Goal: Task Accomplishment & Management: Manage account settings

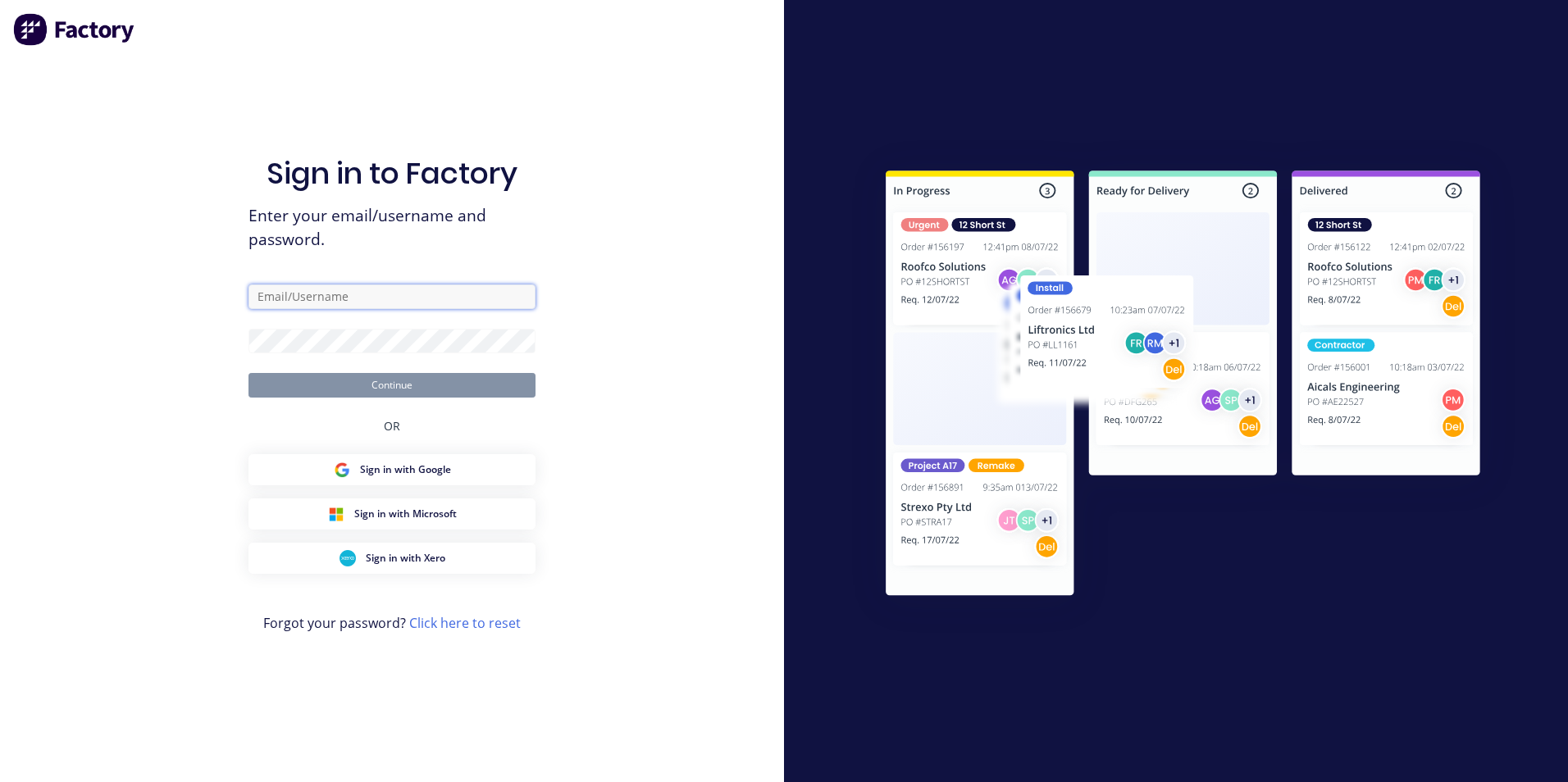
click at [332, 297] on input "text" at bounding box center [392, 297] width 287 height 25
type input "takeoffs+shoalhaven@scrs.net.au"
click at [248, 373] on button "Continue" at bounding box center [392, 385] width 287 height 25
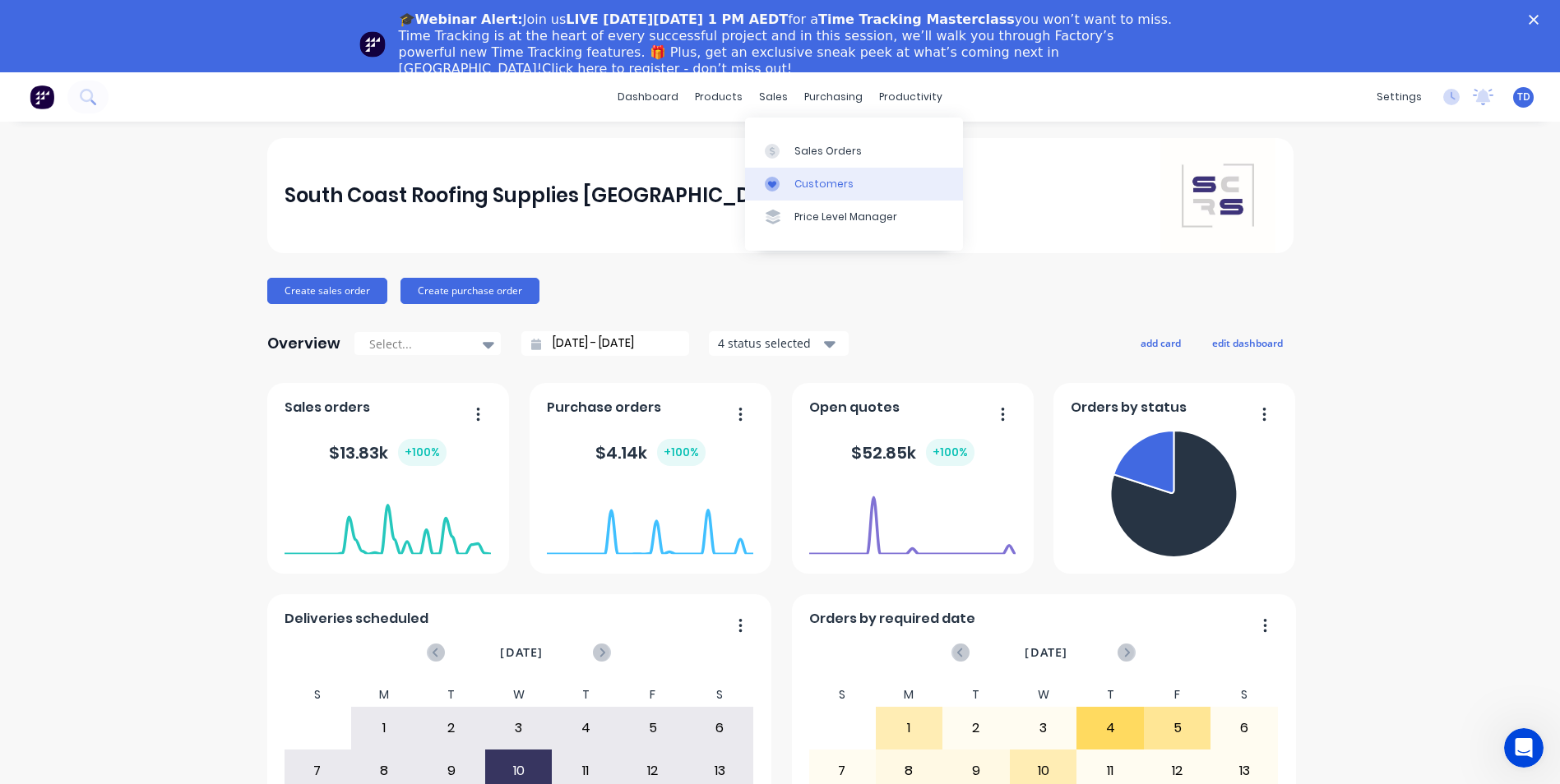
click at [814, 182] on div "Customers" at bounding box center [824, 184] width 59 height 15
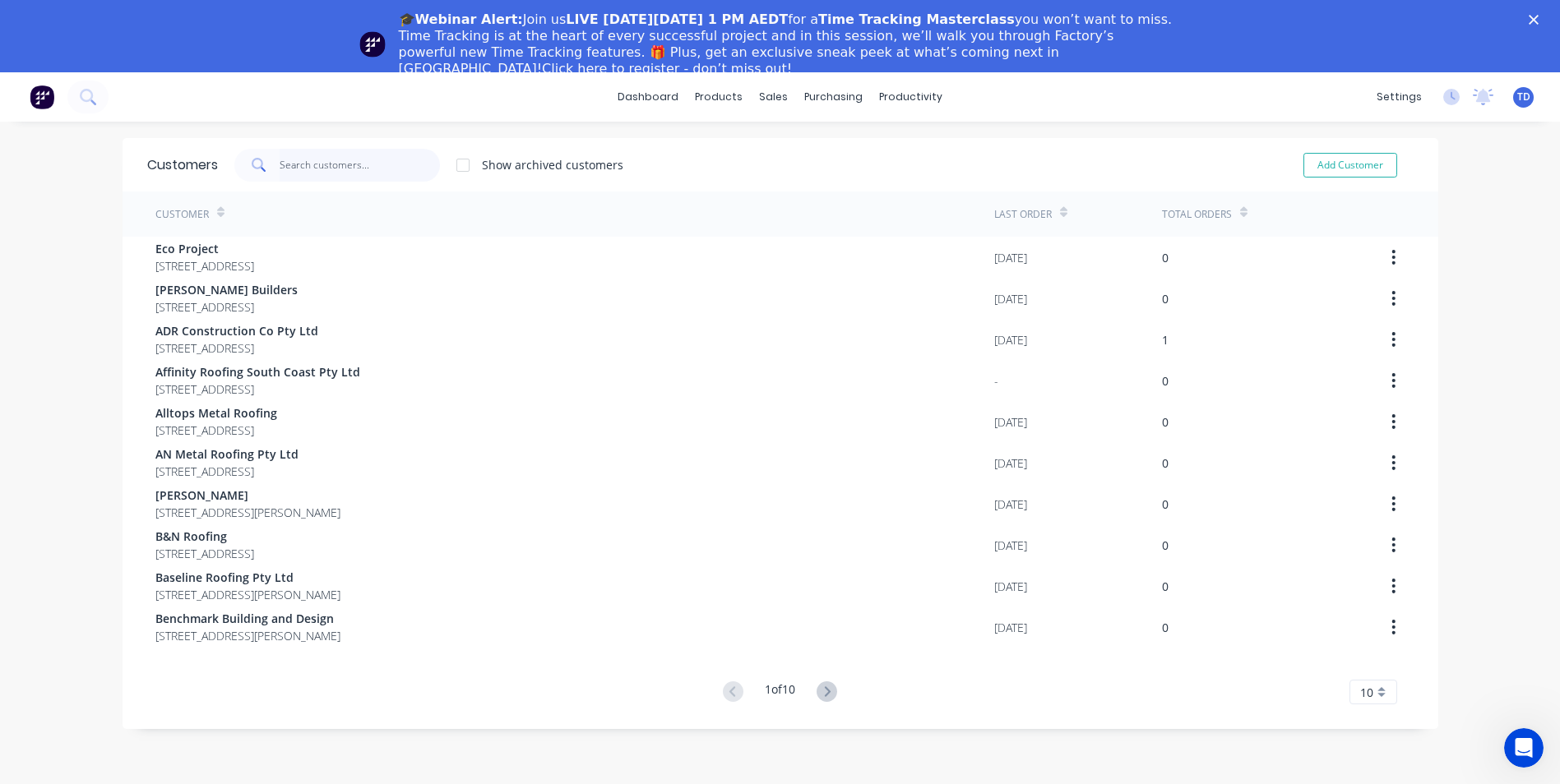
click at [369, 170] on input "text" at bounding box center [359, 166] width 160 height 33
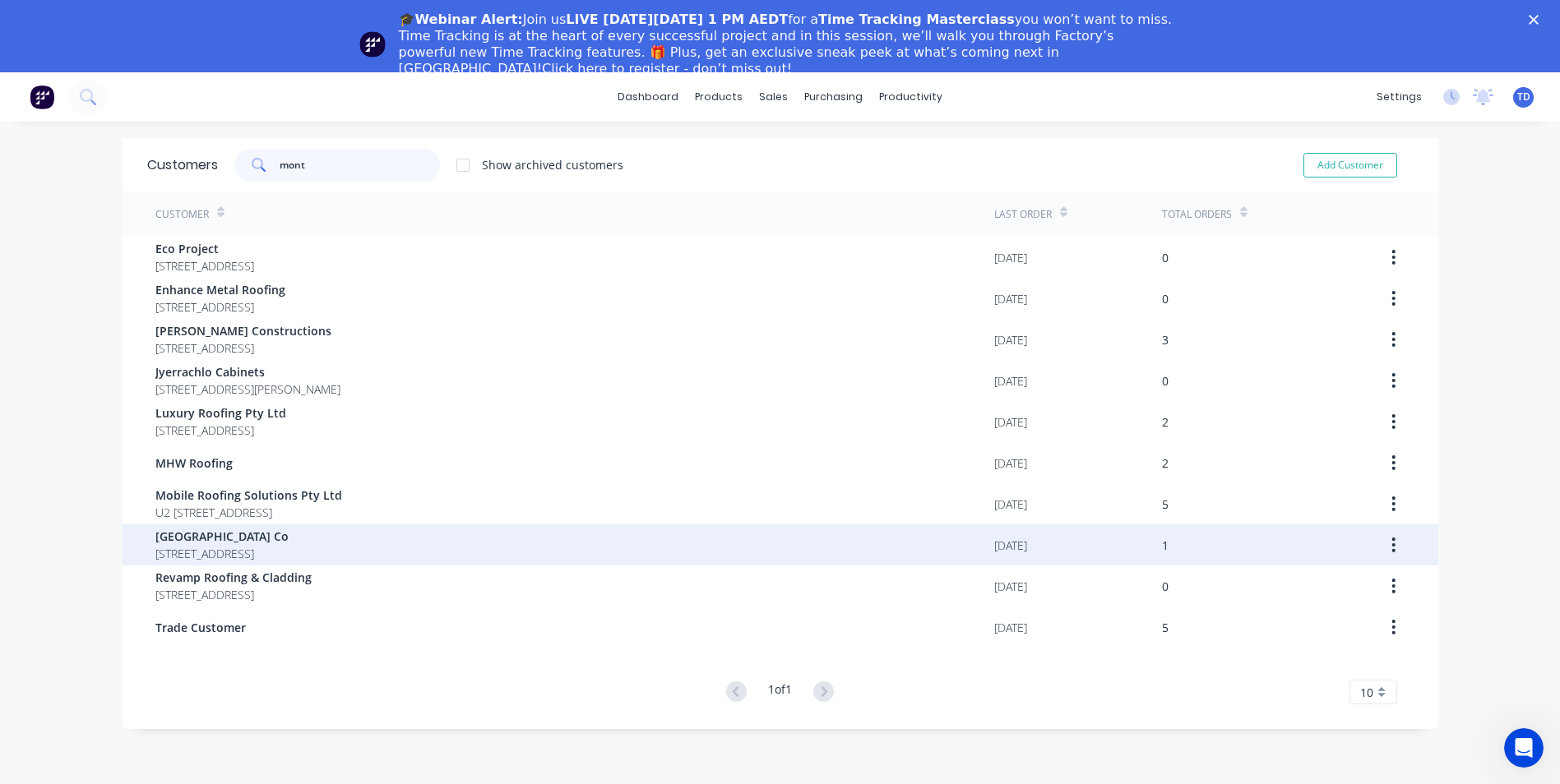
type input "mont"
click at [288, 546] on span "29 Orient St Willow Vale New South Wales 2575" at bounding box center [222, 554] width 134 height 18
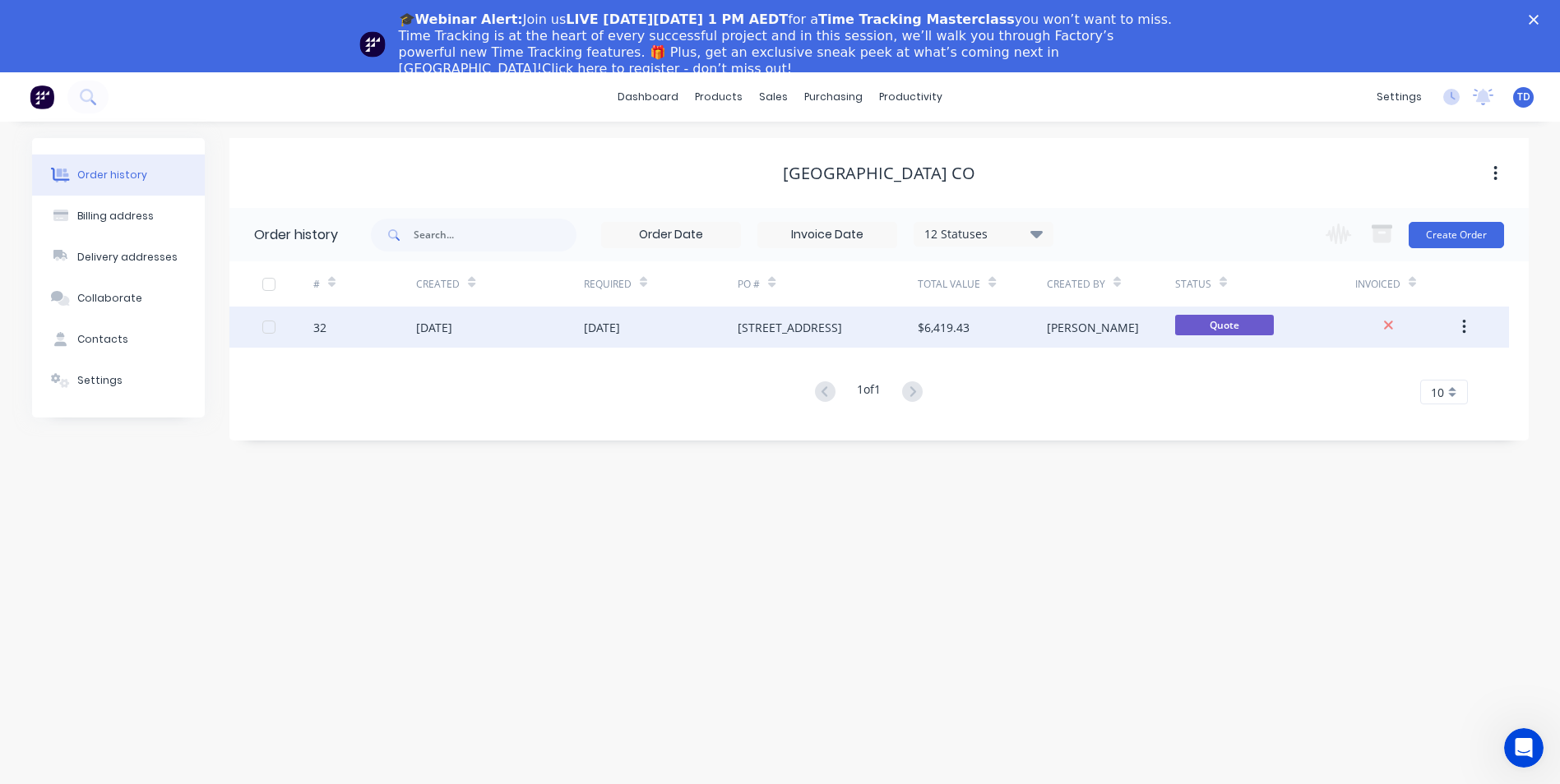
click at [553, 332] on div "24 Sep 2025" at bounding box center [499, 327] width 167 height 41
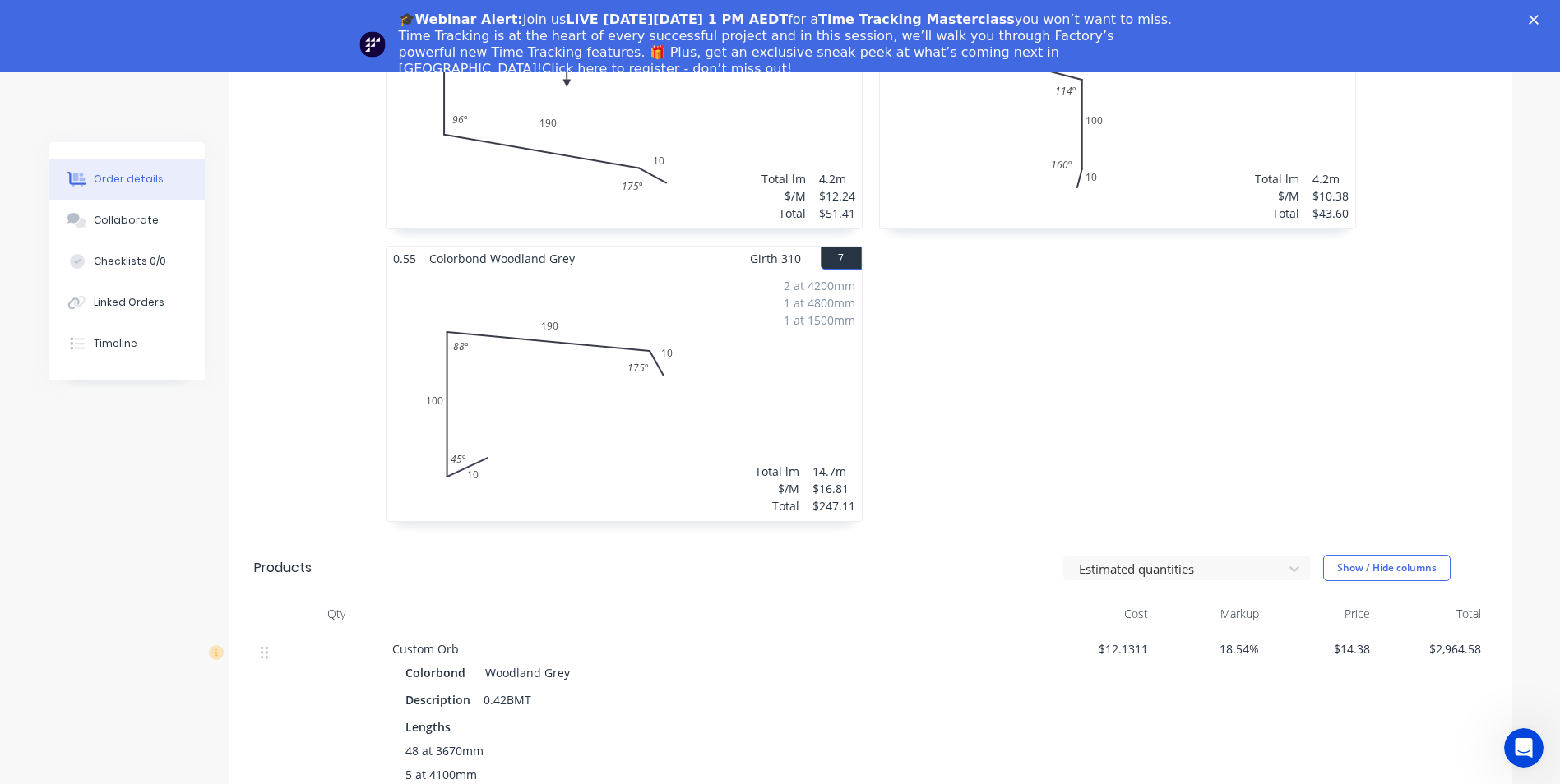
scroll to position [1151, 0]
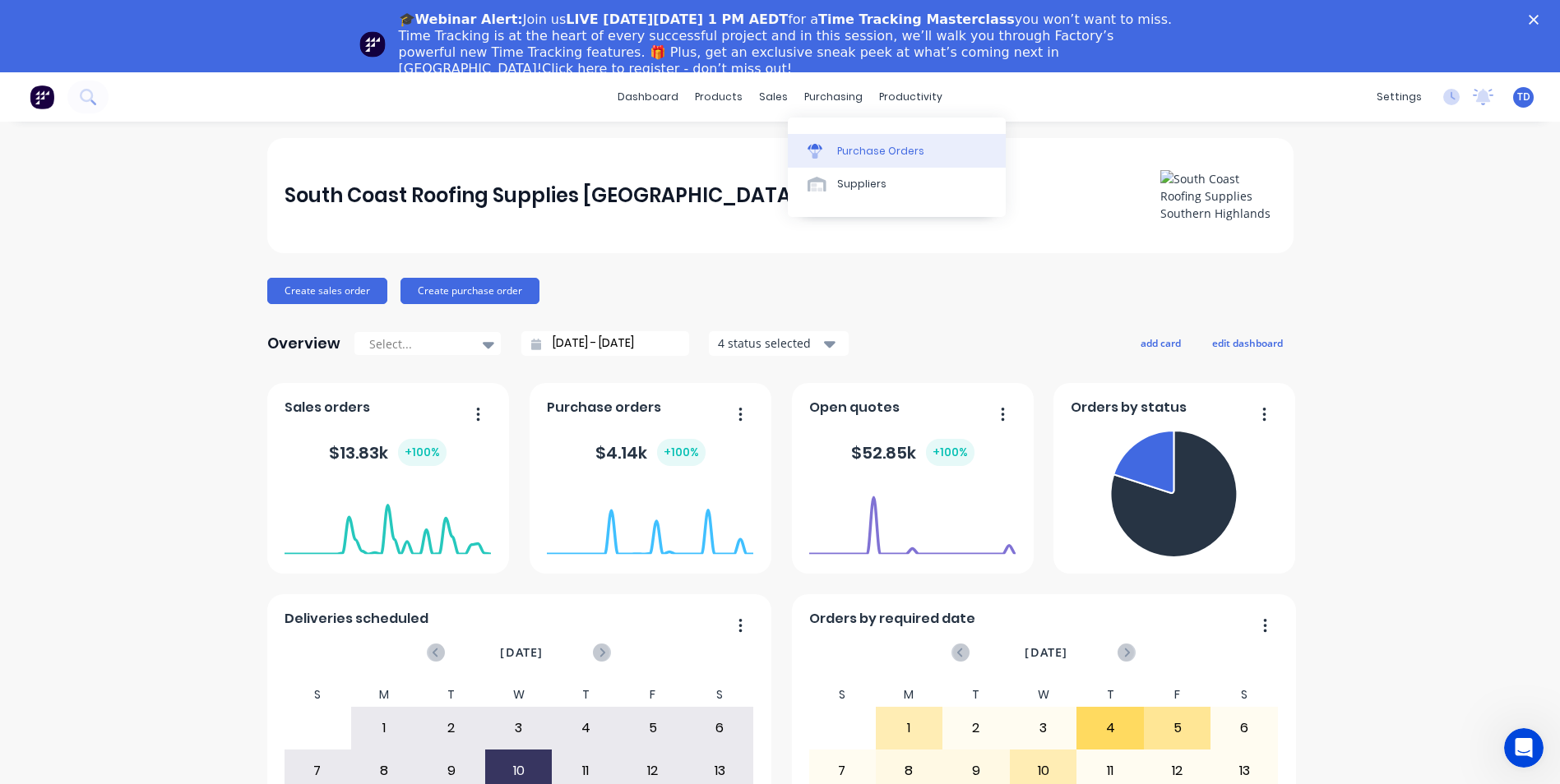
click at [858, 149] on div "Purchase Orders" at bounding box center [880, 151] width 88 height 15
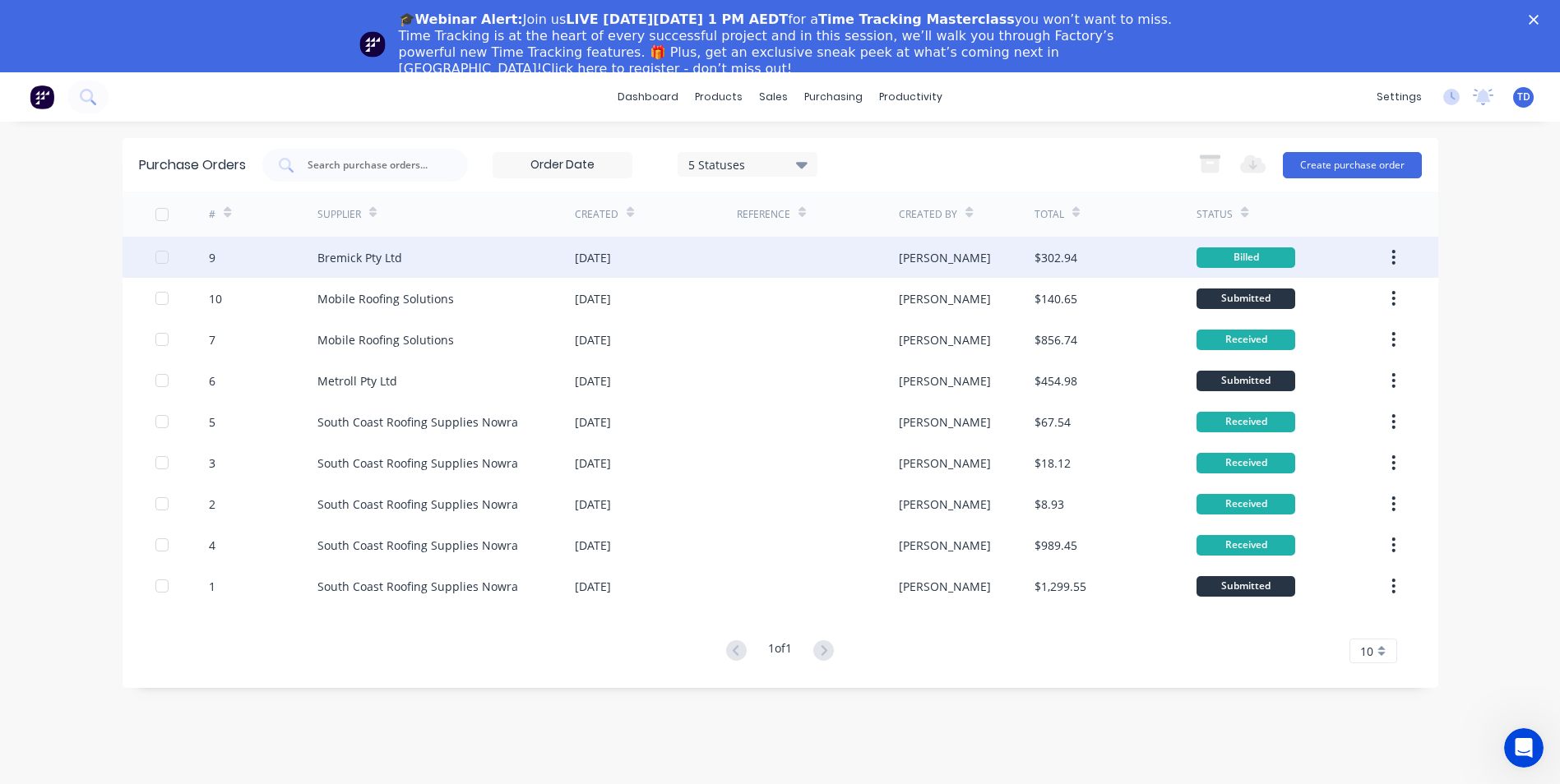
click at [456, 243] on div "Bremick Pty Ltd" at bounding box center [445, 257] width 257 height 41
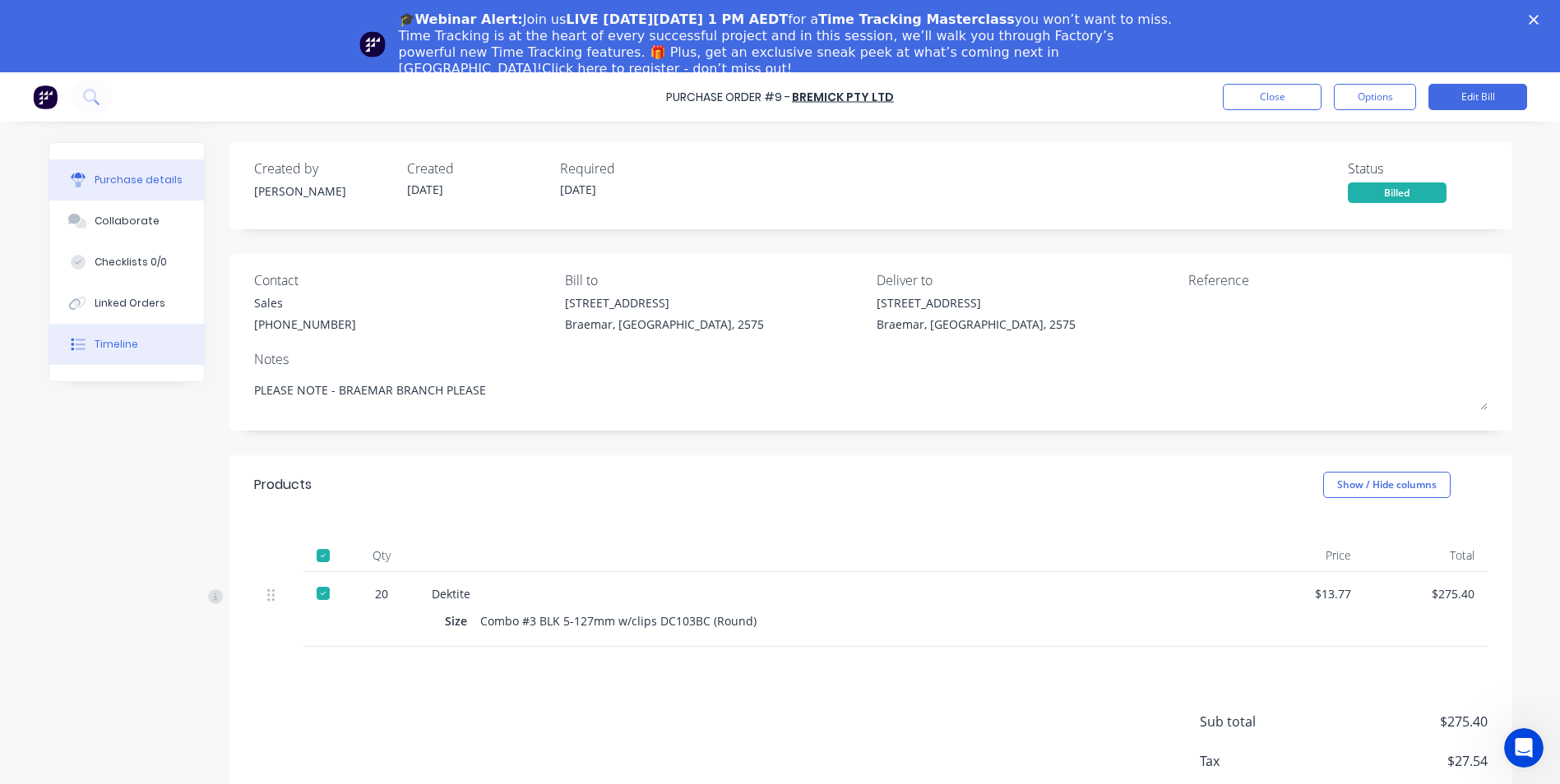
click at [122, 344] on div "Timeline" at bounding box center [116, 345] width 43 height 15
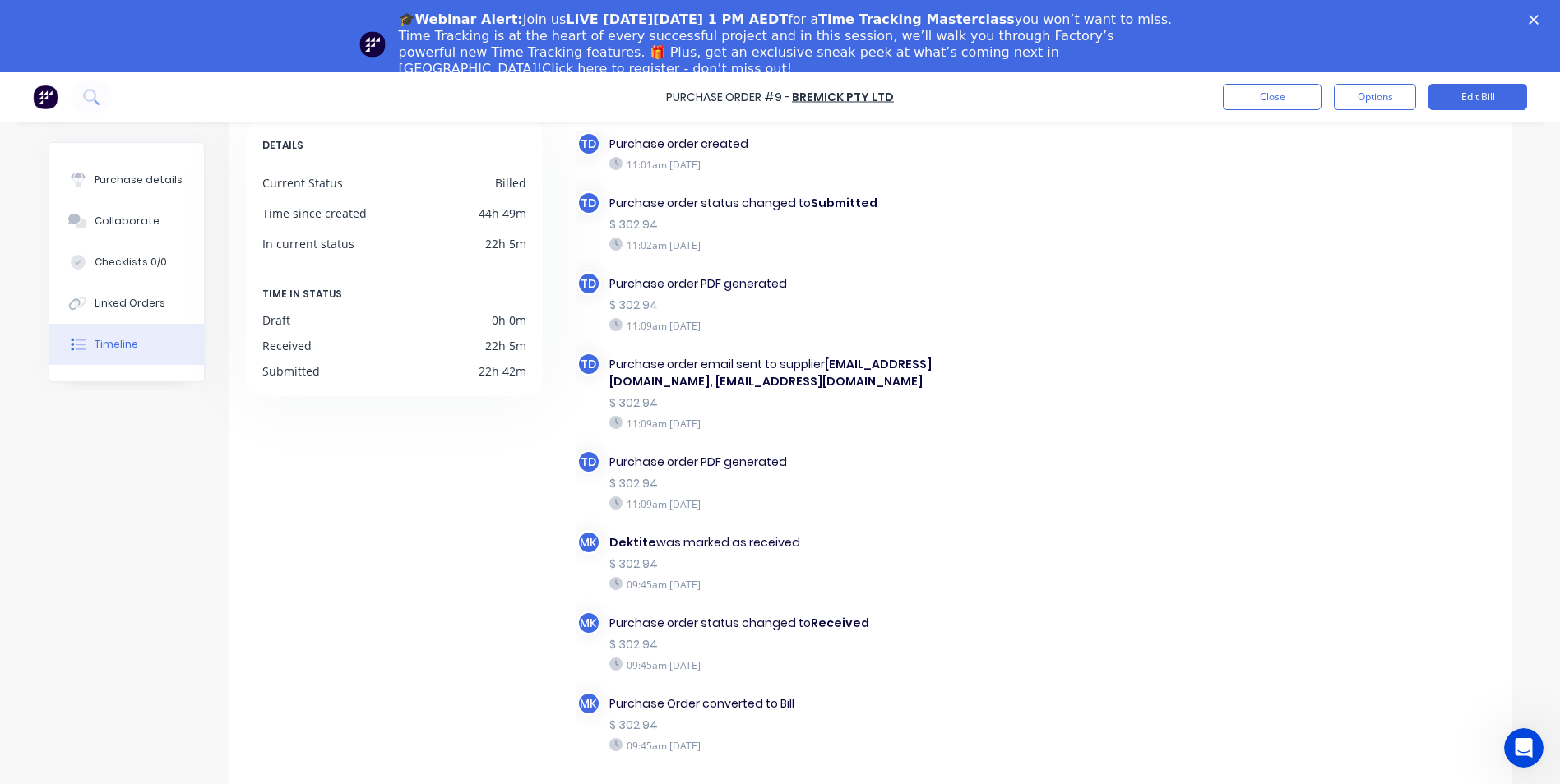
scroll to position [95, 0]
click at [1274, 105] on button "Close" at bounding box center [1272, 97] width 99 height 27
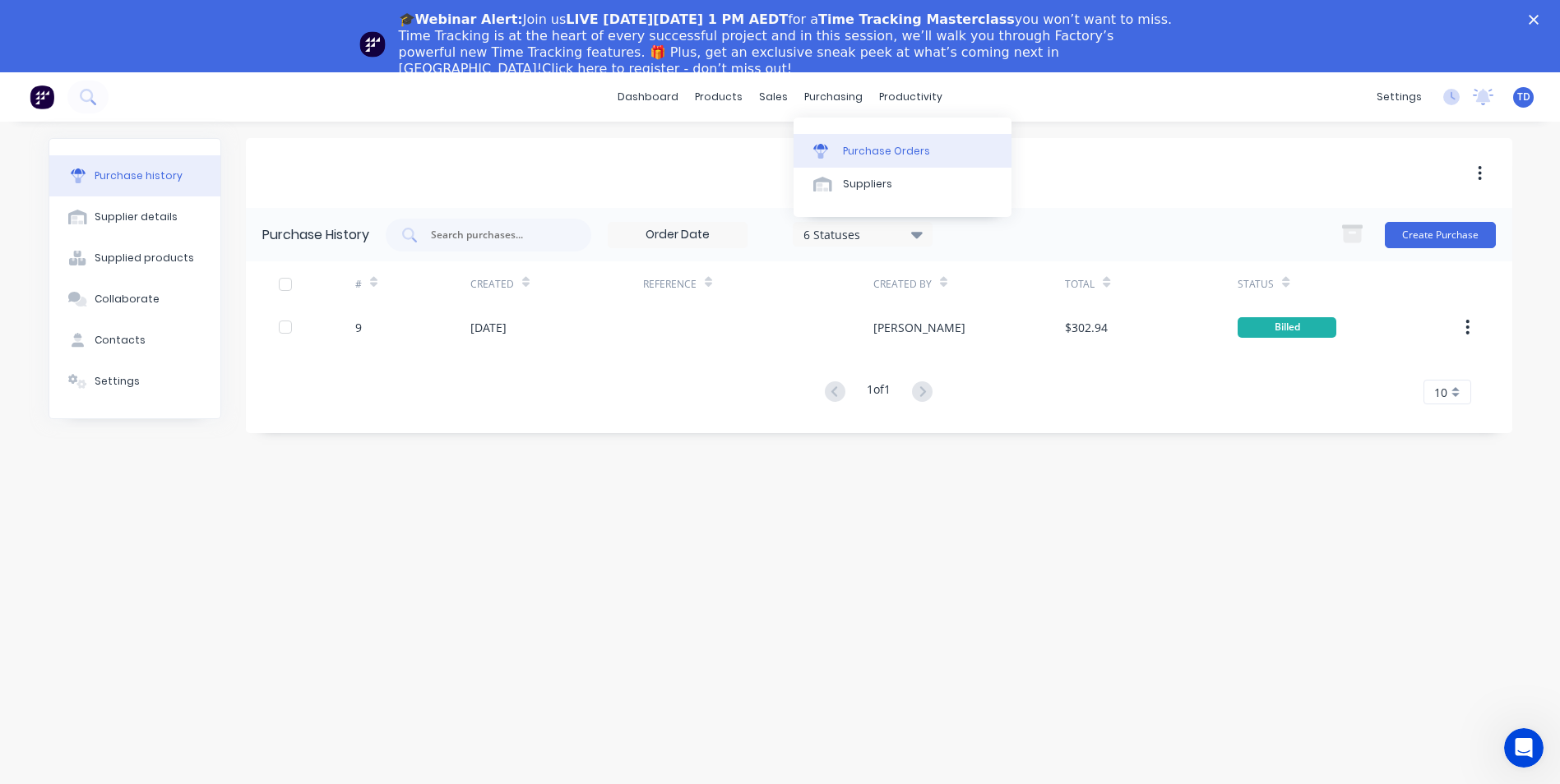
click at [859, 146] on div "Purchase Orders" at bounding box center [886, 151] width 88 height 15
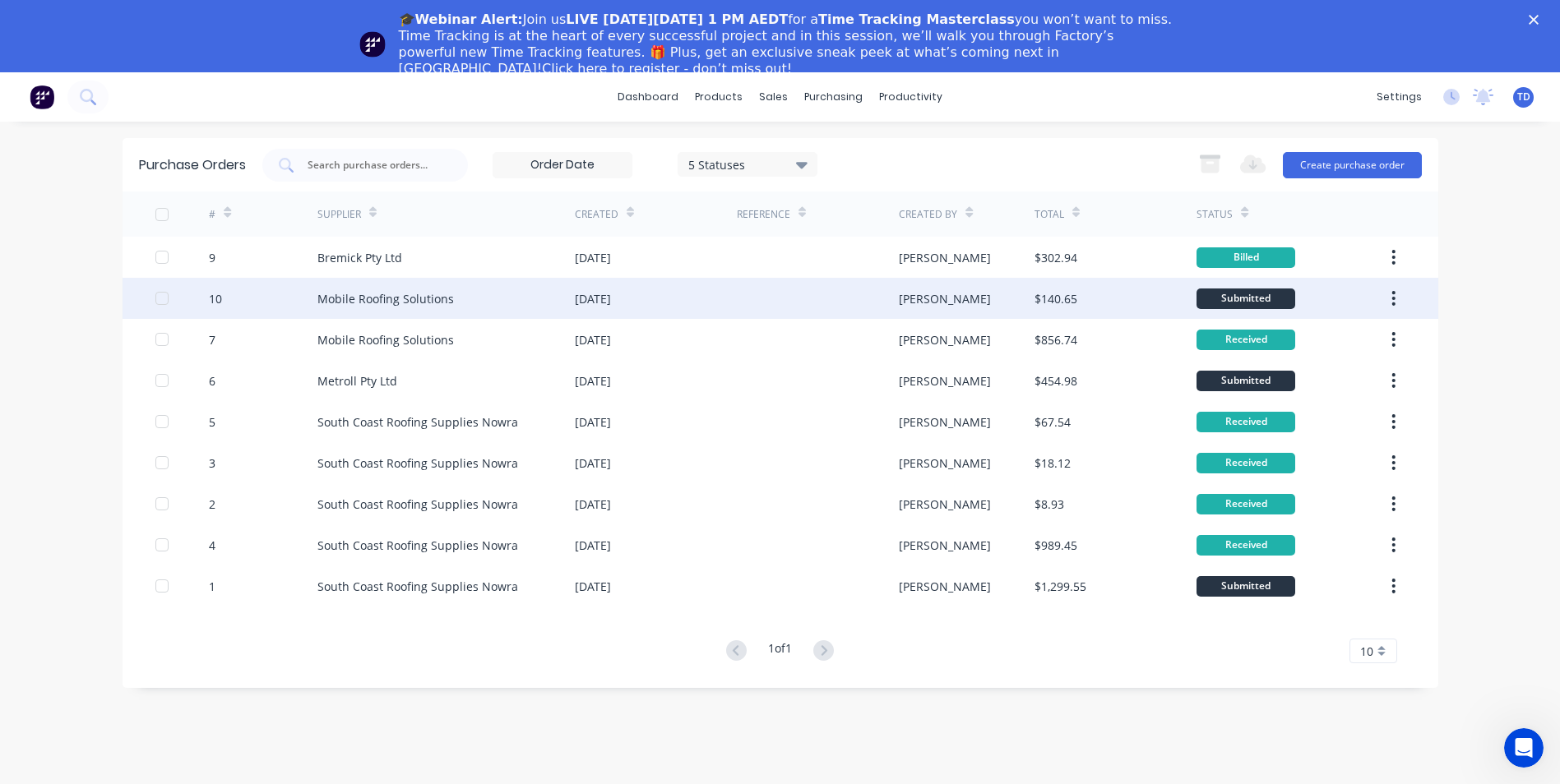
click at [449, 296] on div "Mobile Roofing Solutions" at bounding box center [385, 298] width 136 height 18
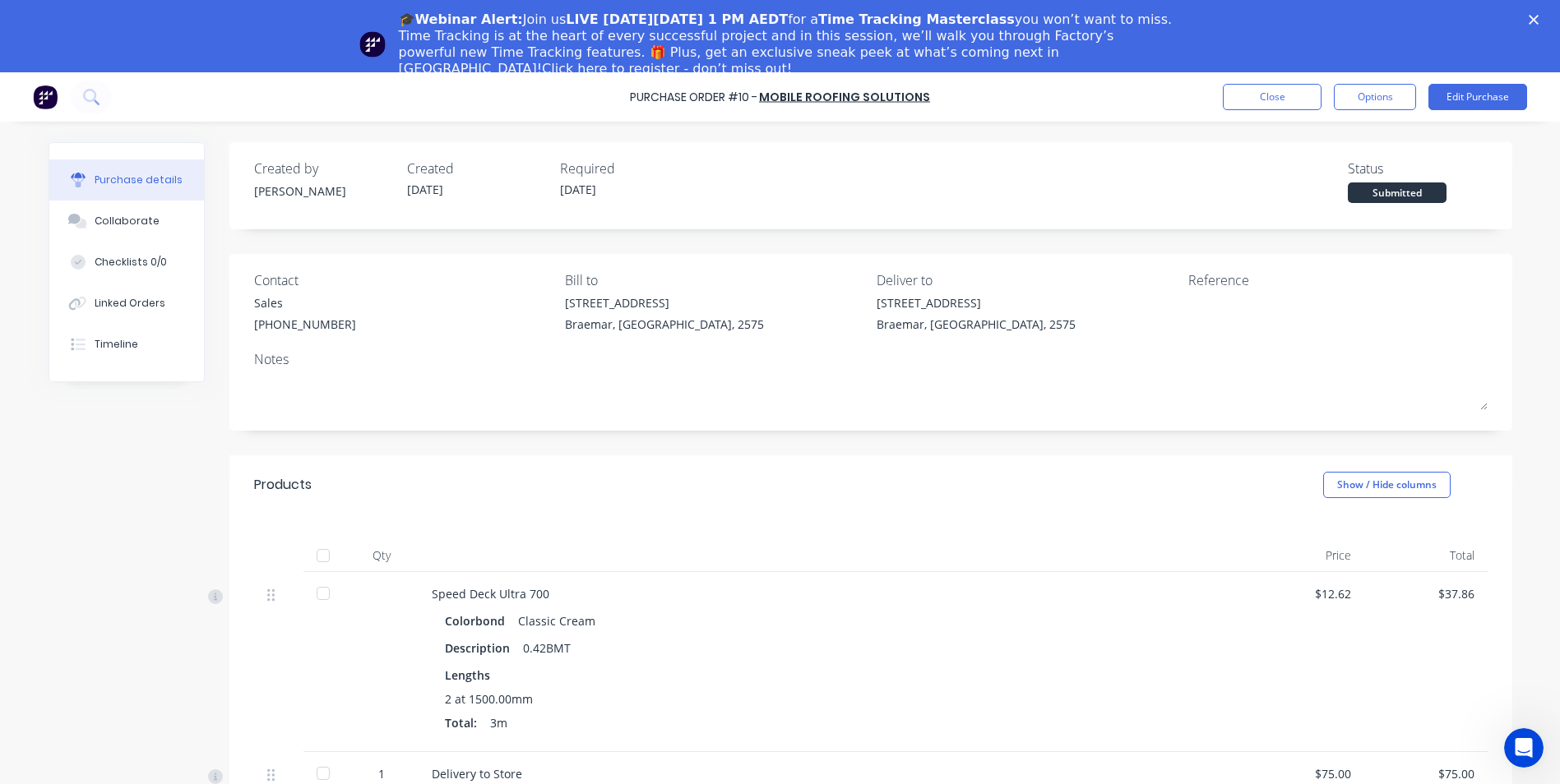
click at [313, 554] on div at bounding box center [323, 556] width 33 height 33
click at [1262, 96] on button "Close" at bounding box center [1272, 97] width 99 height 27
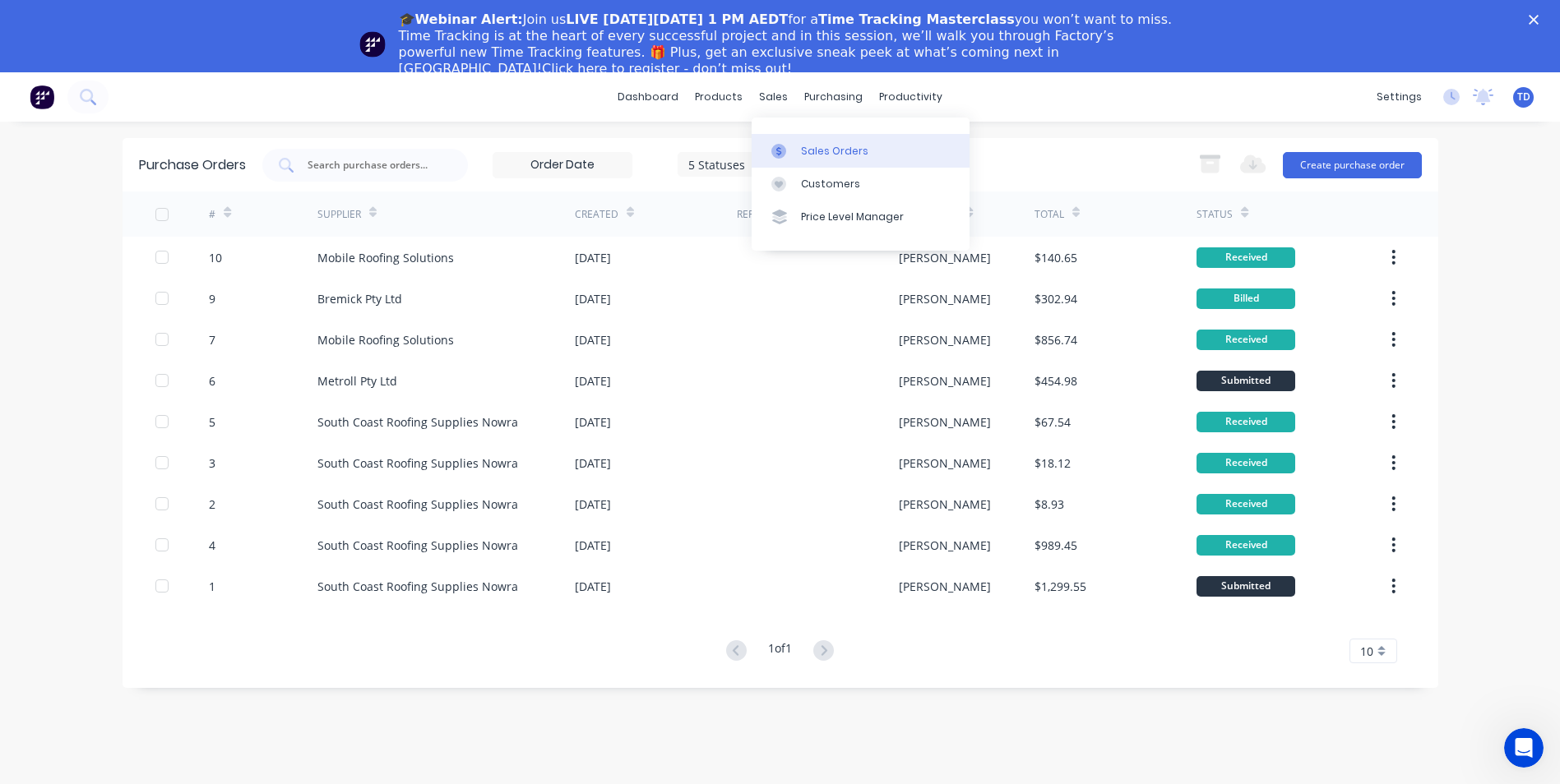
click at [824, 149] on div "Sales Orders" at bounding box center [834, 151] width 67 height 15
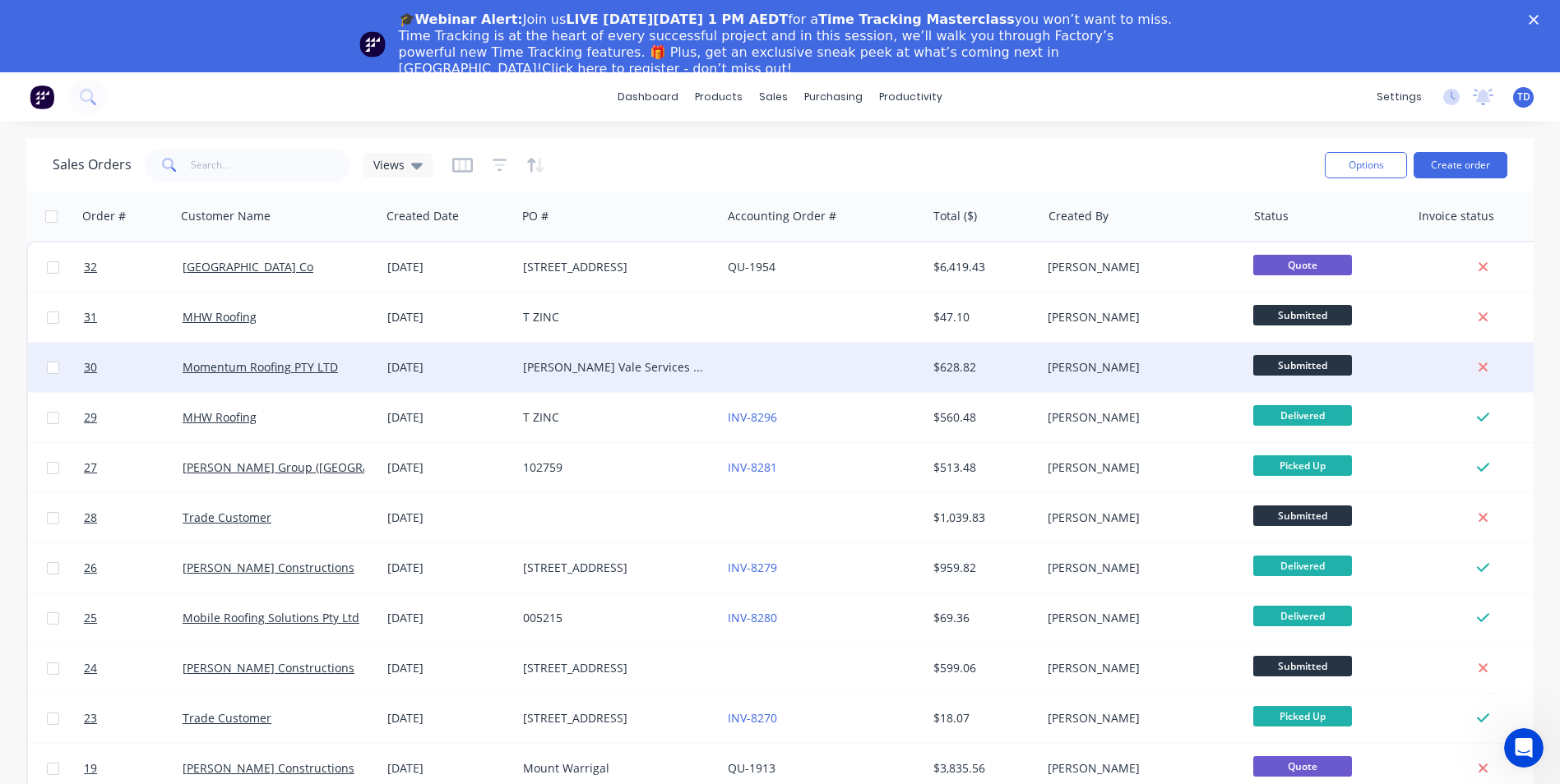
click at [463, 358] on div "[DATE]" at bounding box center [448, 368] width 135 height 50
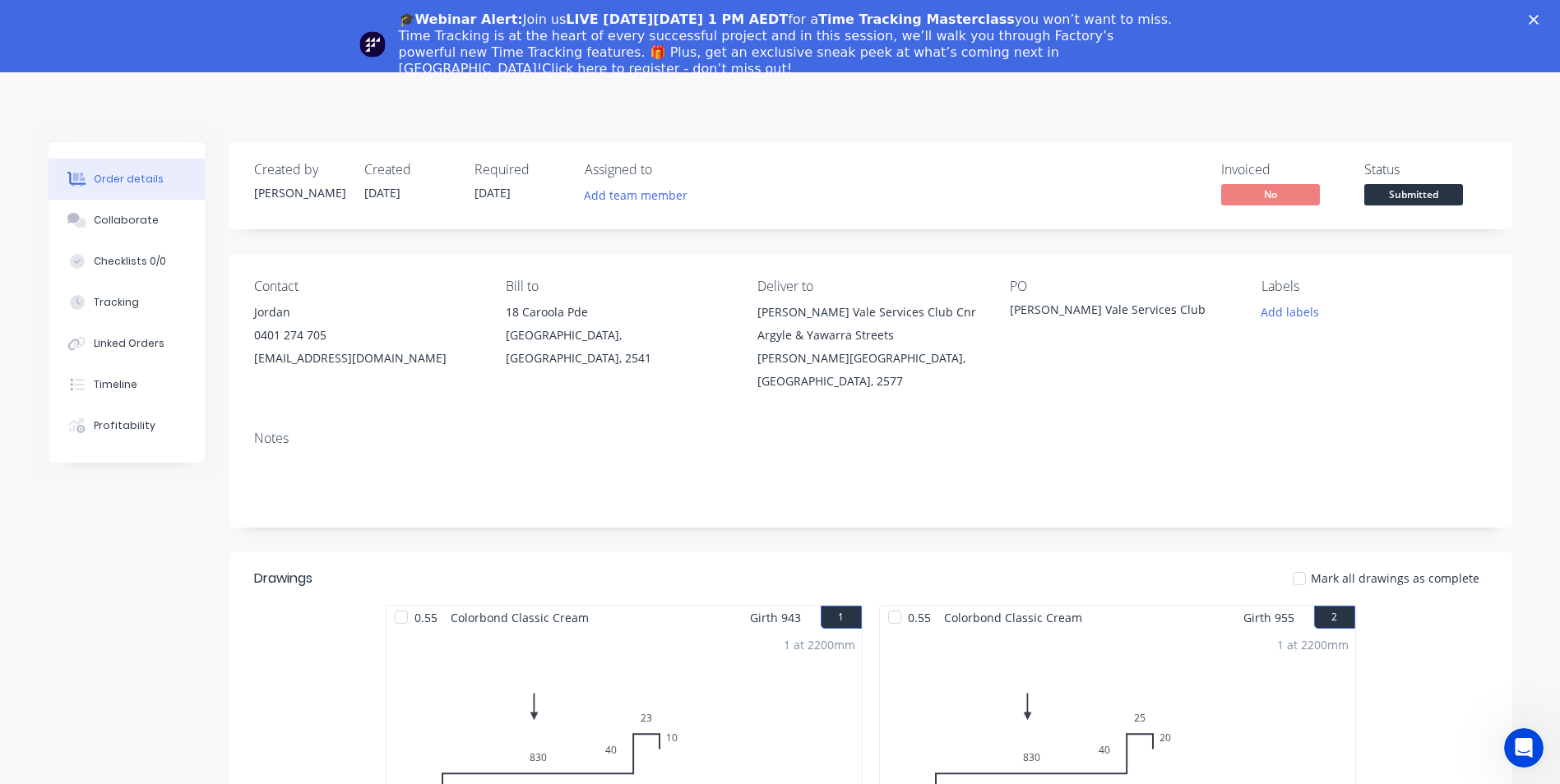
click at [792, 61] on link "Click here to register - don’t miss out!" at bounding box center [666, 68] width 250 height 16
click at [1539, 18] on polygon "Close" at bounding box center [1533, 19] width 10 height 10
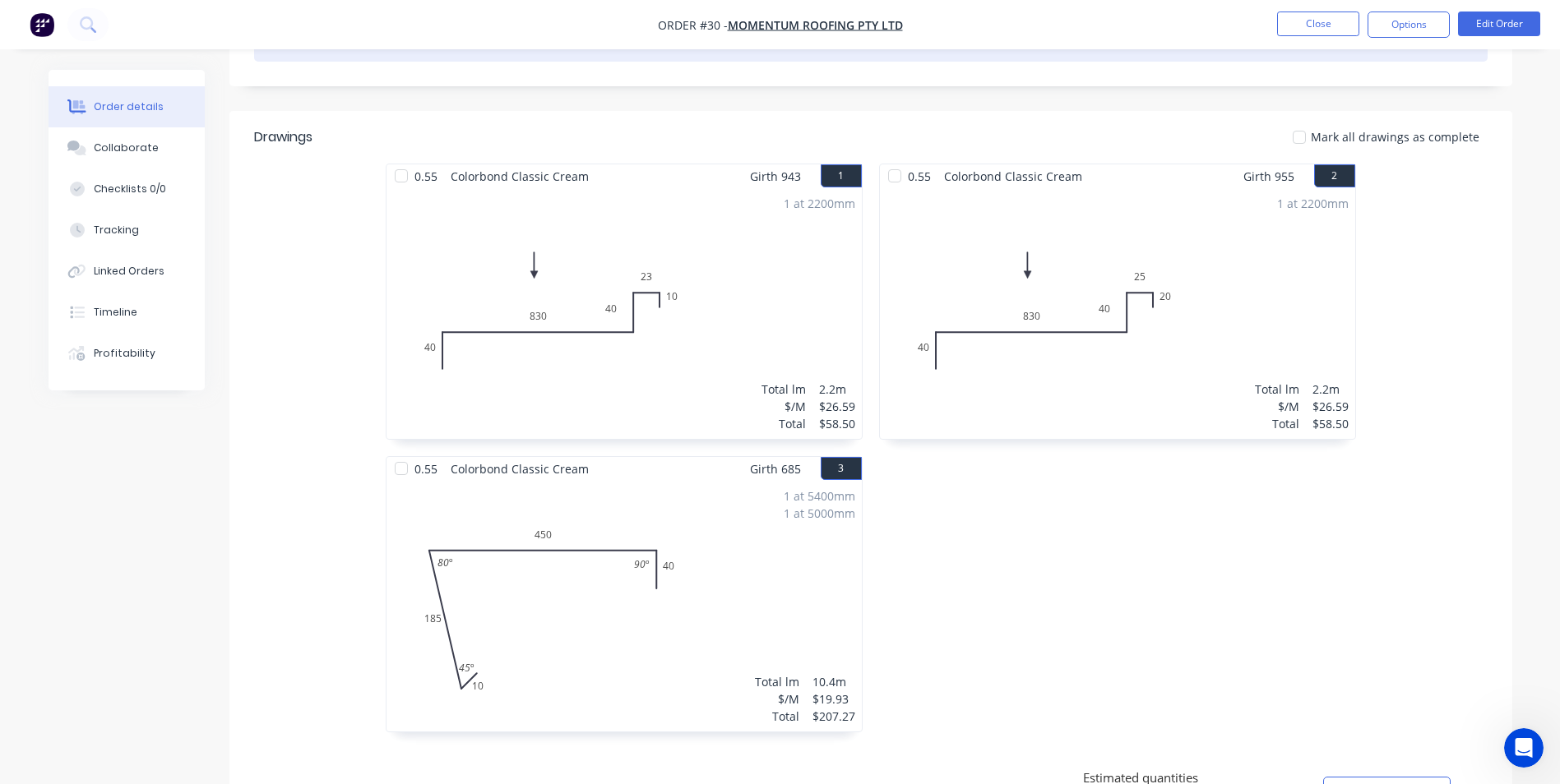
scroll to position [329, 0]
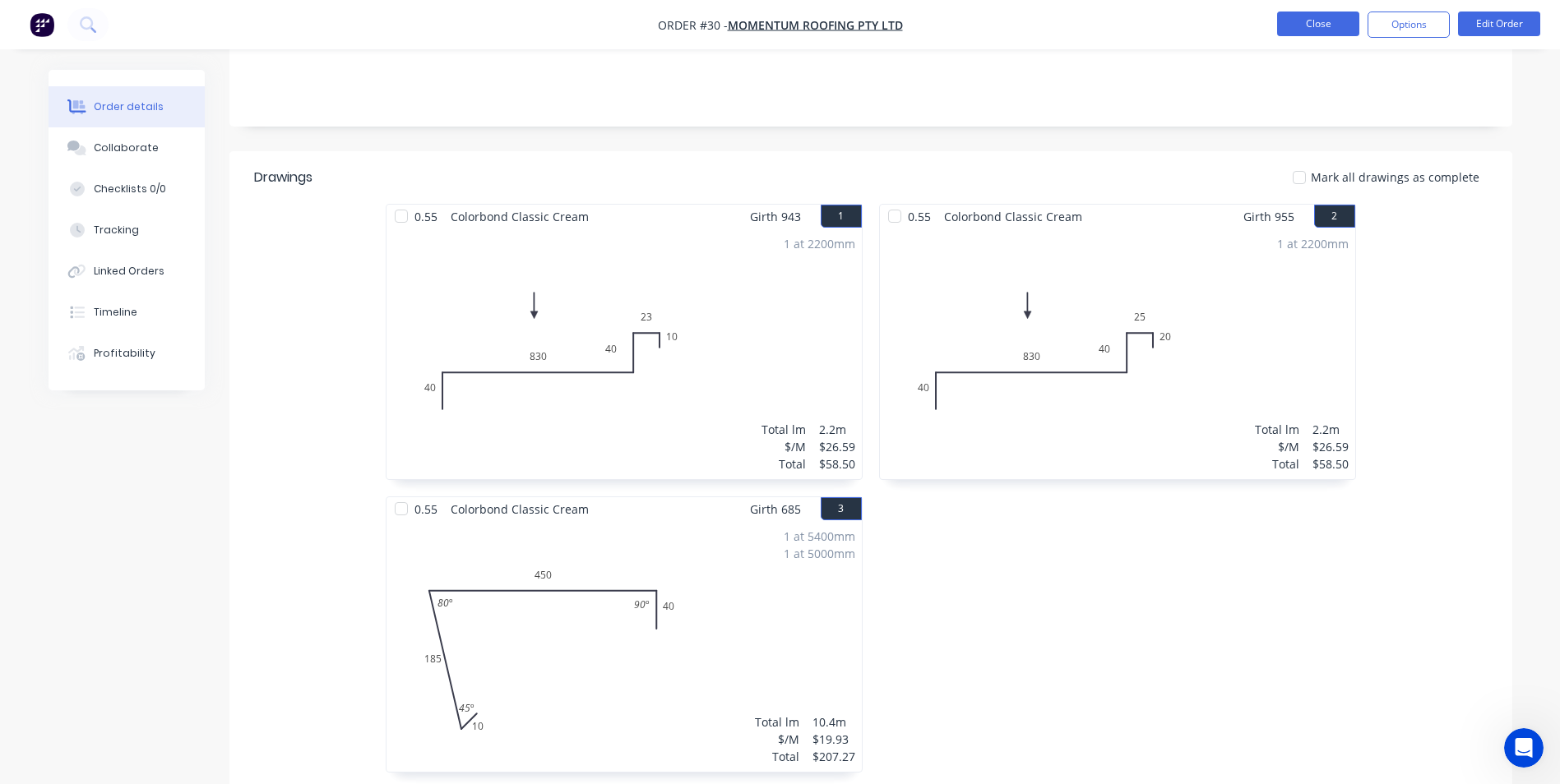
click at [1293, 31] on button "Close" at bounding box center [1318, 23] width 82 height 25
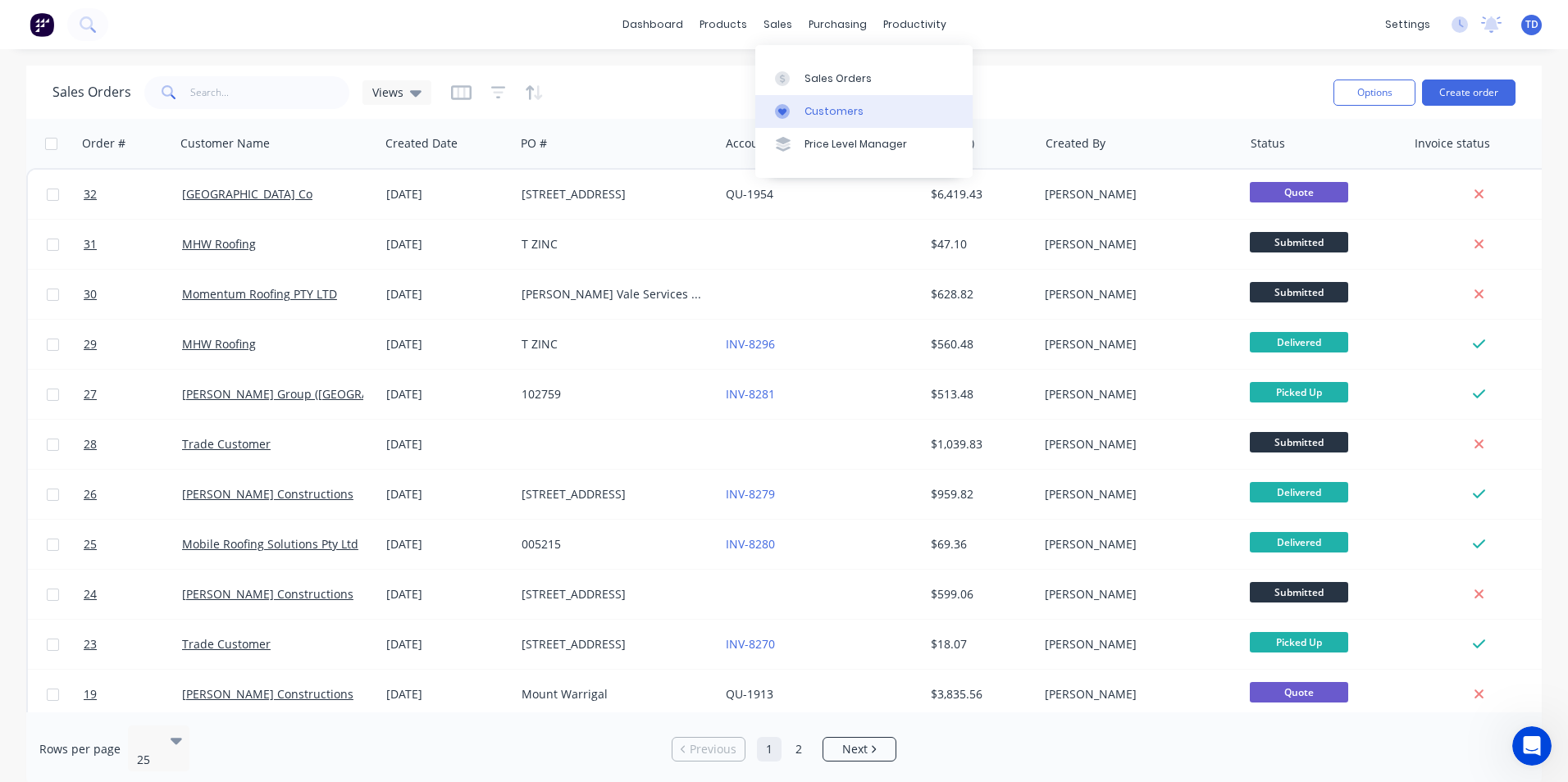
click at [798, 104] on div at bounding box center [787, 111] width 25 height 15
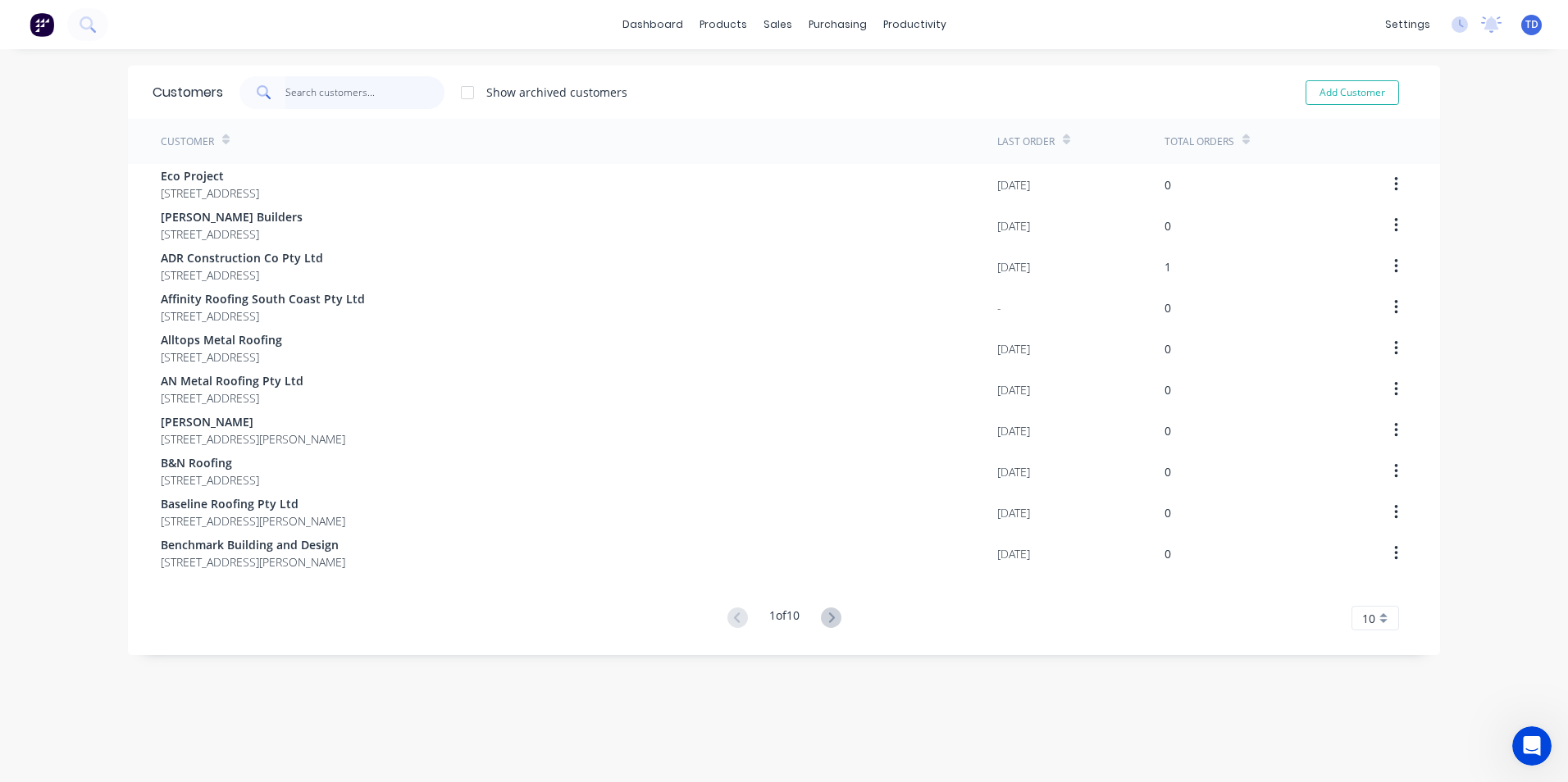
click at [355, 101] on input "text" at bounding box center [366, 93] width 160 height 33
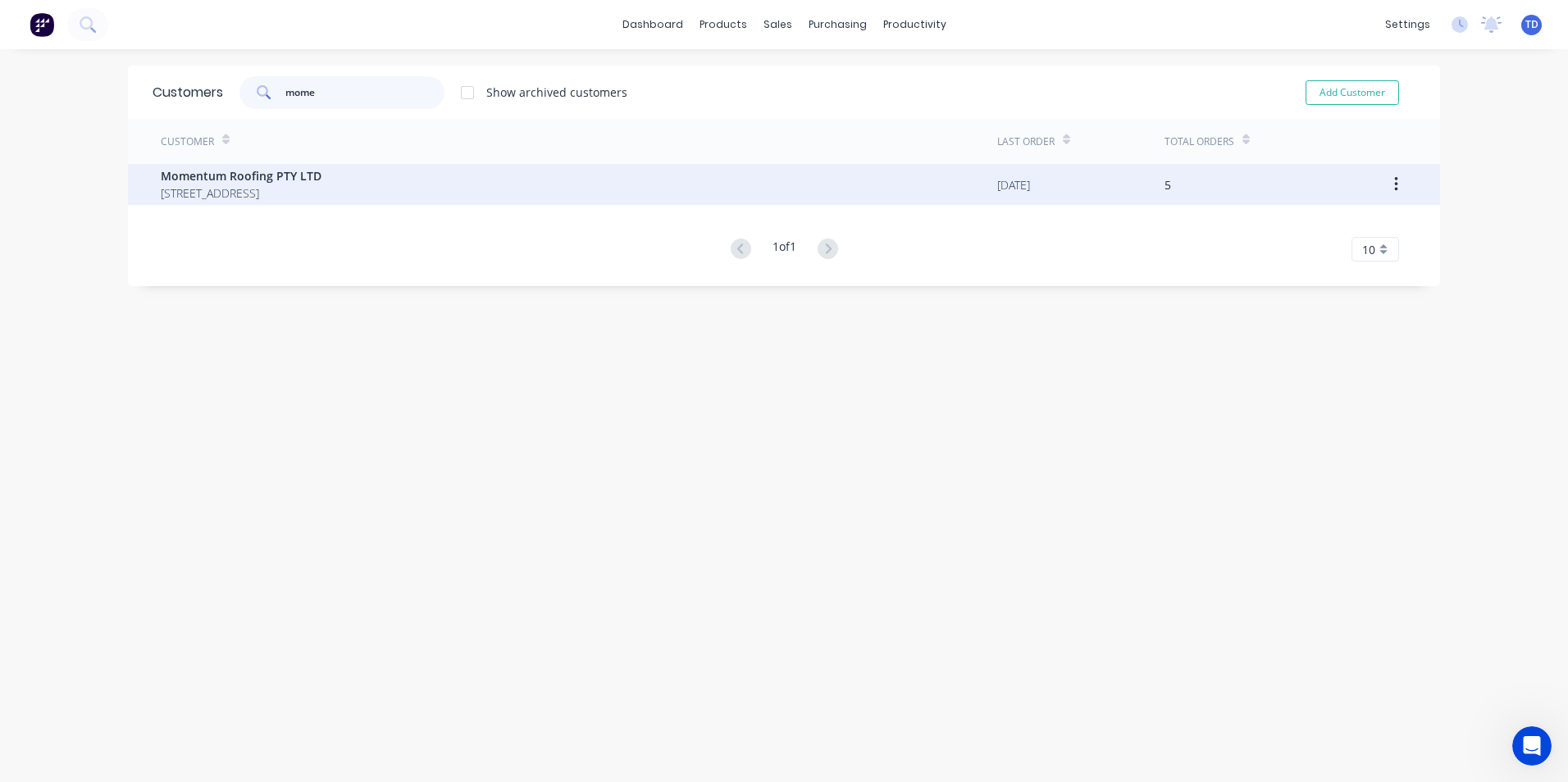
type input "mome"
click at [295, 186] on span "[STREET_ADDRESS]" at bounding box center [241, 193] width 161 height 17
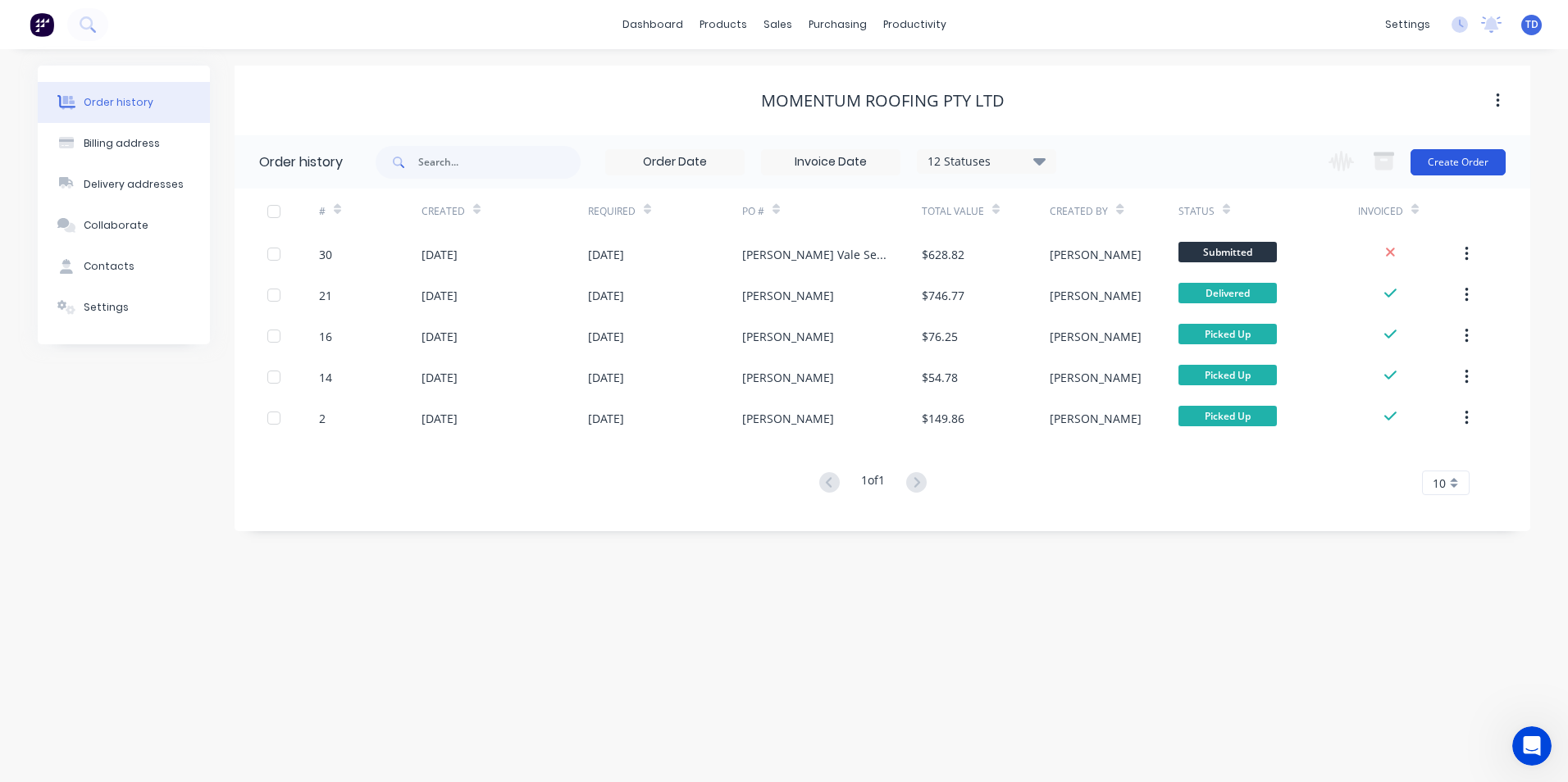
click at [1426, 153] on button "Create Order" at bounding box center [1459, 162] width 96 height 27
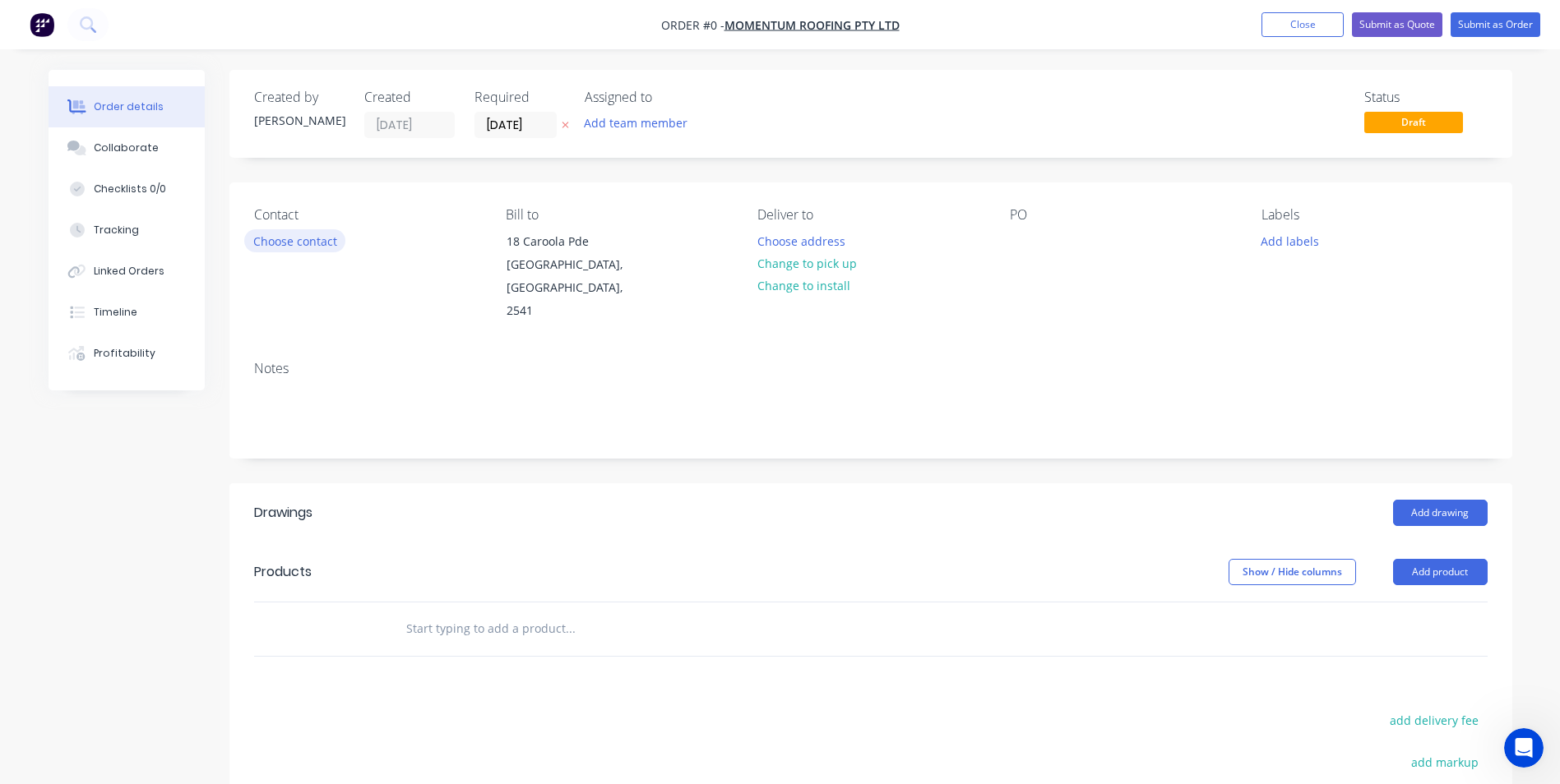
click at [303, 246] on button "Choose contact" at bounding box center [295, 240] width 101 height 22
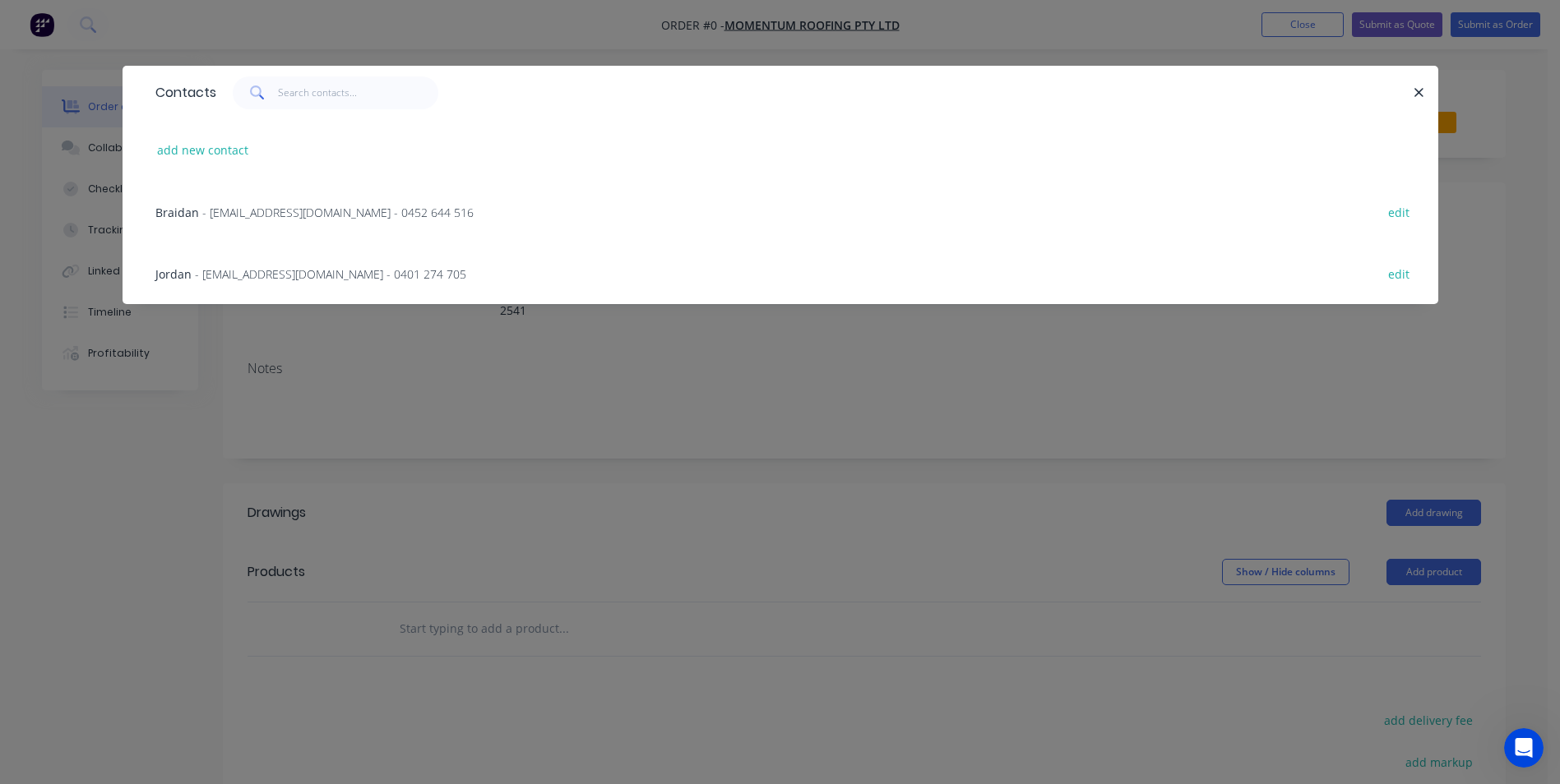
click at [304, 275] on span "- [EMAIL_ADDRESS][DOMAIN_NAME] - 0401 274 705" at bounding box center [330, 274] width 271 height 16
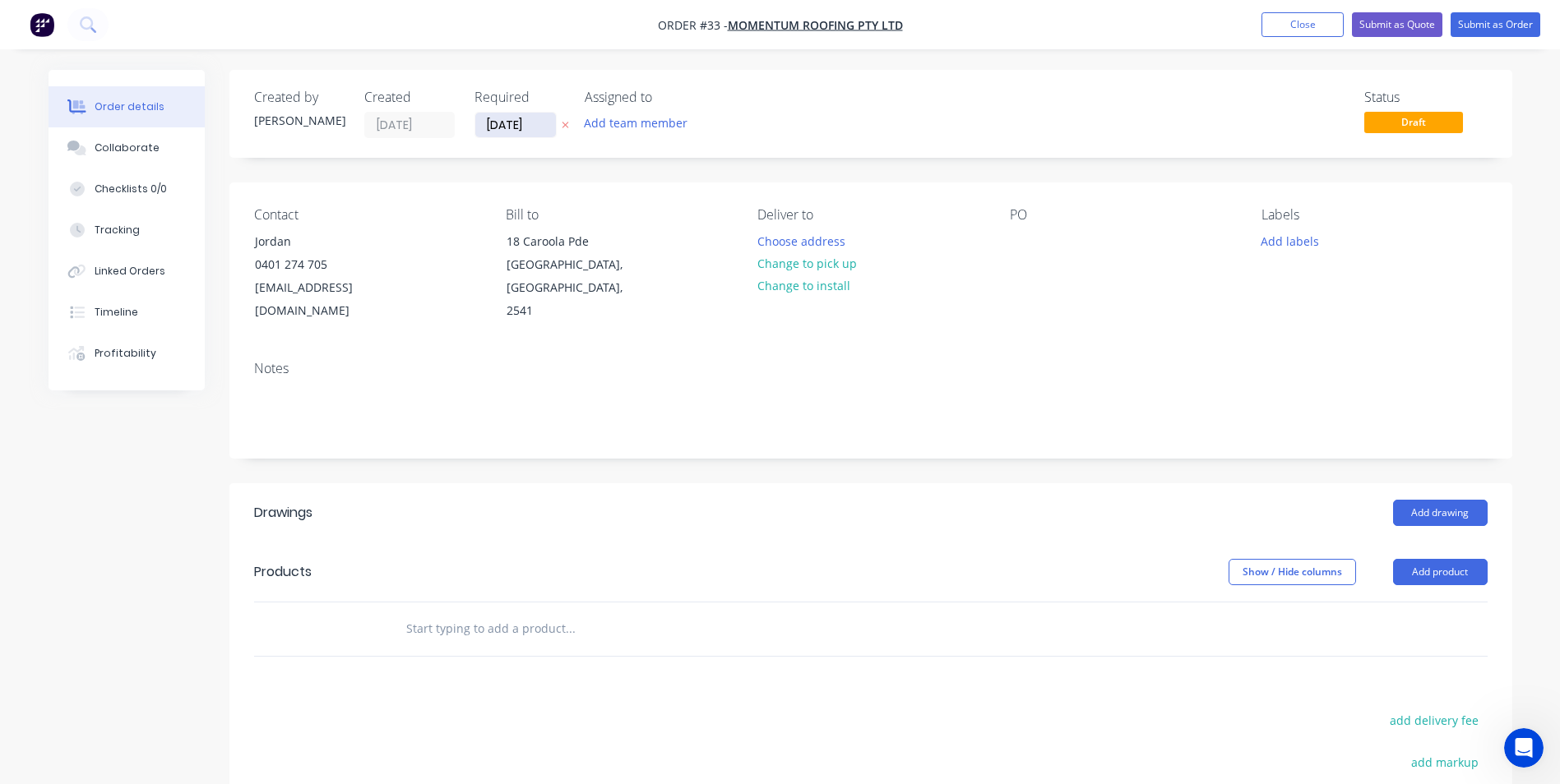
click at [531, 129] on input "[DATE]" at bounding box center [515, 124] width 80 height 25
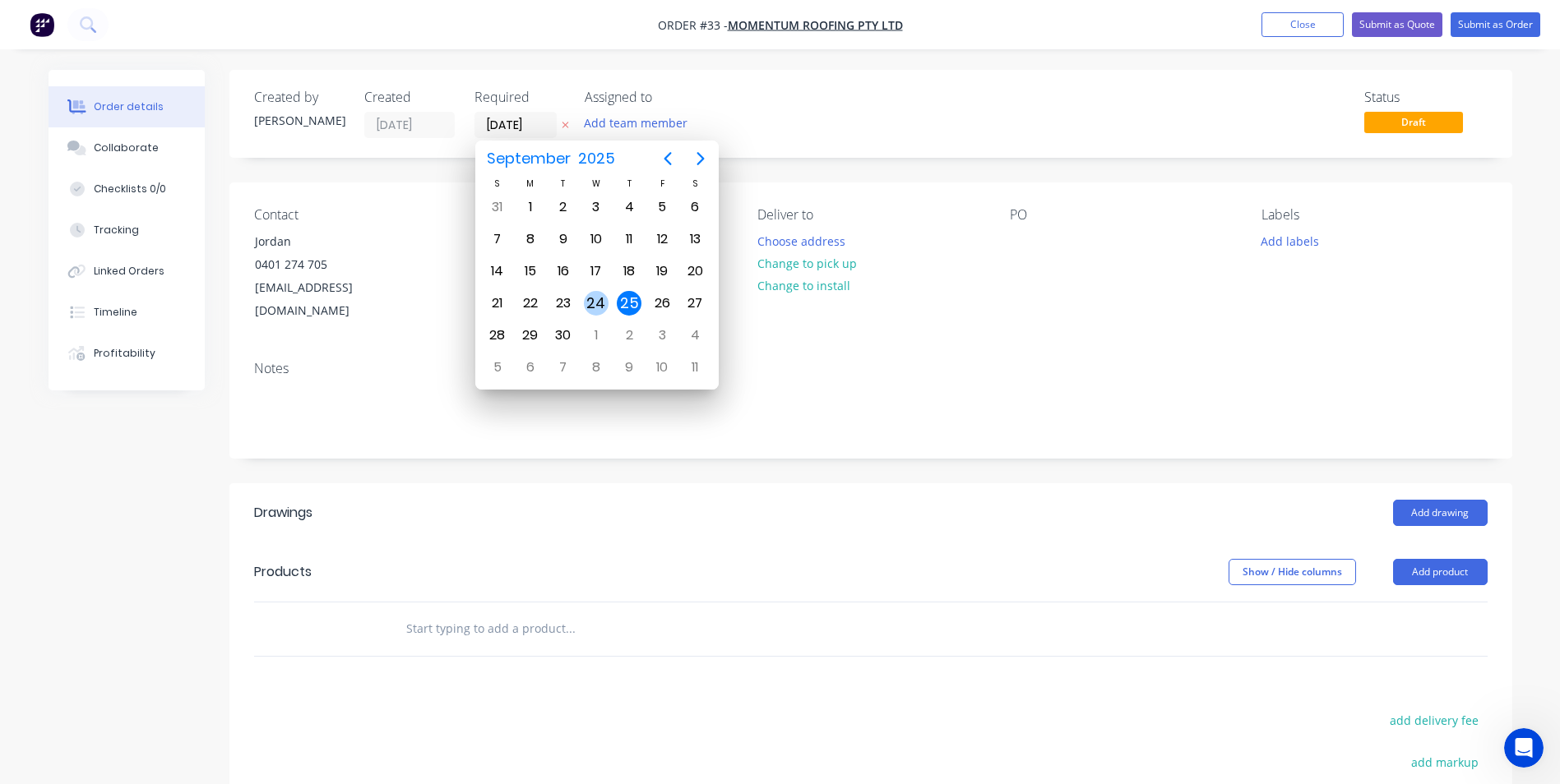
click at [595, 306] on div "24" at bounding box center [596, 303] width 25 height 25
type input "[DATE]"
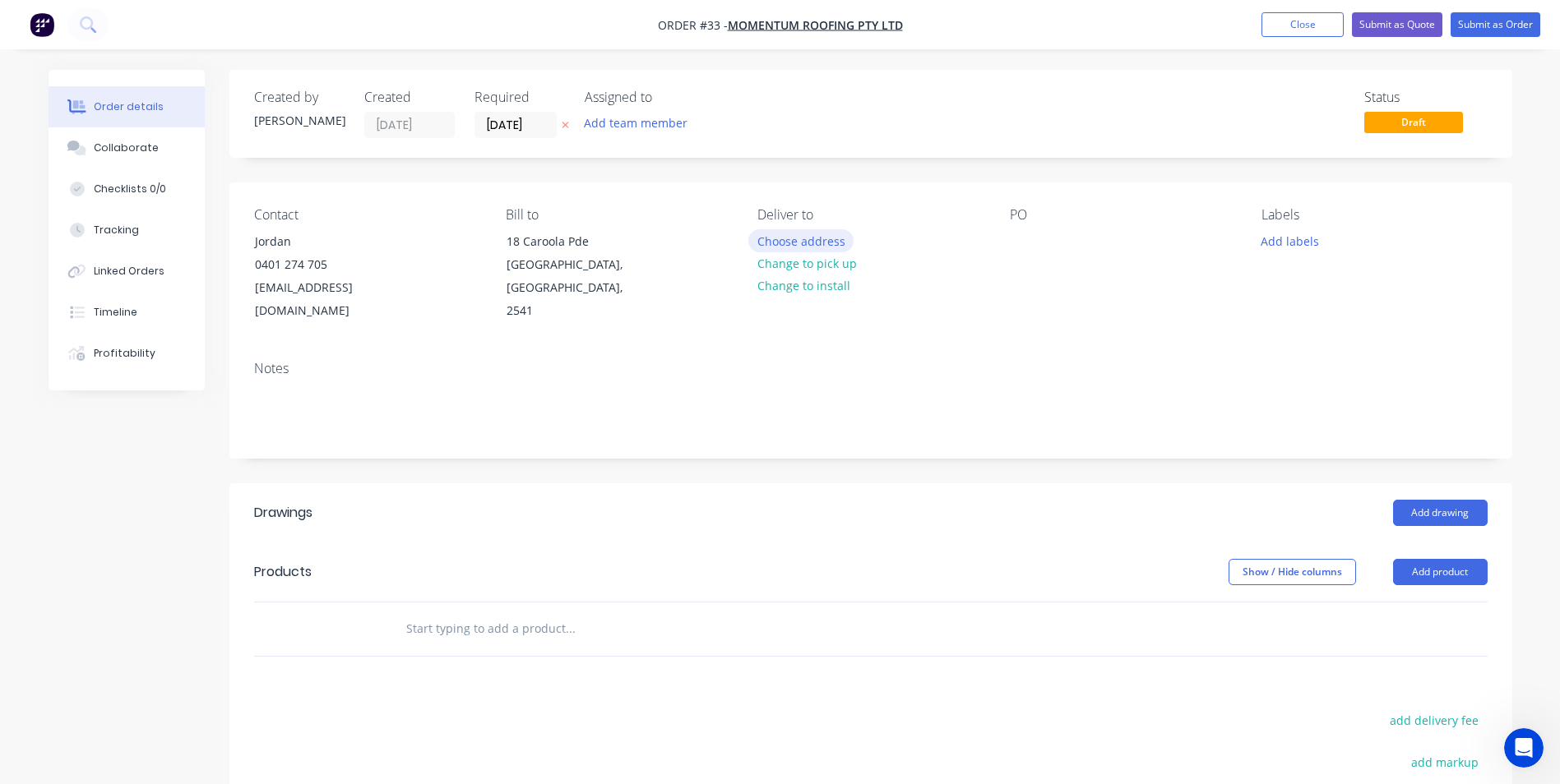
click at [801, 243] on button "Choose address" at bounding box center [801, 240] width 105 height 22
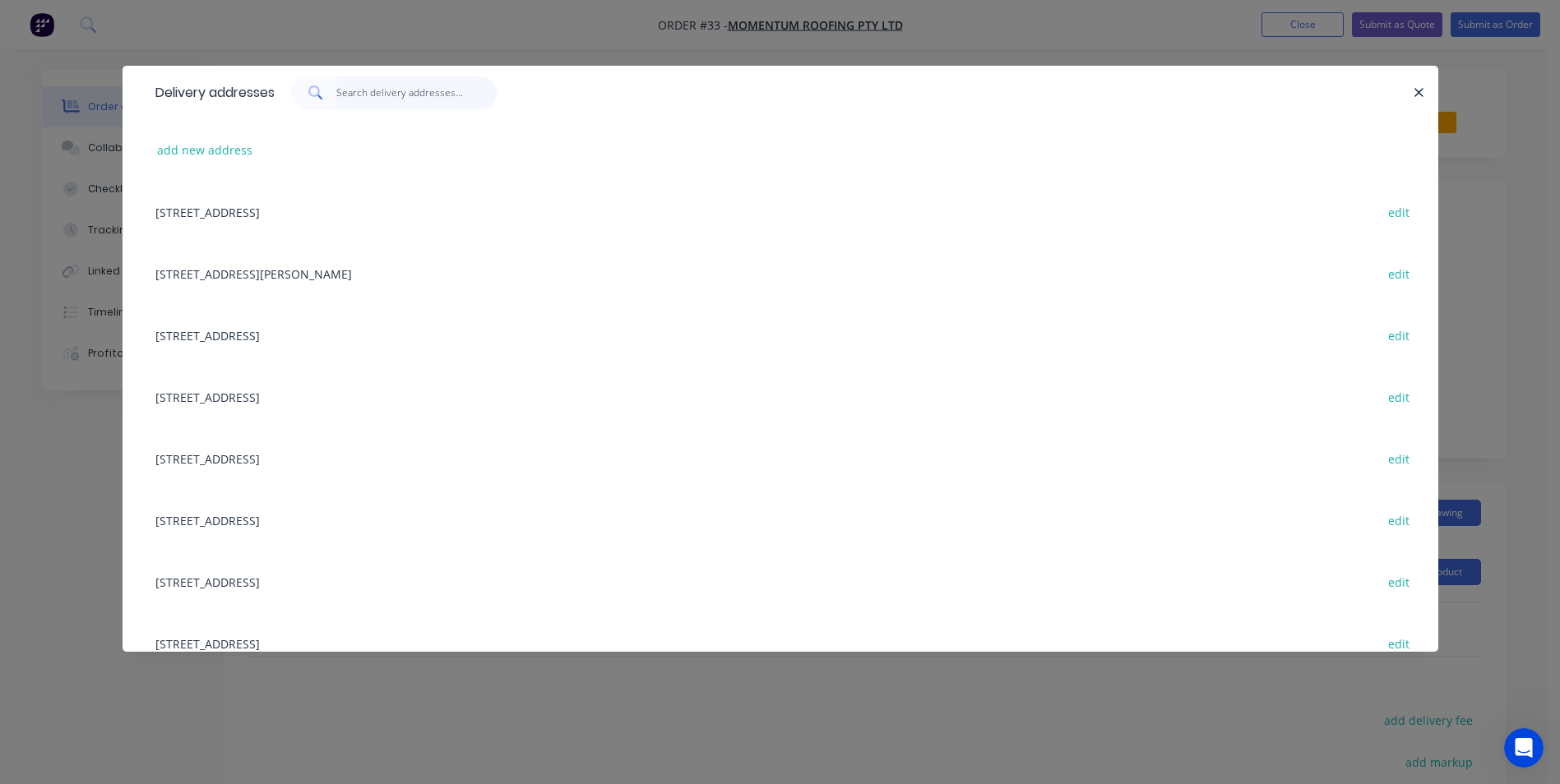
click at [386, 88] on input "text" at bounding box center [416, 93] width 160 height 33
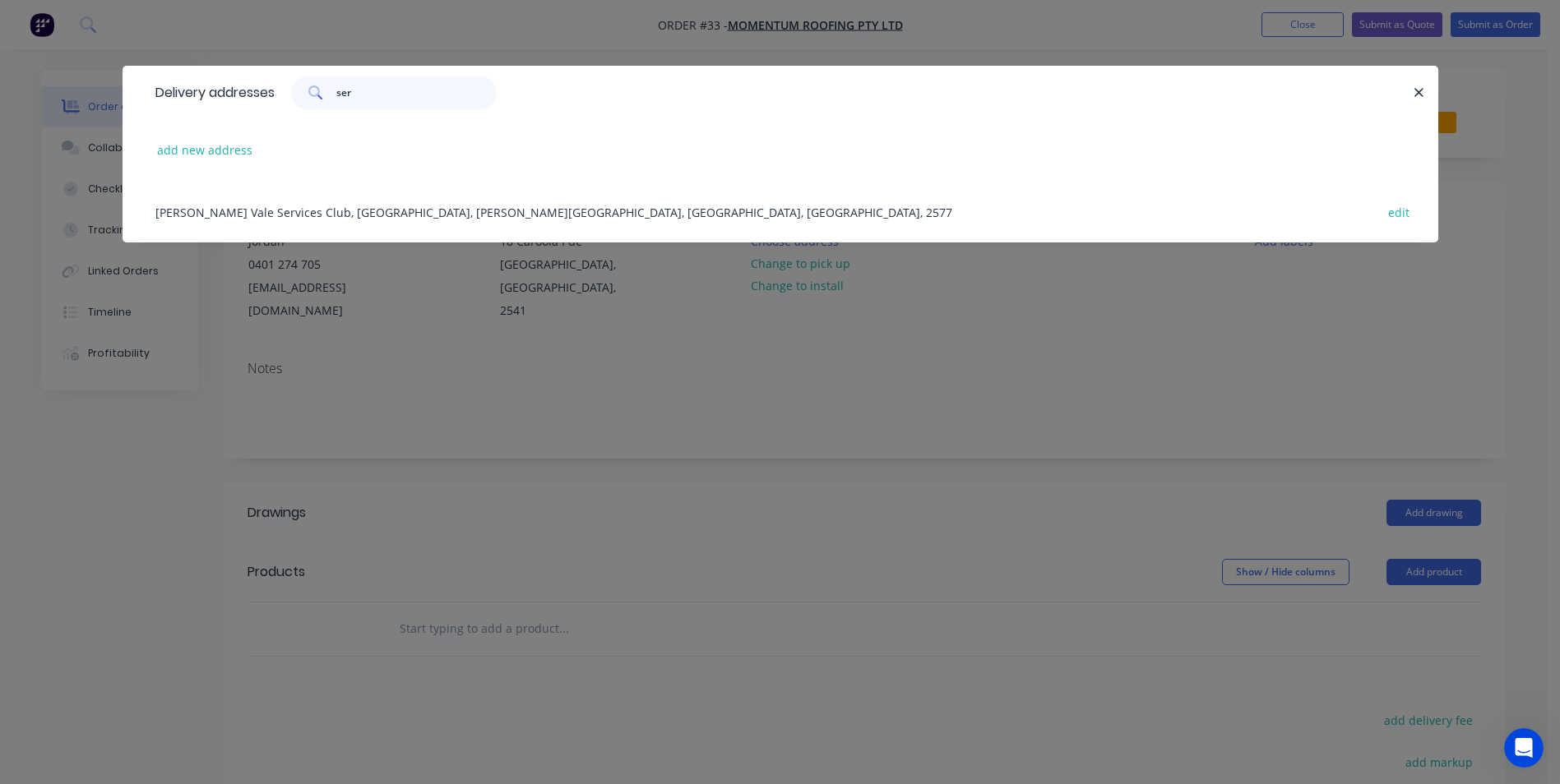
type input "ser"
click at [395, 204] on div "[PERSON_NAME] Vale Services Club, [GEOGRAPHIC_DATA], [PERSON_NAME][GEOGRAPHIC_D…" at bounding box center [780, 211] width 1266 height 62
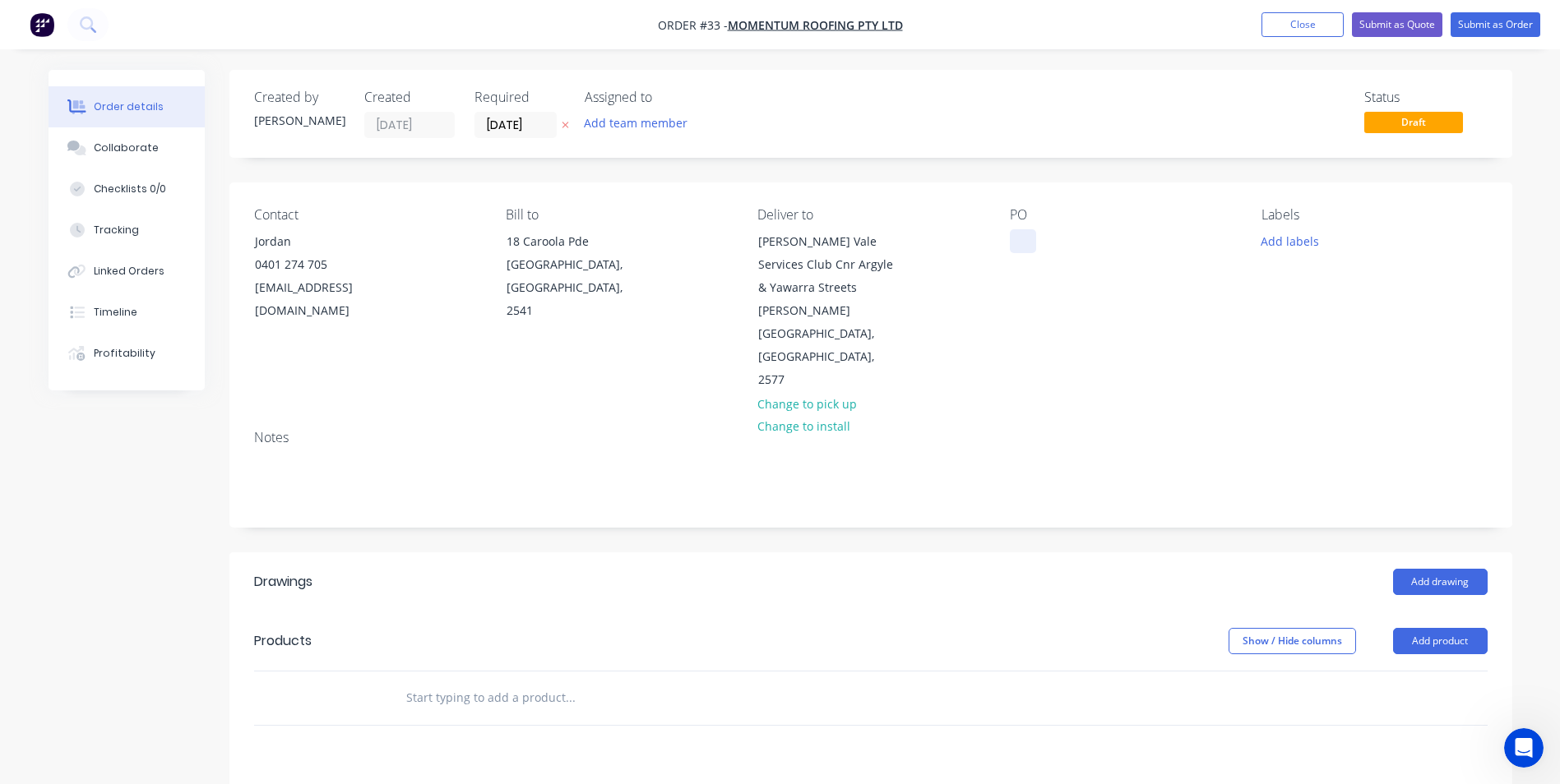
click at [1019, 236] on div at bounding box center [1023, 241] width 27 height 24
click at [1108, 240] on div "[PERSON_NAME] Vale Servies Club" at bounding box center [1112, 250] width 205 height 41
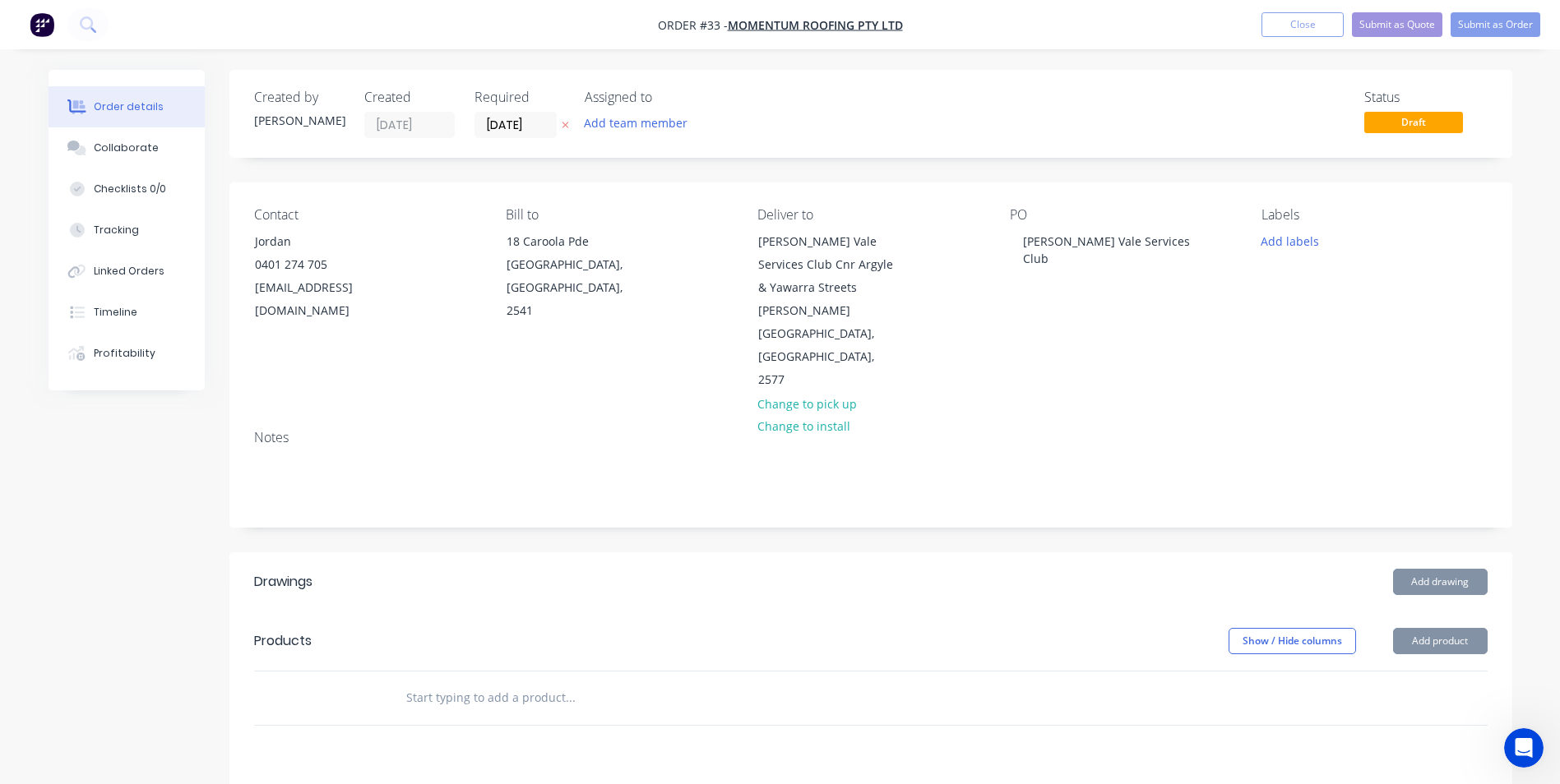
click at [1103, 340] on div "PO [PERSON_NAME] Vale Services Club" at bounding box center [1122, 299] width 226 height 185
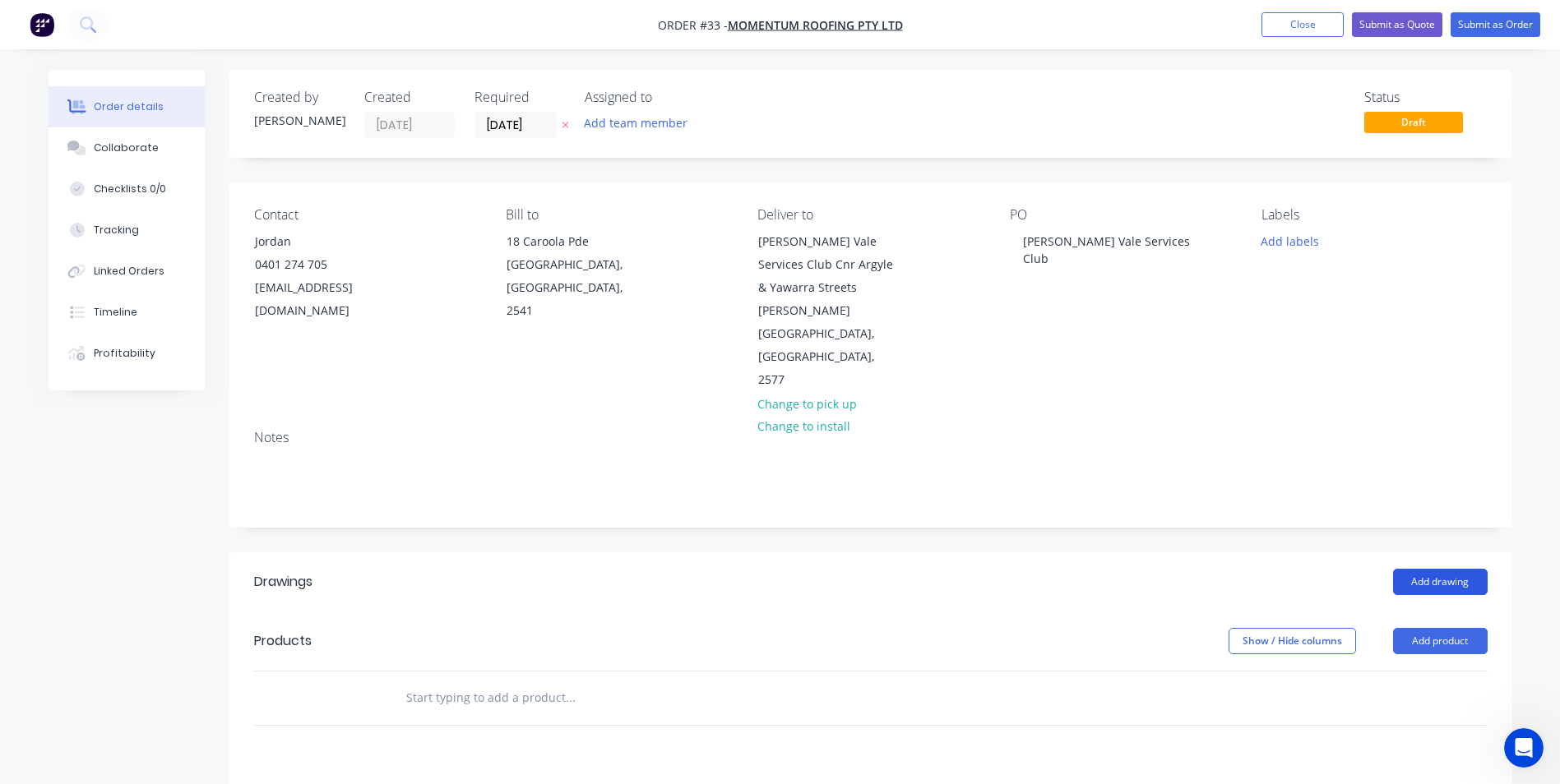
click at [1442, 569] on button "Add drawing" at bounding box center [1440, 582] width 95 height 27
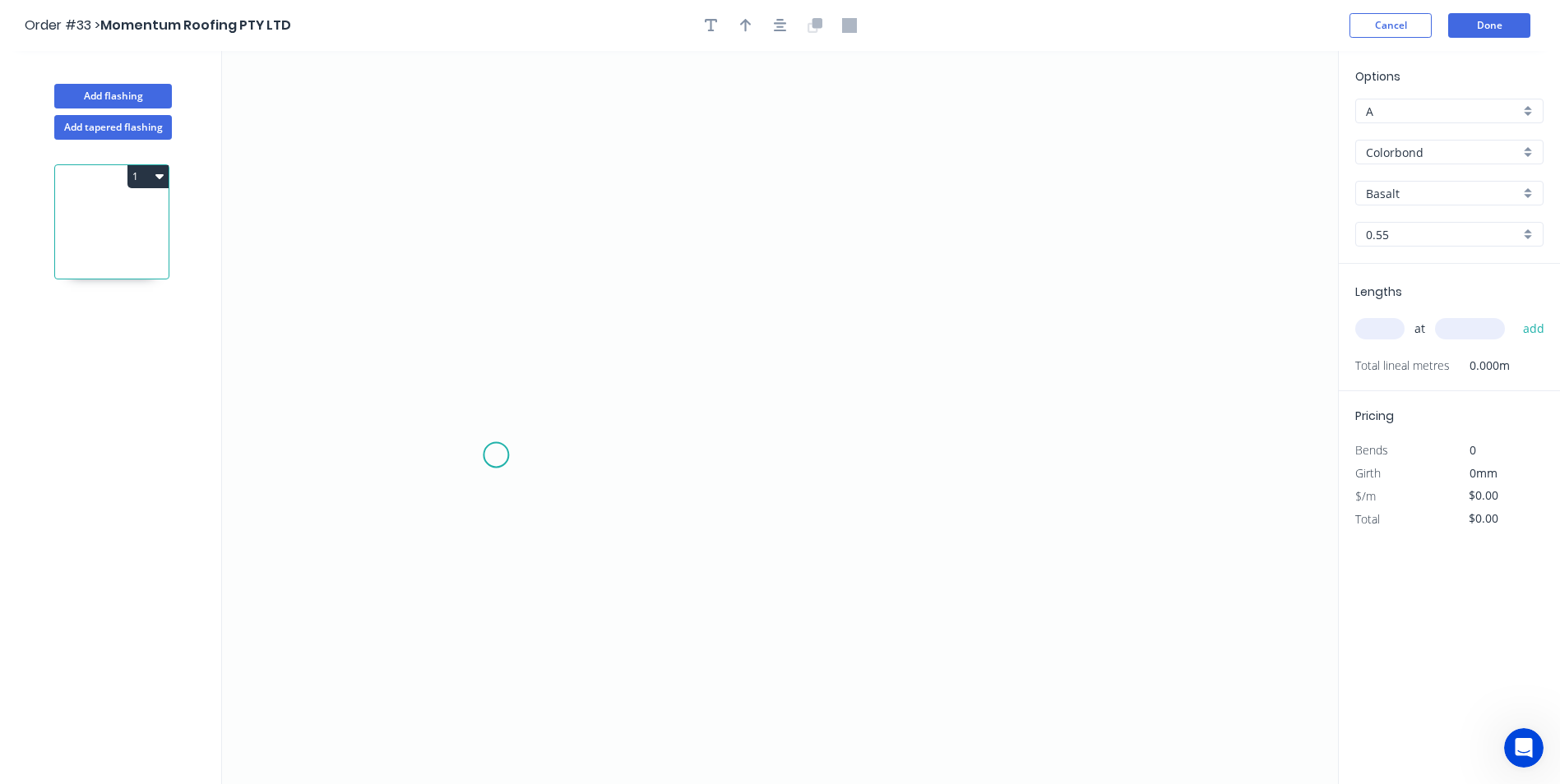
click at [496, 455] on icon "0" at bounding box center [780, 417] width 1116 height 733
click at [502, 347] on icon "0" at bounding box center [780, 417] width 1116 height 733
click at [1135, 369] on icon "0 ?" at bounding box center [780, 417] width 1116 height 733
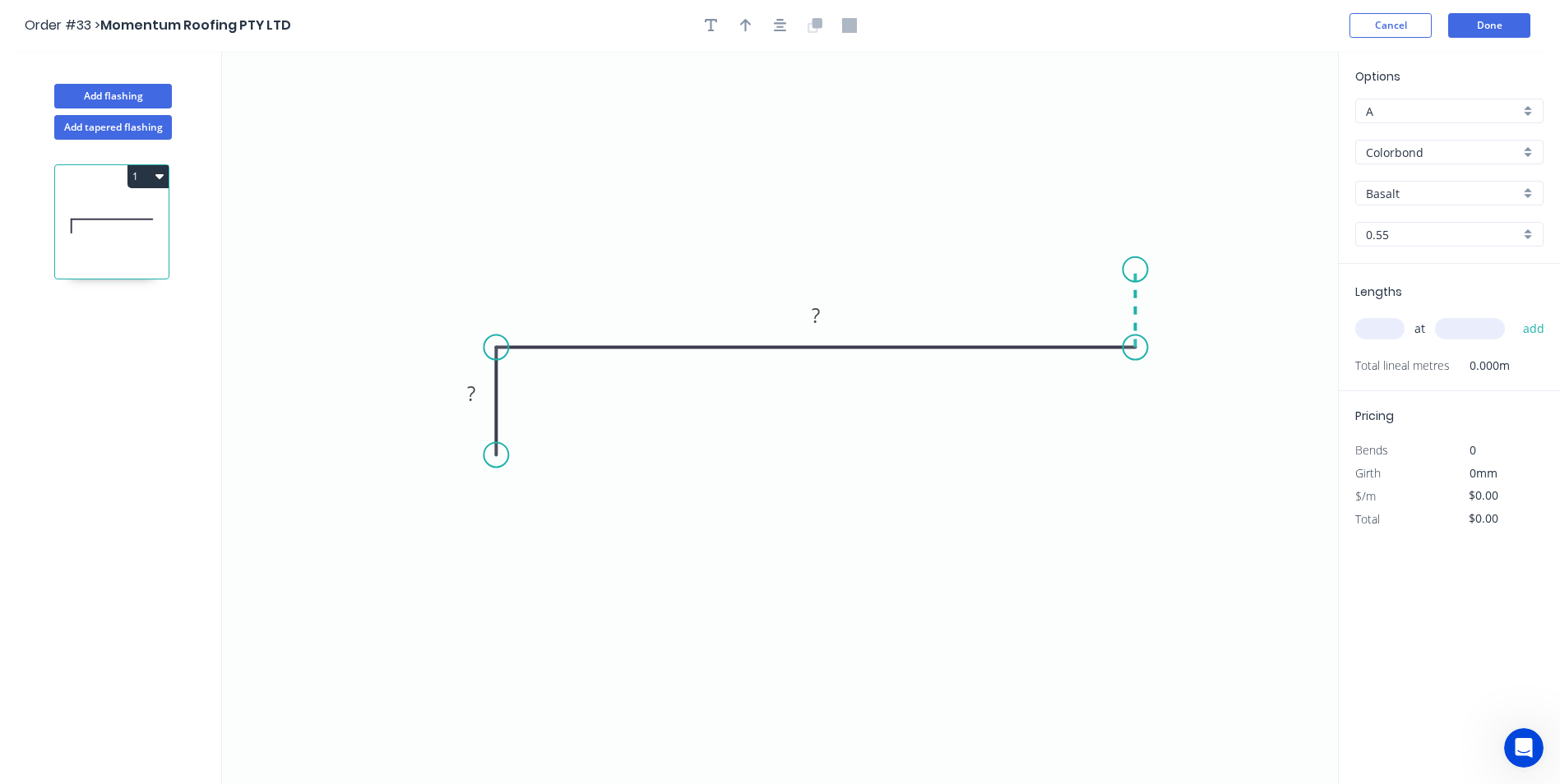
click at [1133, 270] on icon "0 ? ?" at bounding box center [780, 417] width 1116 height 733
click at [1210, 271] on icon "0 ? ? ?" at bounding box center [780, 417] width 1116 height 733
click at [1210, 310] on icon "0 ? ? ? ?" at bounding box center [780, 417] width 1116 height 733
click at [1210, 310] on circle at bounding box center [1208, 310] width 25 height 25
click at [478, 396] on rect at bounding box center [471, 394] width 33 height 23
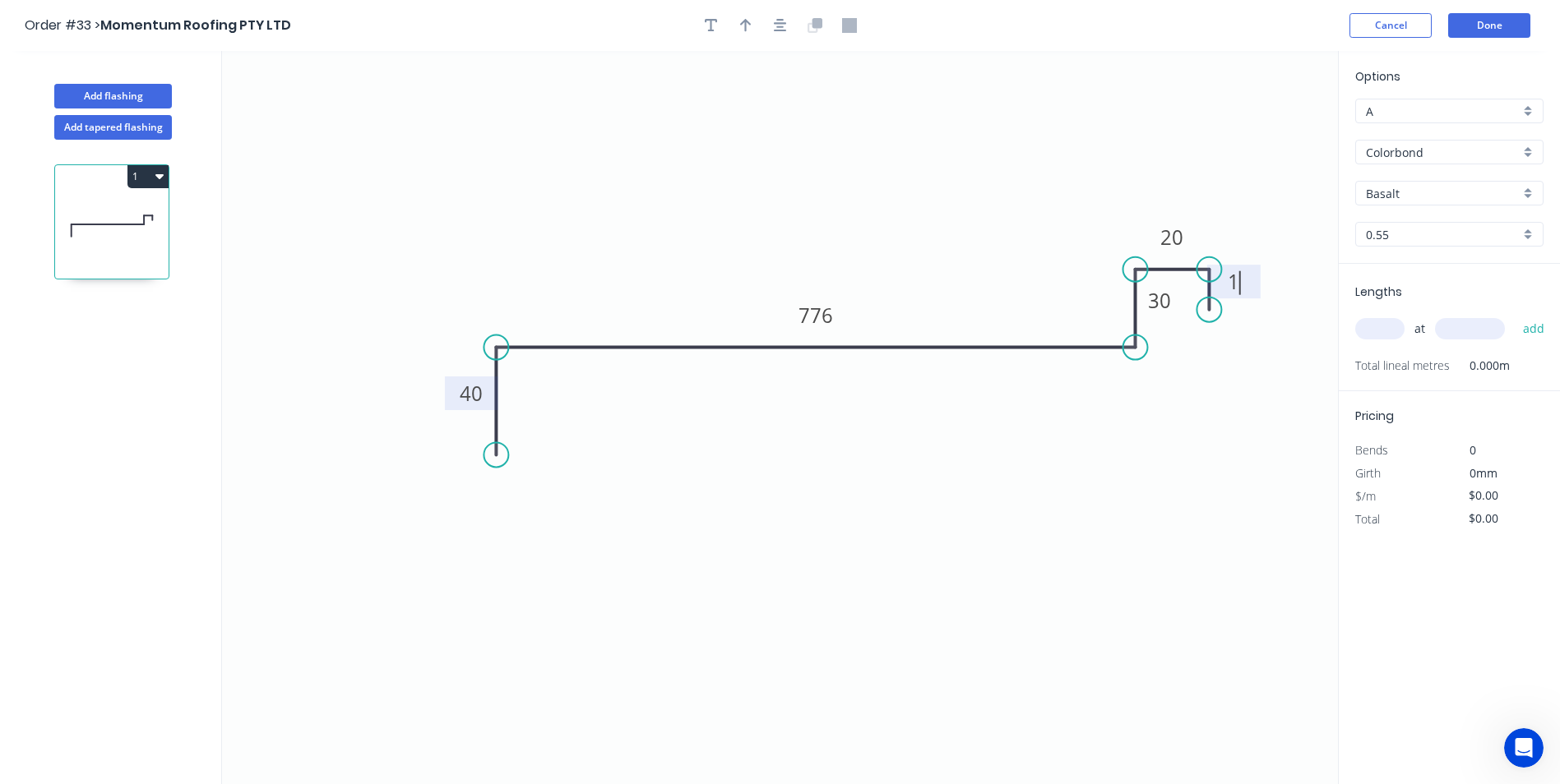
type input "$24.36"
drag, startPoint x: 1174, startPoint y: 284, endPoint x: 1026, endPoint y: 271, distance: 148.6
click at [1026, 271] on rect at bounding box center [1003, 286] width 53 height 34
drag, startPoint x: 738, startPoint y: 27, endPoint x: 790, endPoint y: 45, distance: 55.0
click at [739, 27] on button "button" at bounding box center [745, 25] width 25 height 25
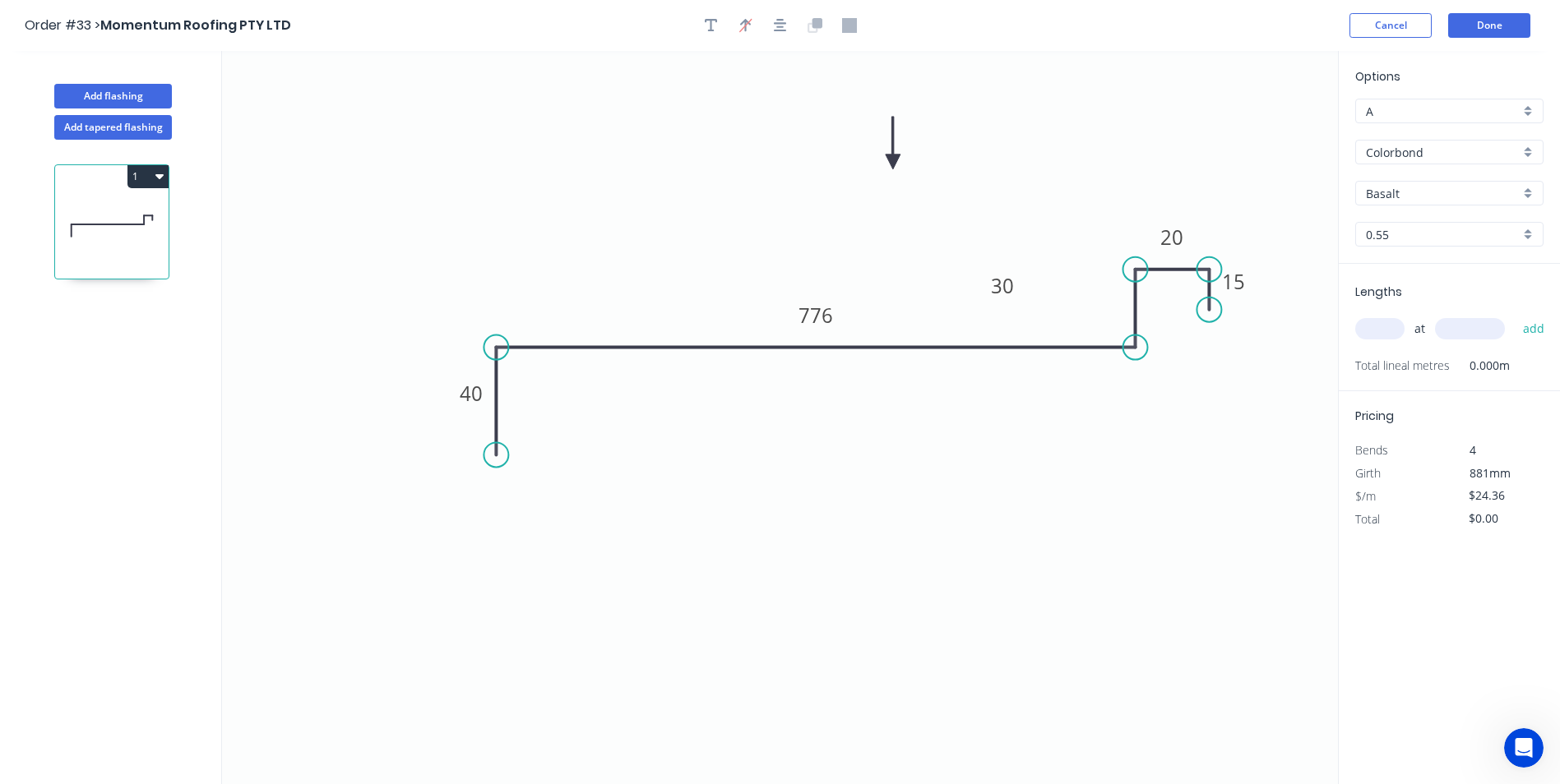
drag, startPoint x: 1252, startPoint y: 131, endPoint x: 1154, endPoint y: 187, distance: 112.9
click at [886, 162] on icon at bounding box center [893, 143] width 15 height 53
click at [1476, 187] on input "Basalt" at bounding box center [1442, 193] width 154 height 18
click at [1413, 280] on div "Classic Cream" at bounding box center [1449, 282] width 187 height 29
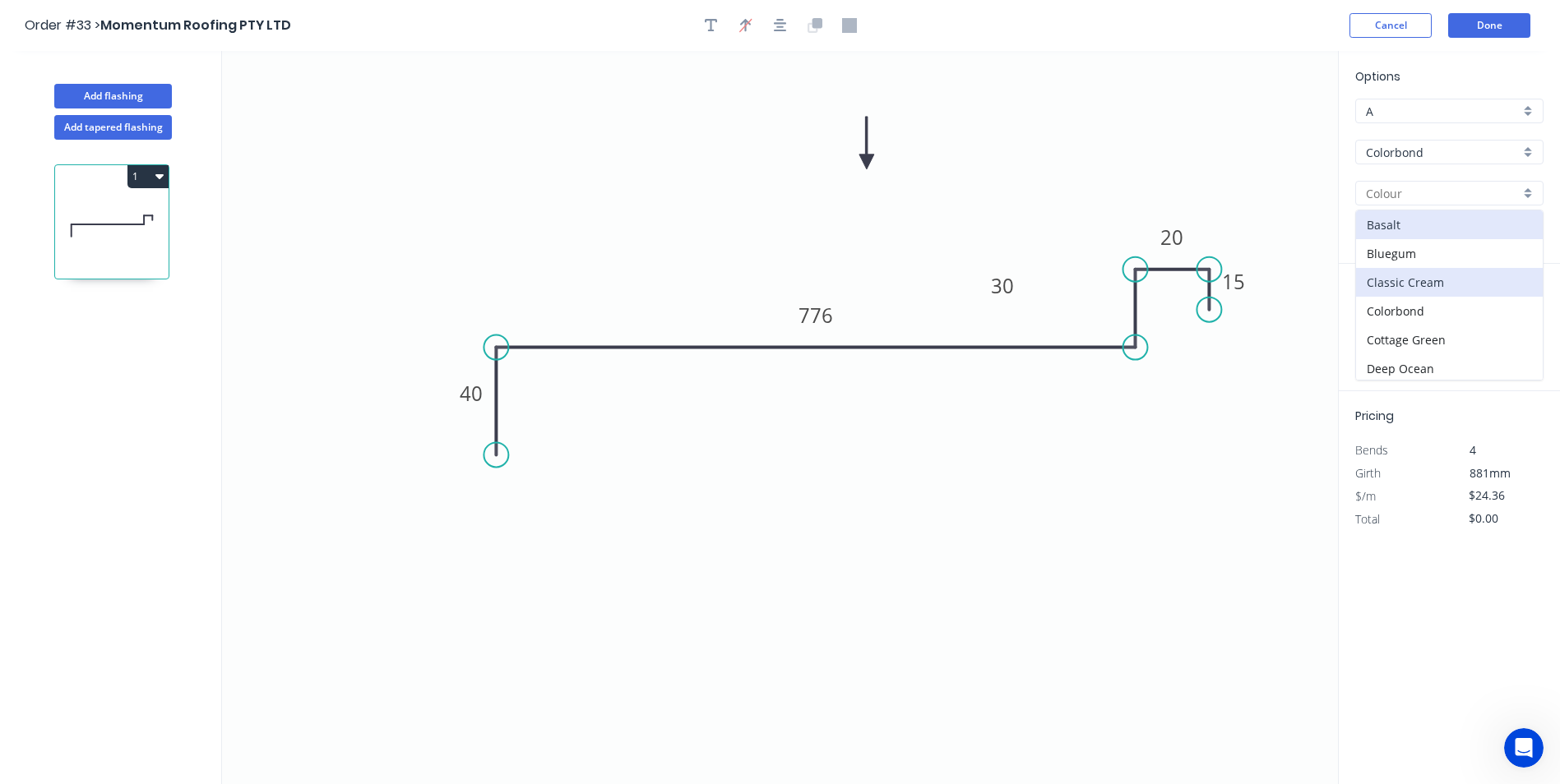
type input "Classic Cream"
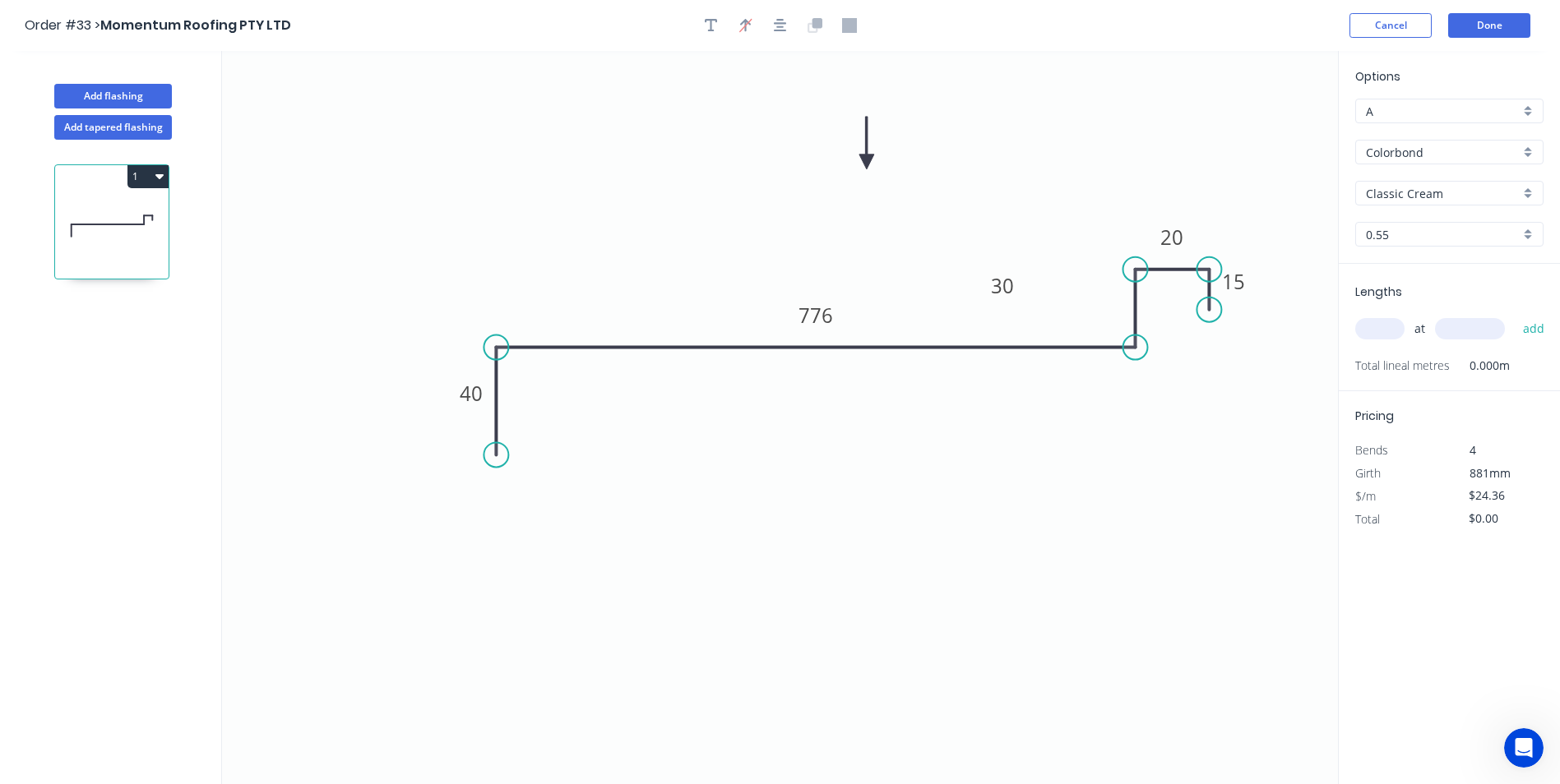
click at [1378, 326] on input "text" at bounding box center [1380, 328] width 50 height 21
type input "1"
type input "2650"
click at [1515, 315] on button "add" at bounding box center [1534, 329] width 39 height 28
type input "$64.55"
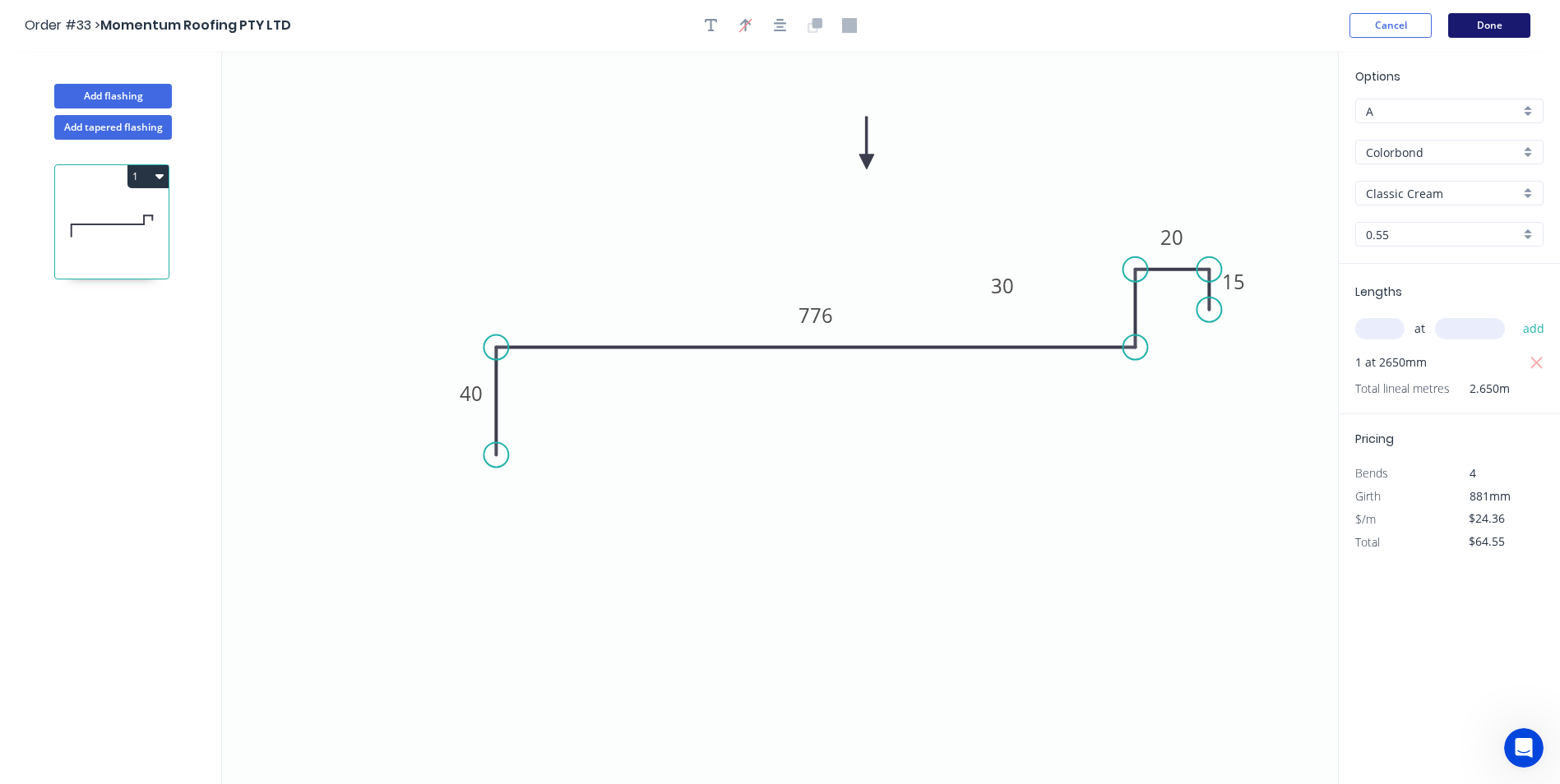
click at [1497, 36] on button "Done" at bounding box center [1488, 25] width 82 height 25
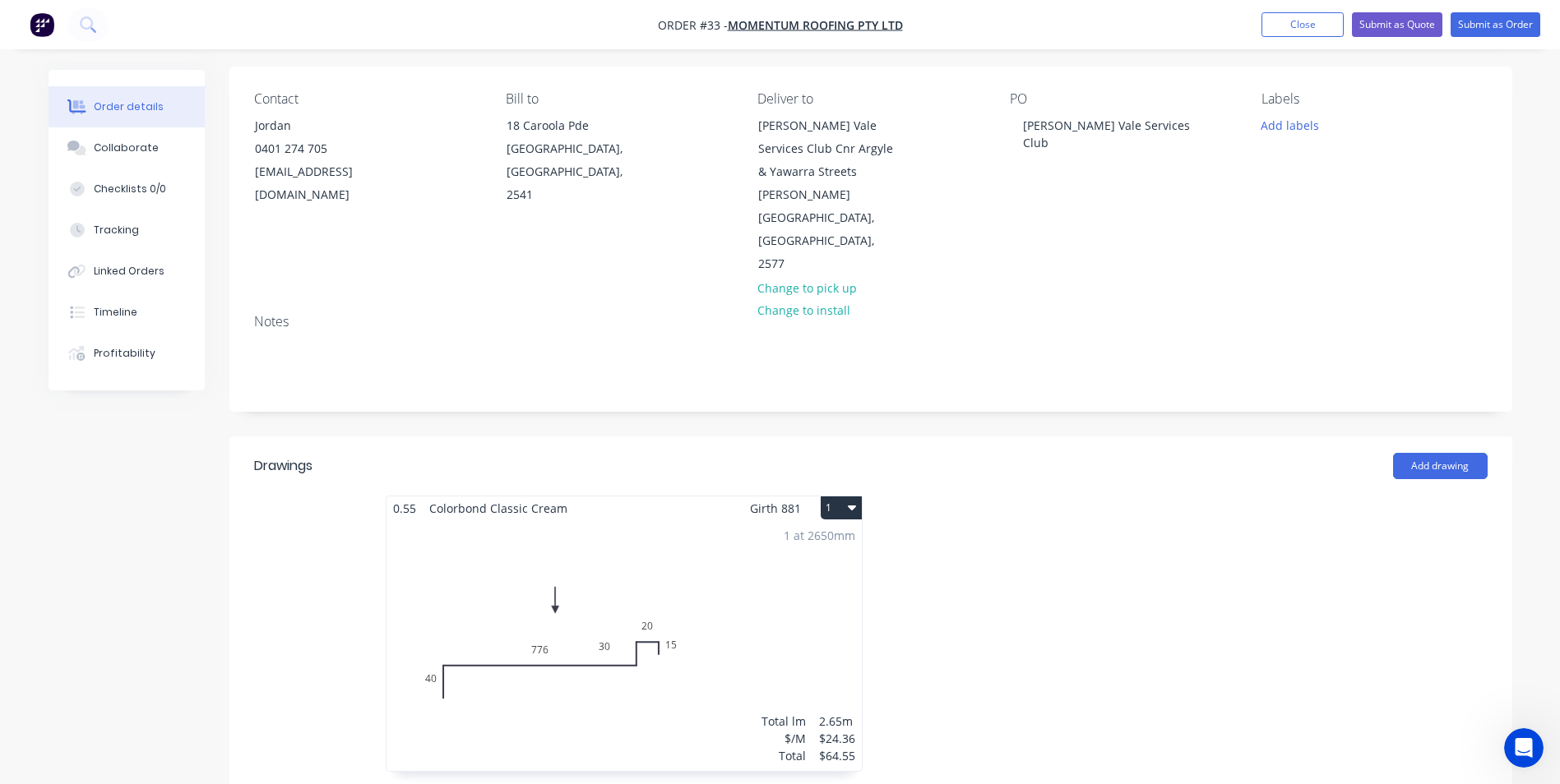
scroll to position [164, 0]
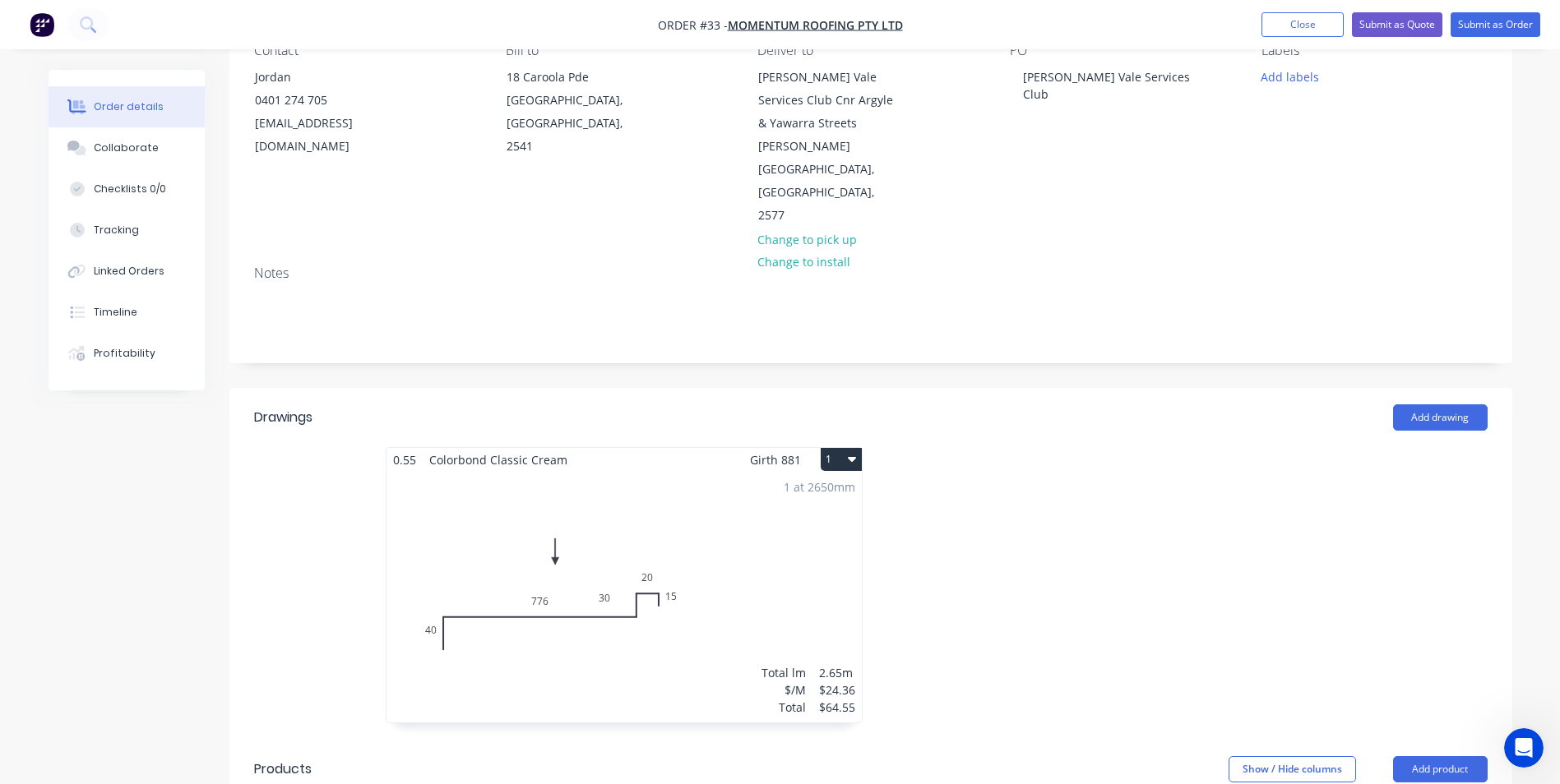
click at [821, 448] on button "1" at bounding box center [841, 459] width 41 height 23
click at [821, 521] on div "Duplicate" at bounding box center [783, 532] width 126 height 24
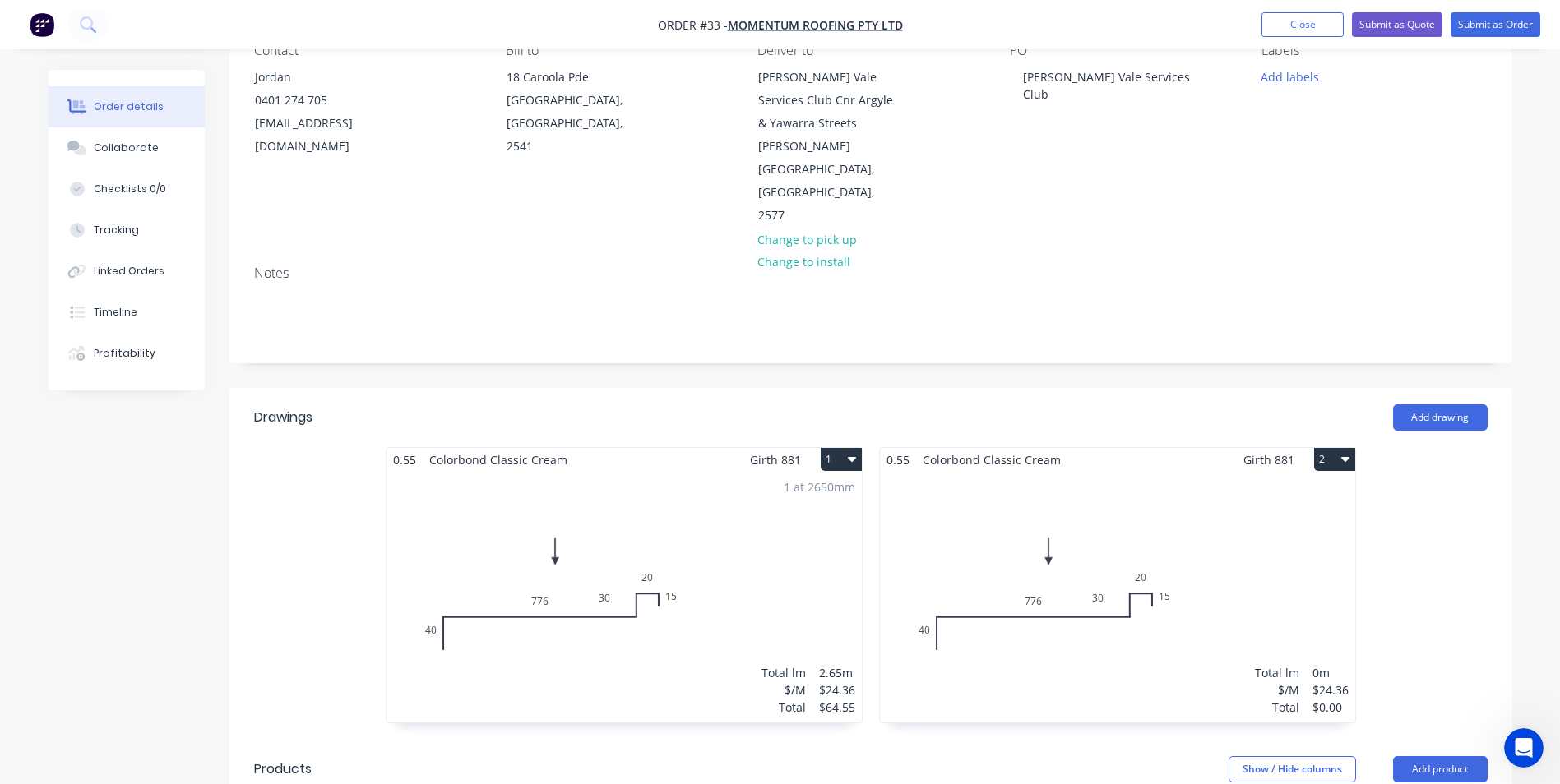
click at [959, 514] on div "Total lm $/M Total 0m $24.36 $0.00" at bounding box center [1118, 597] width 475 height 251
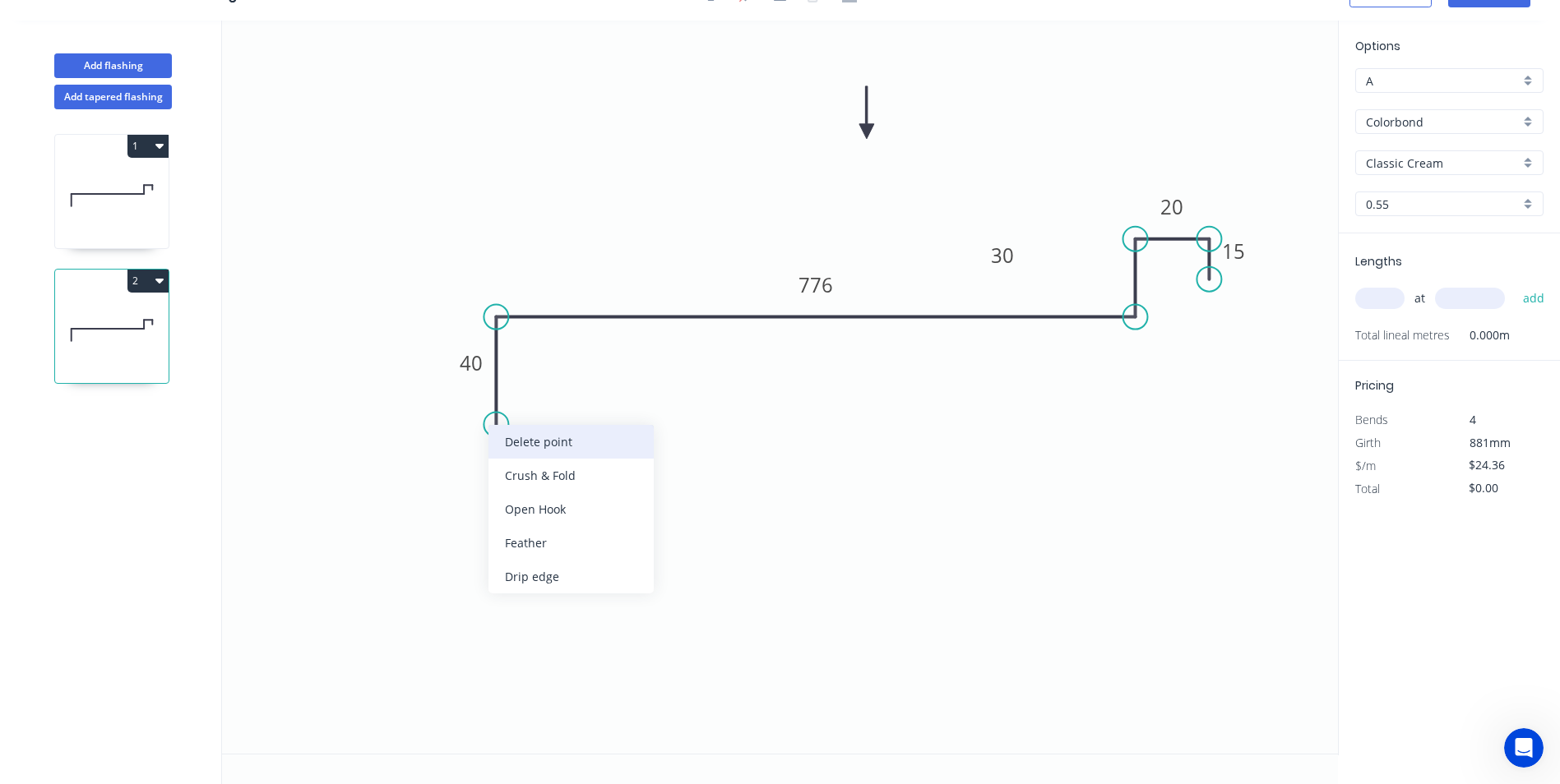
click at [514, 447] on div "Delete point" at bounding box center [570, 441] width 165 height 34
click at [498, 320] on circle at bounding box center [496, 317] width 25 height 25
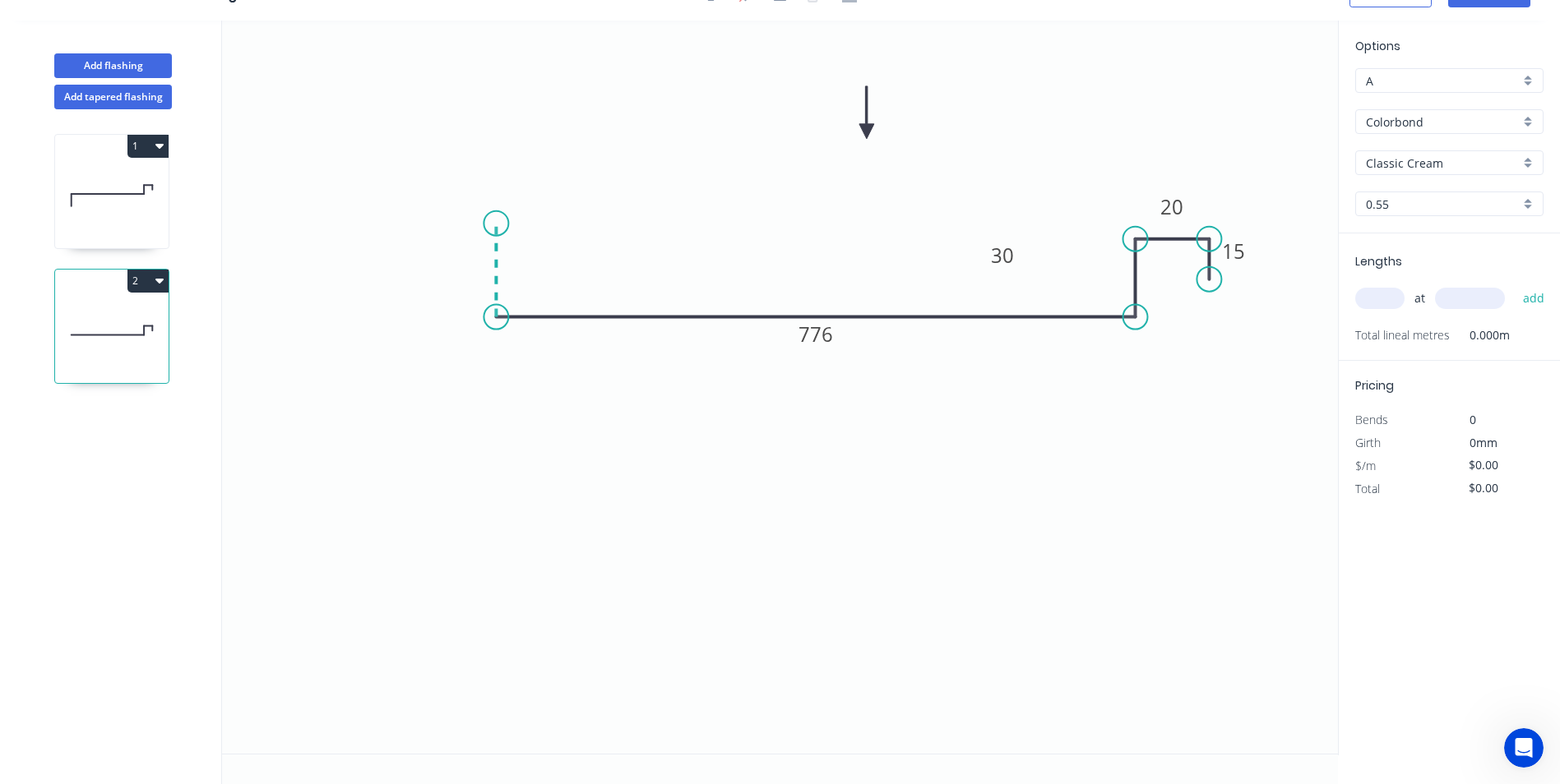
click at [503, 224] on icon "0 776 30 20 15" at bounding box center [780, 387] width 1116 height 733
click at [545, 221] on icon "0 ? 776 30 20 15" at bounding box center [780, 387] width 1116 height 733
click at [545, 221] on circle at bounding box center [545, 223] width 25 height 25
drag, startPoint x: 840, startPoint y: 313, endPoint x: 841, endPoint y: 271, distance: 42.0
click at [841, 271] on rect at bounding box center [816, 276] width 54 height 34
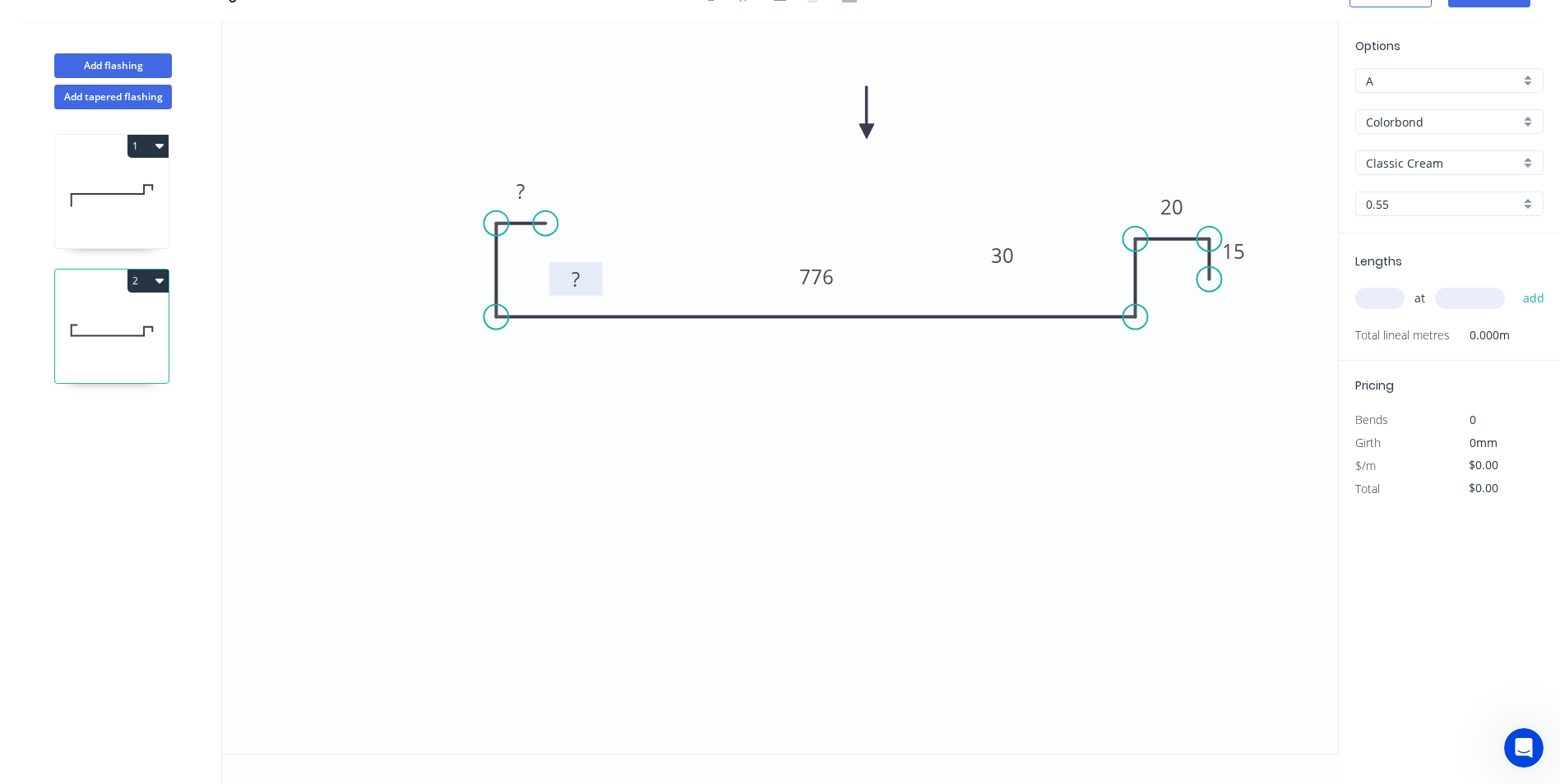
drag, startPoint x: 486, startPoint y: 250, endPoint x: 596, endPoint y: 266, distance: 111.2
click at [596, 266] on rect at bounding box center [576, 279] width 53 height 34
drag, startPoint x: 541, startPoint y: 181, endPoint x: 572, endPoint y: 243, distance: 69.3
click at [572, 243] on rect at bounding box center [552, 252] width 53 height 34
click at [569, 250] on rect at bounding box center [552, 252] width 53 height 34
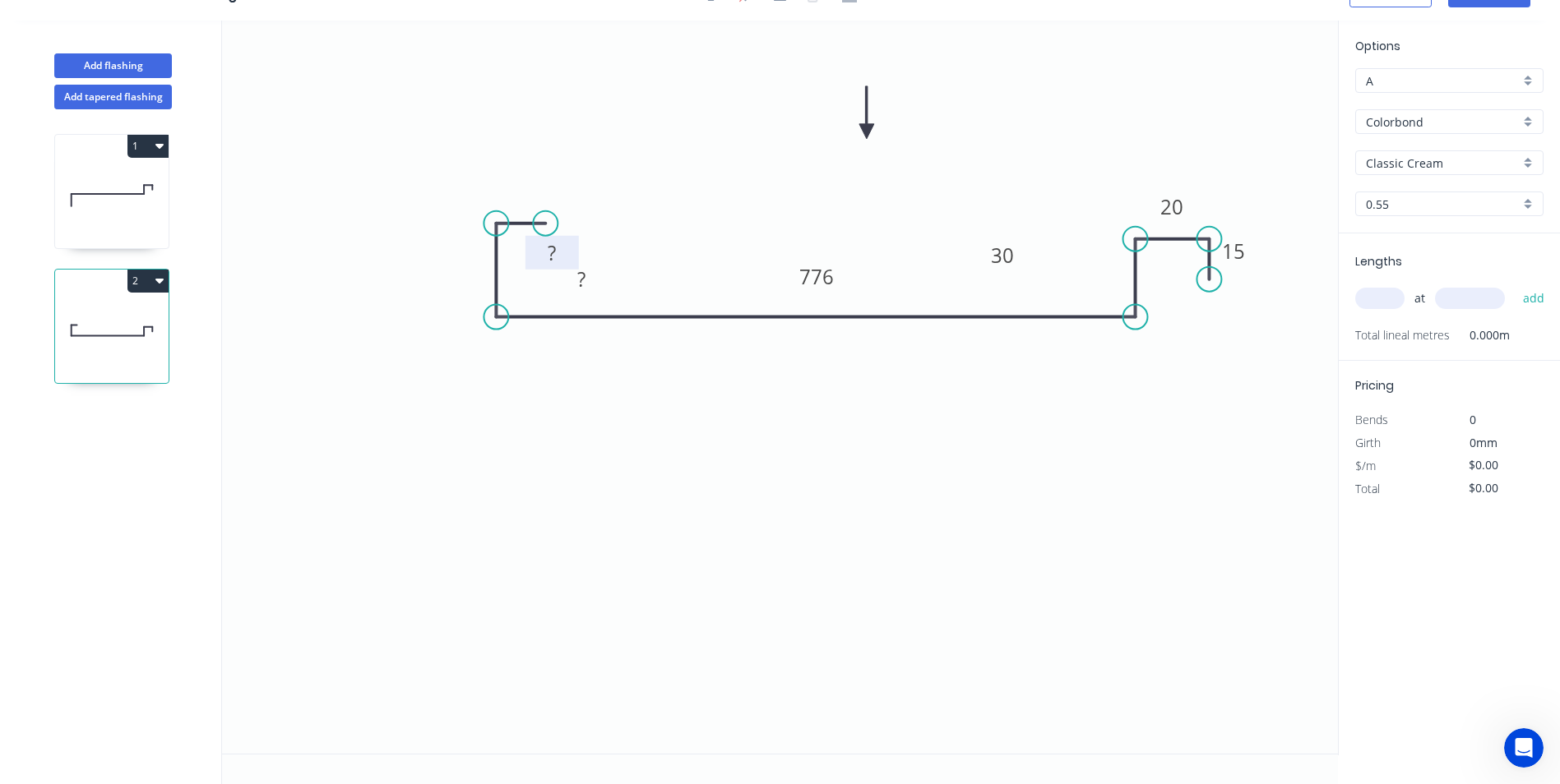
click at [562, 254] on rect at bounding box center [552, 253] width 33 height 23
type input "$25.45"
click at [1374, 303] on input "text" at bounding box center [1380, 298] width 50 height 21
type input "3"
type input "2650"
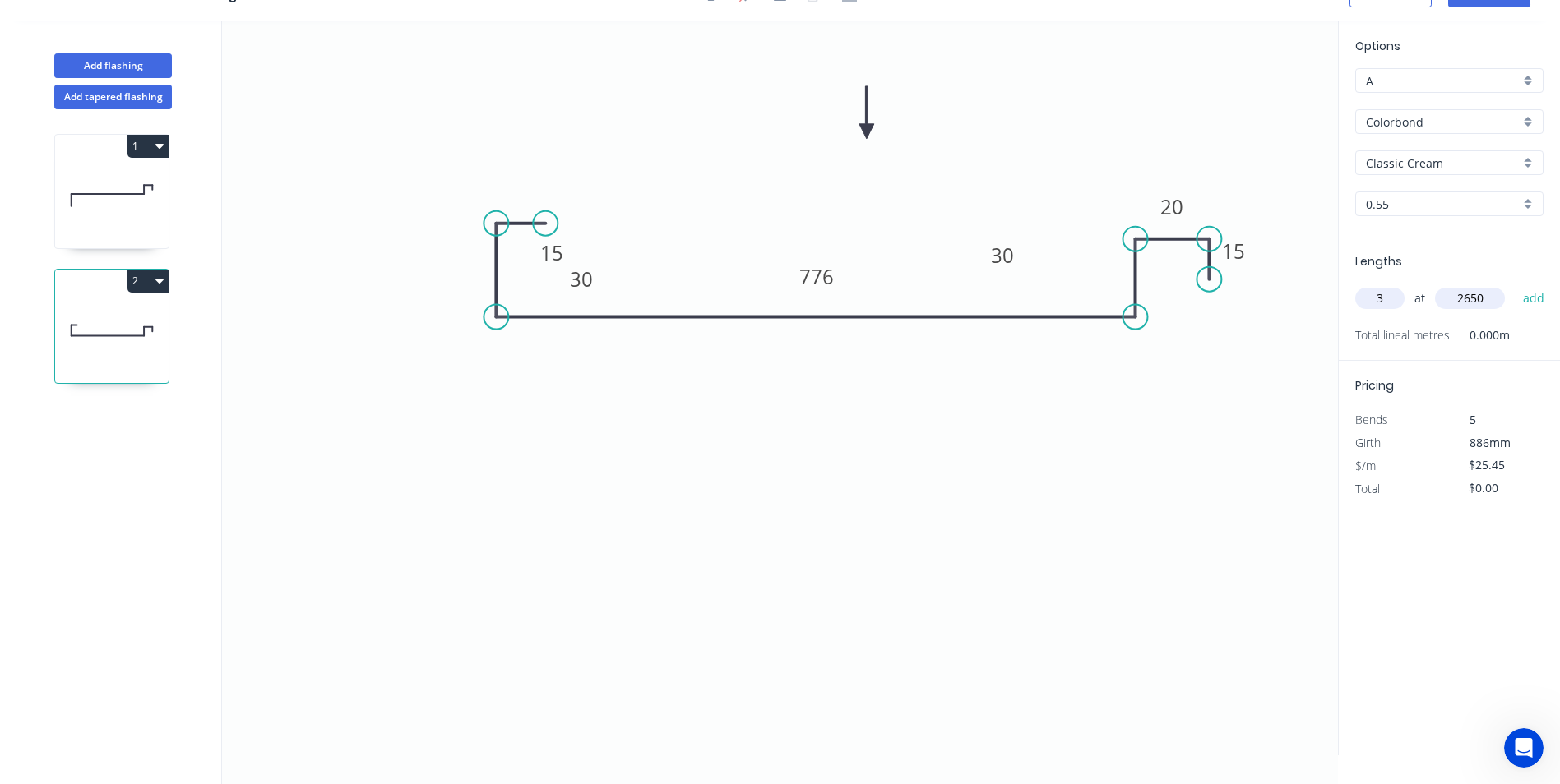
click at [1515, 285] on button "add" at bounding box center [1534, 298] width 39 height 28
type input "$202.33"
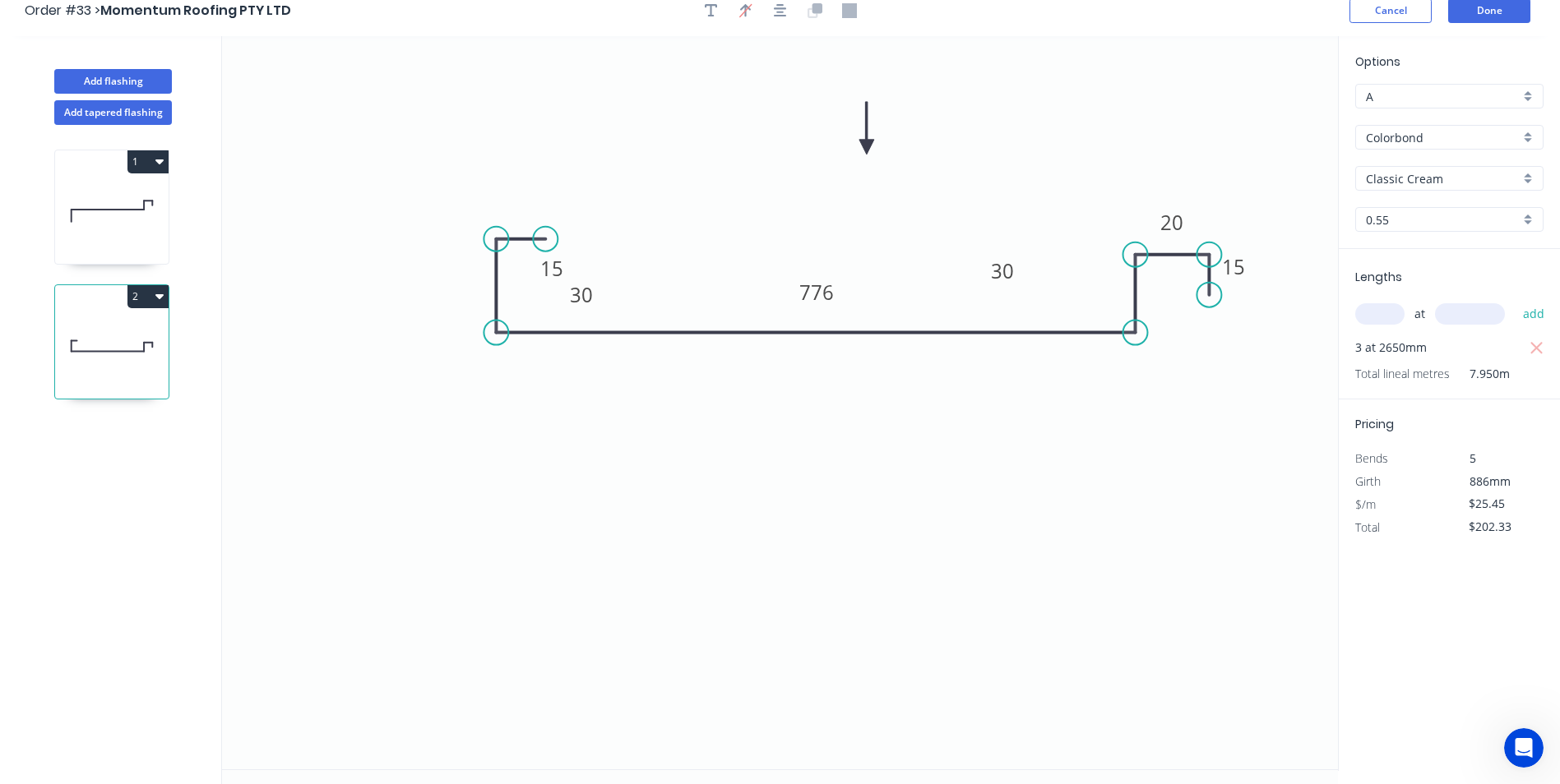
scroll to position [0, 0]
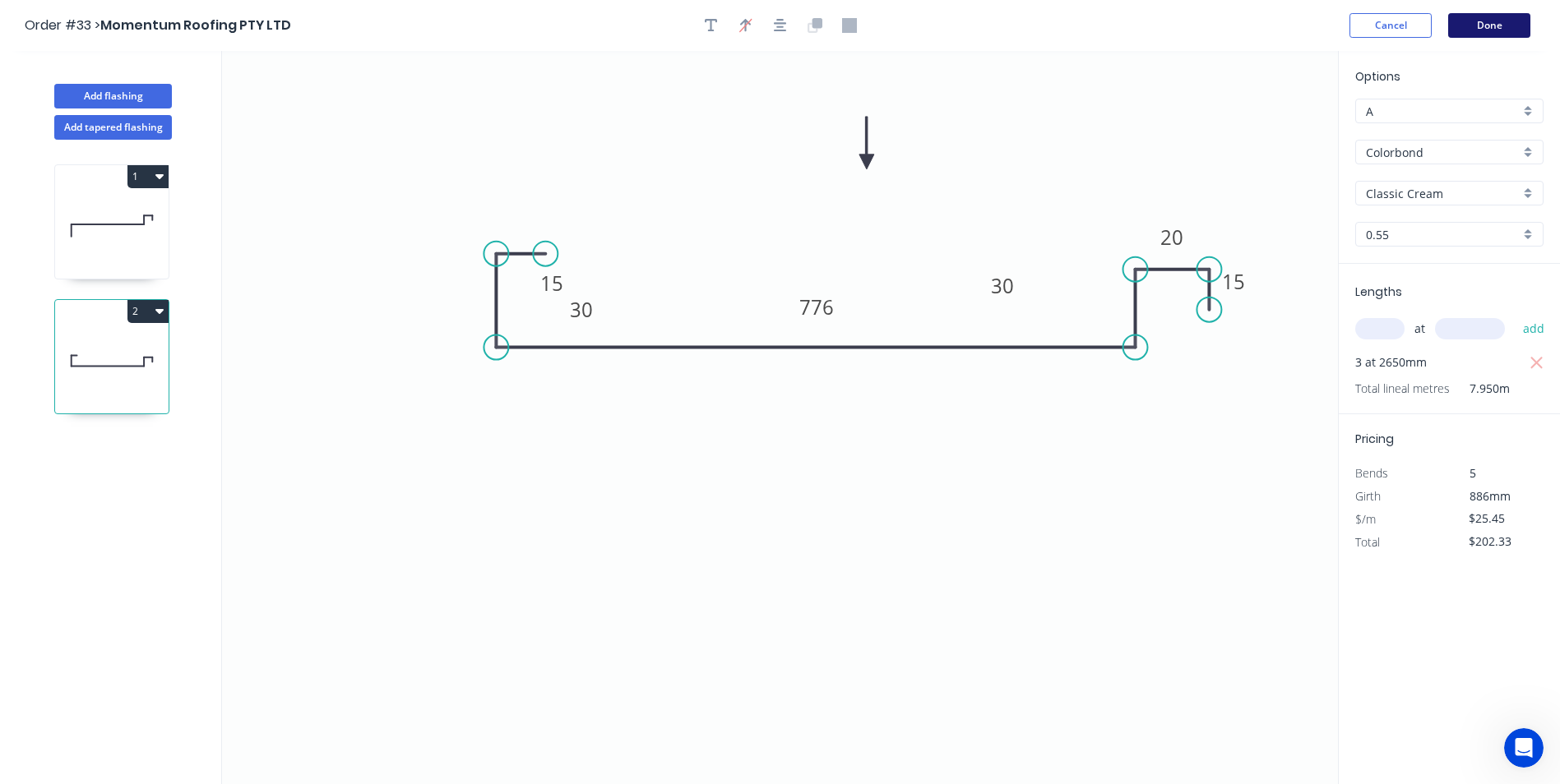
click at [1484, 27] on button "Done" at bounding box center [1488, 25] width 82 height 25
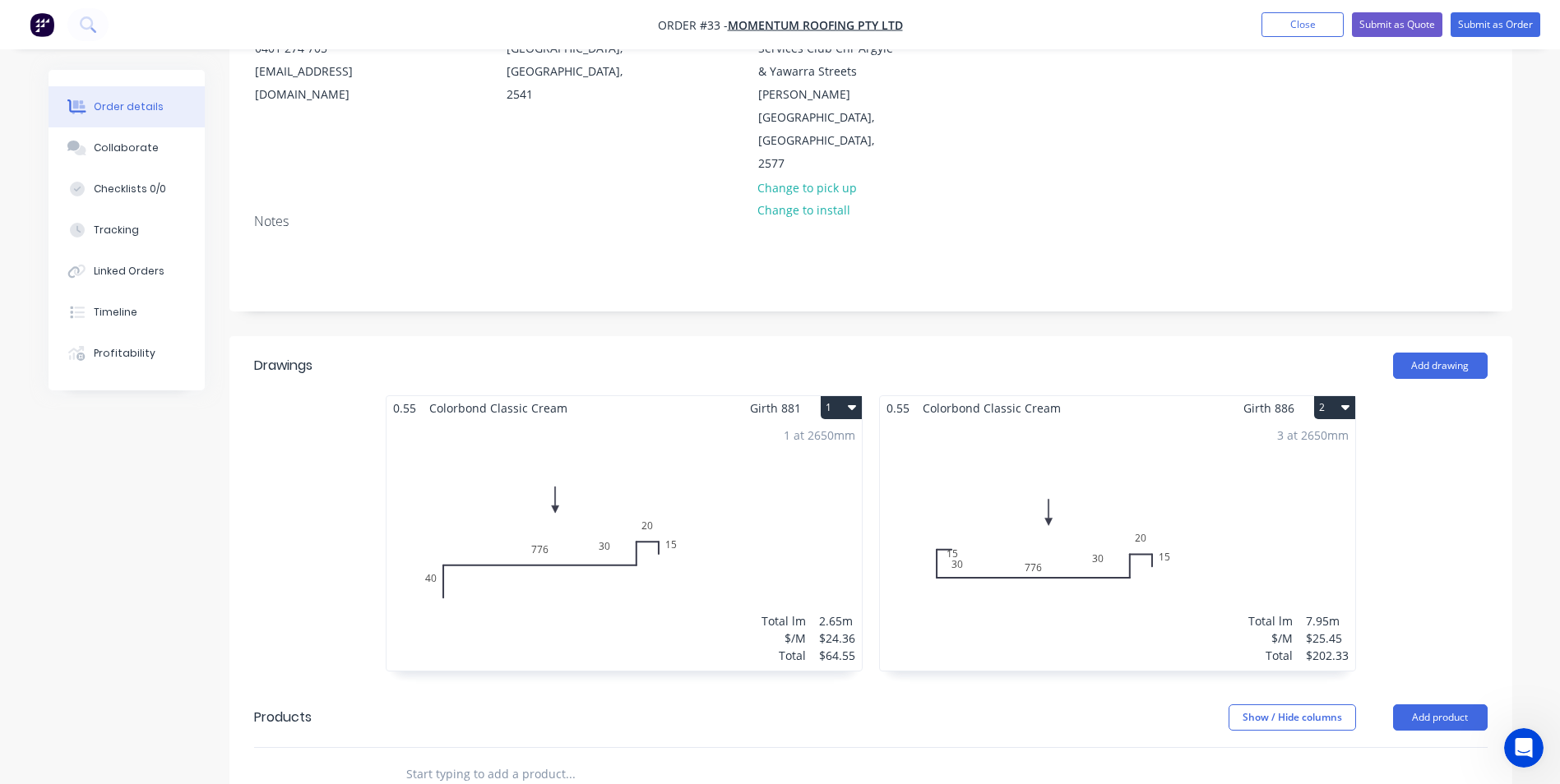
scroll to position [329, 0]
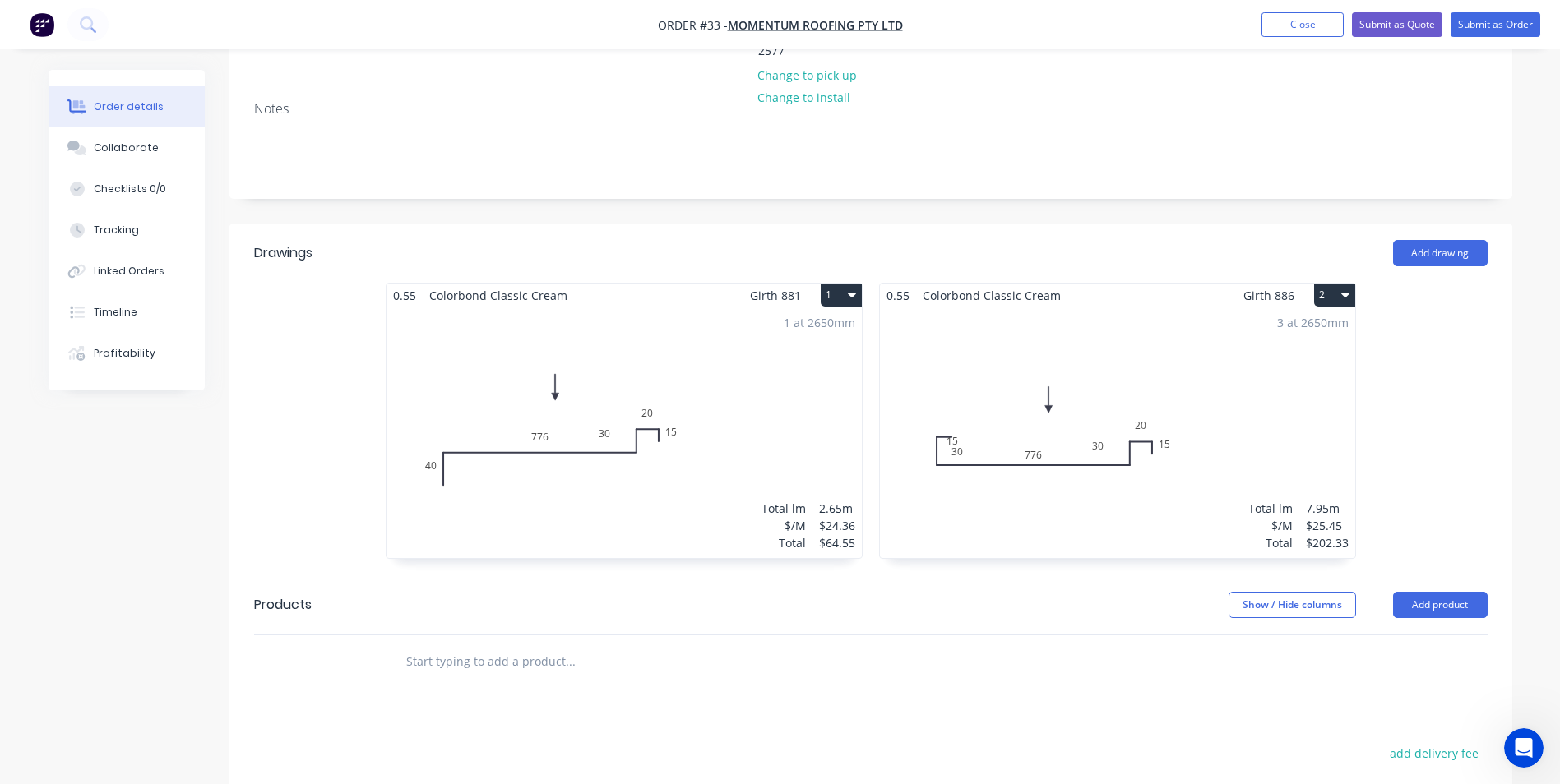
click at [1337, 284] on button "2" at bounding box center [1334, 295] width 41 height 23
click at [1278, 356] on div "Duplicate" at bounding box center [1276, 368] width 126 height 24
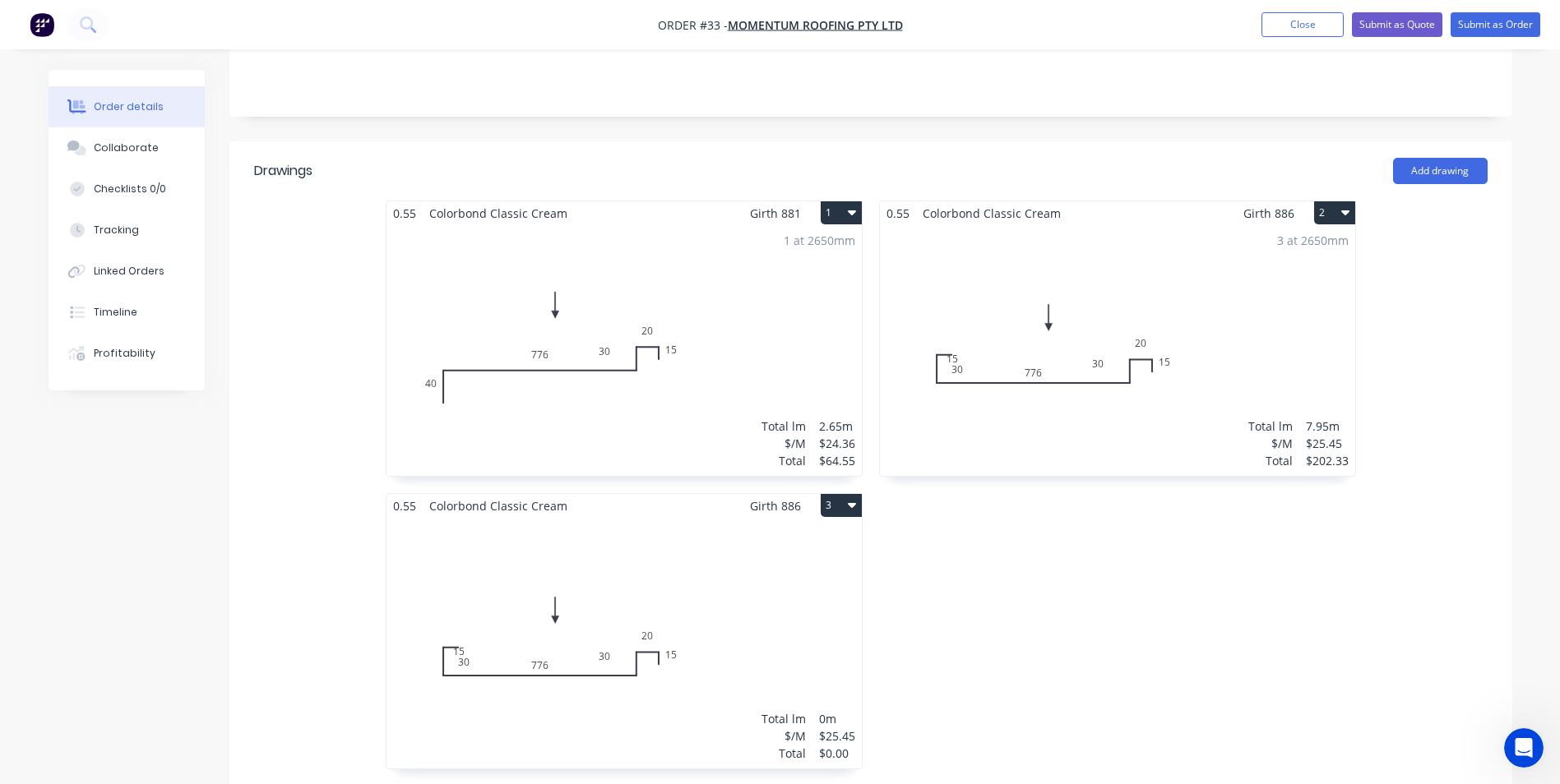
click at [698, 577] on div "Total lm $/M Total 0m $25.45 $0.00" at bounding box center [624, 643] width 475 height 251
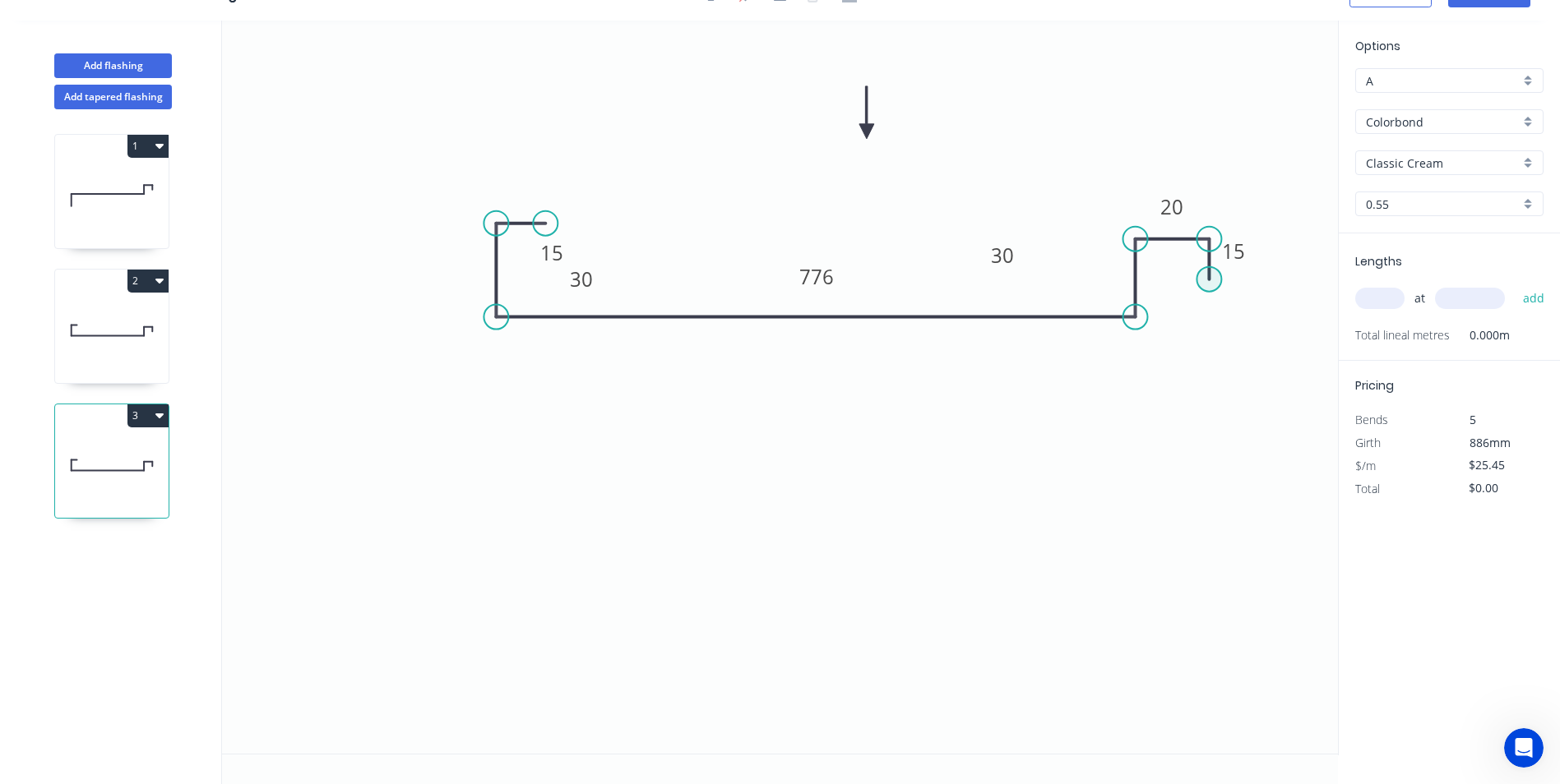
click at [1207, 281] on circle at bounding box center [1208, 279] width 25 height 25
click at [1233, 306] on div "Delete point" at bounding box center [1292, 304] width 165 height 34
click at [1235, 254] on div "Delete point" at bounding box center [1298, 257] width 165 height 34
drag, startPoint x: 1025, startPoint y: 249, endPoint x: 1058, endPoint y: 173, distance: 82.9
click at [1058, 173] on rect at bounding box center [1038, 180] width 53 height 34
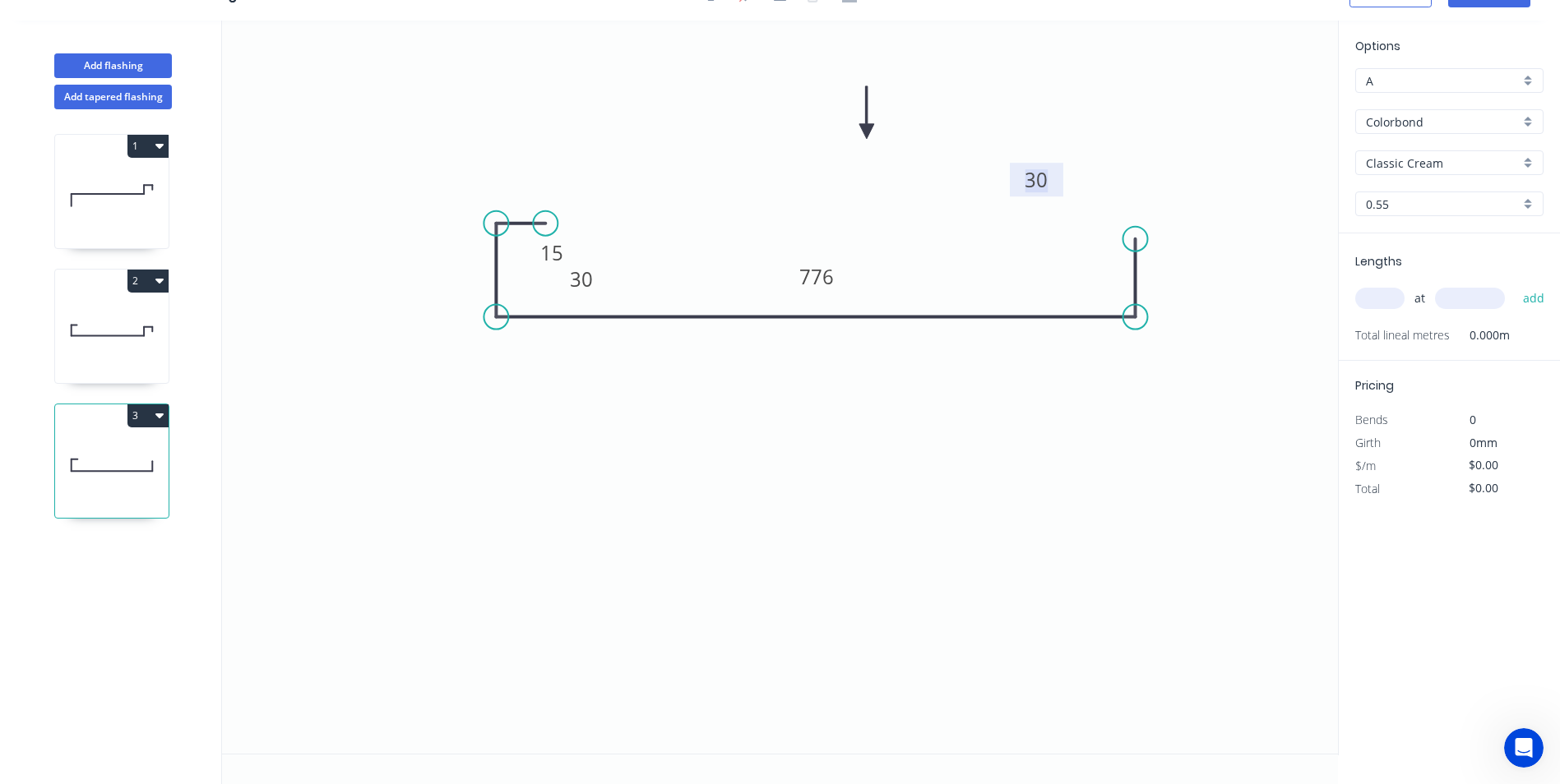
click at [1045, 181] on tspan "30" at bounding box center [1036, 179] width 23 height 27
type input "$29.95"
drag, startPoint x: 1134, startPoint y: 229, endPoint x: 1131, endPoint y: 68, distance: 161.0
click at [1131, 68] on circle at bounding box center [1135, 68] width 25 height 25
drag, startPoint x: 1053, startPoint y: 101, endPoint x: 1070, endPoint y: 133, distance: 36.2
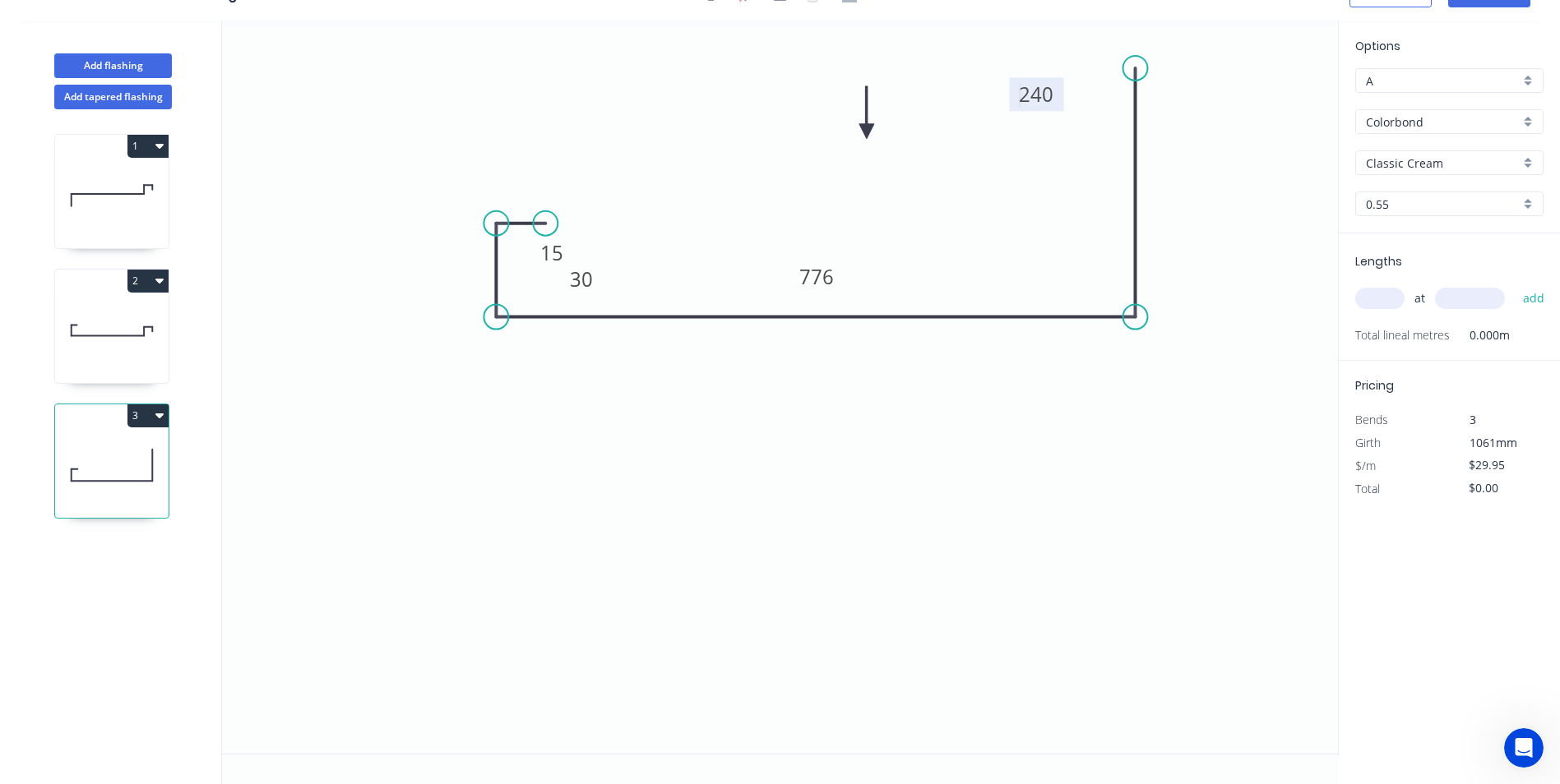
click at [1083, 168] on icon "0 15 30 776 240" at bounding box center [780, 387] width 1116 height 733
drag, startPoint x: 1062, startPoint y: 105, endPoint x: 1085, endPoint y: 233, distance: 130.0
click at [1085, 233] on rect at bounding box center [1059, 221] width 54 height 34
click at [1380, 298] on input "text" at bounding box center [1380, 298] width 50 height 21
type input "1"
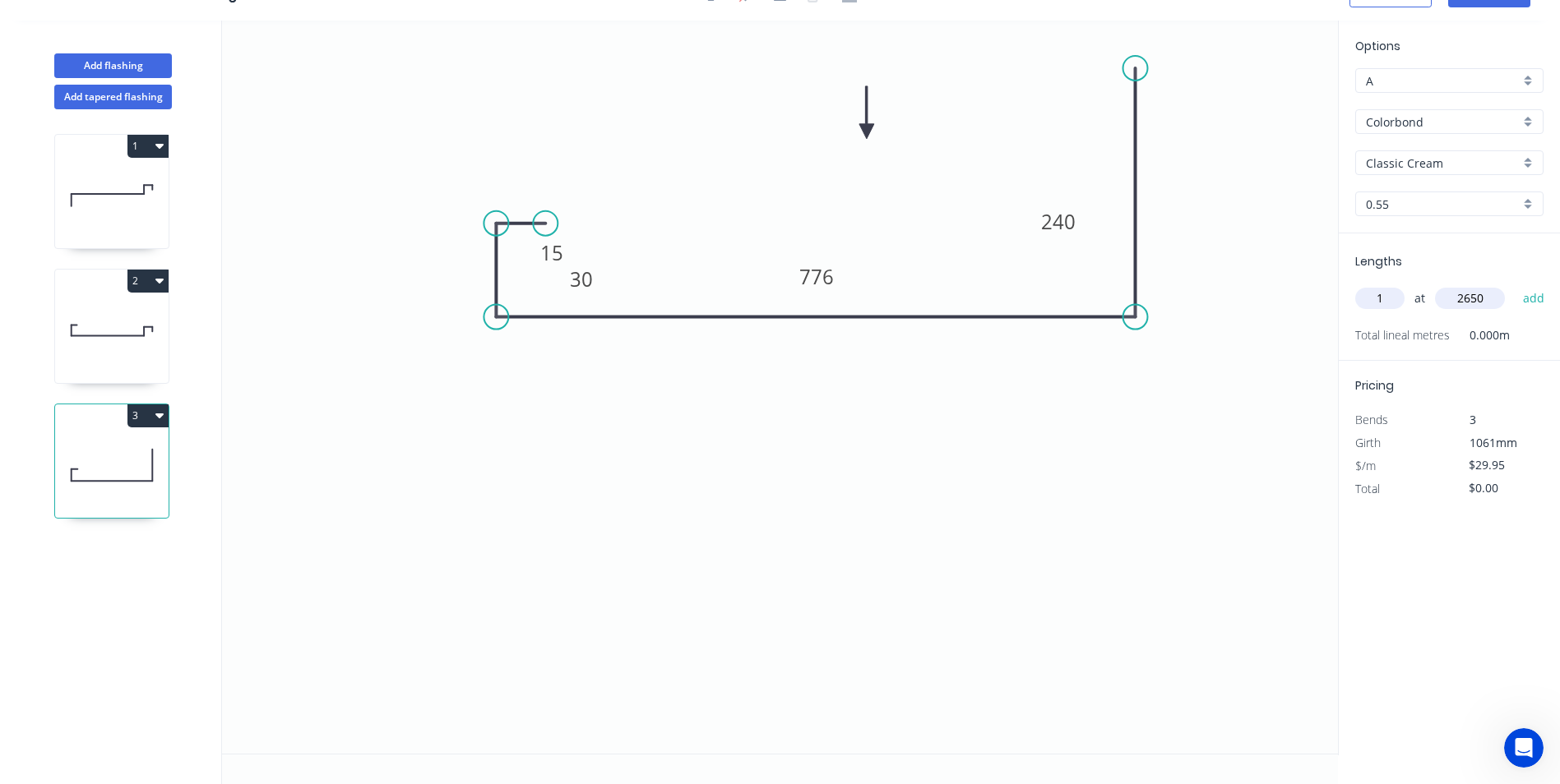
type input "2650"
click at [1515, 285] on button "add" at bounding box center [1534, 298] width 39 height 28
type input "$79.37"
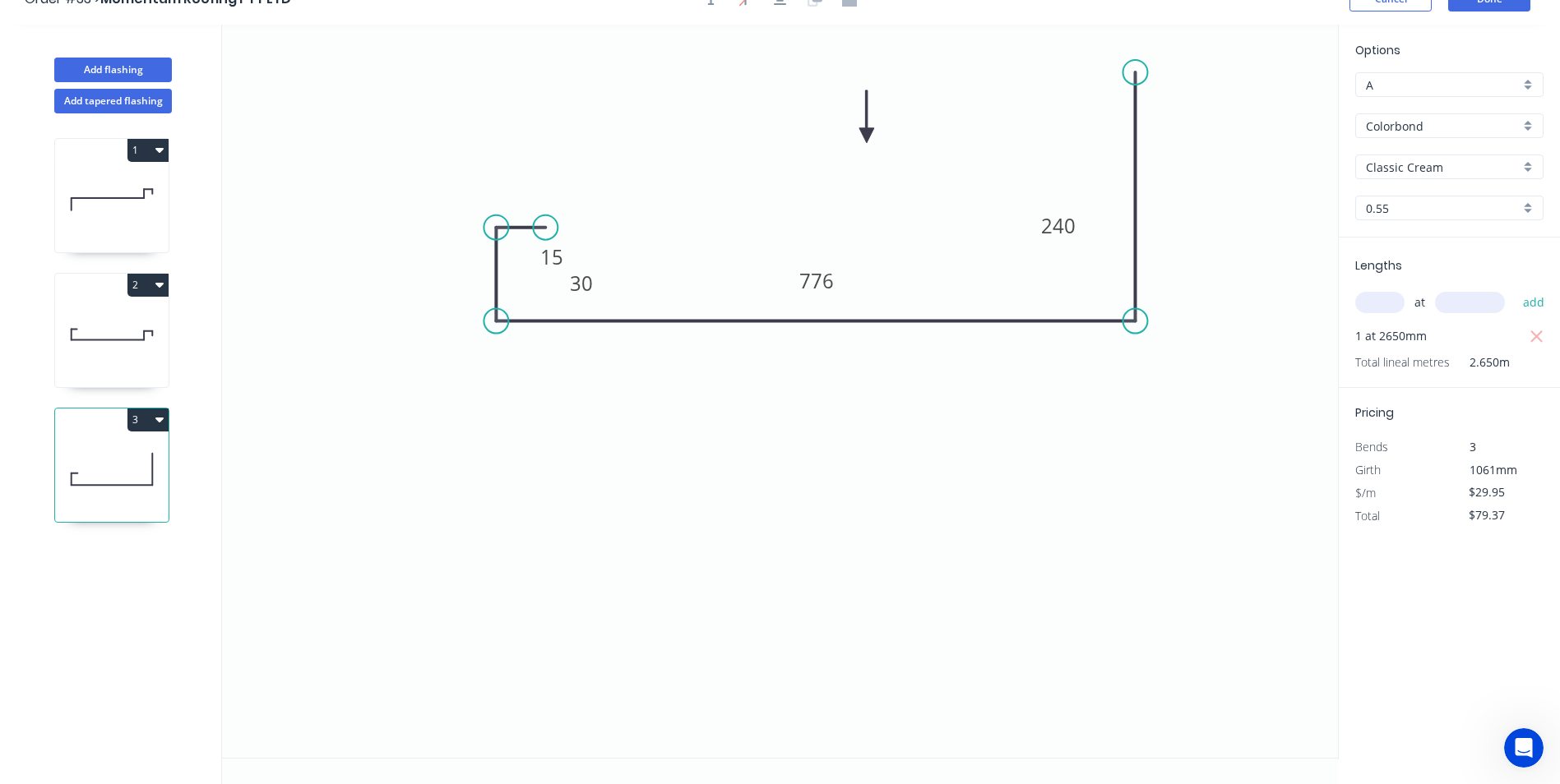
scroll to position [0, 0]
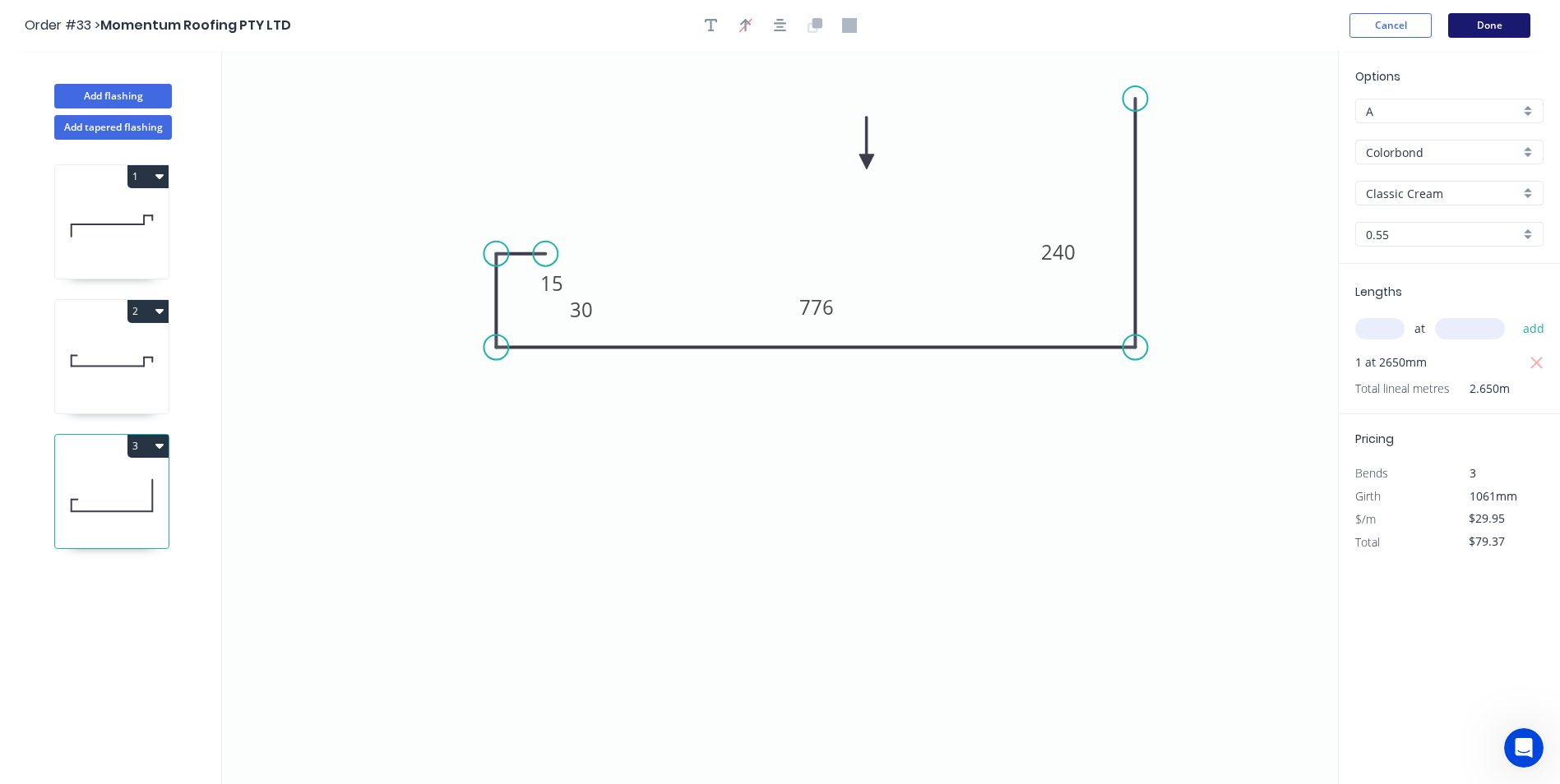
click at [1508, 18] on button "Done" at bounding box center [1488, 25] width 82 height 25
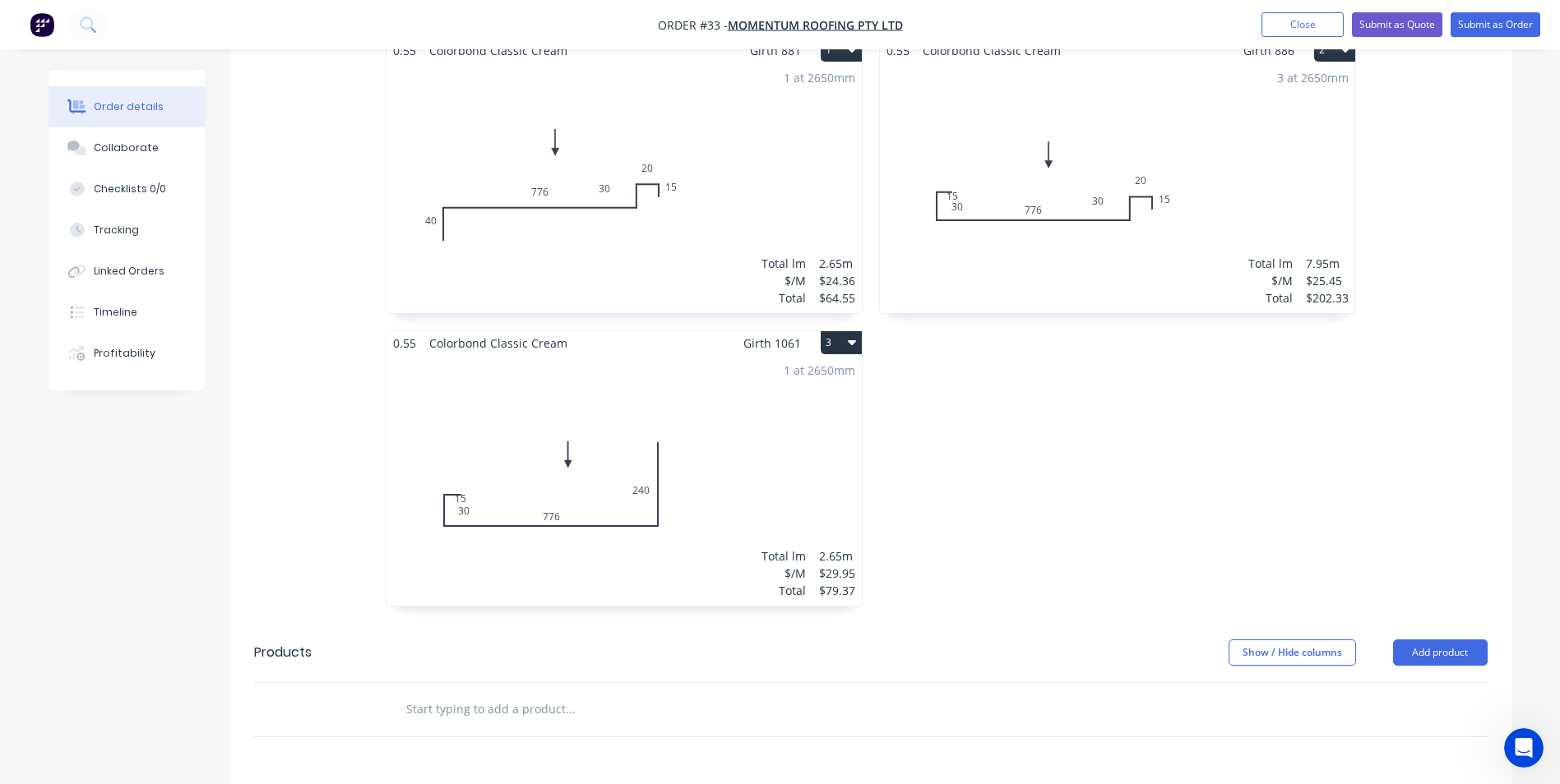
scroll to position [576, 0]
click at [921, 201] on div "3 at 2650mm Total lm $/M Total 7.95m $25.45 $202.33" at bounding box center [1118, 186] width 475 height 251
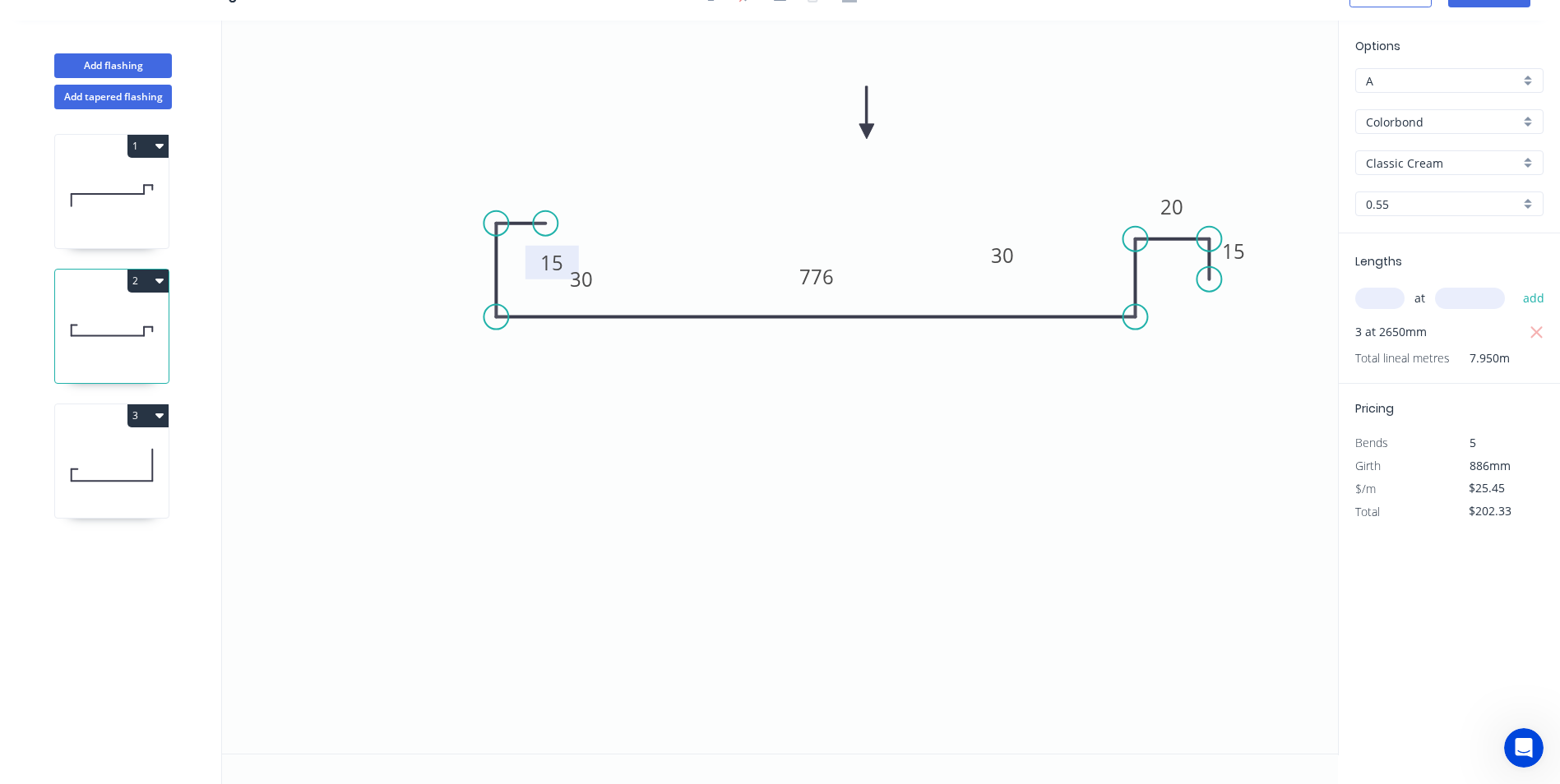
drag, startPoint x: 575, startPoint y: 247, endPoint x: 575, endPoint y: 256, distance: 9.0
click at [575, 256] on rect at bounding box center [552, 263] width 53 height 34
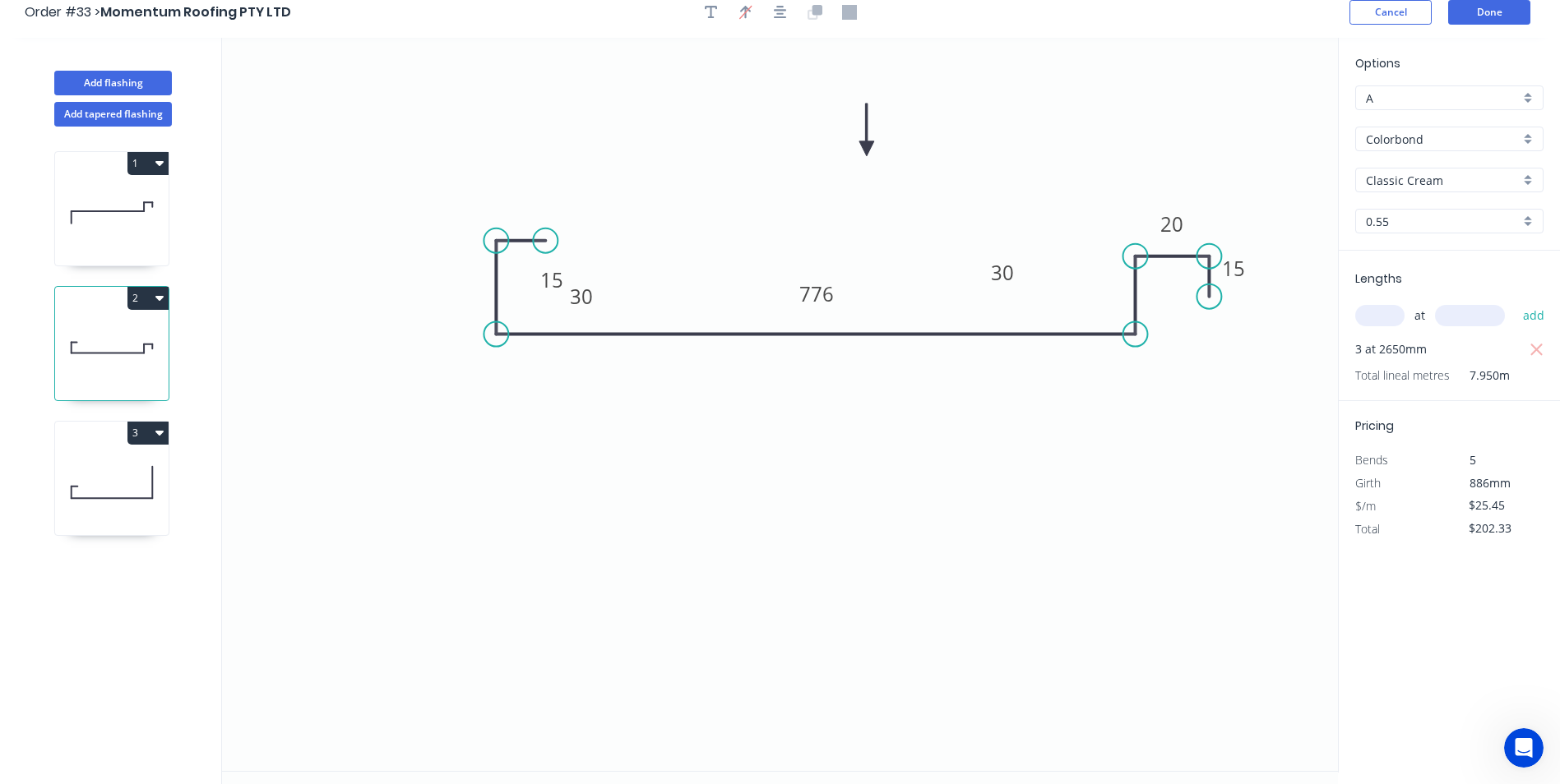
scroll to position [0, 0]
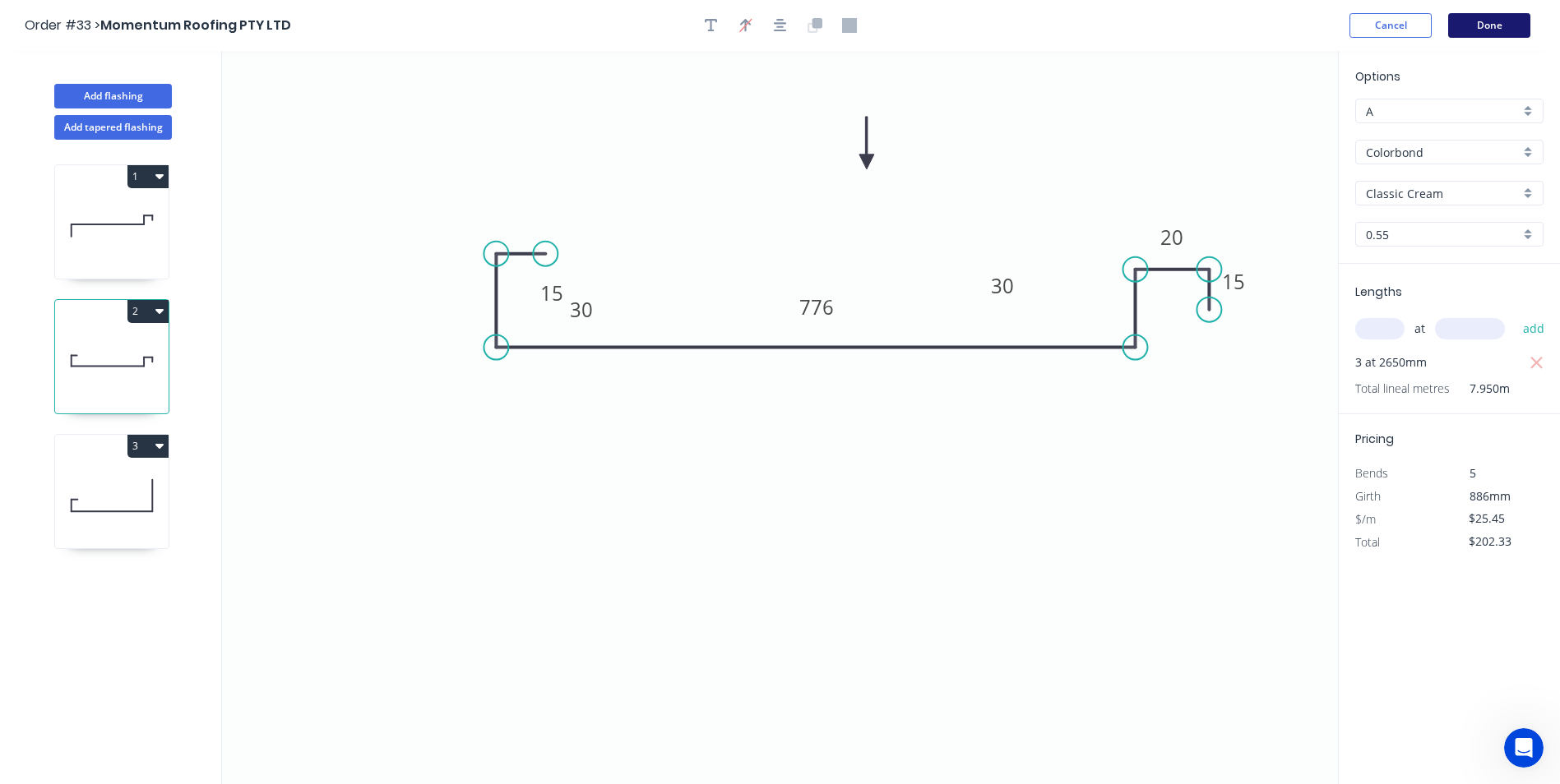
click at [1492, 18] on button "Done" at bounding box center [1488, 25] width 82 height 25
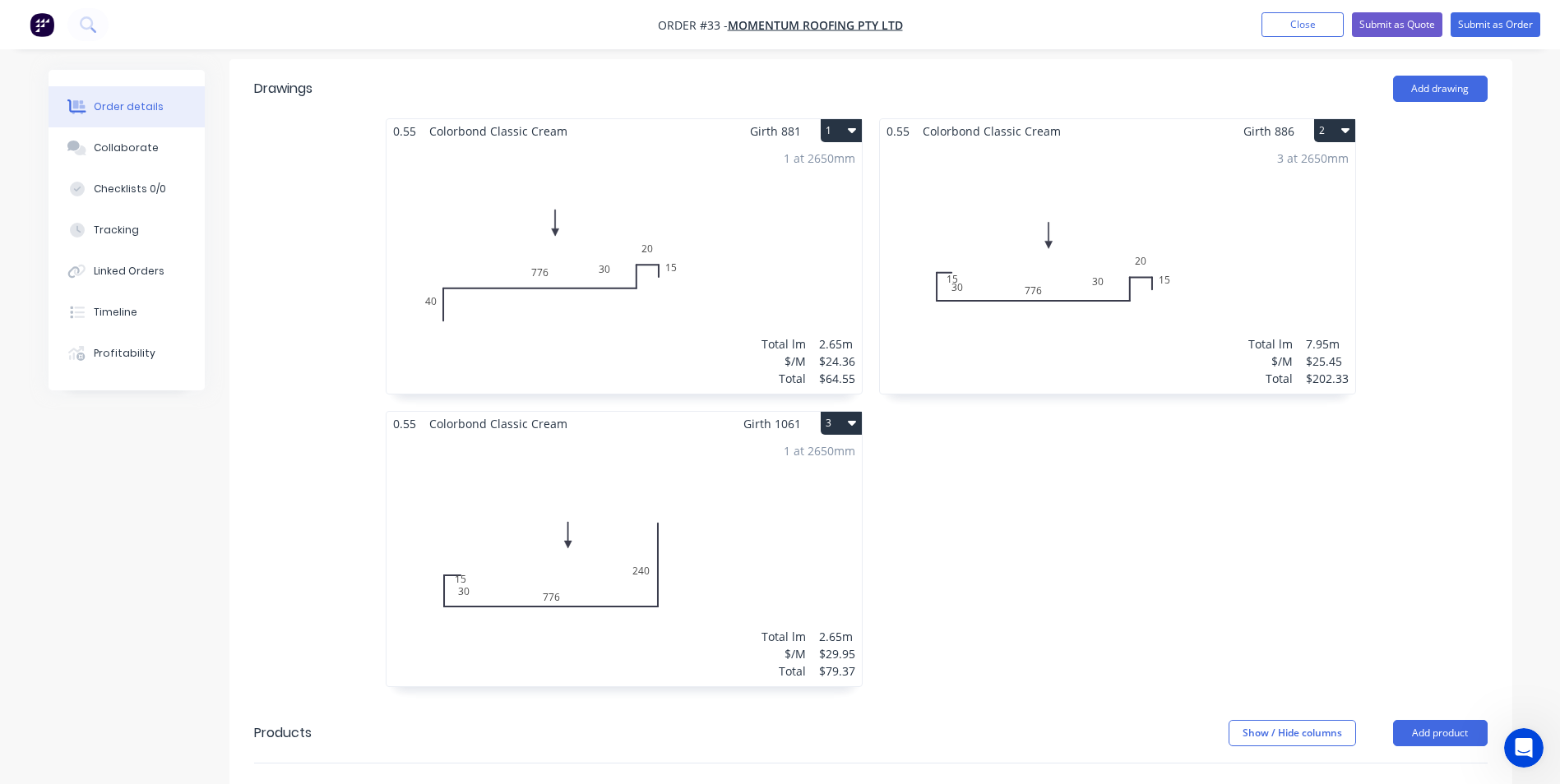
click at [531, 493] on div "1 at 2650mm Total lm $/M Total 2.65m $29.95 $79.37" at bounding box center [624, 561] width 475 height 251
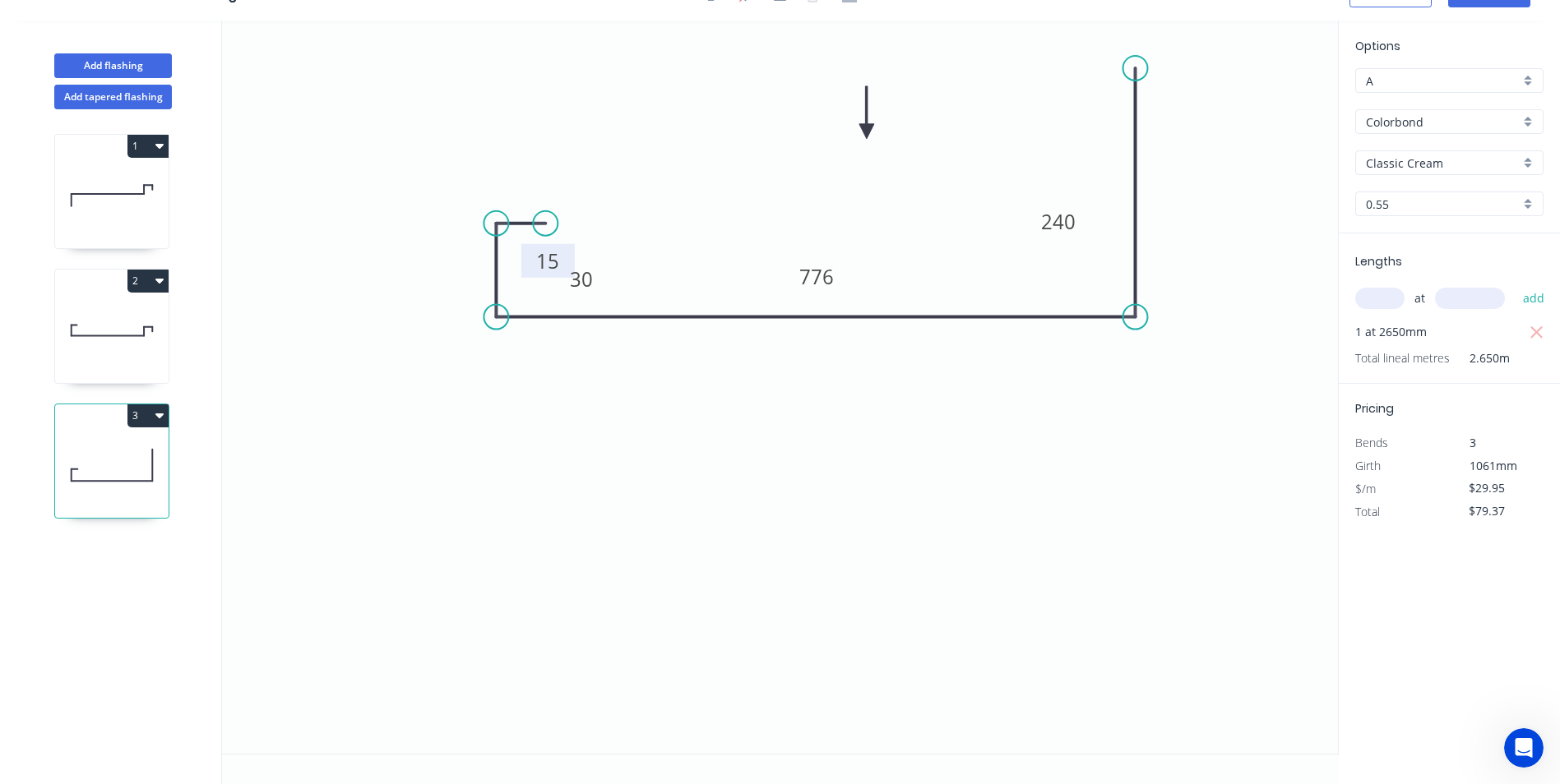
drag, startPoint x: 572, startPoint y: 240, endPoint x: 569, endPoint y: 250, distance: 10.4
click at [569, 250] on rect at bounding box center [548, 261] width 53 height 34
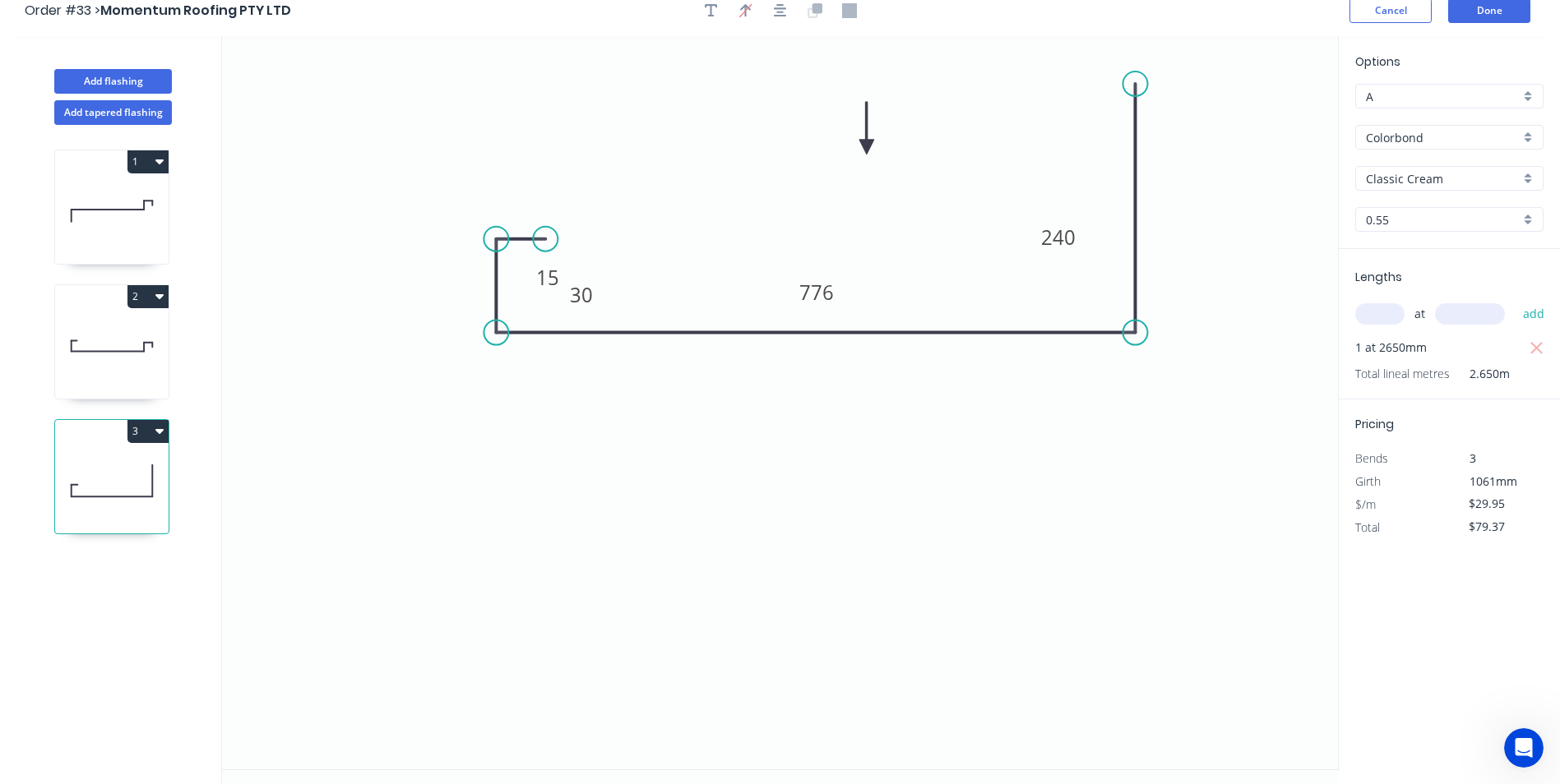
scroll to position [0, 0]
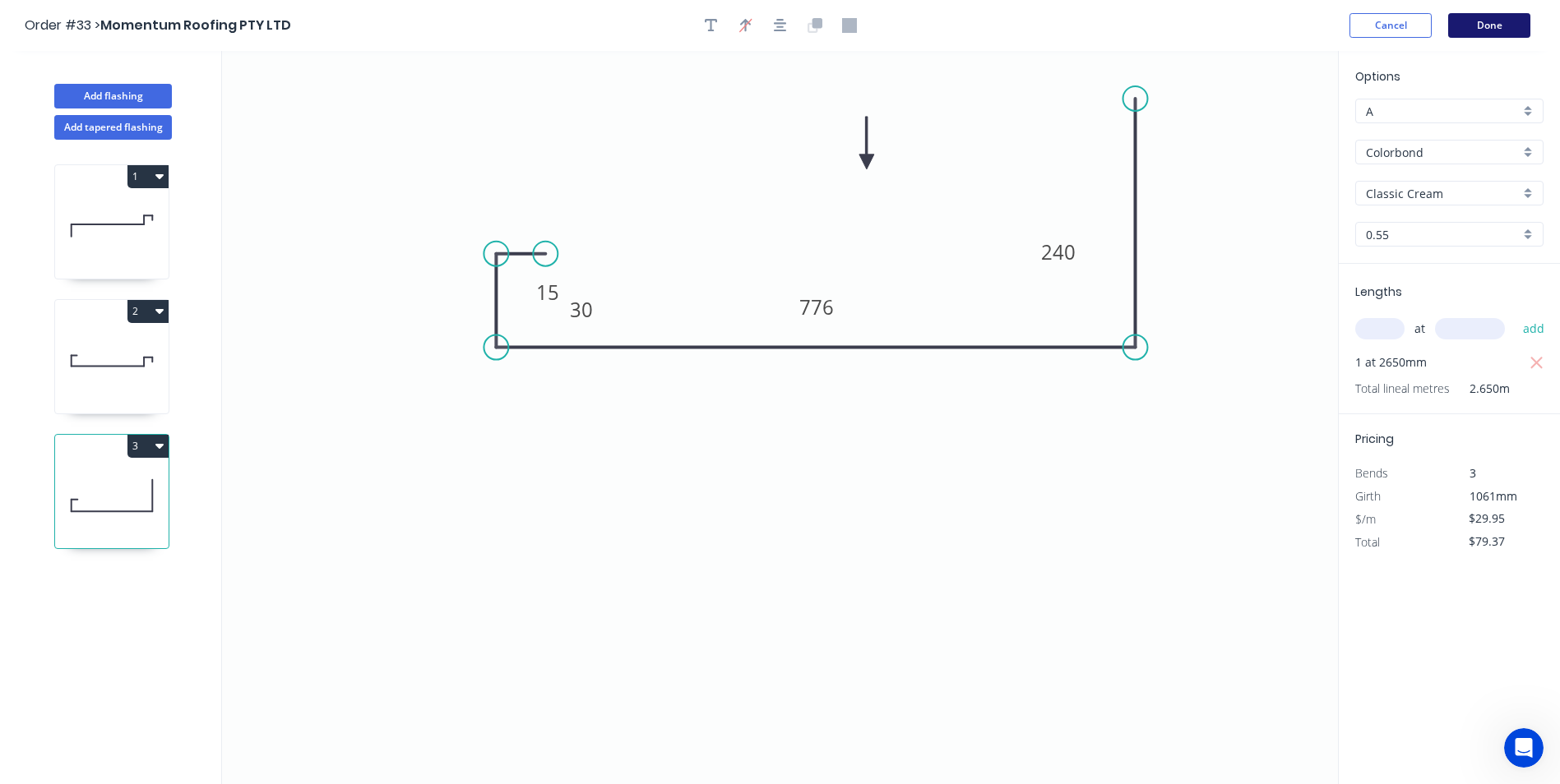
click at [1481, 34] on button "Done" at bounding box center [1488, 25] width 82 height 25
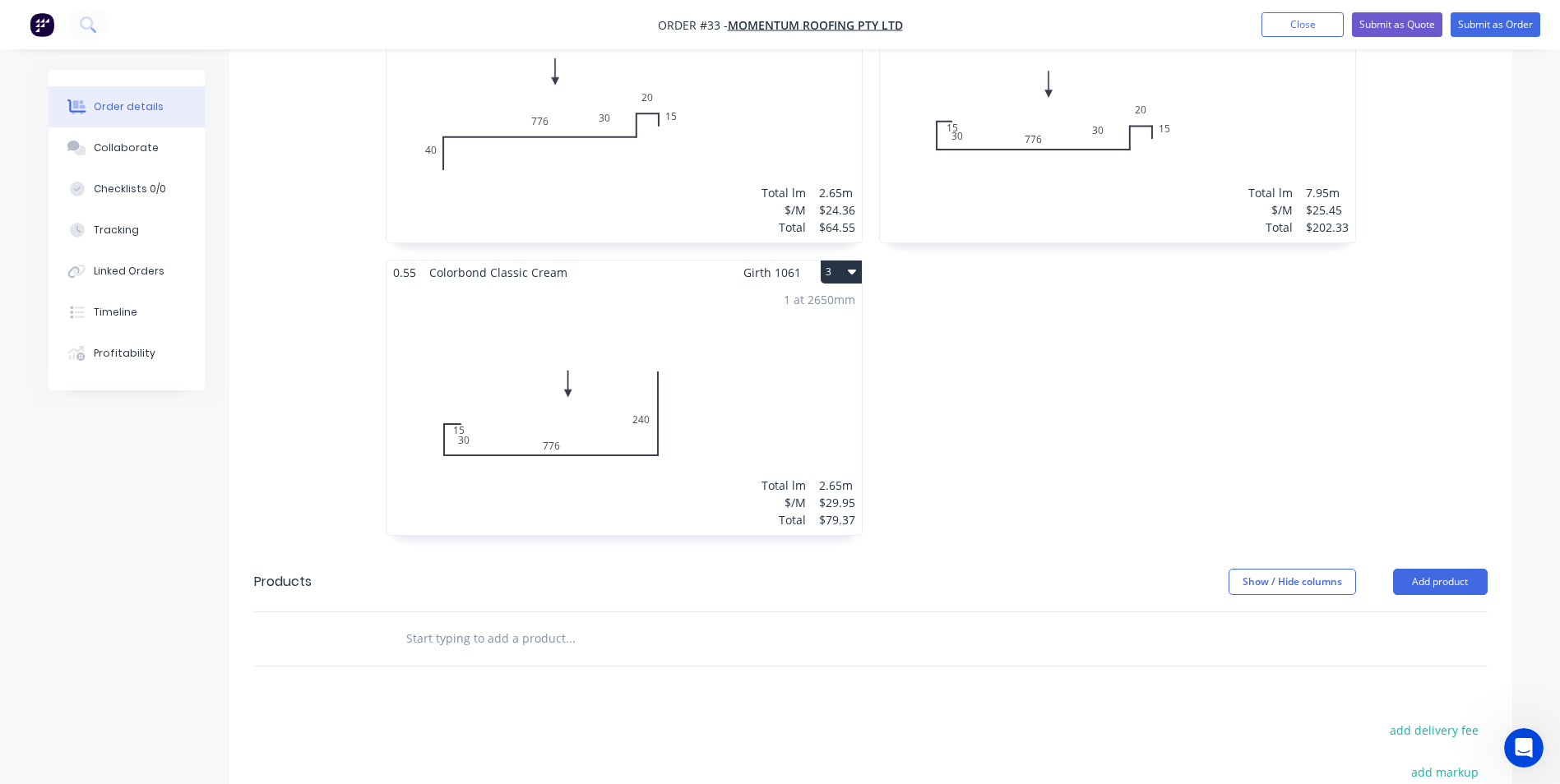
scroll to position [740, 0]
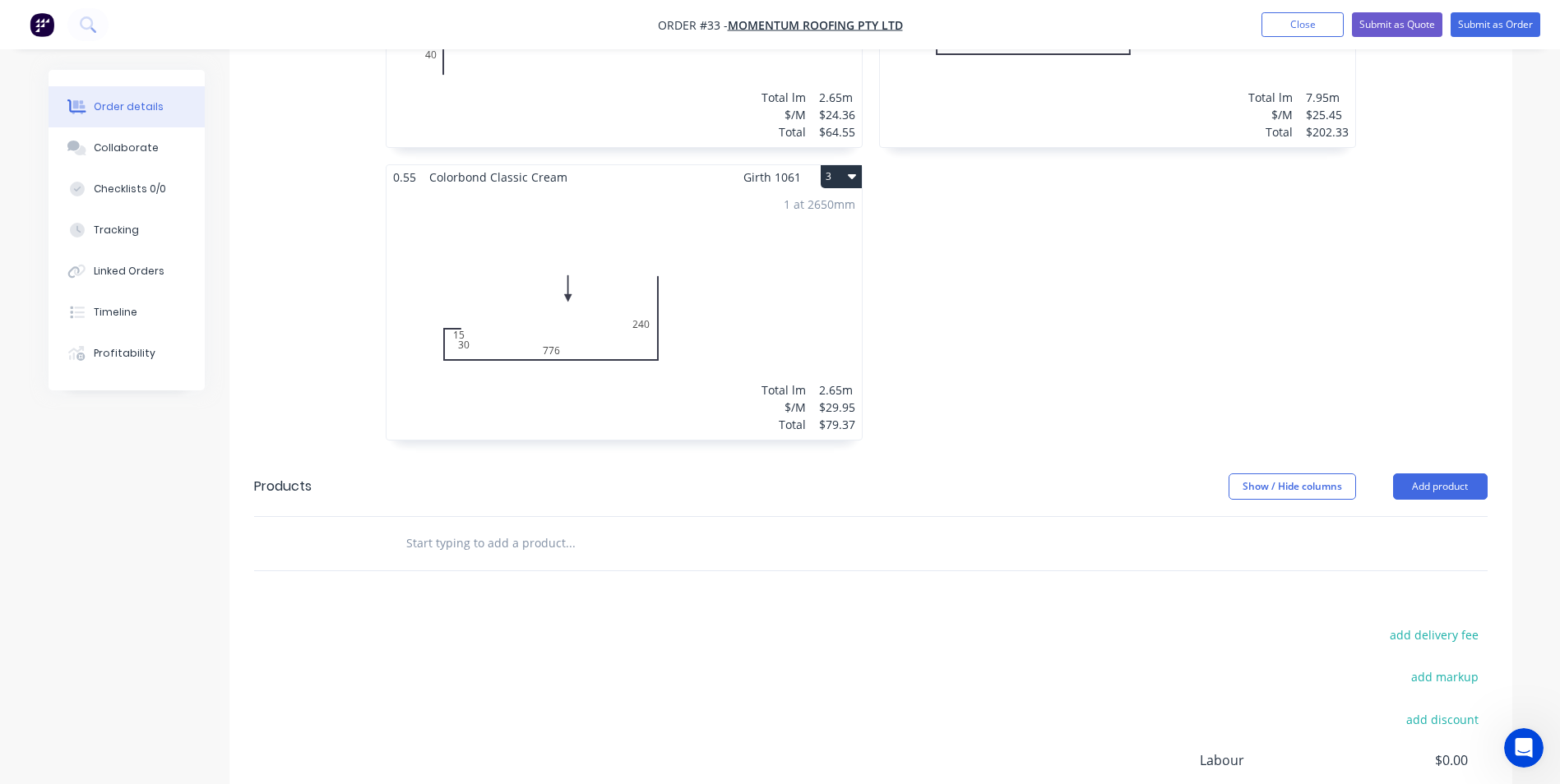
click at [476, 527] on input "text" at bounding box center [569, 544] width 329 height 33
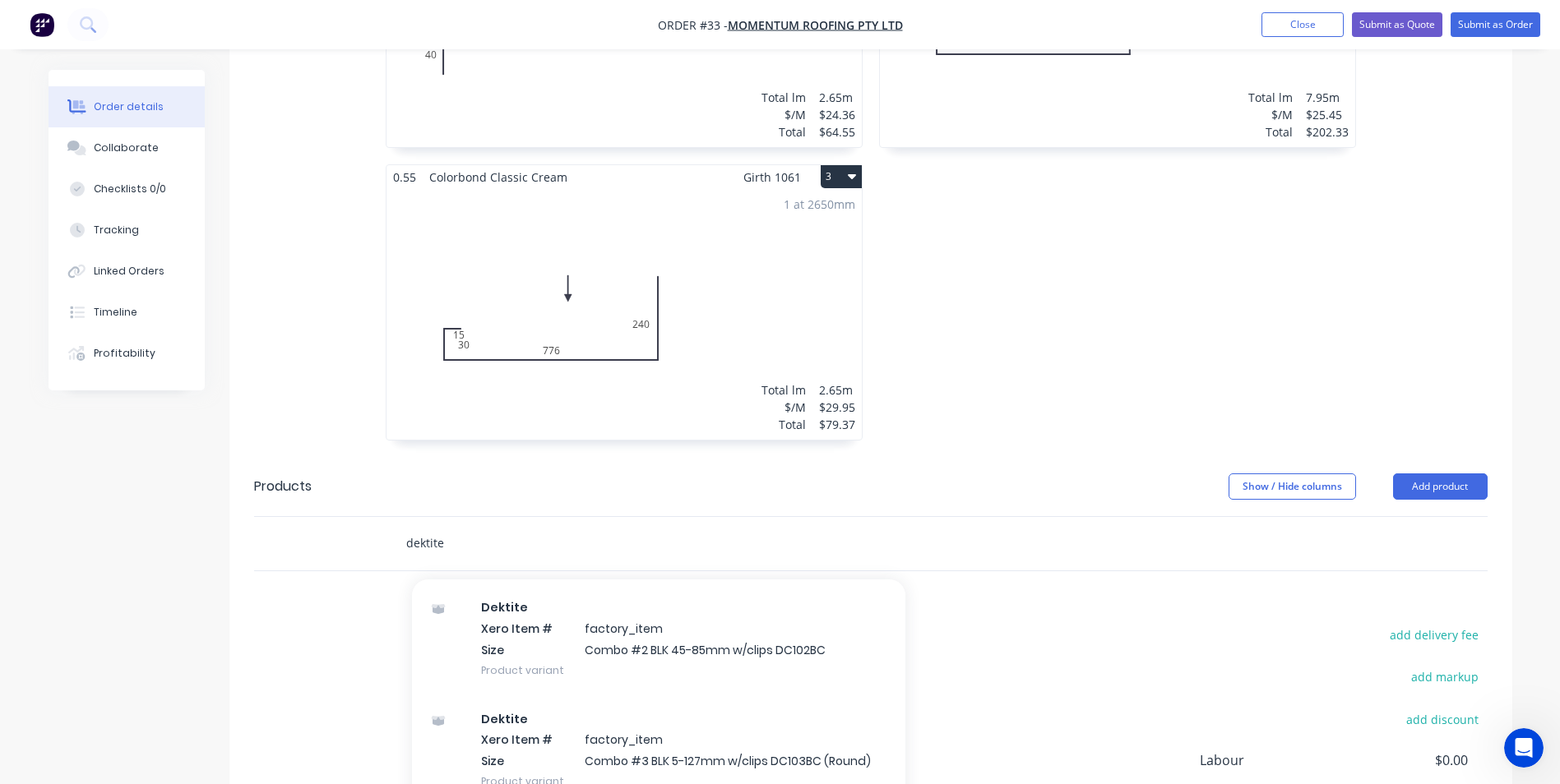
scroll to position [1973, 0]
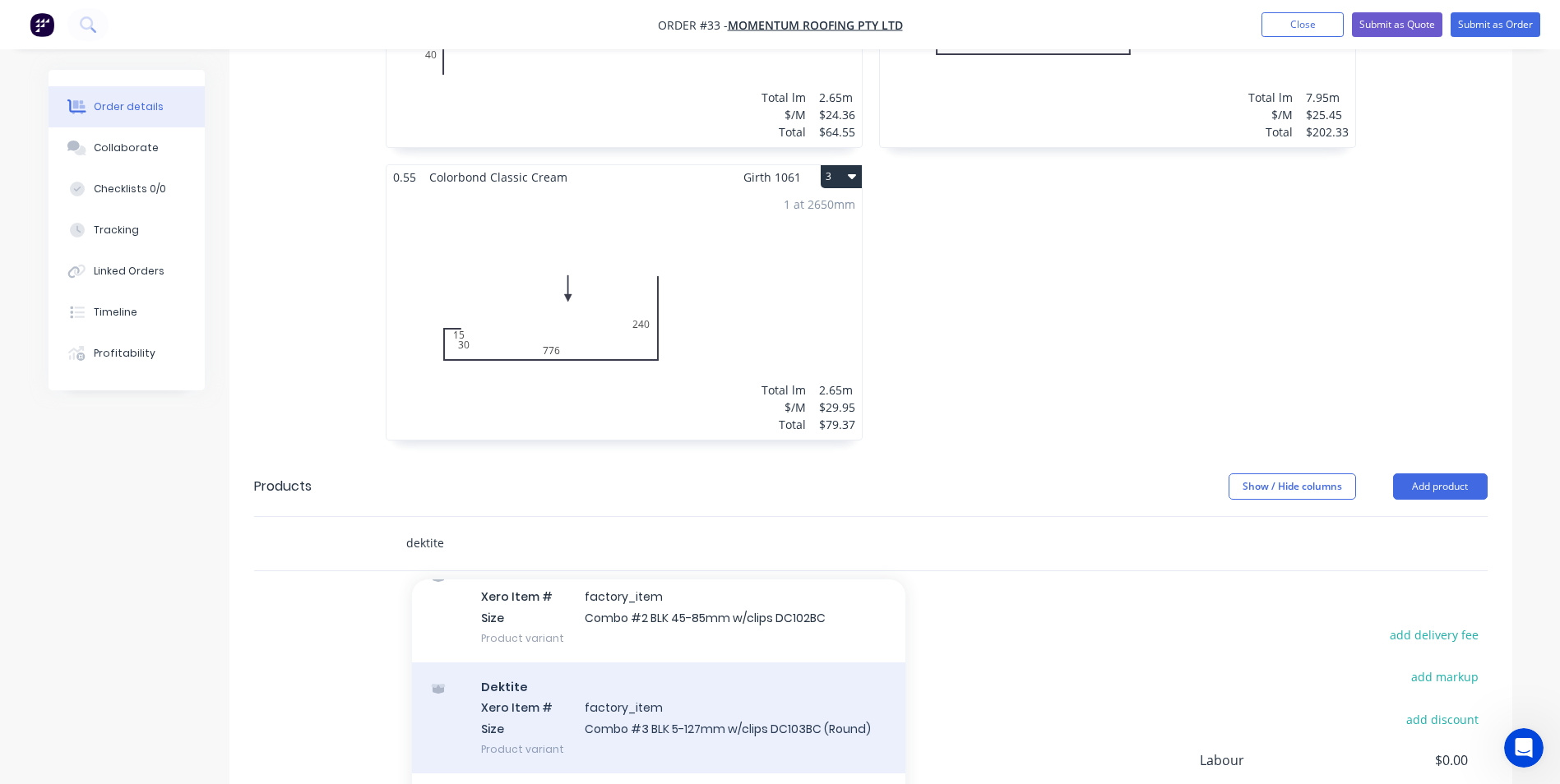
type input "dektite"
click at [645, 690] on div "Dektite Xero Item # factory_item Size Combo #3 BLK 5-127mm w/clips DC103BC (Rou…" at bounding box center [658, 718] width 493 height 111
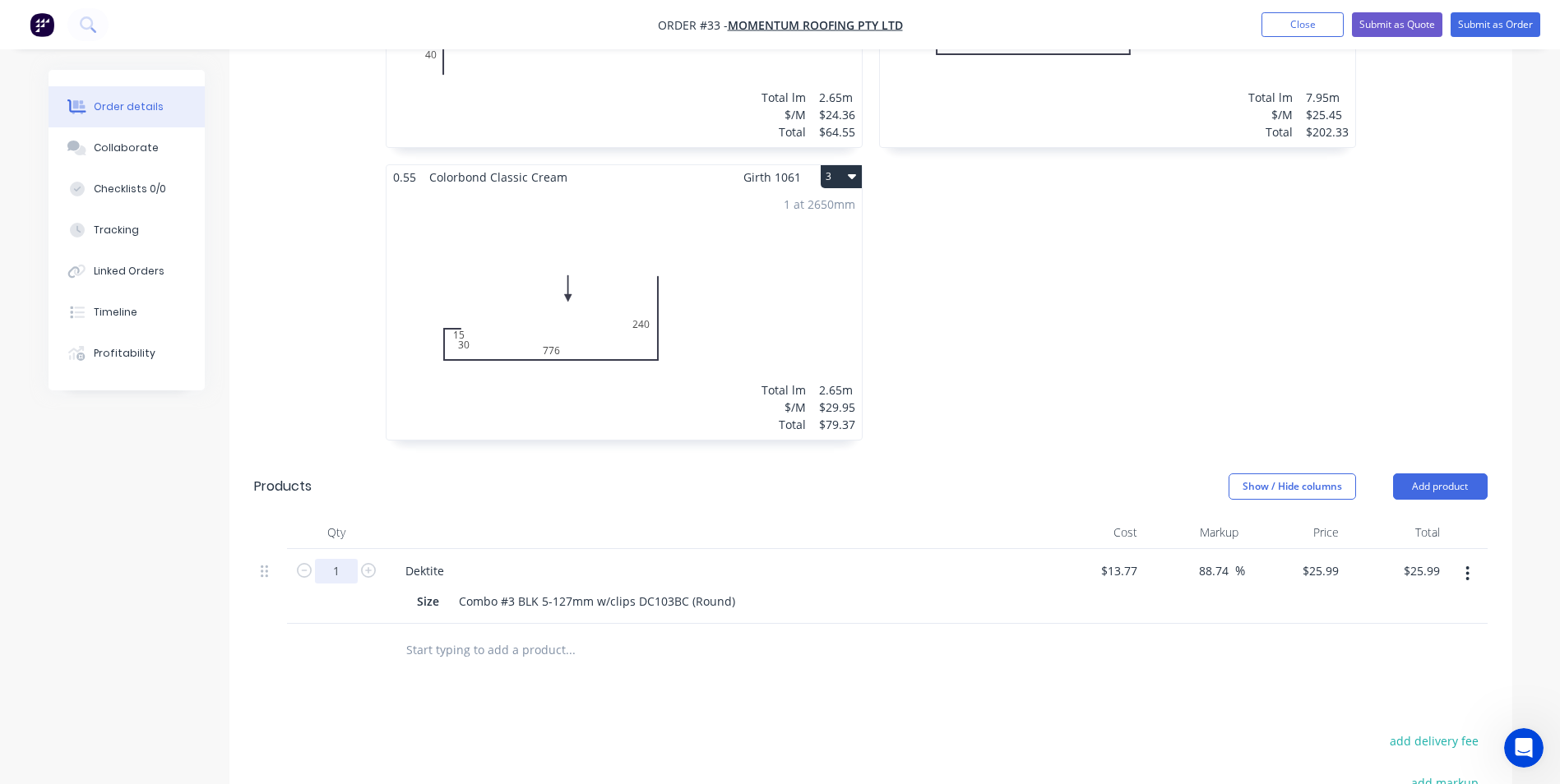
click at [345, 559] on input "1" at bounding box center [336, 571] width 42 height 25
type input "15"
type input "$389.85"
click at [374, 641] on div "Drawings Add drawing 0.55 Colorbond Classic Cream Girth 881 1 0 40 776 30 20 15…" at bounding box center [871, 442] width 1283 height 1259
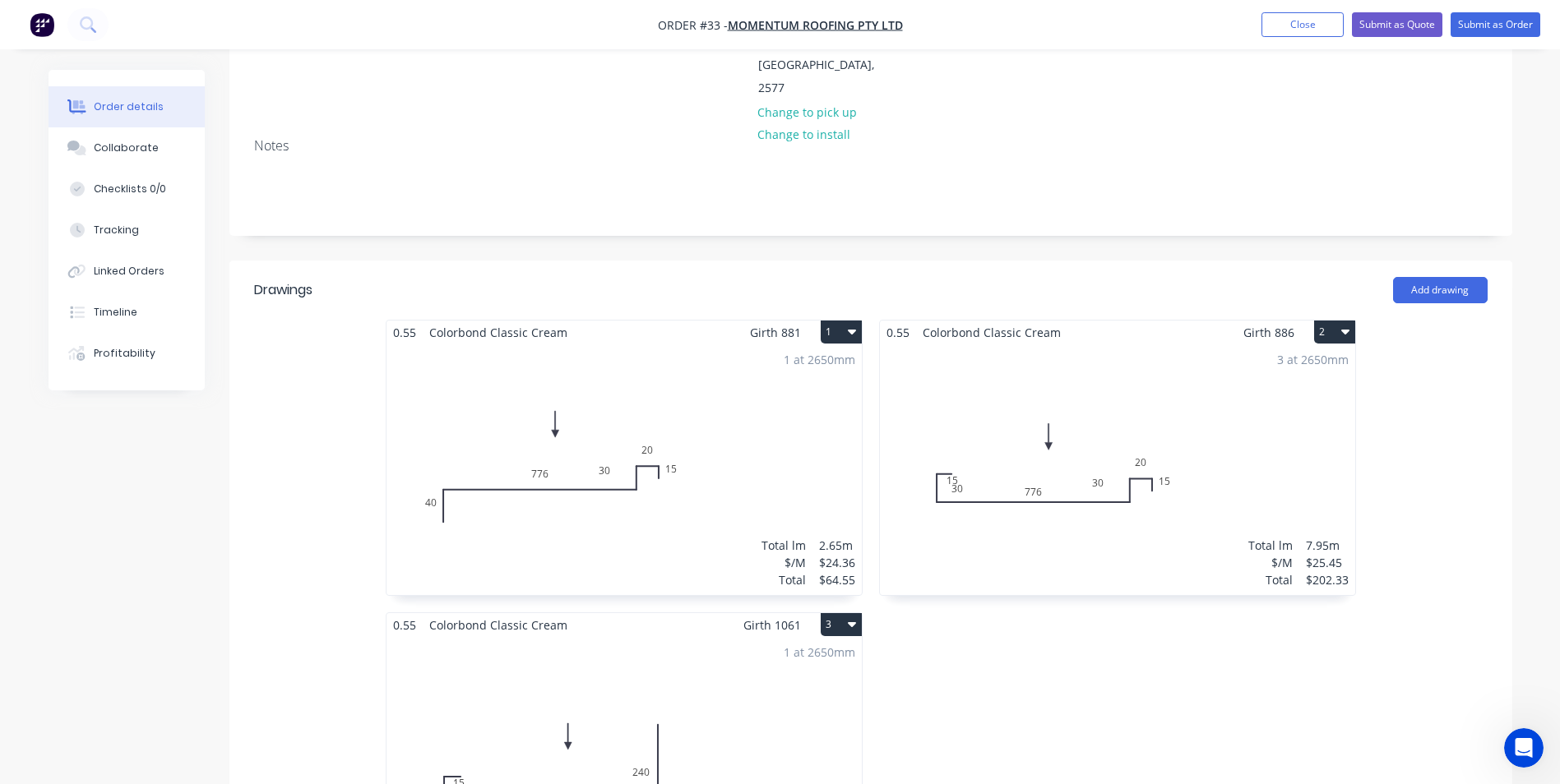
scroll to position [82, 0]
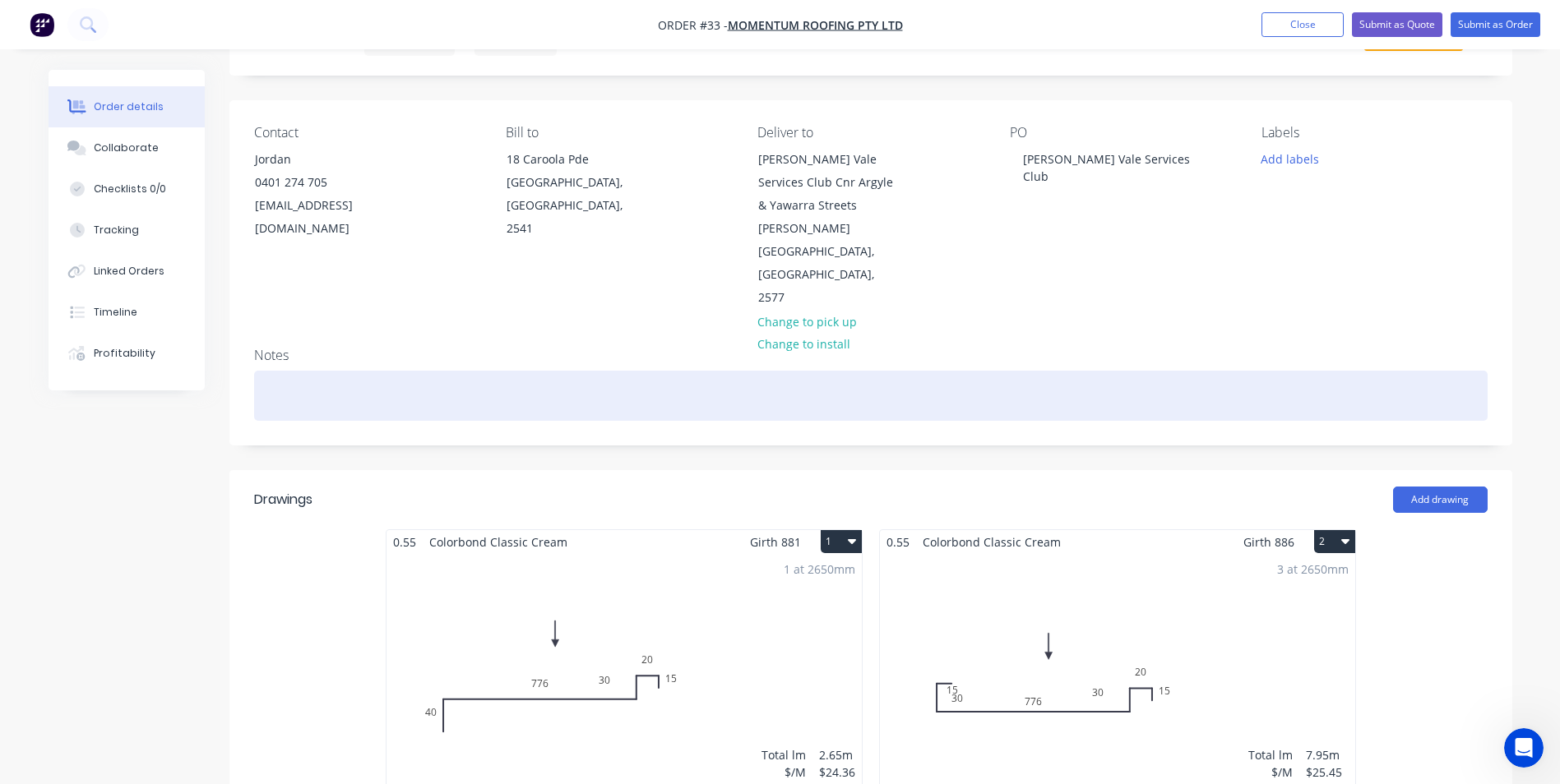
click at [305, 370] on div at bounding box center [871, 395] width 1234 height 50
click at [358, 370] on div "Deliver with #SH30" at bounding box center [871, 395] width 1234 height 50
click at [396, 370] on div "Deliver with SH #30" at bounding box center [871, 395] width 1234 height 50
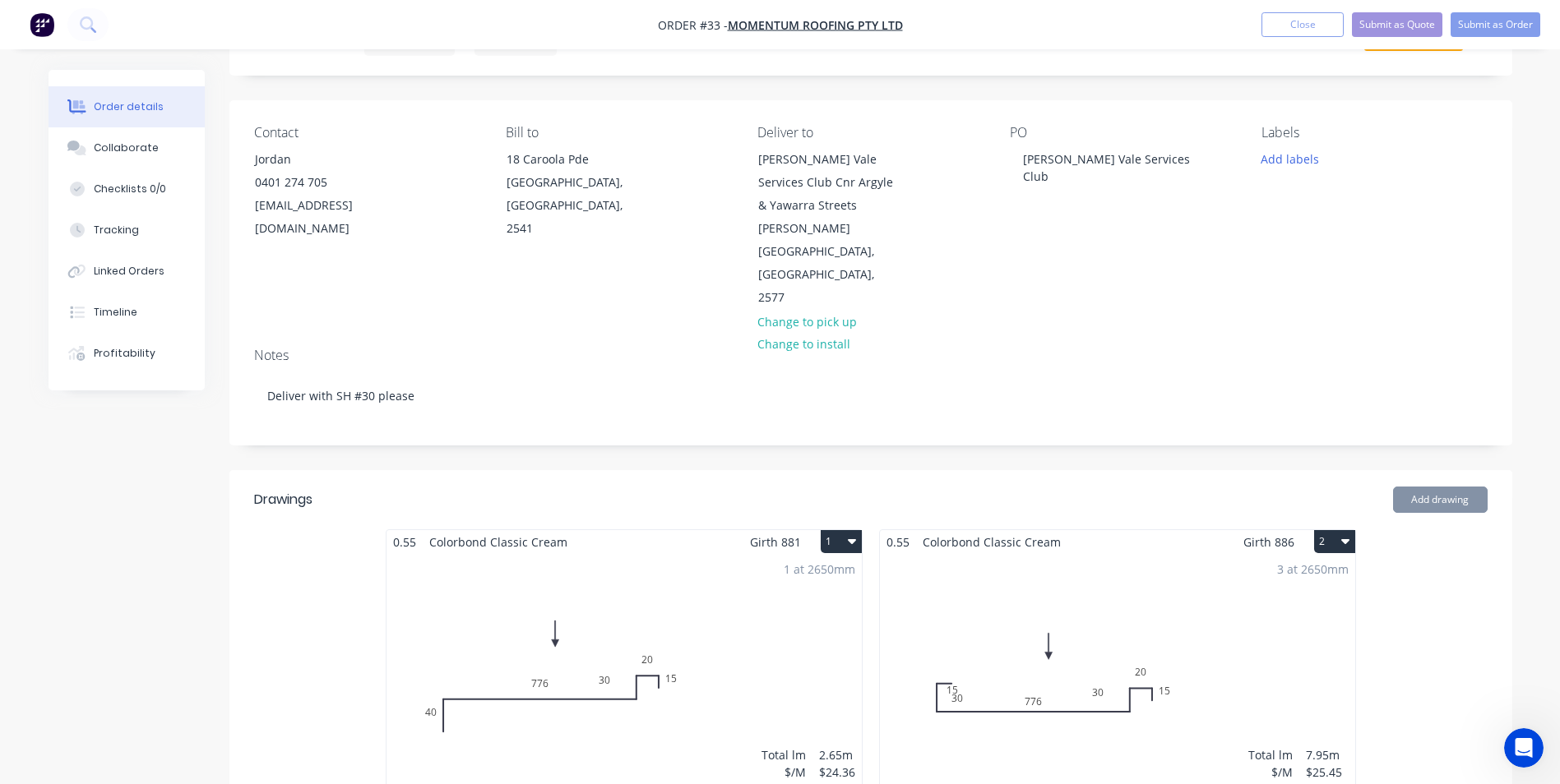
click at [510, 470] on header "Drawings Add drawing" at bounding box center [871, 499] width 1283 height 59
click at [1502, 24] on button "Submit as Order" at bounding box center [1495, 24] width 89 height 25
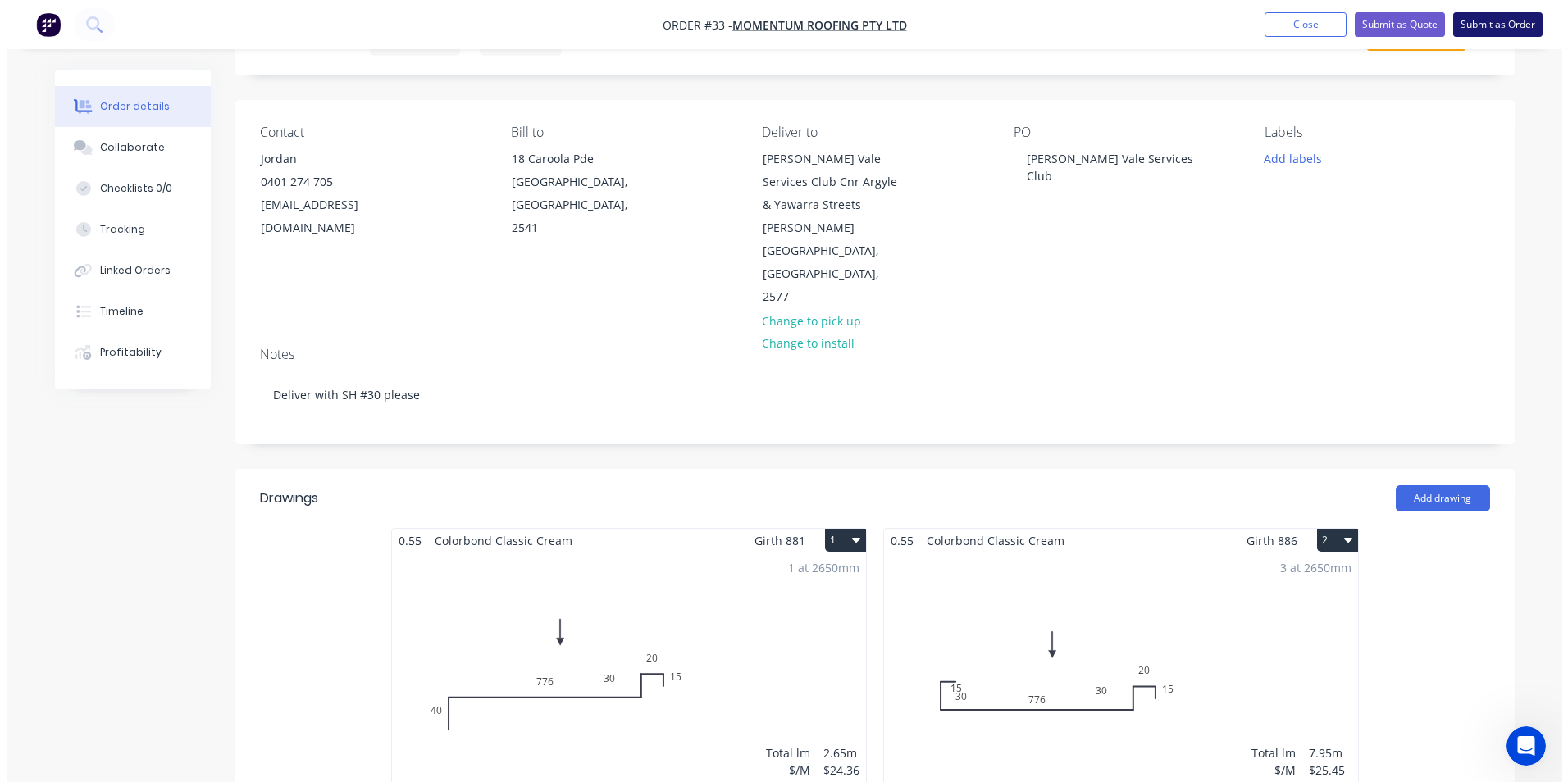
scroll to position [0, 0]
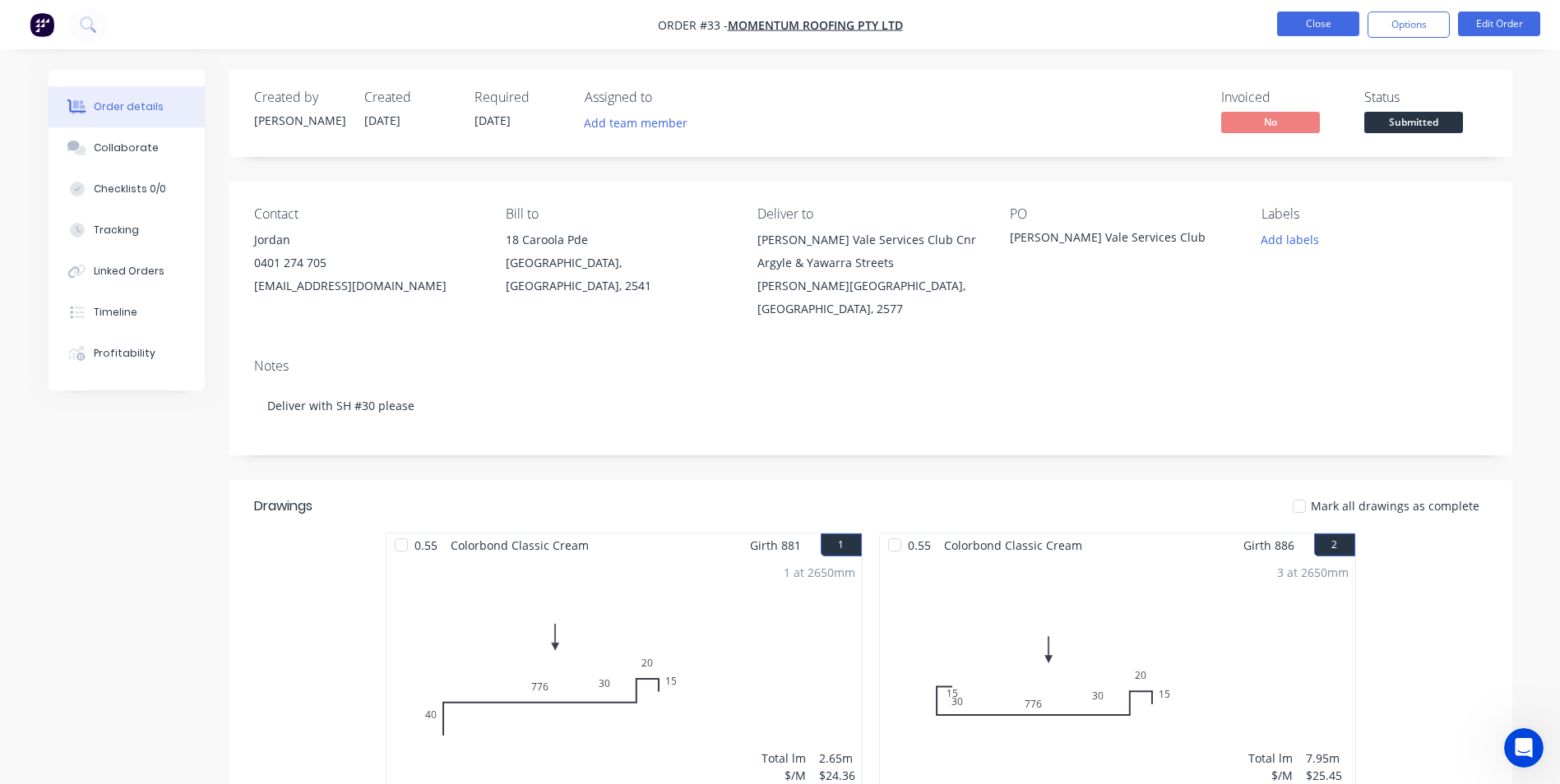
click at [1316, 23] on button "Close" at bounding box center [1318, 23] width 82 height 25
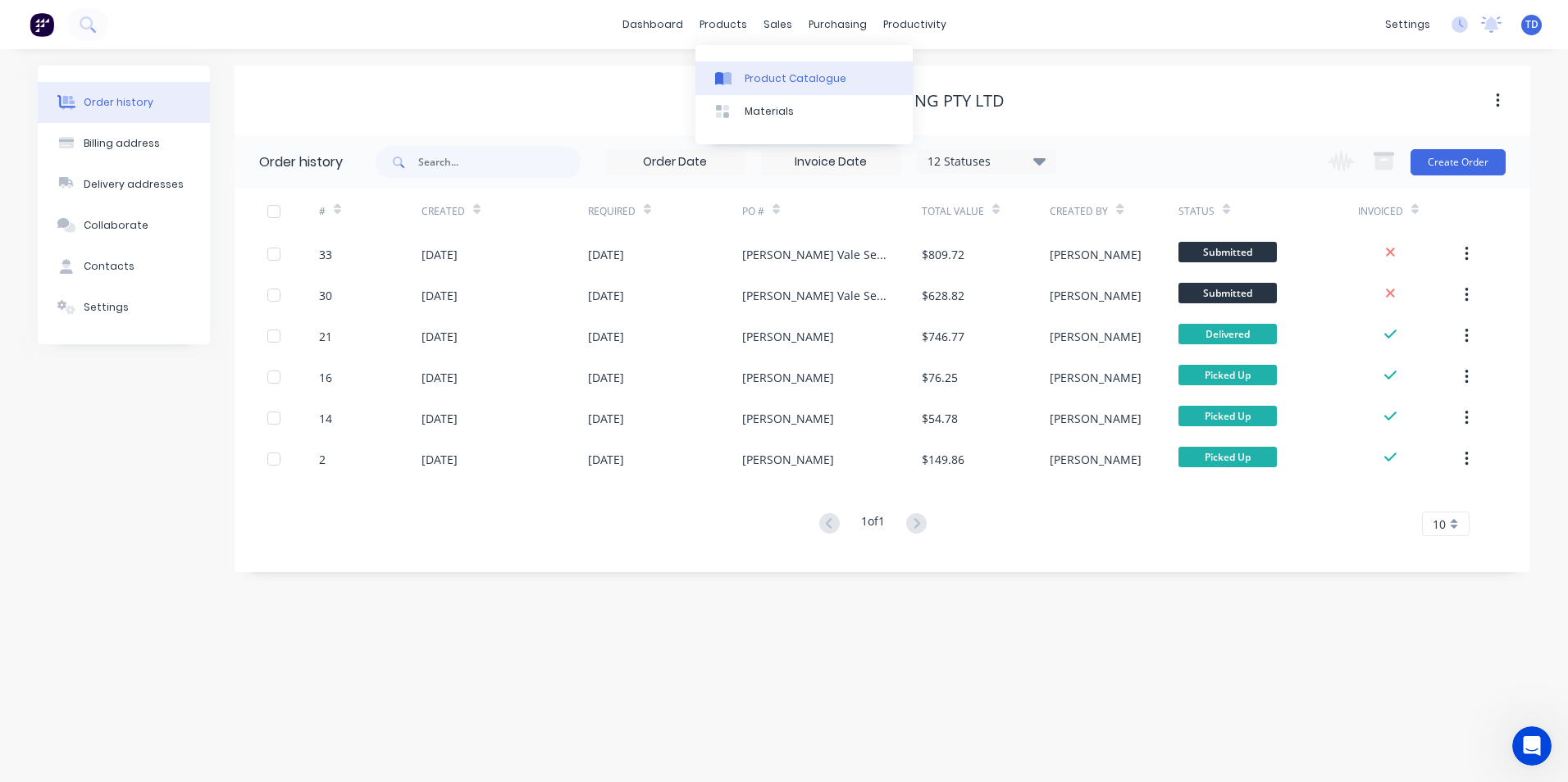
click at [755, 80] on div "Product Catalogue" at bounding box center [795, 79] width 102 height 15
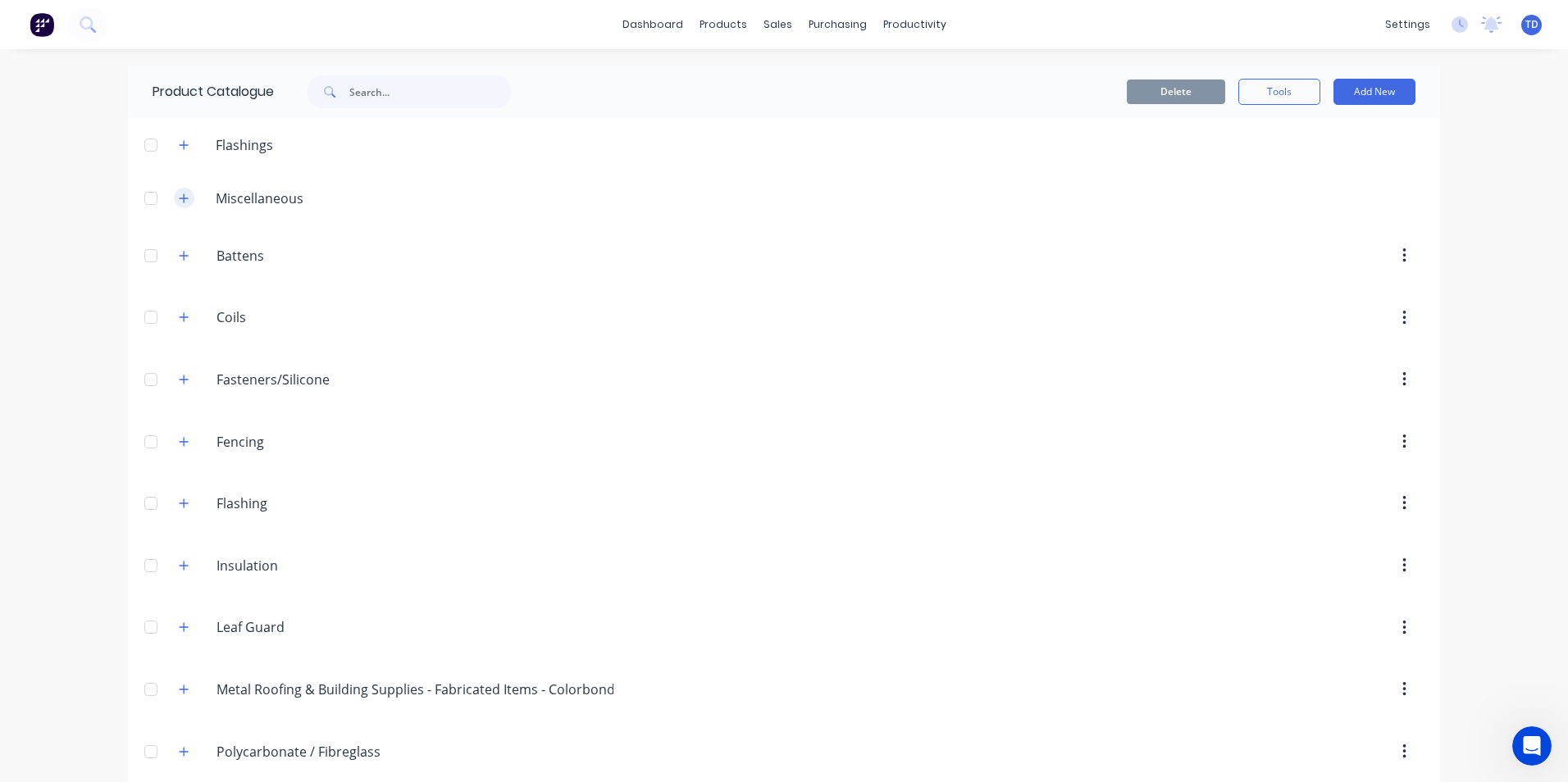
click at [174, 202] on button "button" at bounding box center [184, 198] width 20 height 20
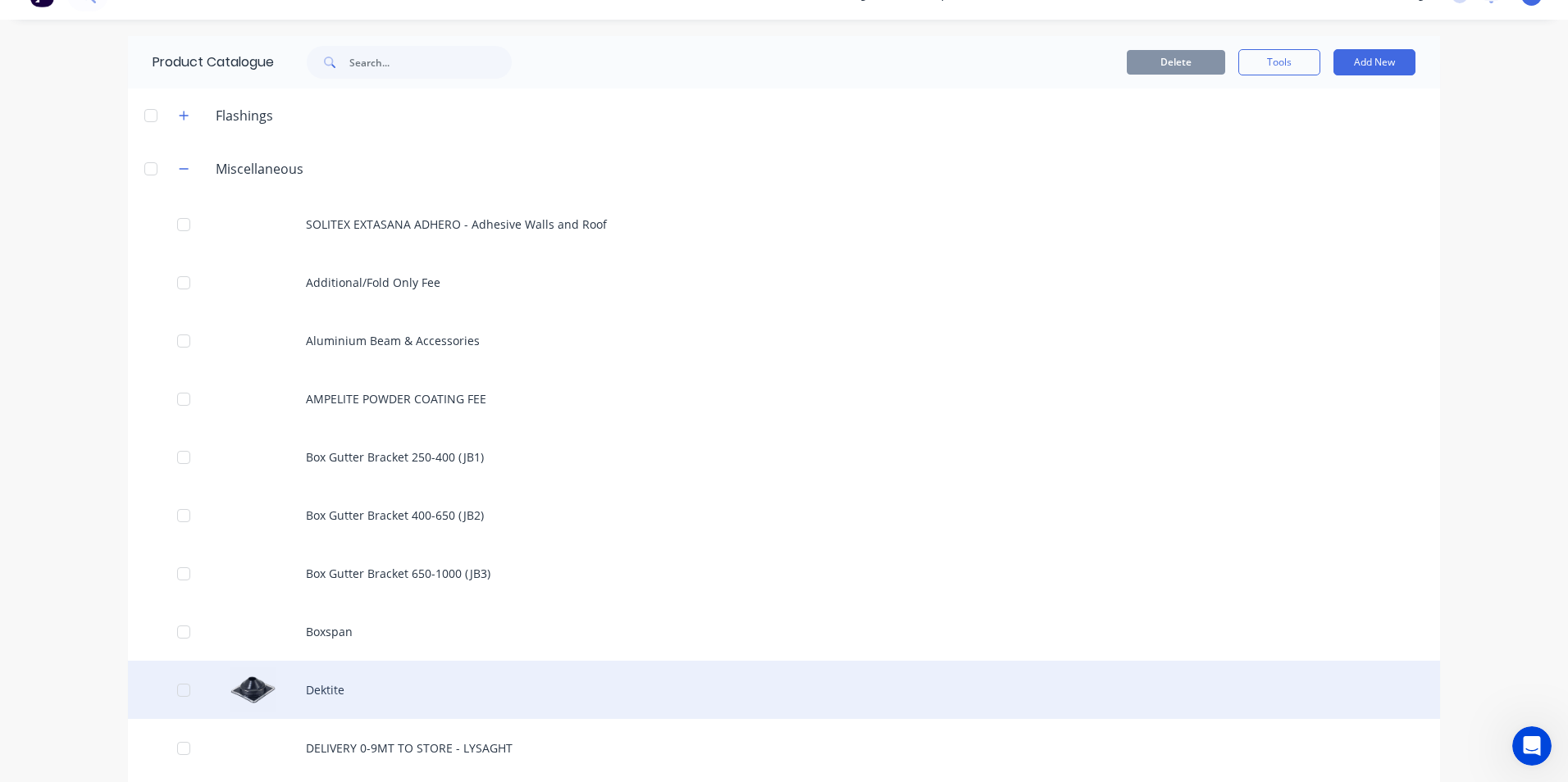
scroll to position [82, 0]
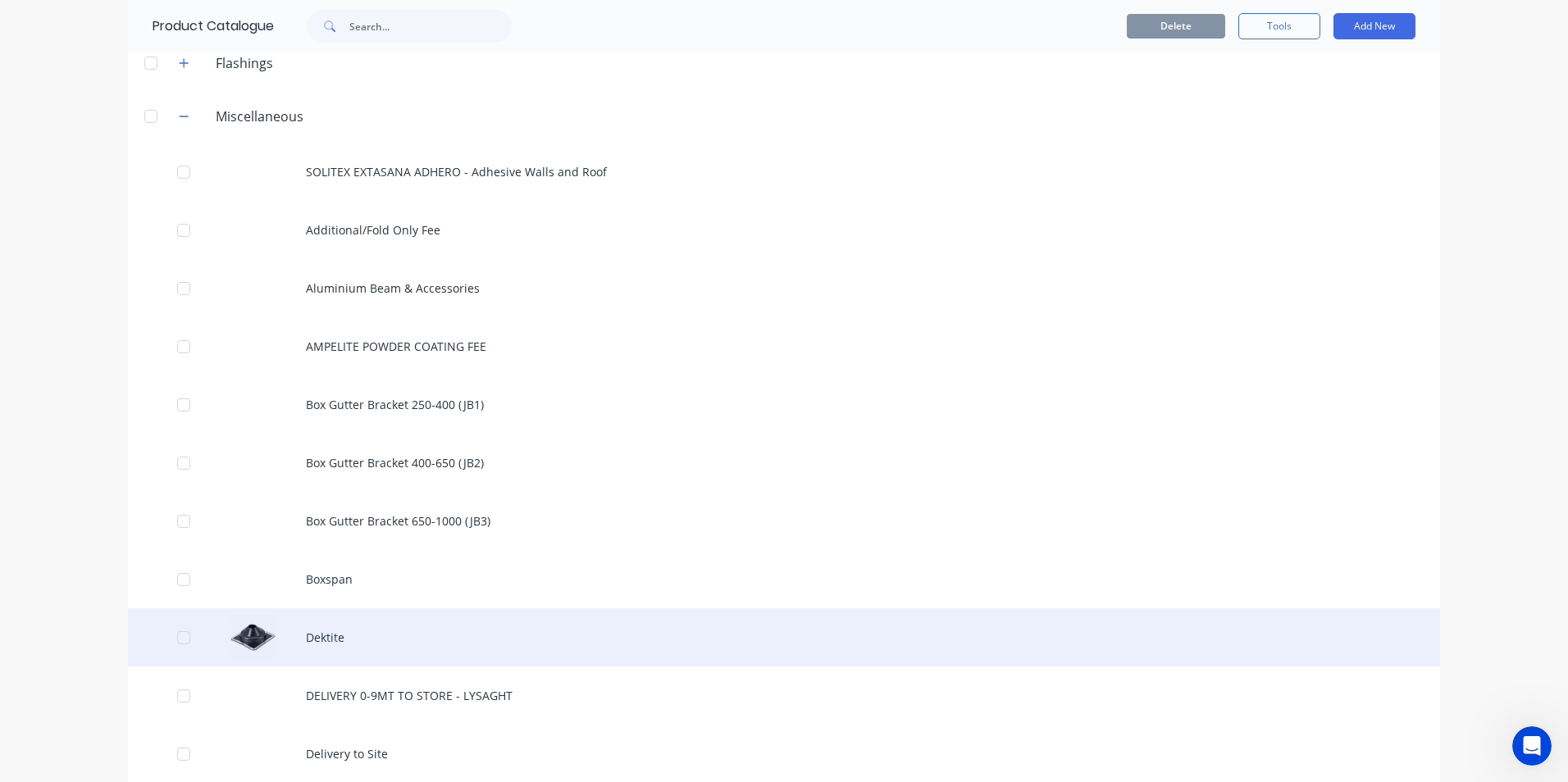
click at [316, 635] on div "Dektite" at bounding box center [784, 637] width 1312 height 58
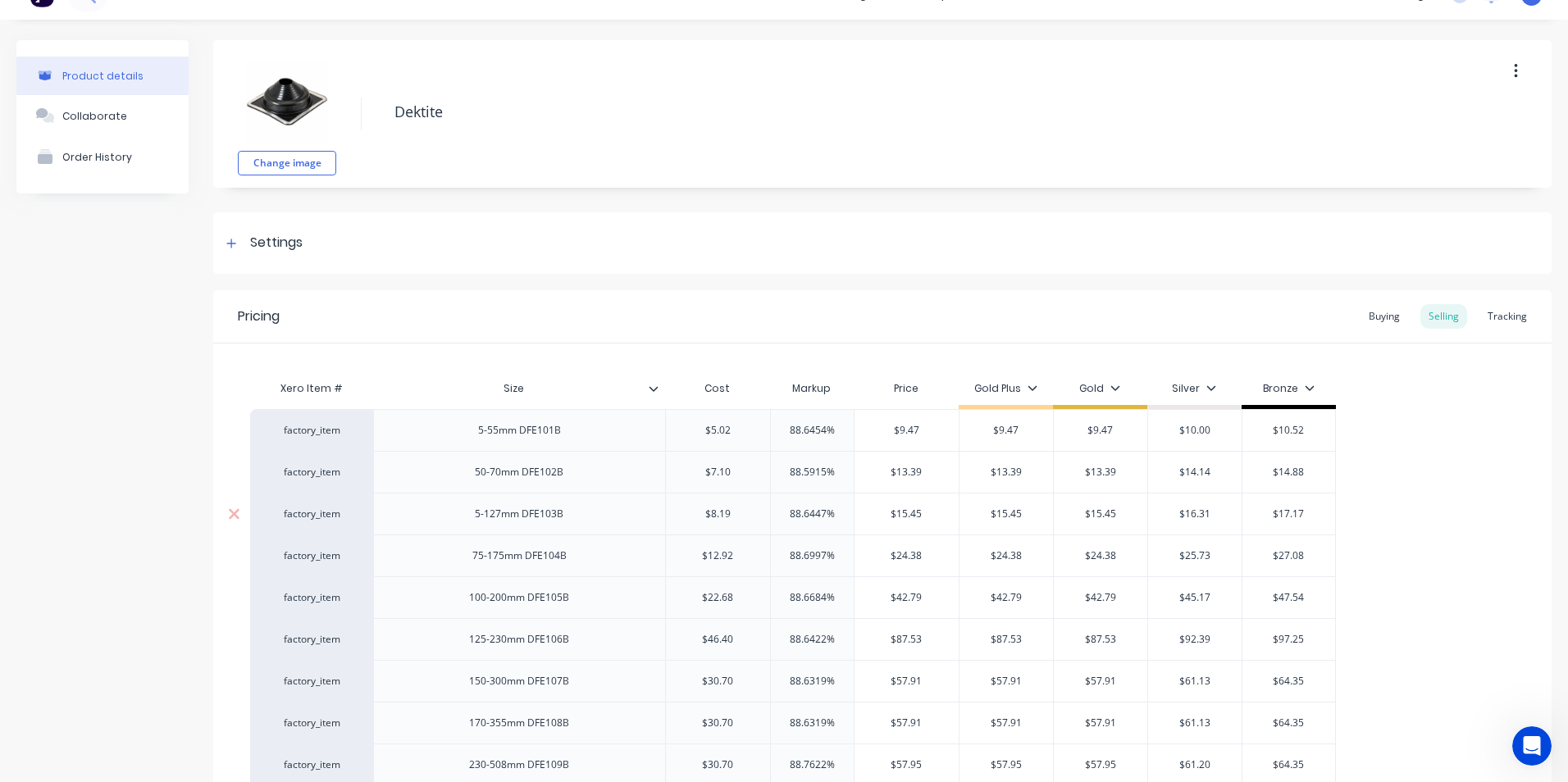
scroll to position [82, 0]
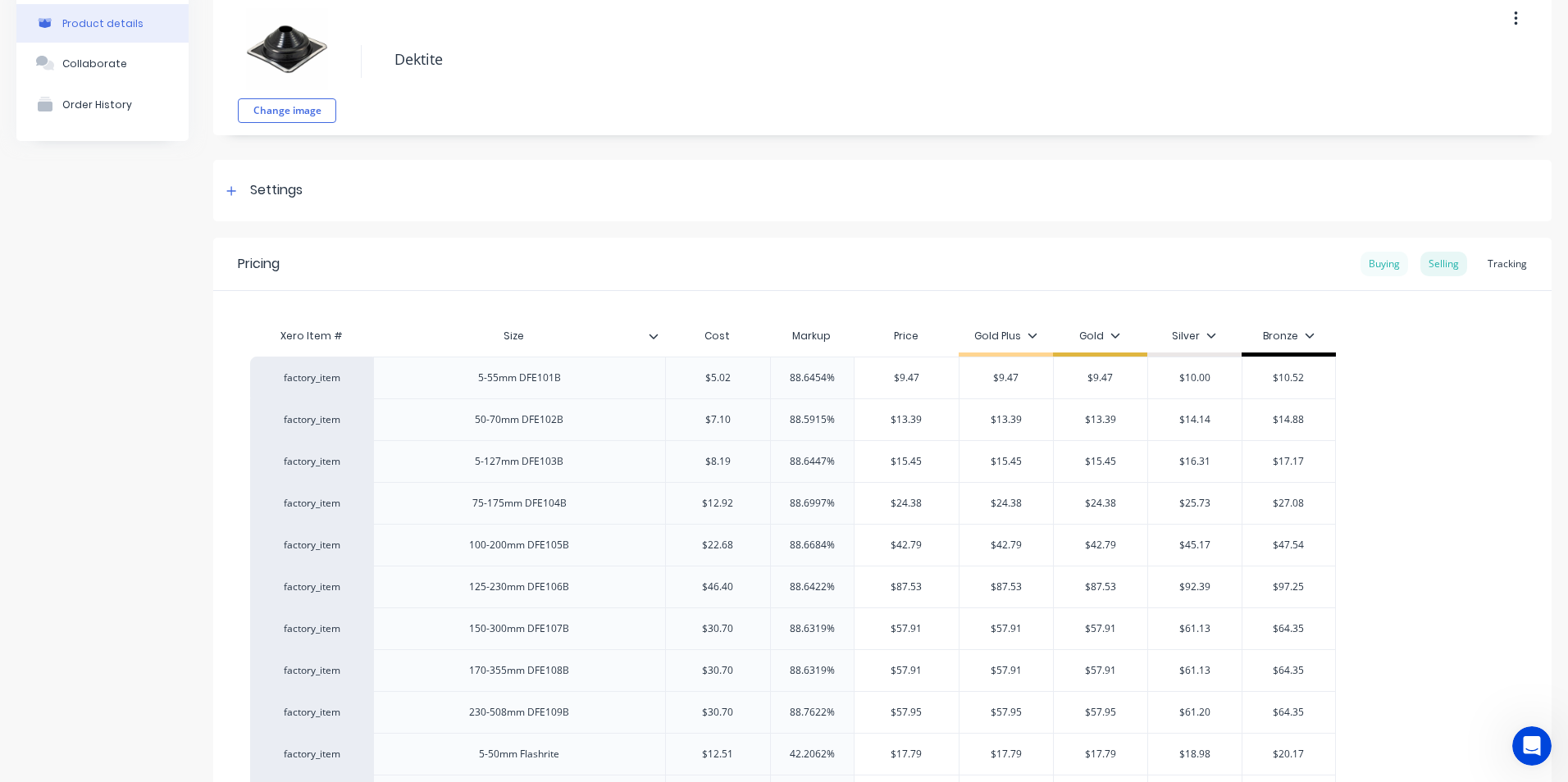
click at [1366, 265] on div "Buying" at bounding box center [1384, 264] width 48 height 25
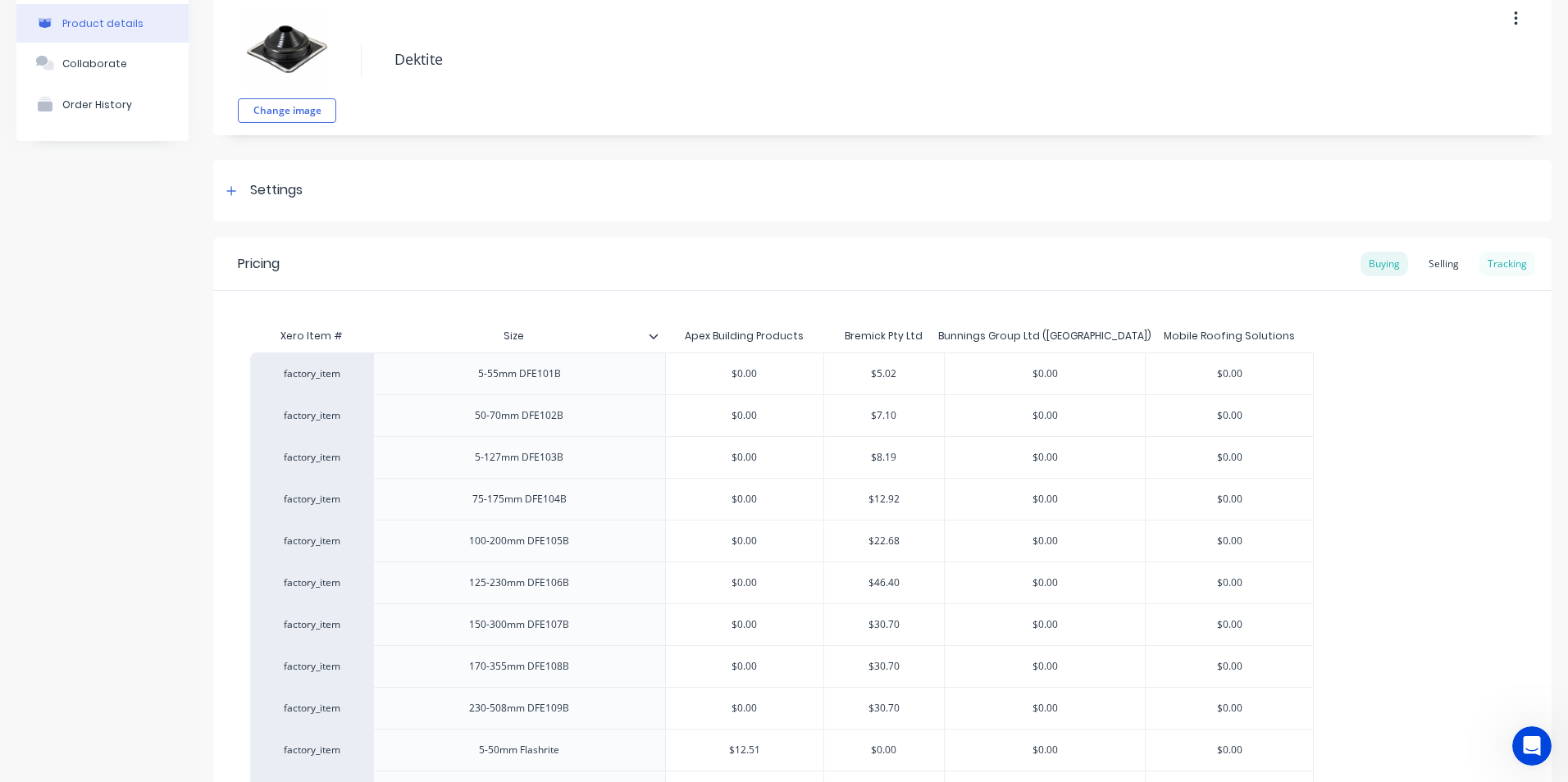
click at [1488, 262] on div "Tracking" at bounding box center [1507, 264] width 56 height 25
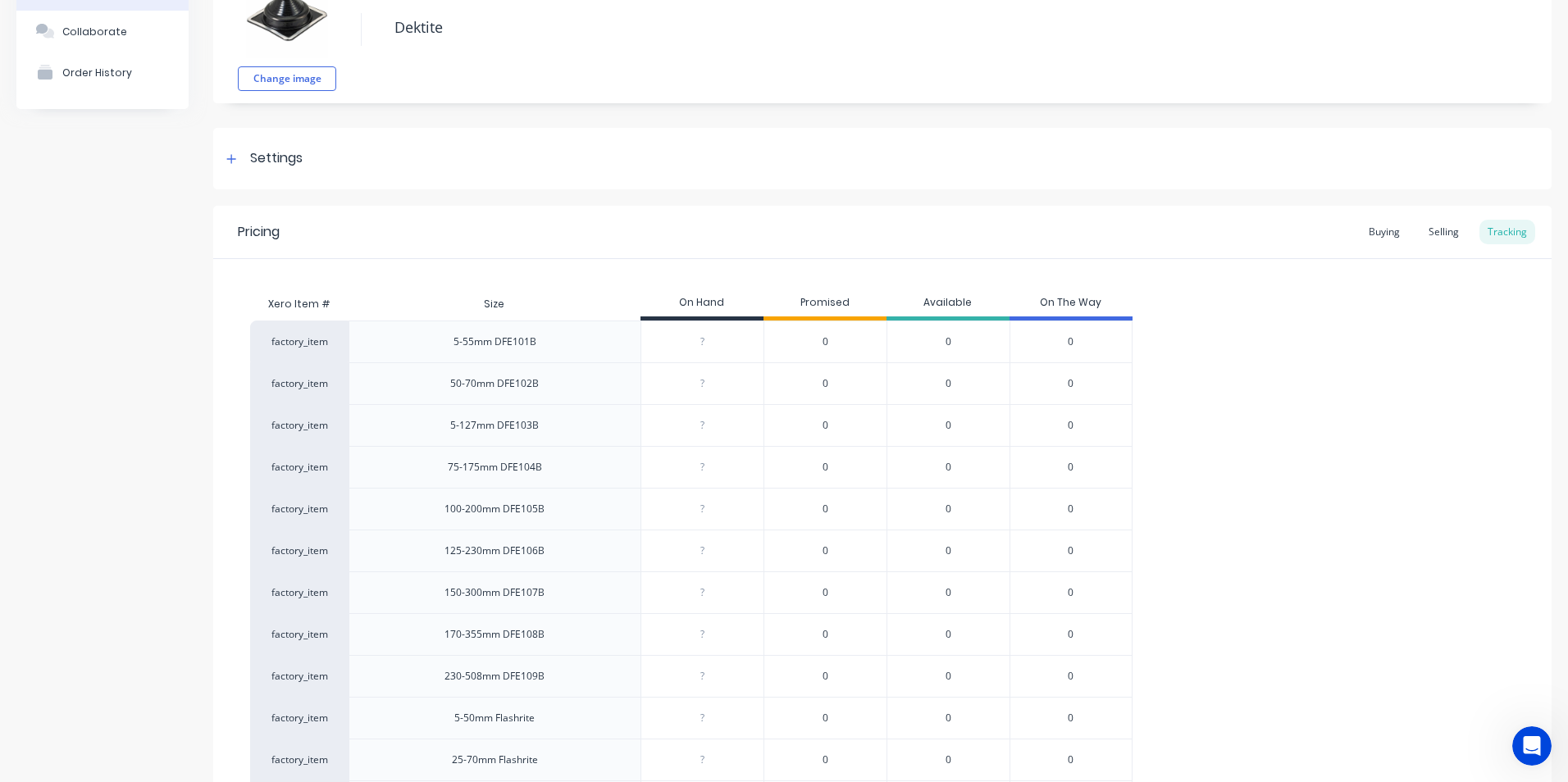
scroll to position [0, 0]
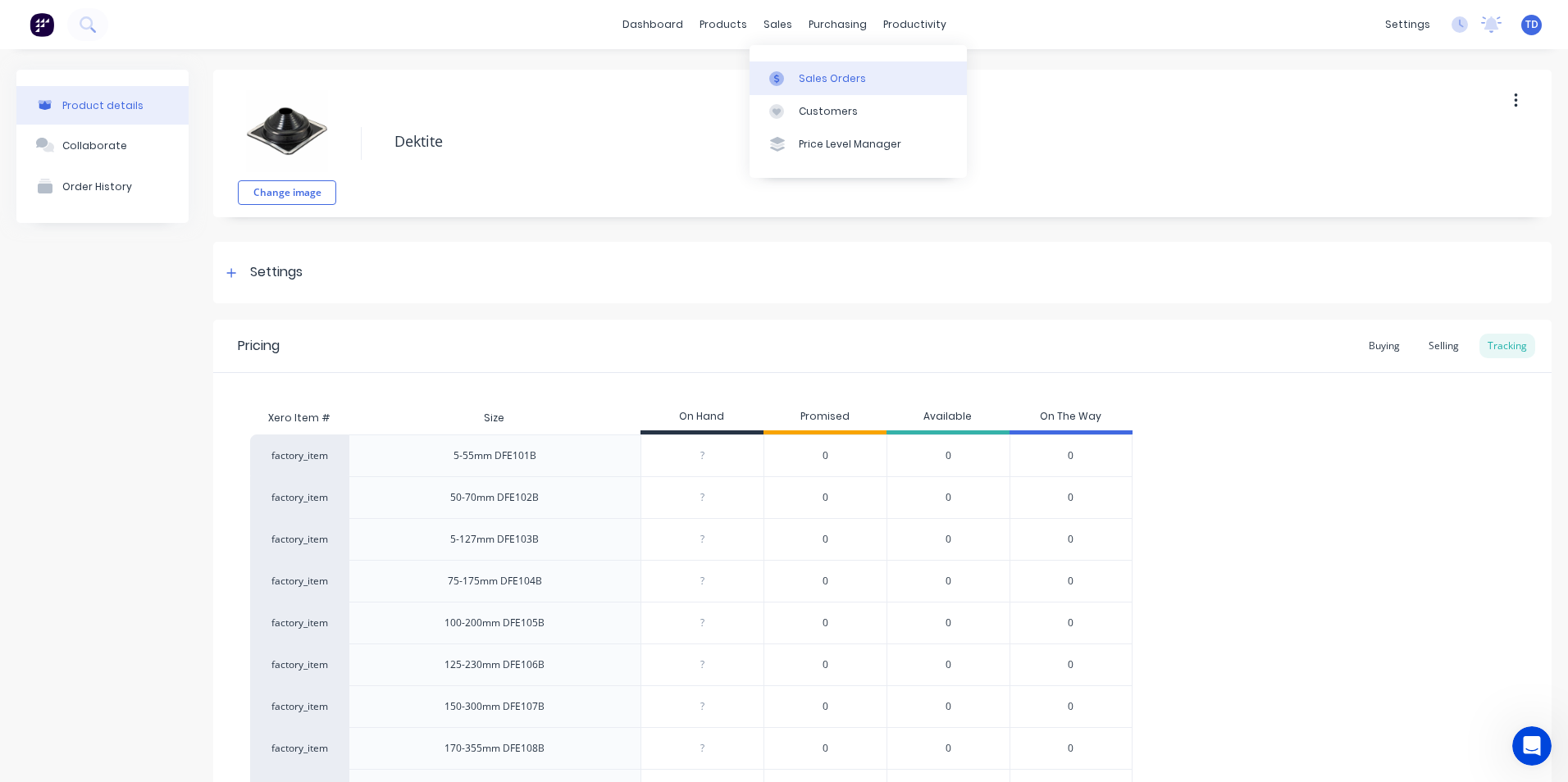
click at [810, 84] on div "Sales Orders" at bounding box center [832, 79] width 67 height 15
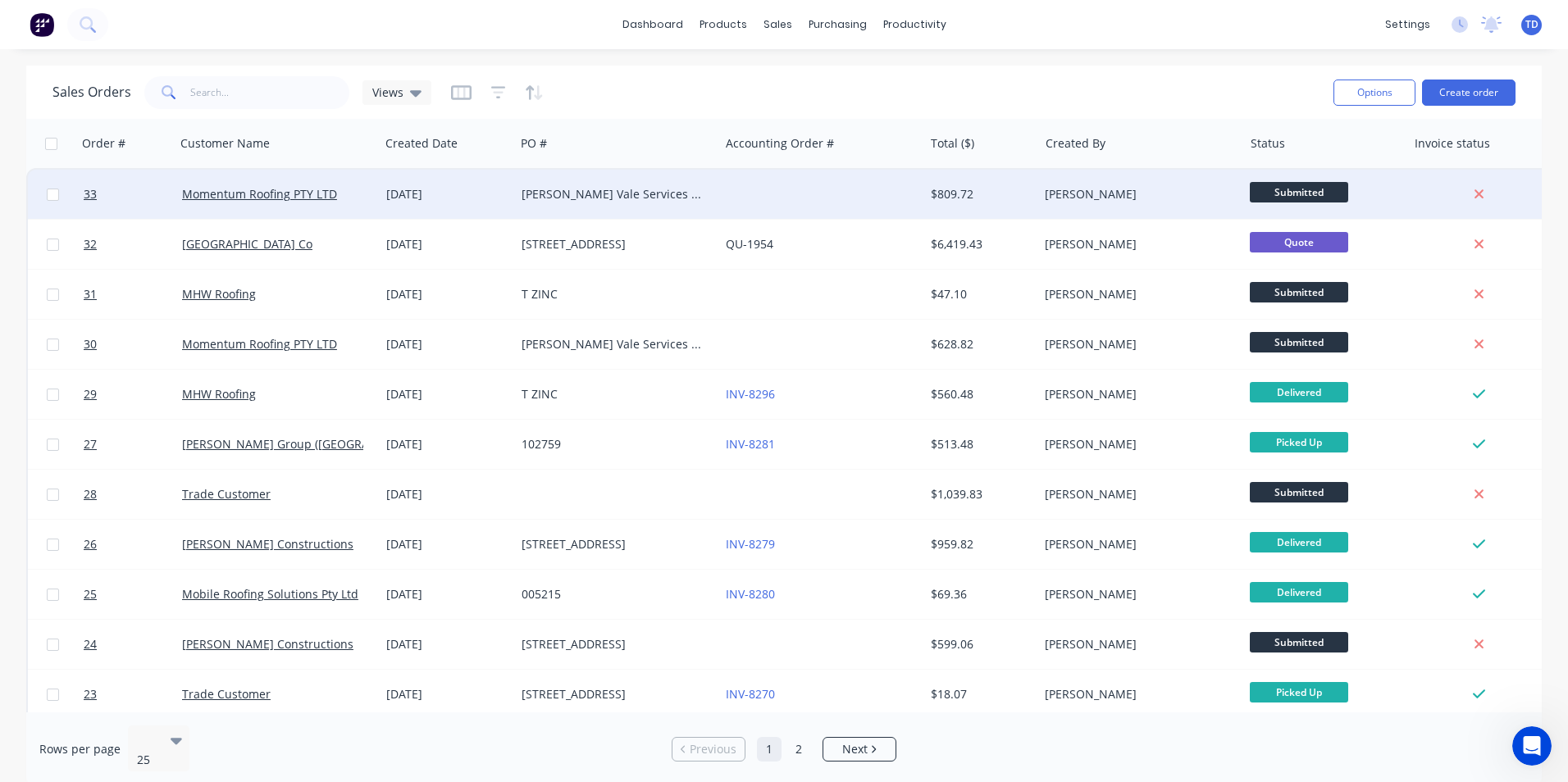
click at [689, 208] on div "[PERSON_NAME] Vale Services Club" at bounding box center [617, 195] width 204 height 50
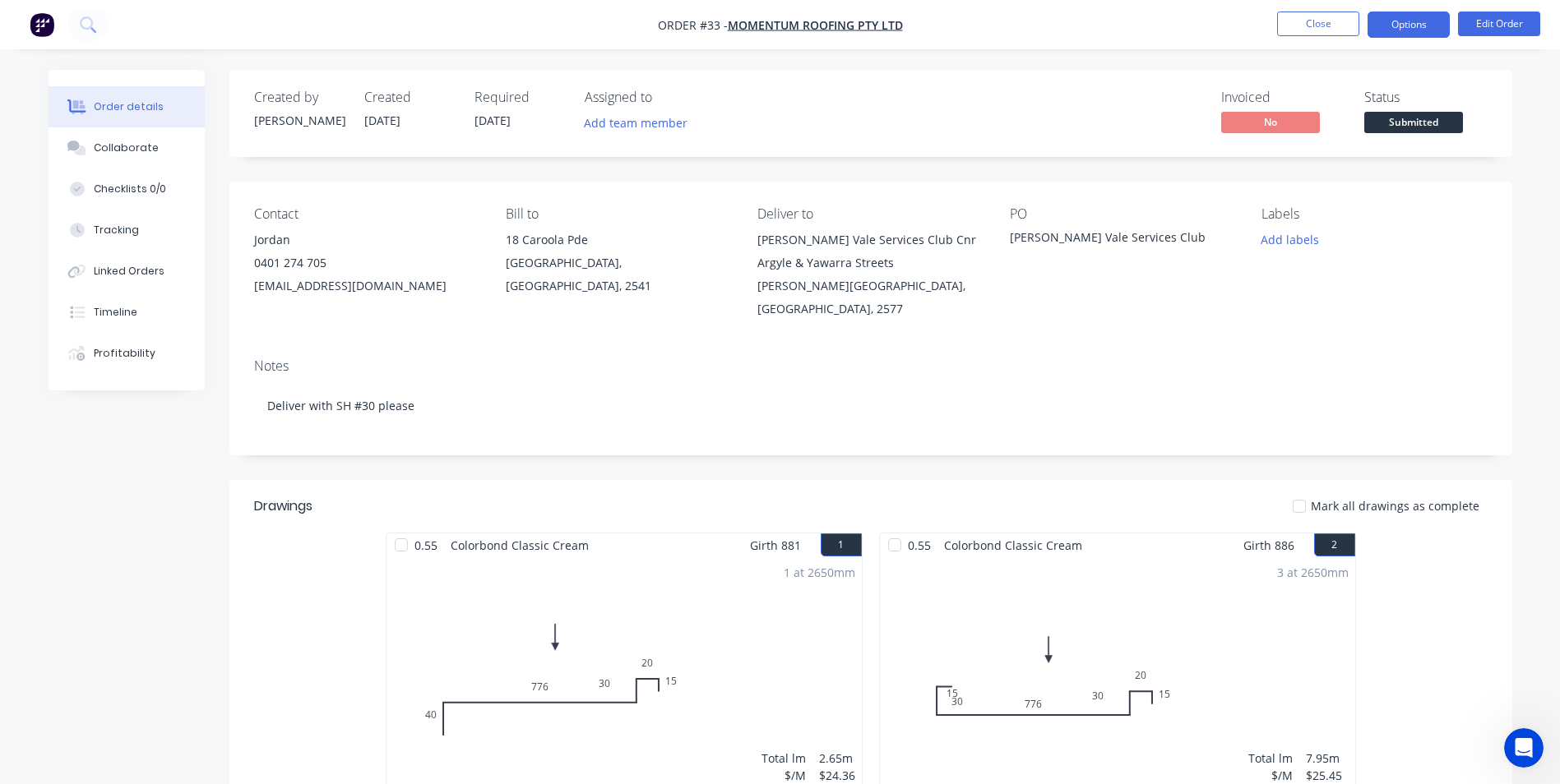
click at [1409, 23] on button "Options" at bounding box center [1408, 24] width 82 height 27
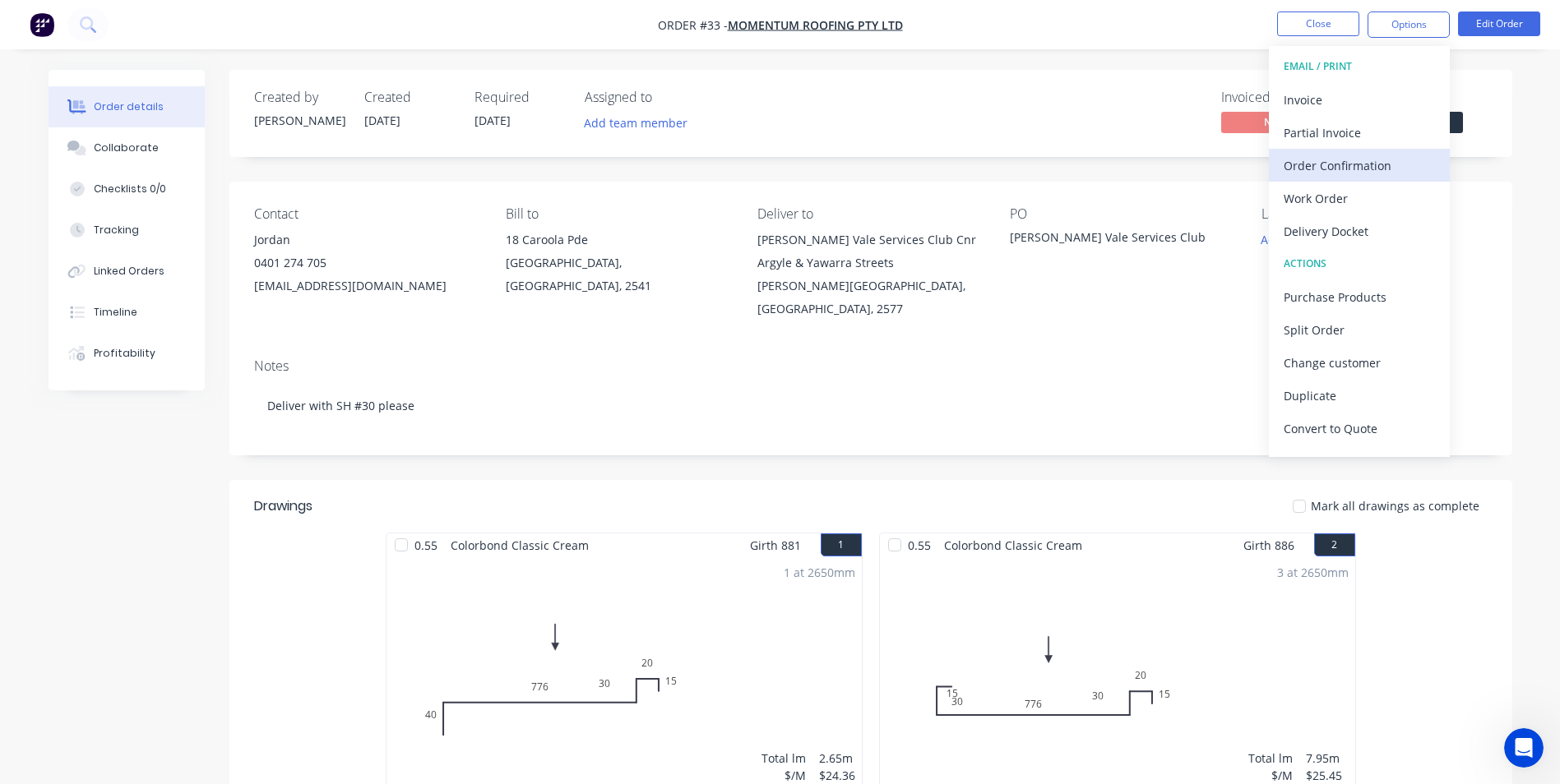
click at [1337, 166] on div "Order Confirmation" at bounding box center [1359, 166] width 151 height 24
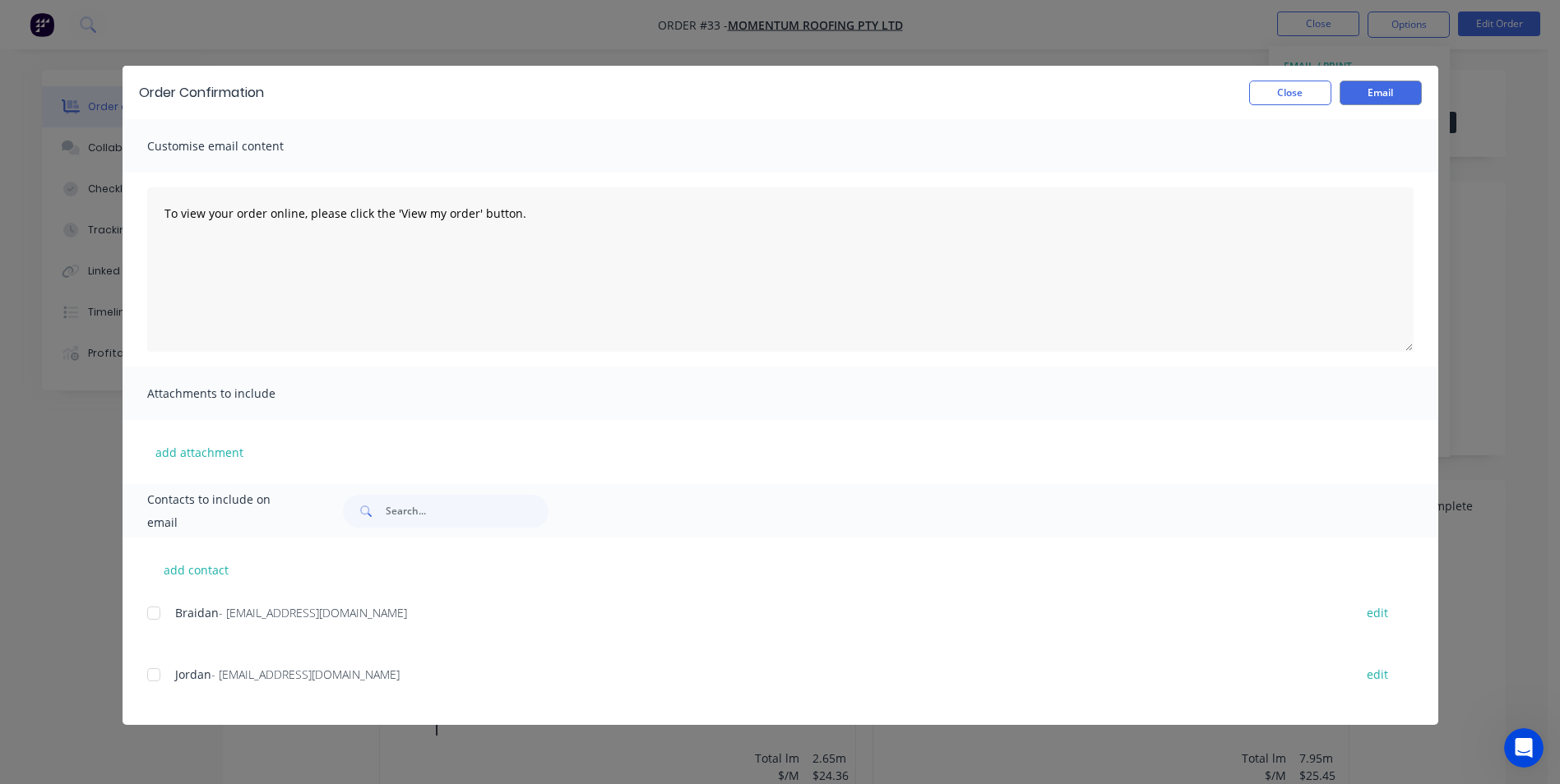
click at [159, 671] on div at bounding box center [154, 675] width 33 height 33
click at [1376, 99] on button "Email" at bounding box center [1380, 92] width 82 height 25
click at [1286, 98] on button "Close" at bounding box center [1290, 92] width 82 height 25
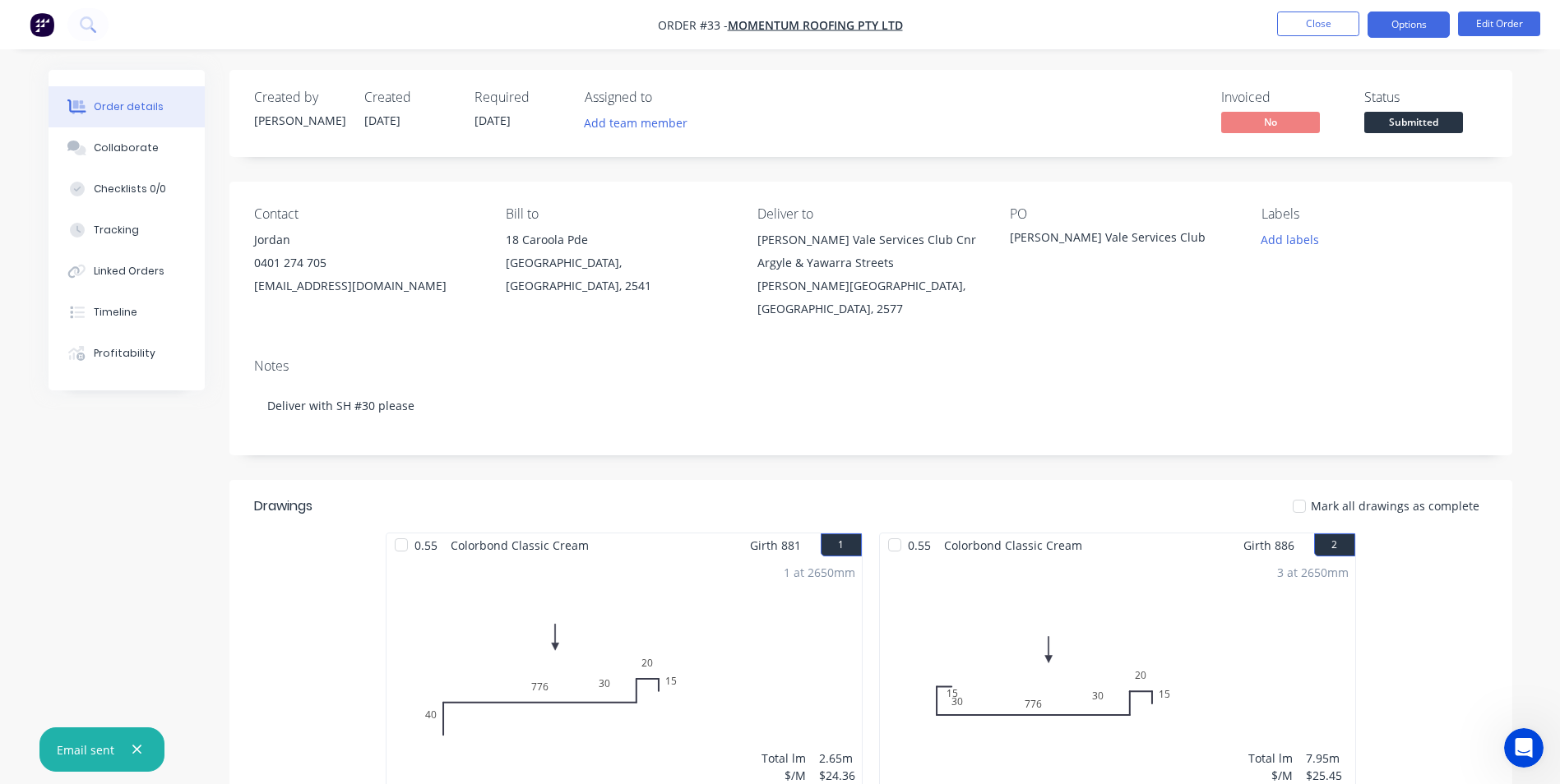
click at [1402, 26] on button "Options" at bounding box center [1408, 24] width 82 height 27
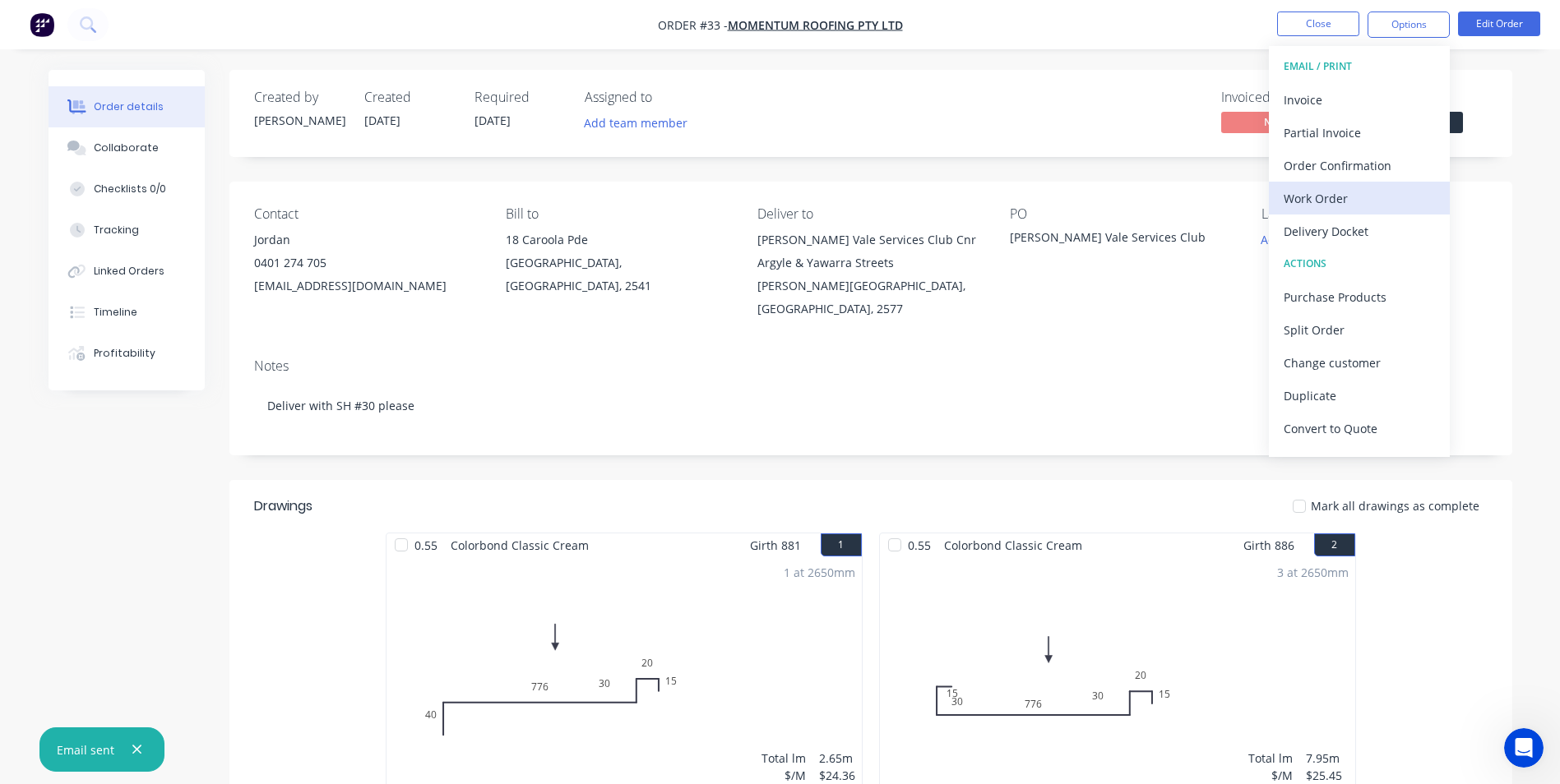
click at [1348, 194] on div "Work Order" at bounding box center [1359, 199] width 151 height 24
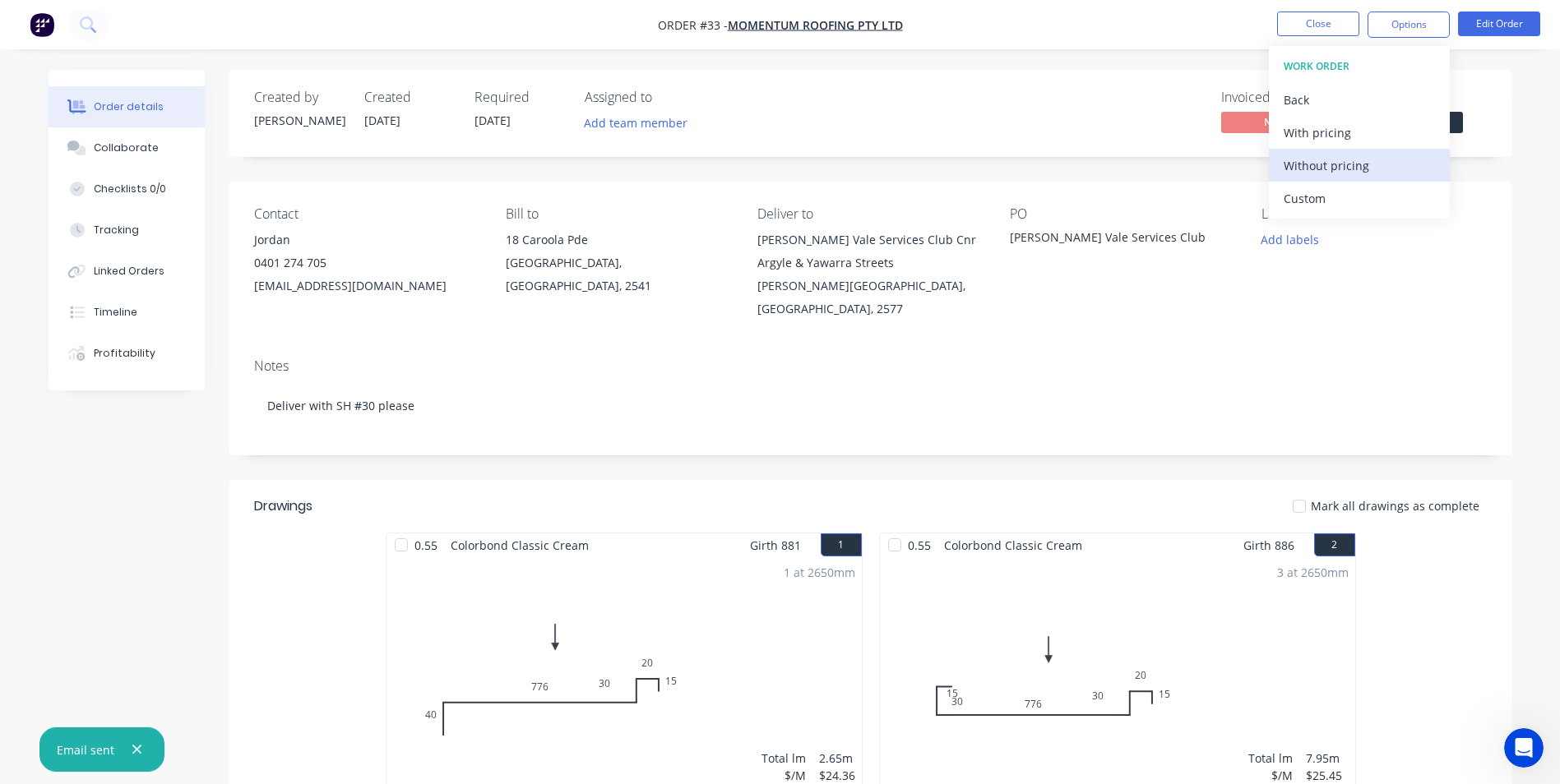
click at [1346, 178] on button "Without pricing" at bounding box center [1359, 166] width 181 height 33
click at [1322, 231] on div "Delivery Docket" at bounding box center [1359, 231] width 151 height 24
click at [1344, 173] on div "Without pricing" at bounding box center [1359, 166] width 151 height 24
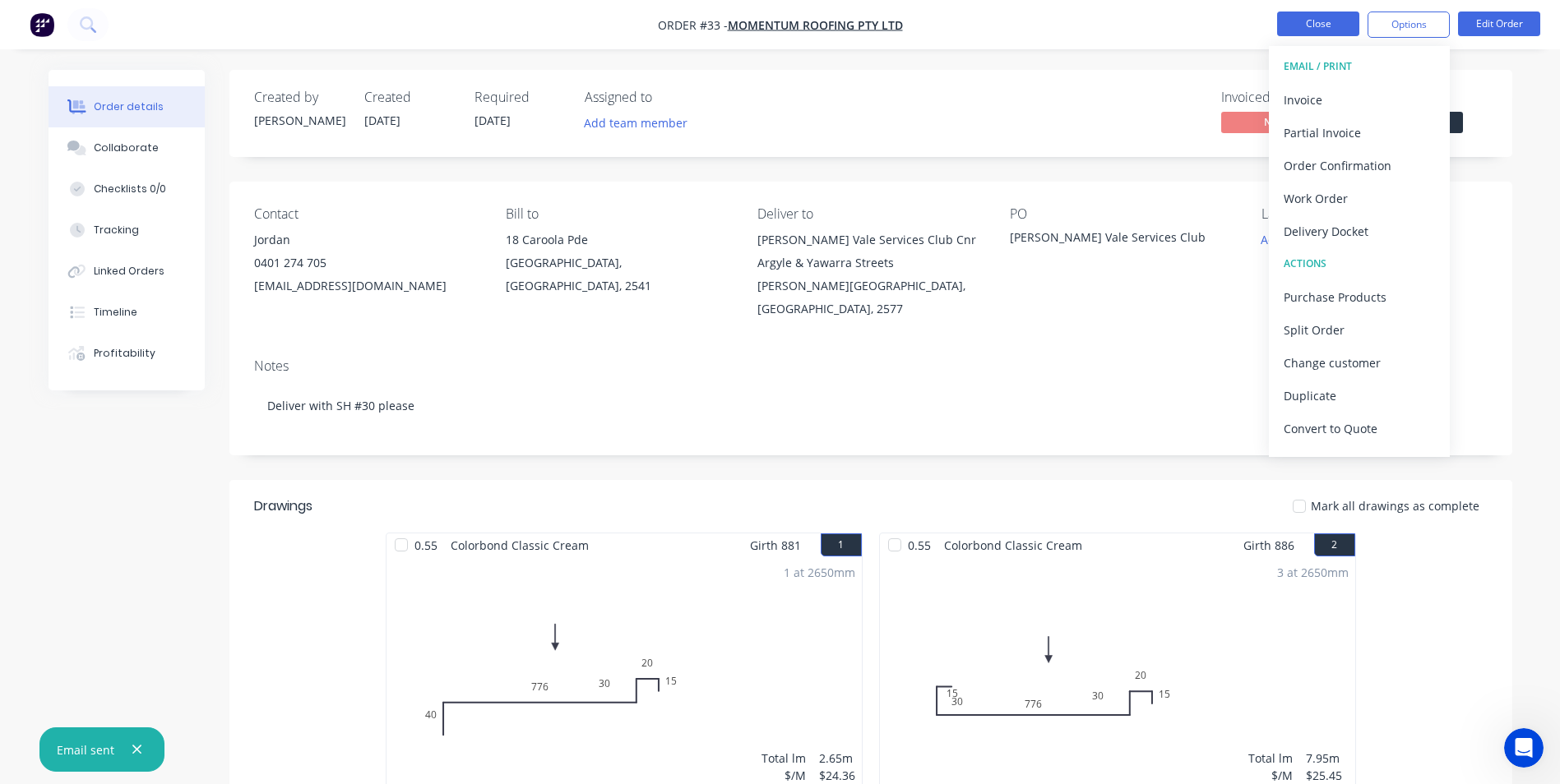
click at [1315, 29] on button "Close" at bounding box center [1318, 23] width 82 height 25
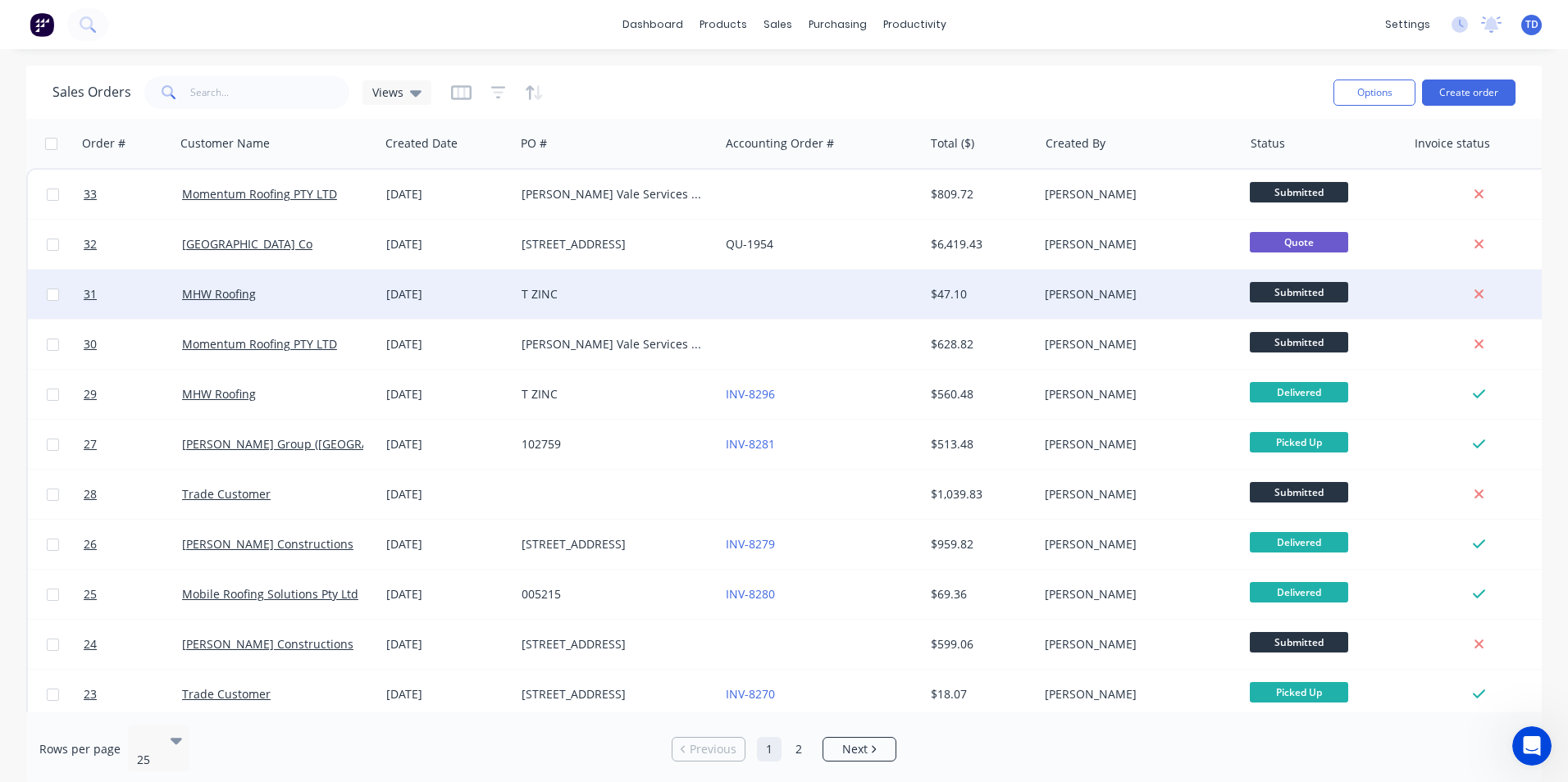
click at [435, 289] on div "[DATE]" at bounding box center [447, 294] width 122 height 17
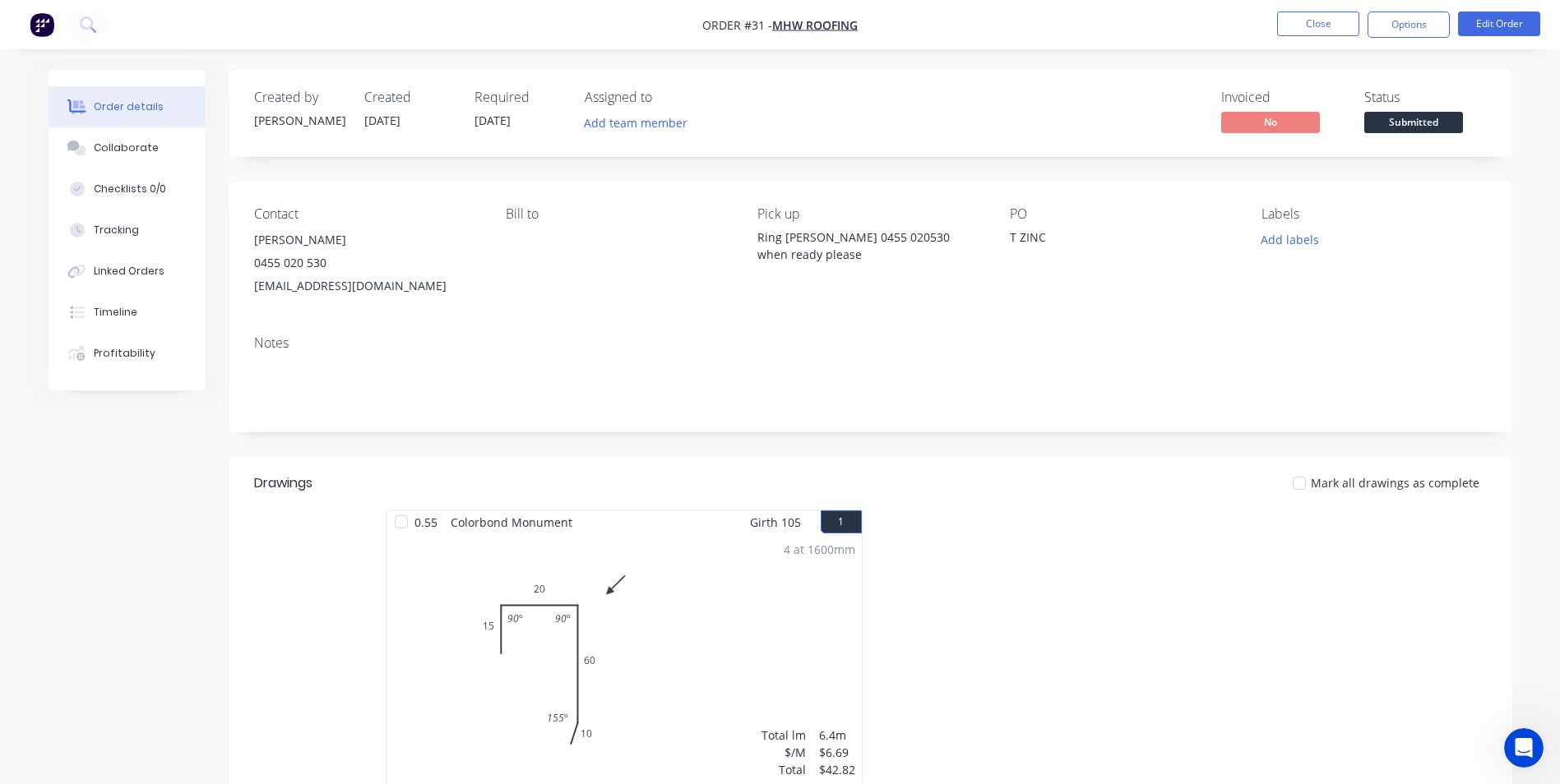
click at [1390, 123] on span "Submitted" at bounding box center [1413, 122] width 99 height 20
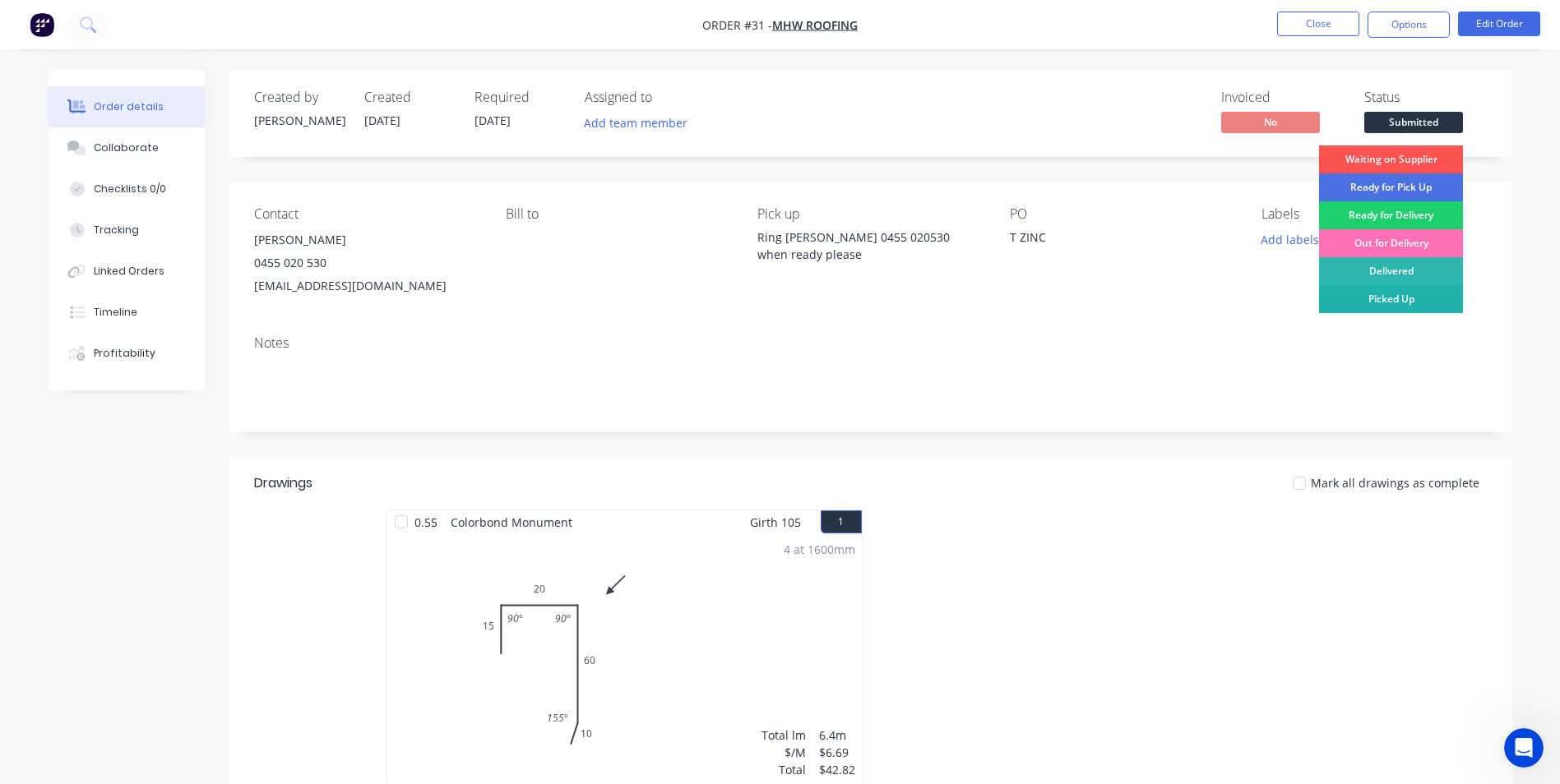
click at [1378, 297] on div "Picked Up" at bounding box center [1390, 299] width 144 height 28
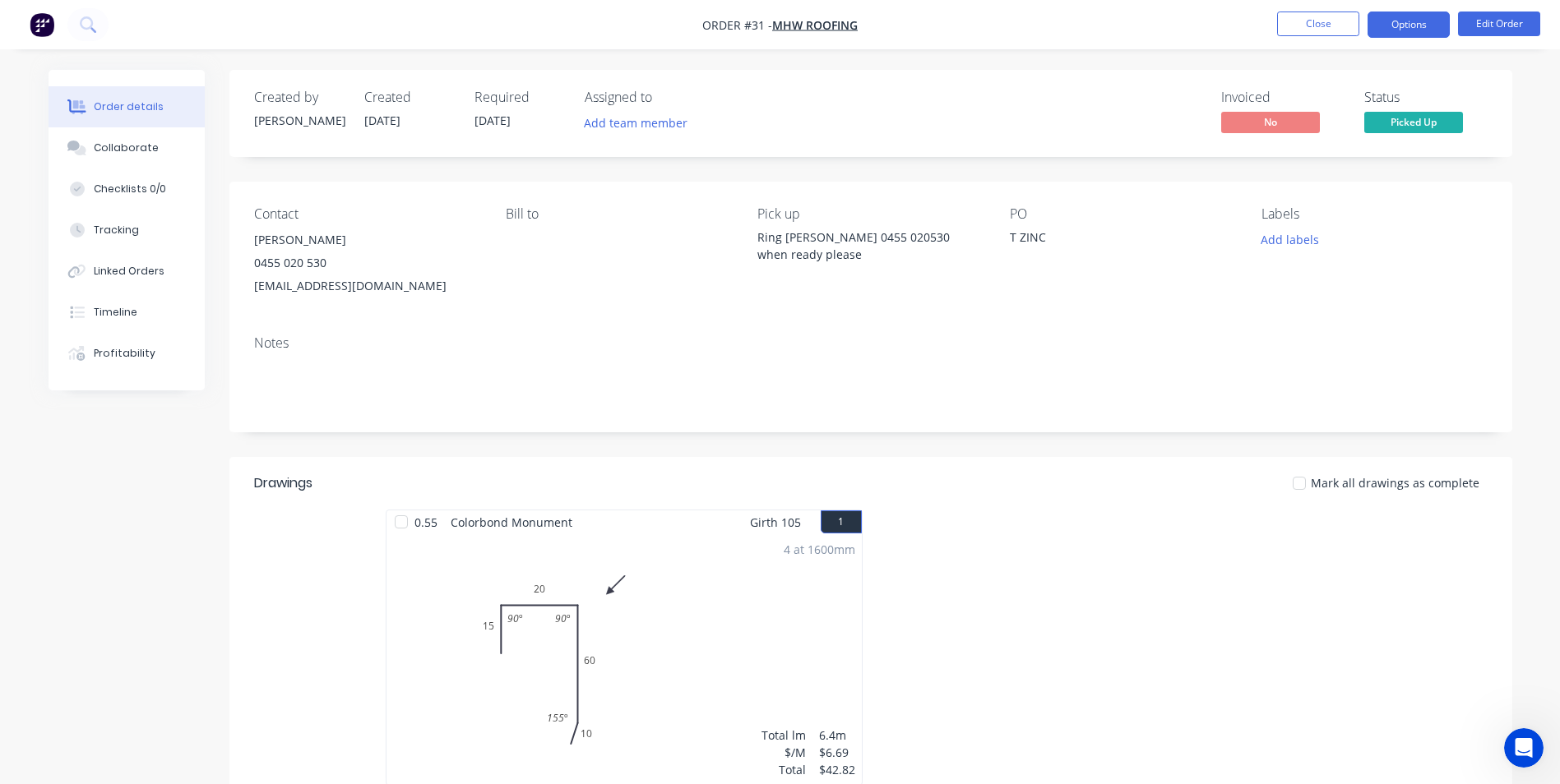
click at [1403, 19] on button "Options" at bounding box center [1408, 24] width 82 height 27
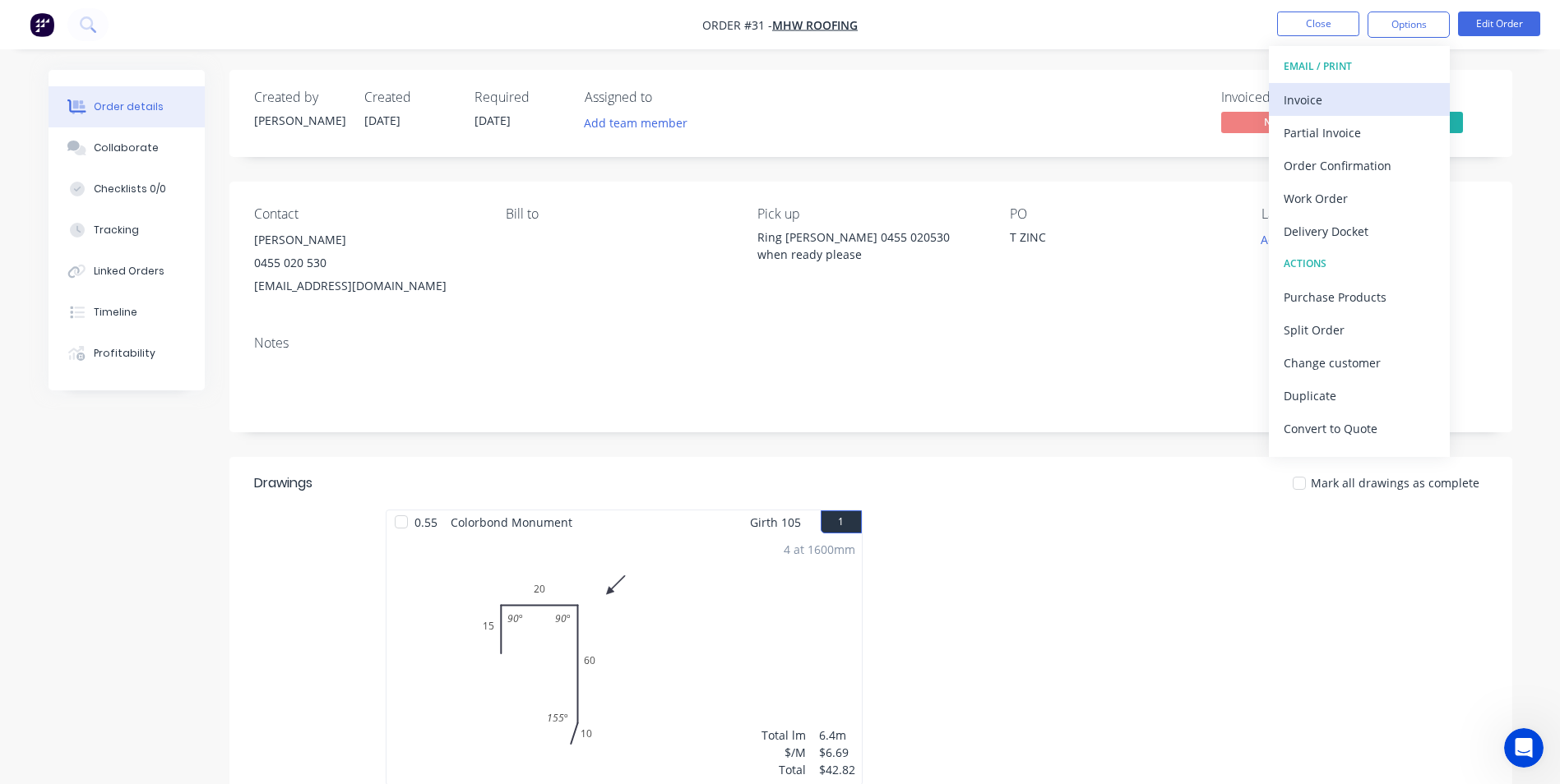
click at [1297, 108] on div "Invoice" at bounding box center [1359, 99] width 151 height 24
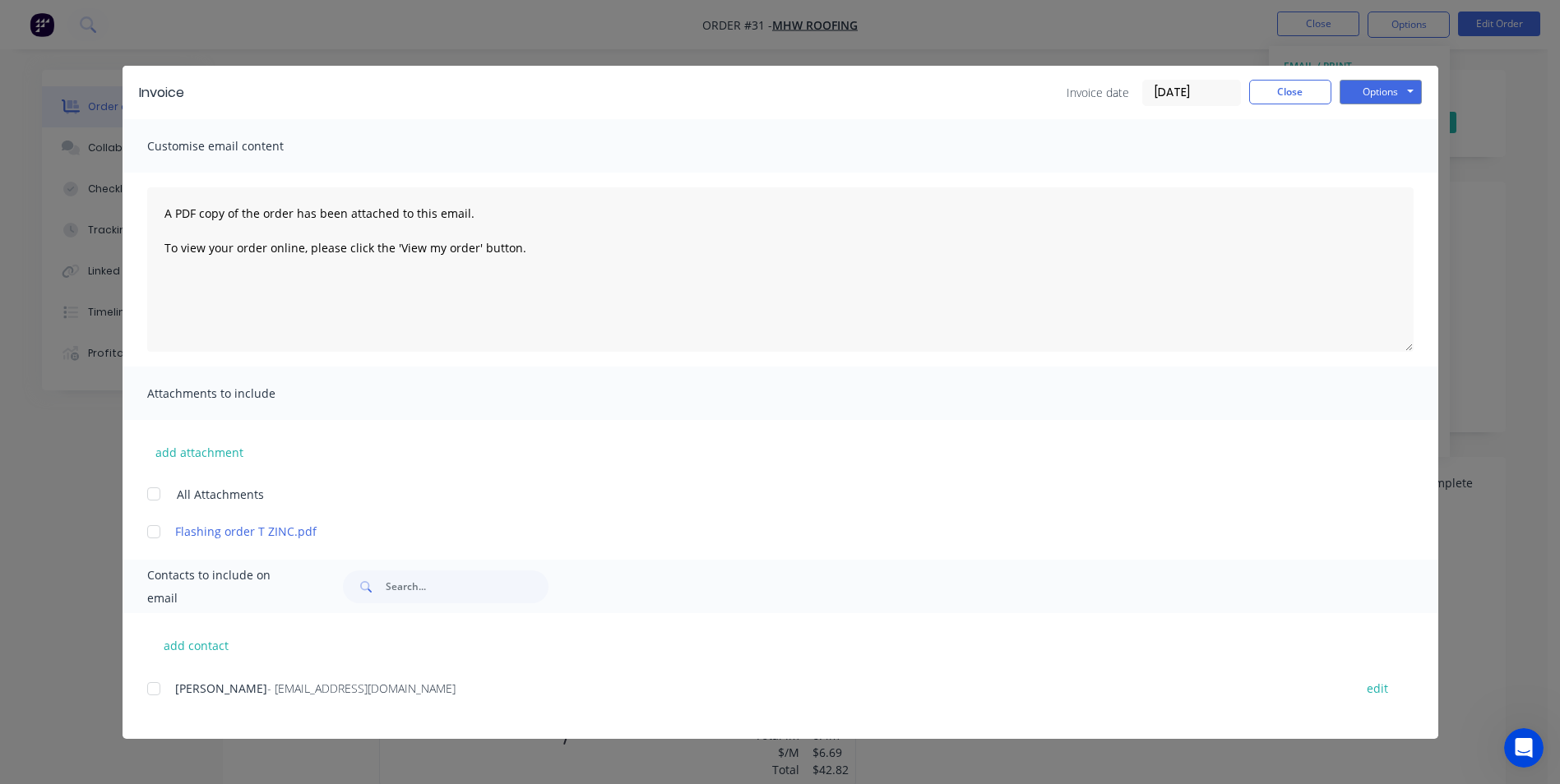
click at [161, 688] on div at bounding box center [154, 689] width 33 height 33
click at [1346, 92] on button "Options" at bounding box center [1380, 92] width 82 height 25
click at [1369, 176] on button "Email" at bounding box center [1392, 175] width 105 height 27
click at [1374, 93] on button "Options" at bounding box center [1380, 92] width 82 height 25
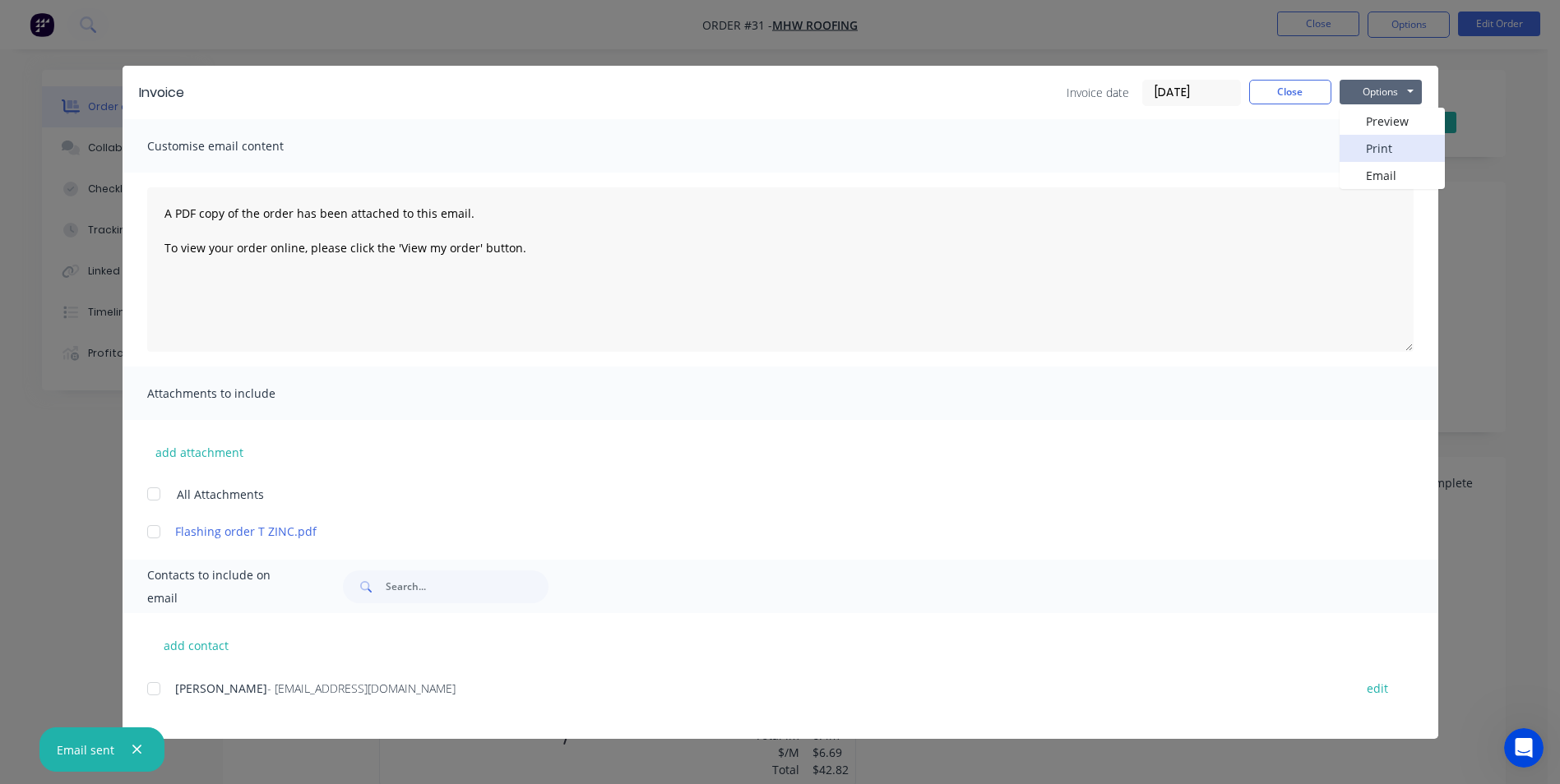
click at [1364, 147] on button "Print" at bounding box center [1392, 147] width 105 height 27
click at [1298, 94] on button "Close" at bounding box center [1290, 92] width 82 height 25
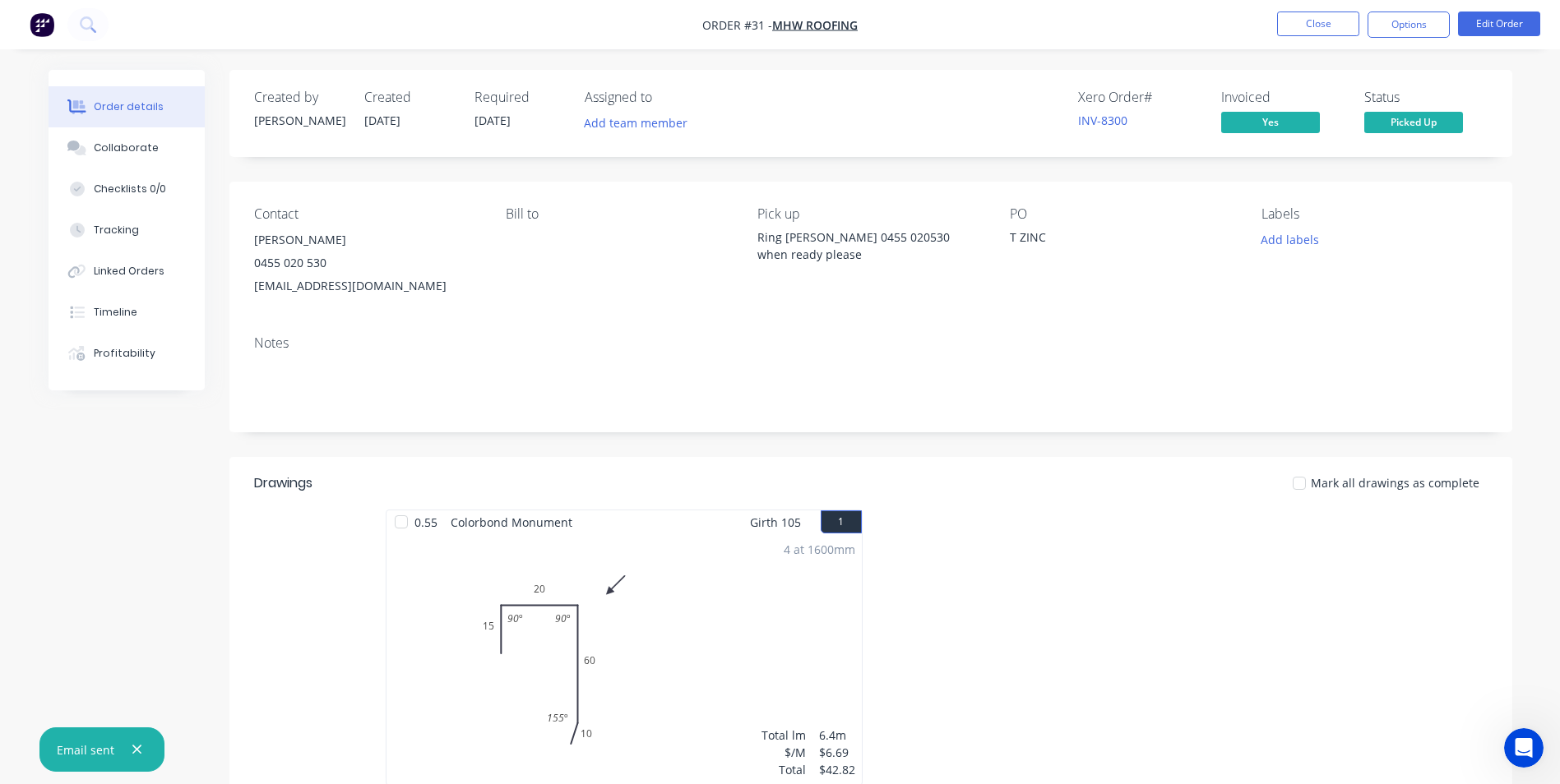
click at [1197, 333] on div "Notes" at bounding box center [871, 378] width 1283 height 111
click at [1302, 22] on button "Close" at bounding box center [1318, 23] width 82 height 25
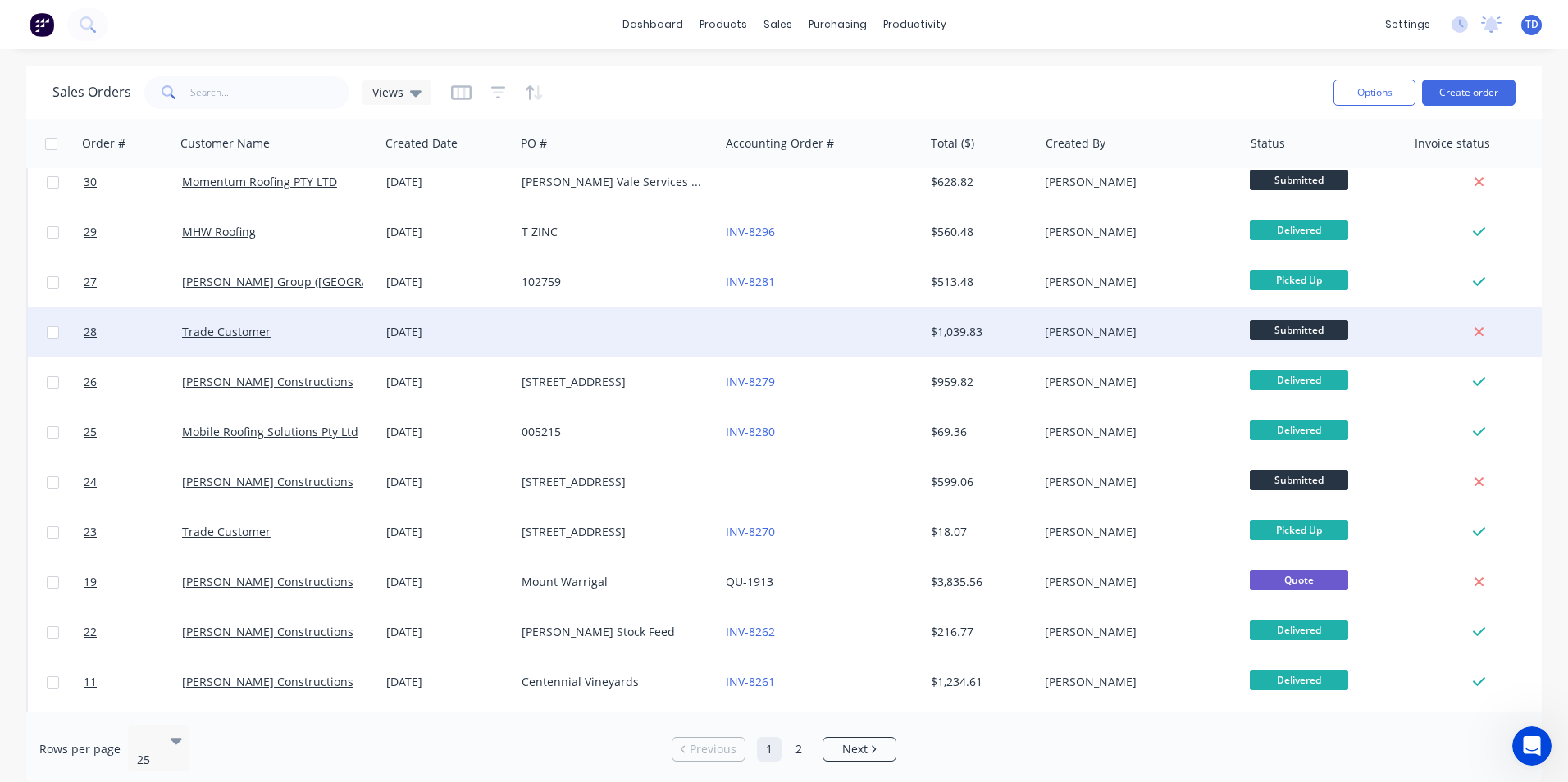
scroll to position [164, 0]
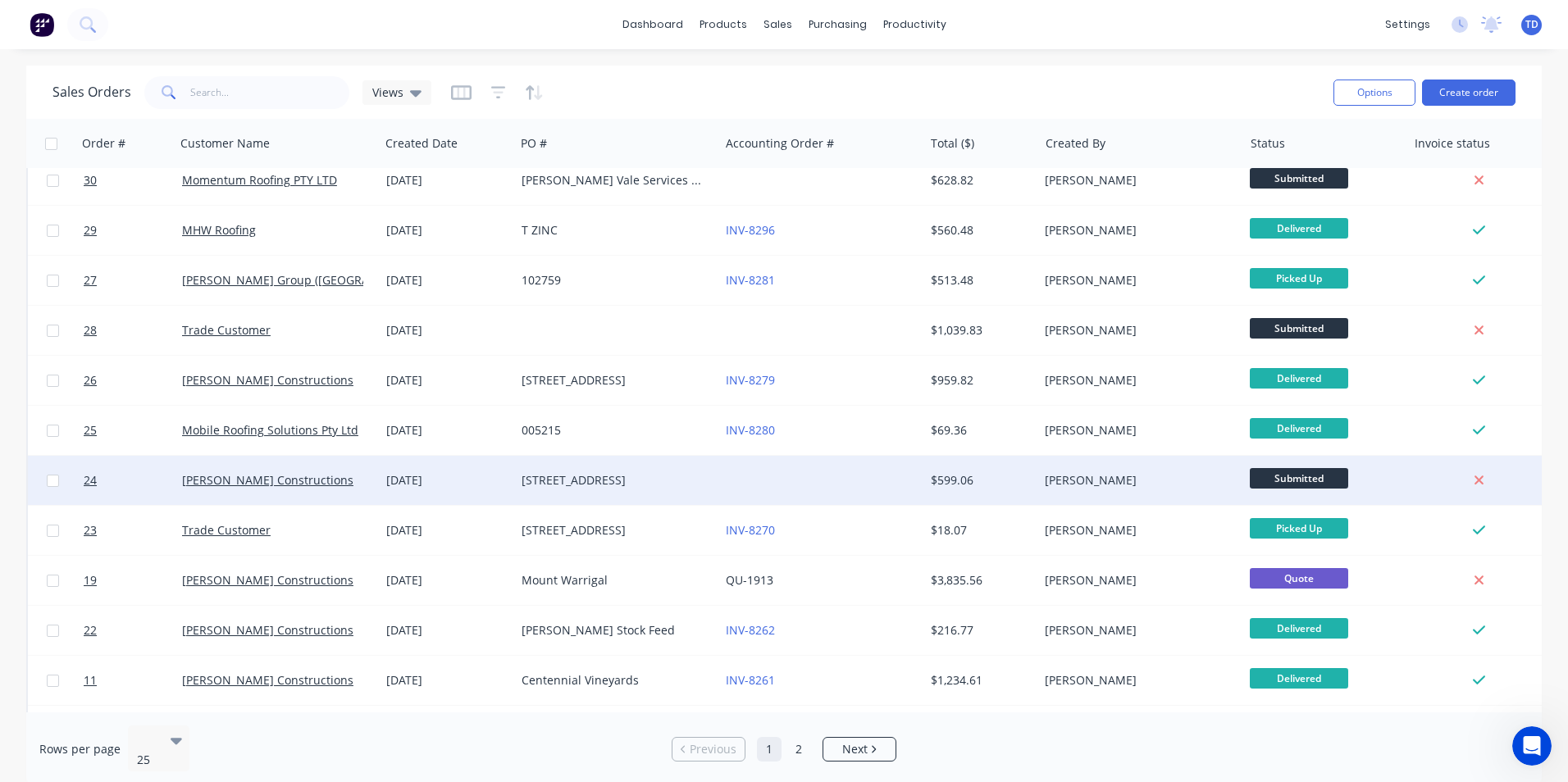
click at [619, 476] on div "[STREET_ADDRESS]" at bounding box center [613, 481] width 182 height 17
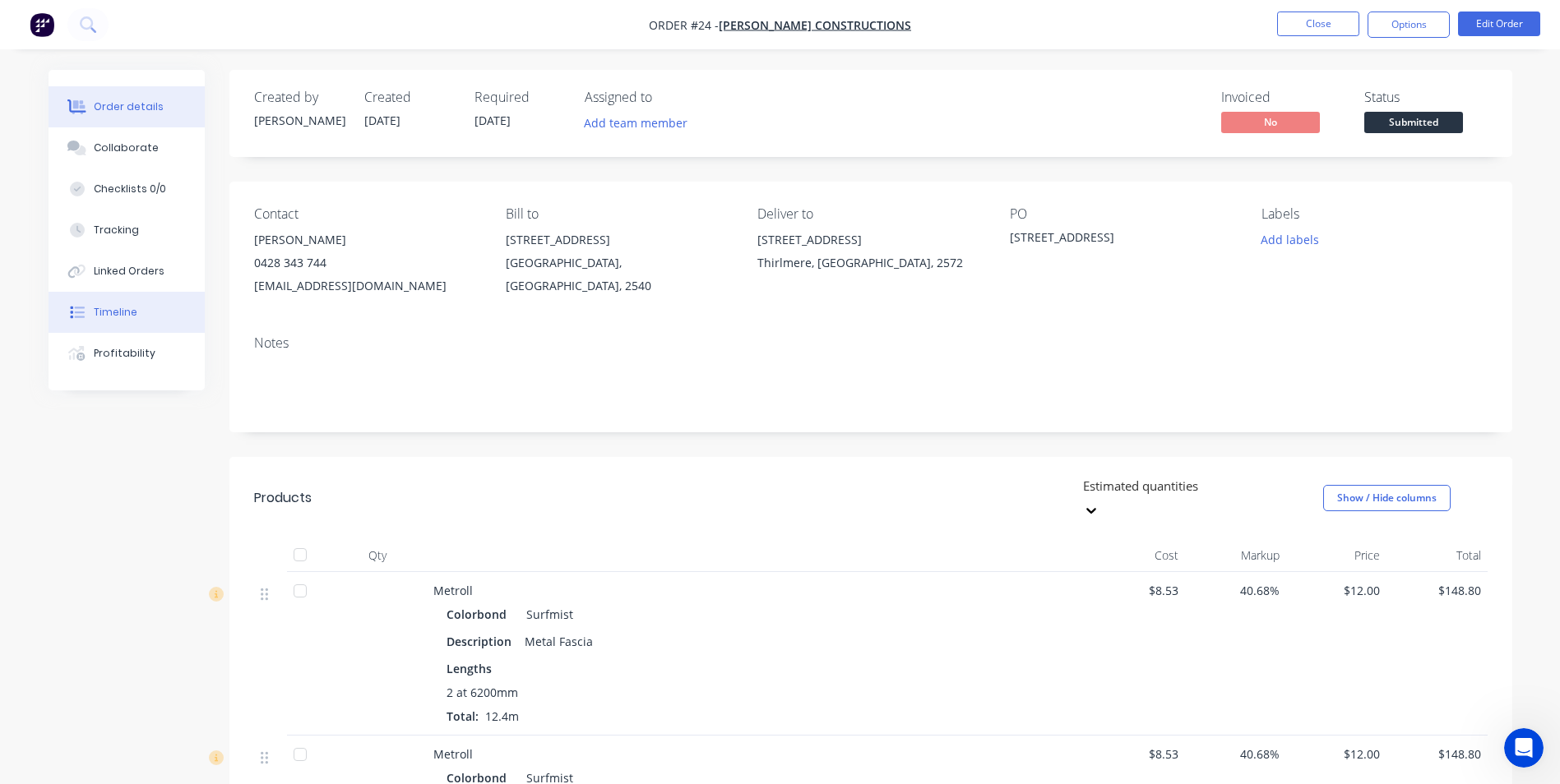
click at [117, 312] on div "Timeline" at bounding box center [115, 312] width 43 height 15
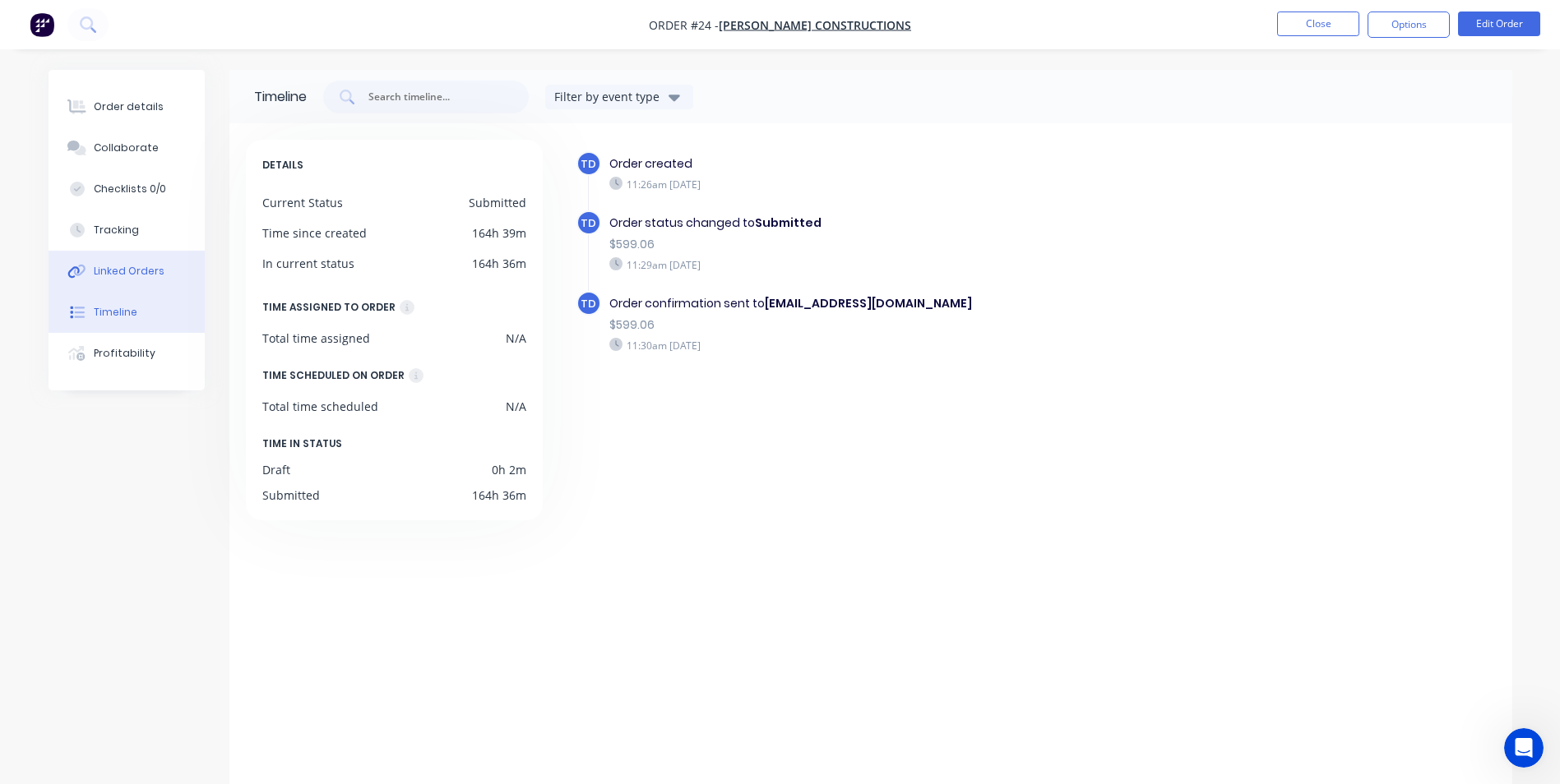
click at [117, 269] on div "Linked Orders" at bounding box center [129, 271] width 71 height 15
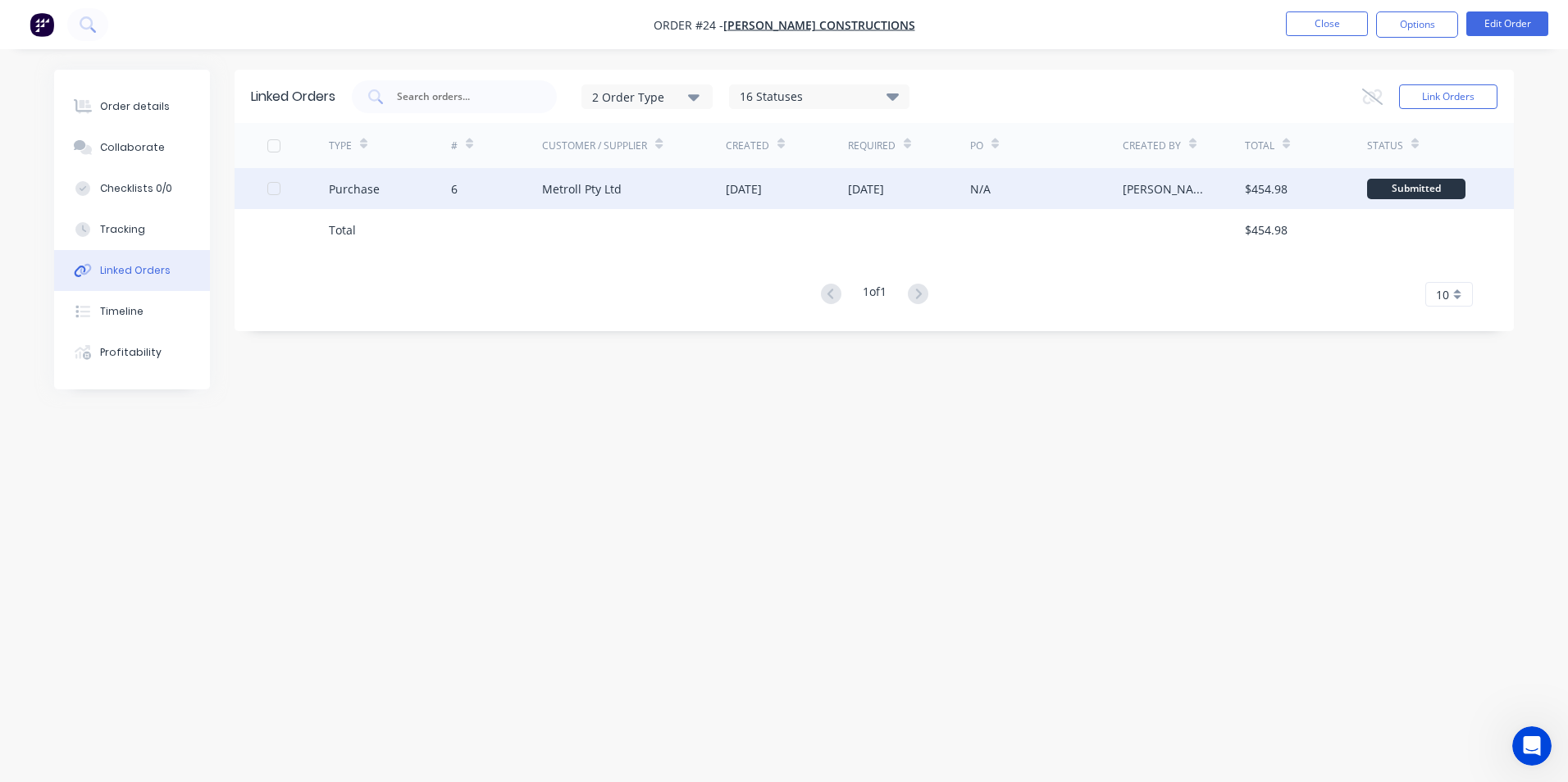
click at [615, 184] on div "Metroll Pty Ltd" at bounding box center [582, 188] width 80 height 17
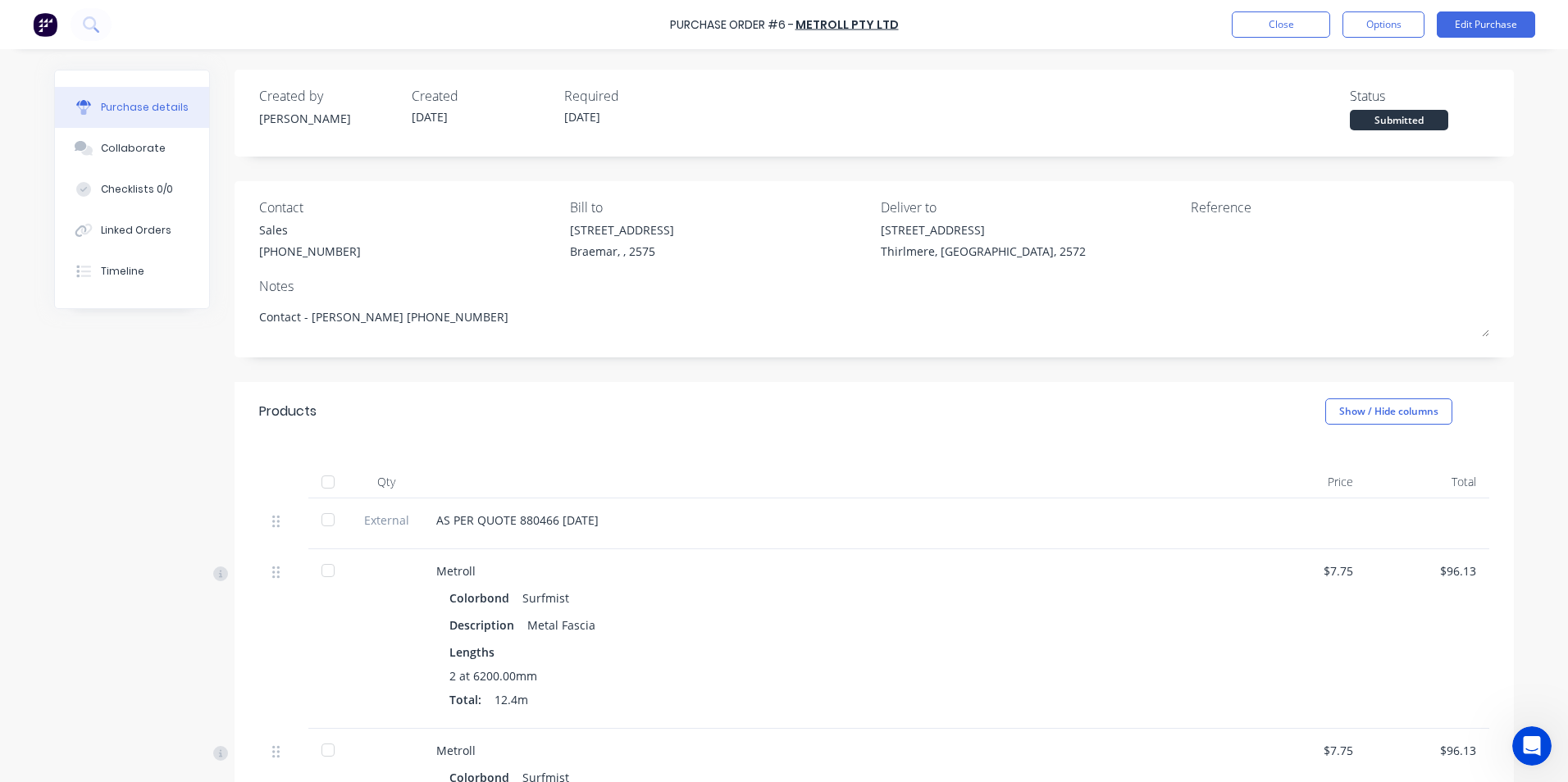
click at [324, 483] on div at bounding box center [328, 482] width 33 height 33
click at [1285, 25] on button "Close" at bounding box center [1280, 24] width 98 height 27
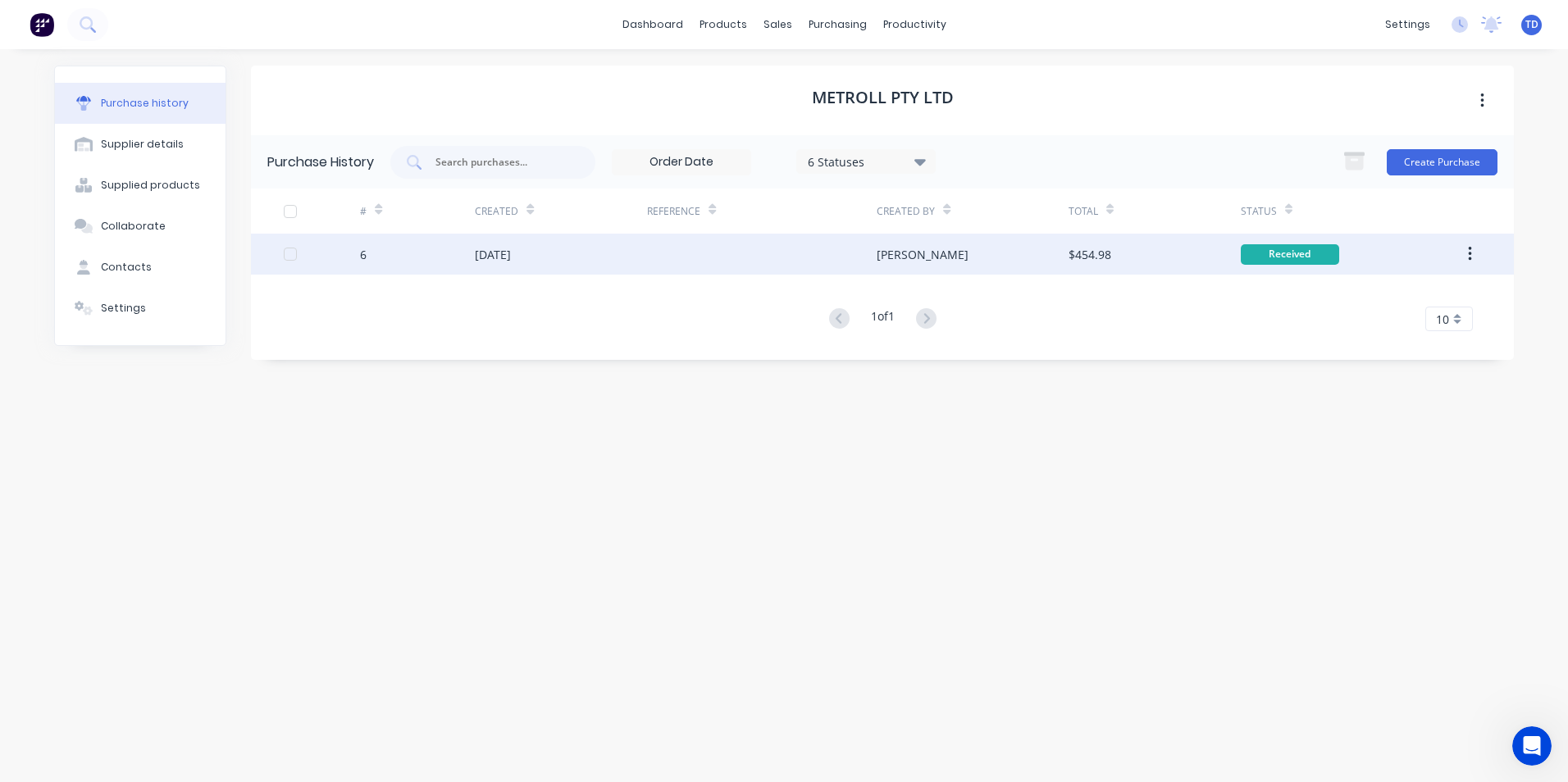
click at [479, 251] on div "[DATE]" at bounding box center [493, 255] width 36 height 17
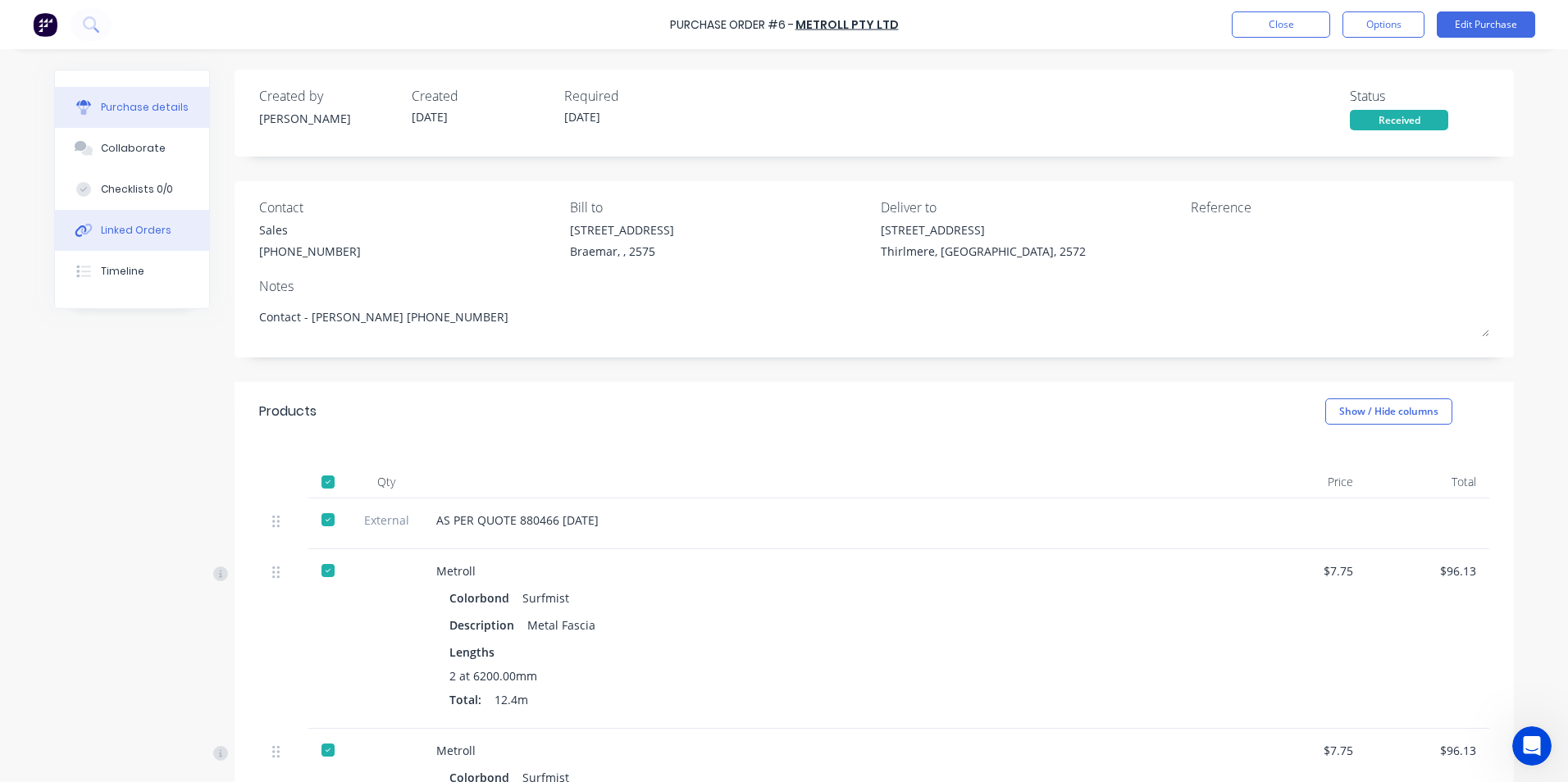
click at [109, 225] on div "Linked Orders" at bounding box center [136, 231] width 71 height 15
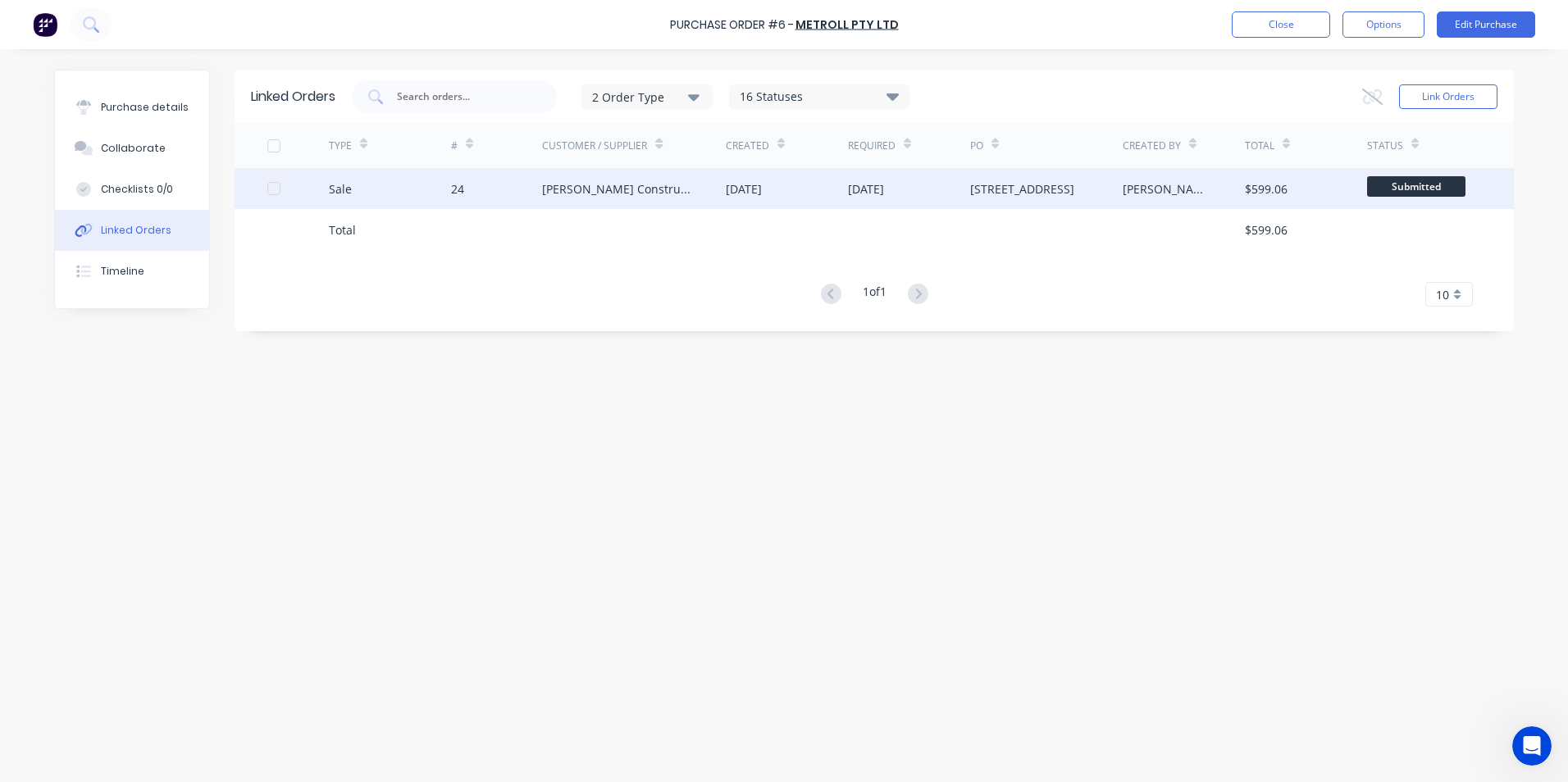
click at [743, 198] on div "[DATE]" at bounding box center [787, 188] width 122 height 41
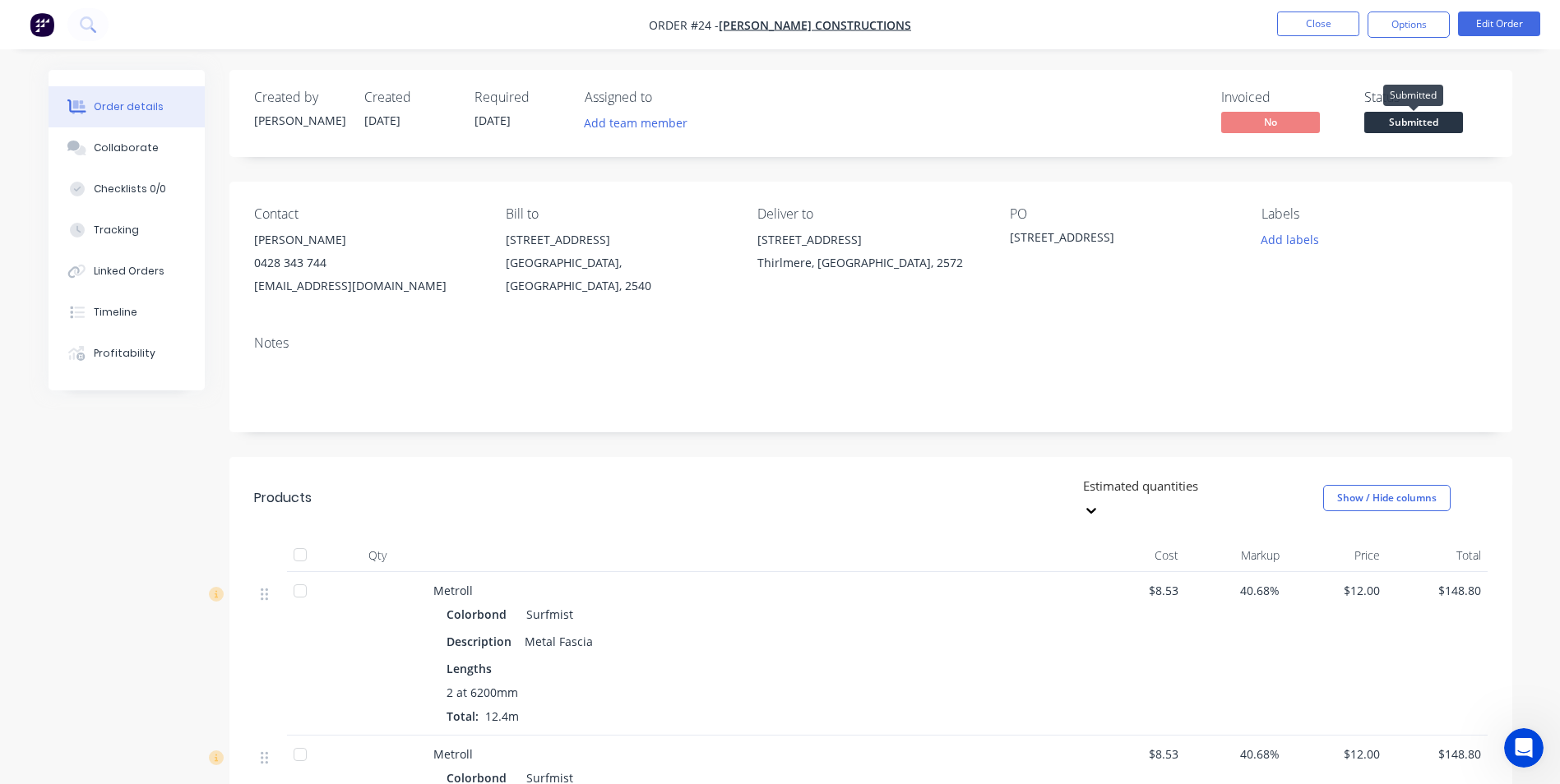
click at [1398, 121] on span "Submitted" at bounding box center [1413, 122] width 99 height 20
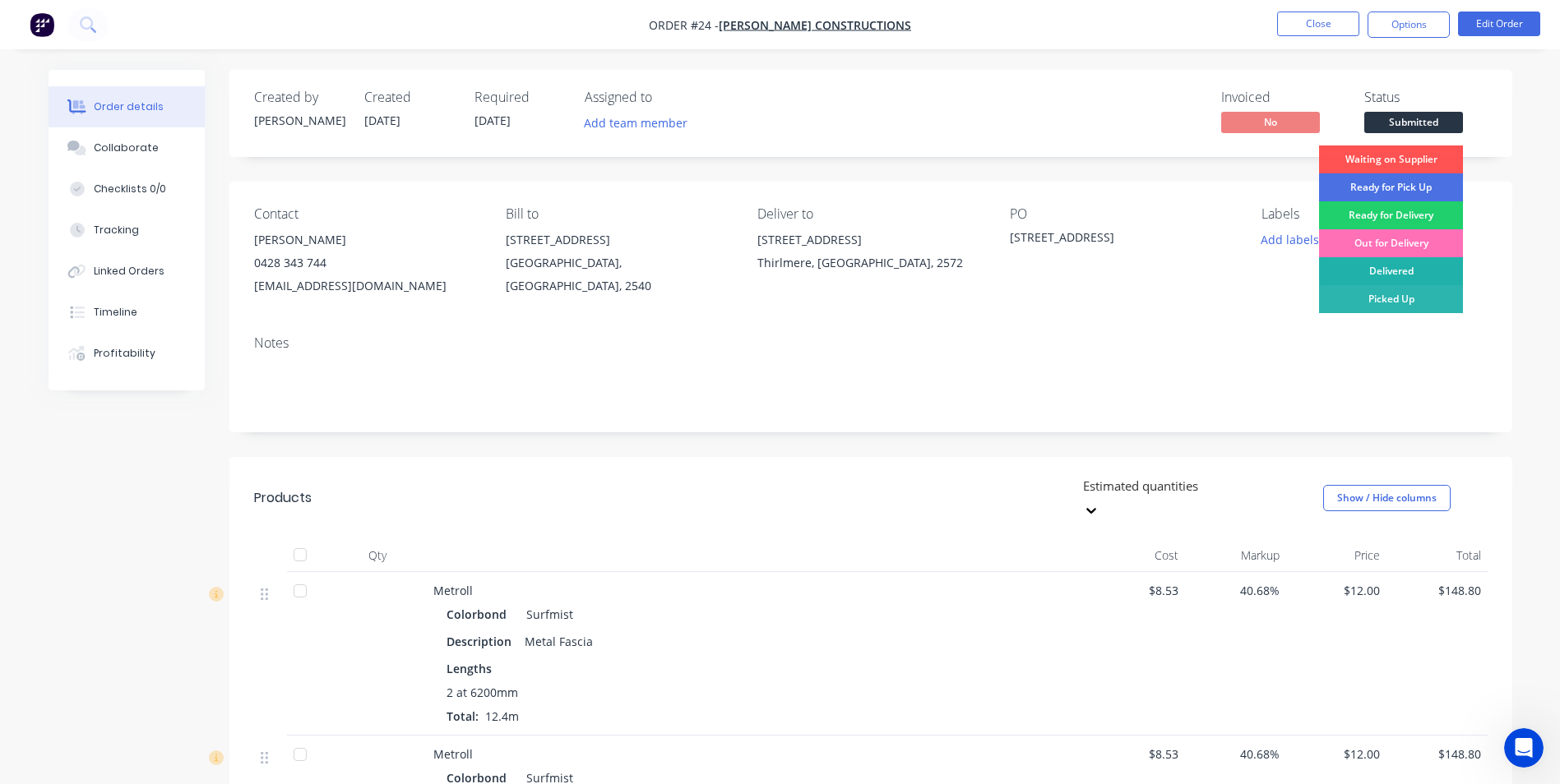
click at [1404, 273] on div "Delivered" at bounding box center [1390, 271] width 144 height 28
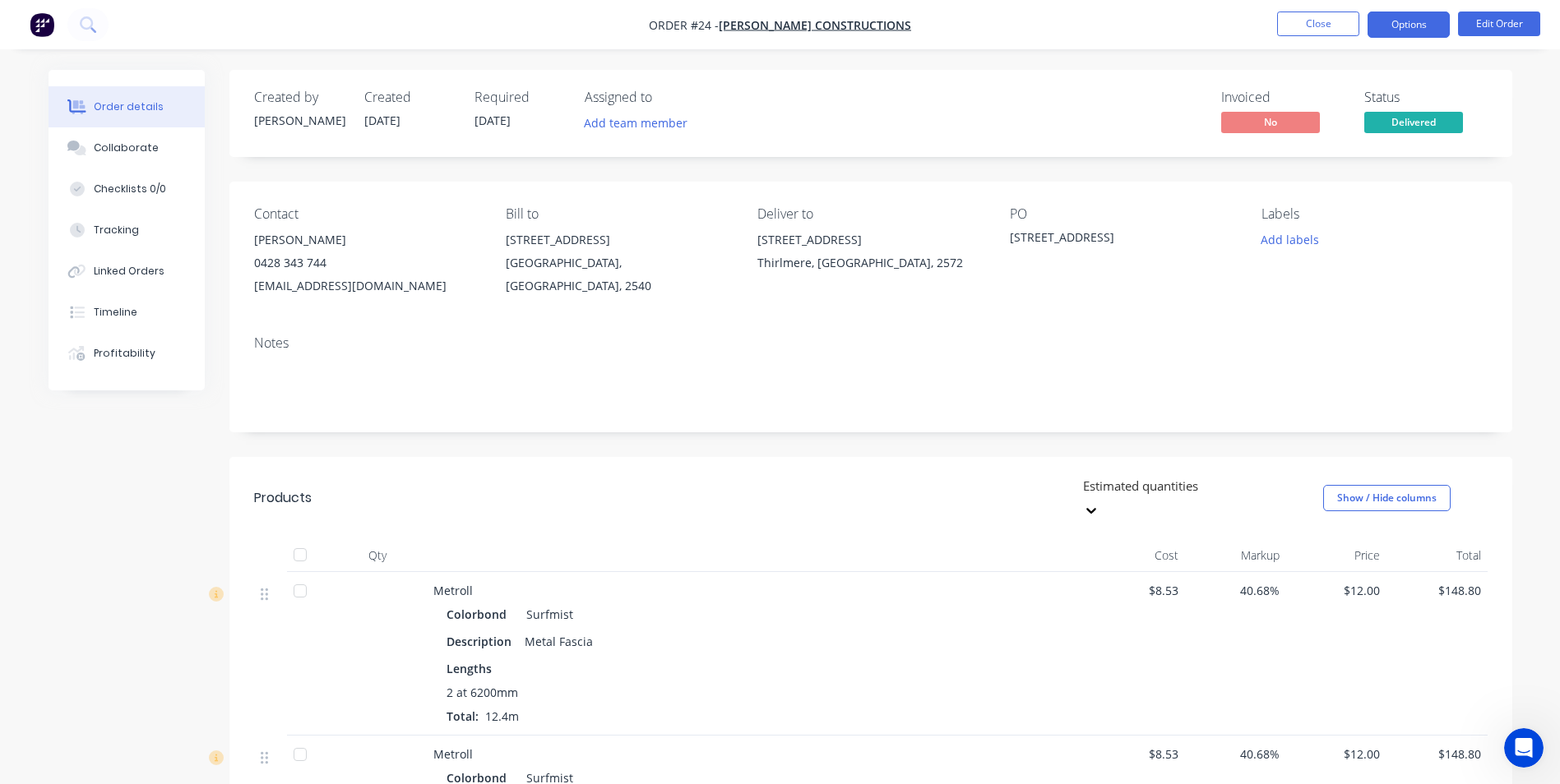
click at [1396, 19] on button "Options" at bounding box center [1408, 24] width 82 height 27
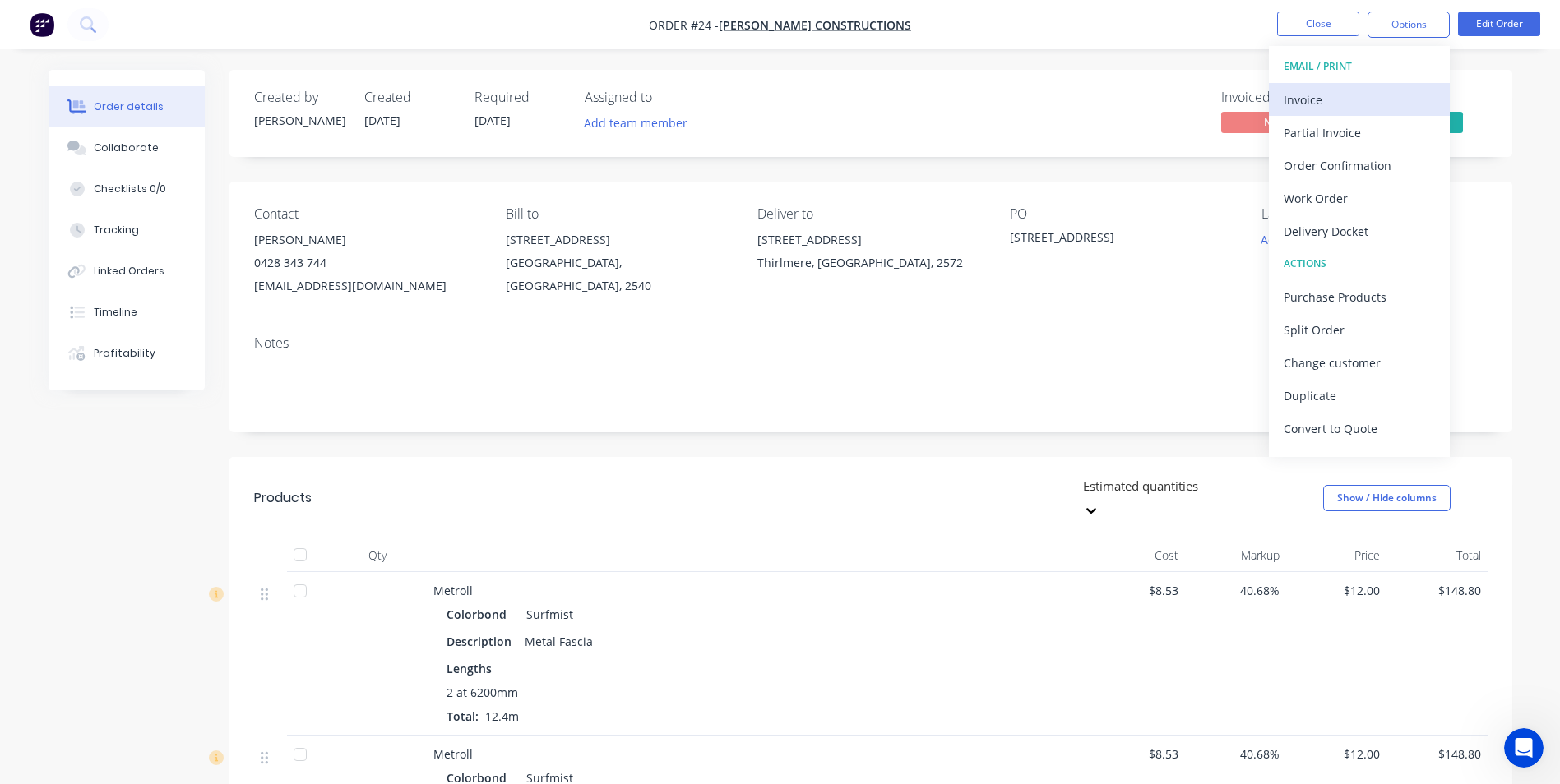
click at [1303, 103] on div "Invoice" at bounding box center [1359, 99] width 151 height 24
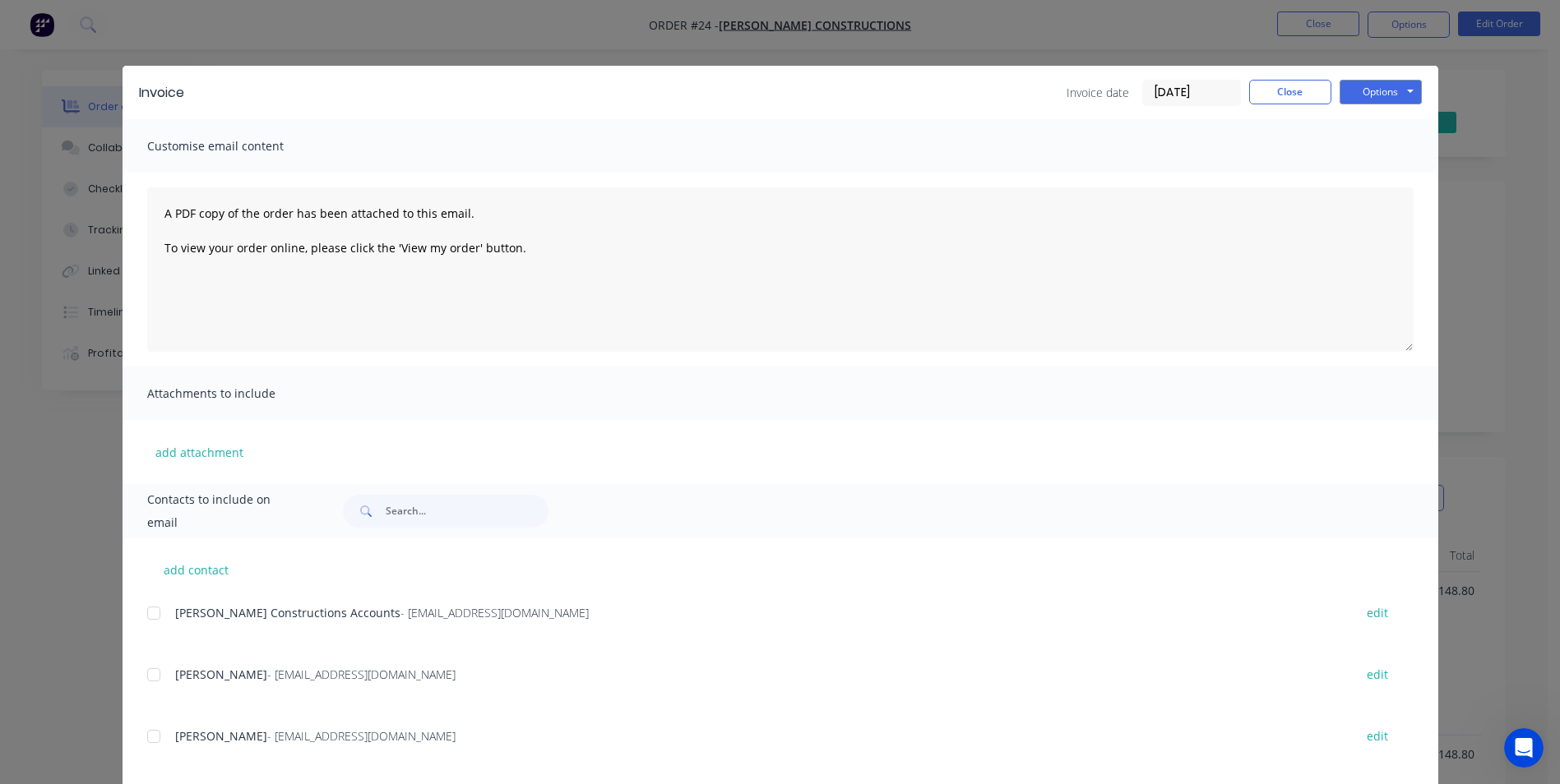
click at [153, 608] on div at bounding box center [154, 614] width 33 height 33
click at [1355, 91] on button "Options" at bounding box center [1380, 92] width 82 height 25
click at [1362, 181] on button "Email" at bounding box center [1392, 175] width 105 height 27
click at [1348, 85] on button "Options" at bounding box center [1380, 92] width 82 height 25
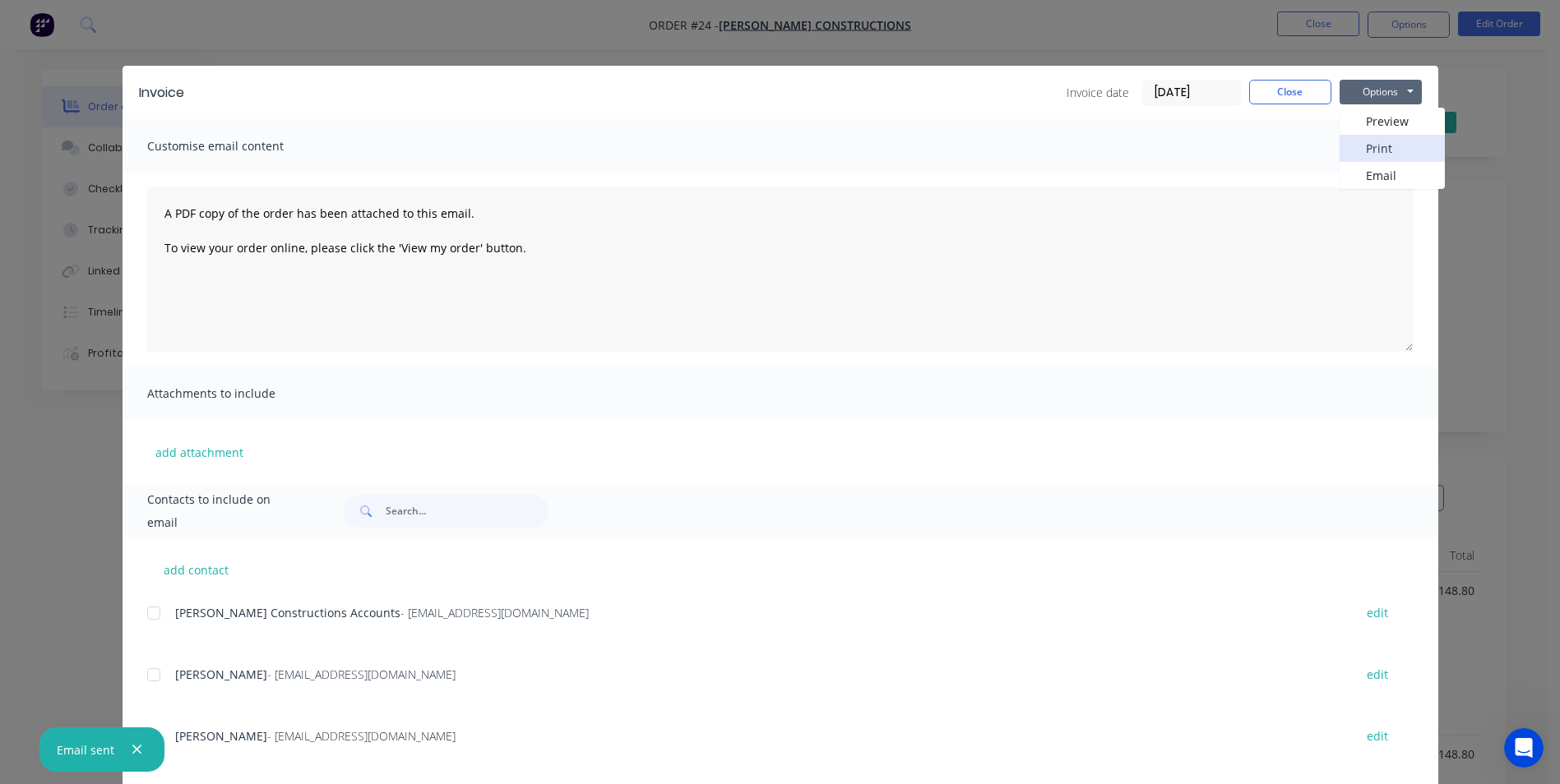
click at [1362, 141] on button "Print" at bounding box center [1392, 147] width 105 height 27
click at [1269, 97] on button "Close" at bounding box center [1290, 92] width 82 height 25
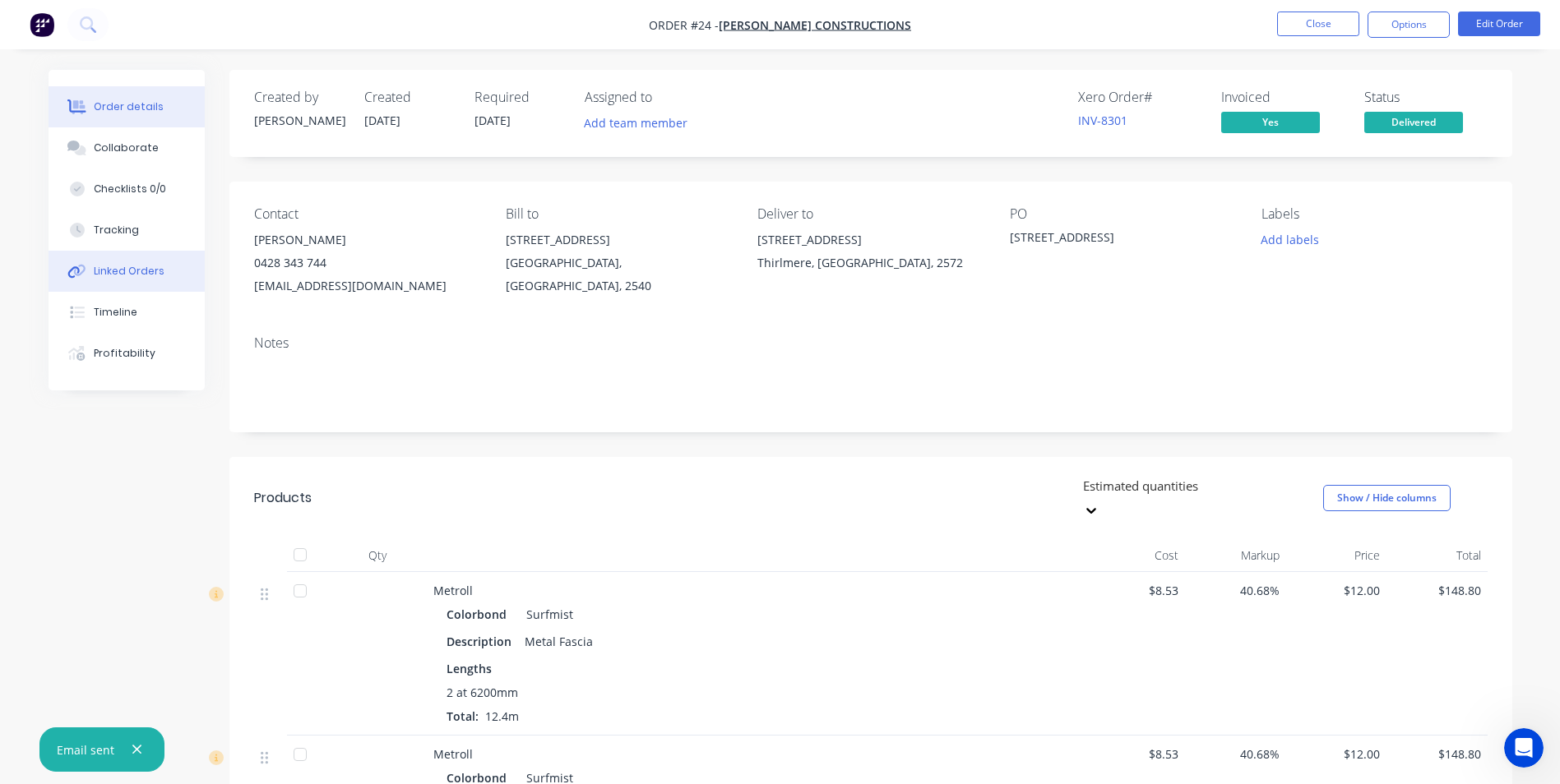
click at [135, 261] on button "Linked Orders" at bounding box center [127, 271] width 157 height 41
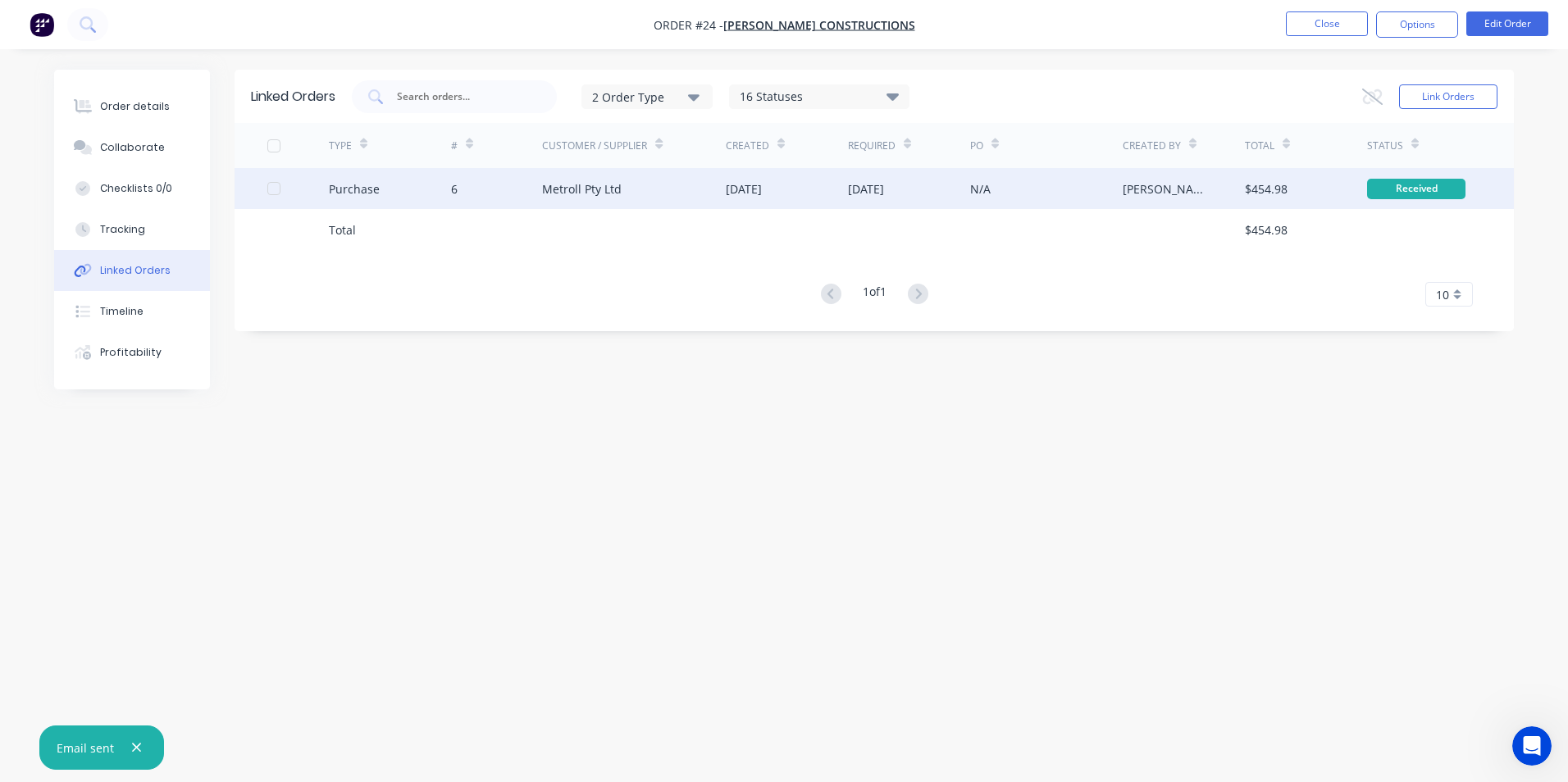
click at [664, 184] on div "Metroll Pty Ltd" at bounding box center [634, 188] width 184 height 41
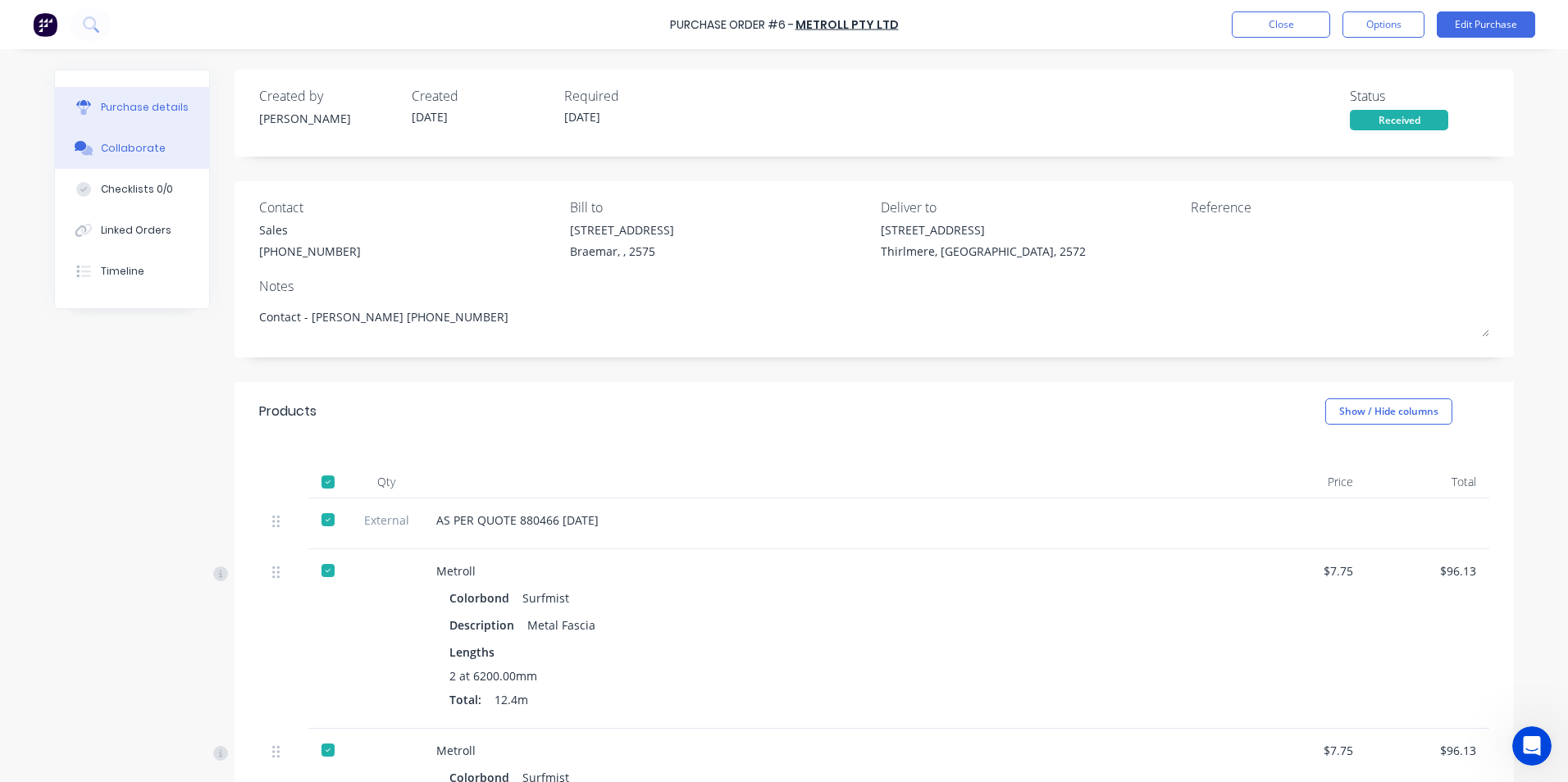
click at [122, 159] on button "Collaborate" at bounding box center [132, 148] width 154 height 41
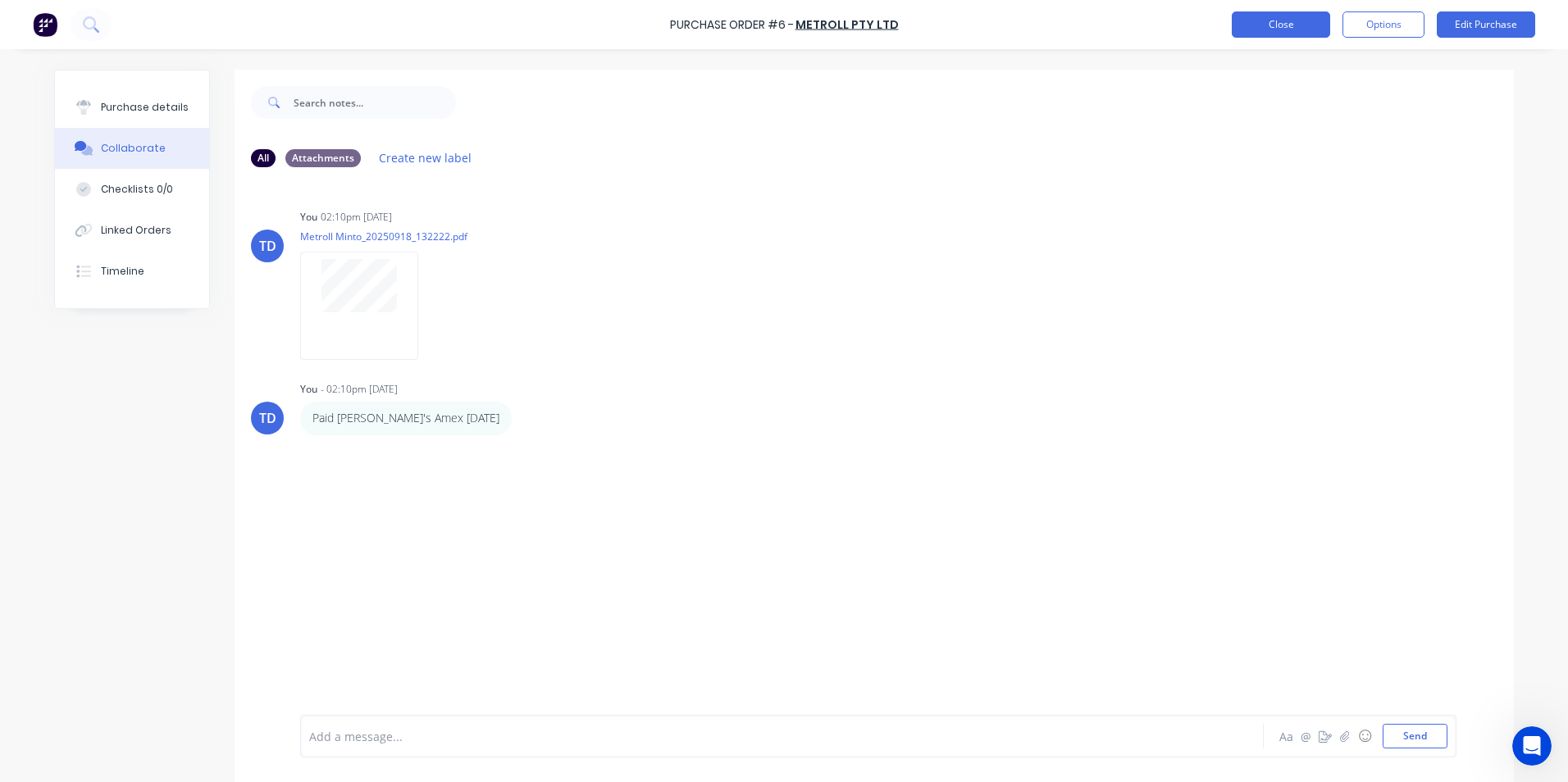
click at [1254, 23] on button "Close" at bounding box center [1280, 24] width 98 height 27
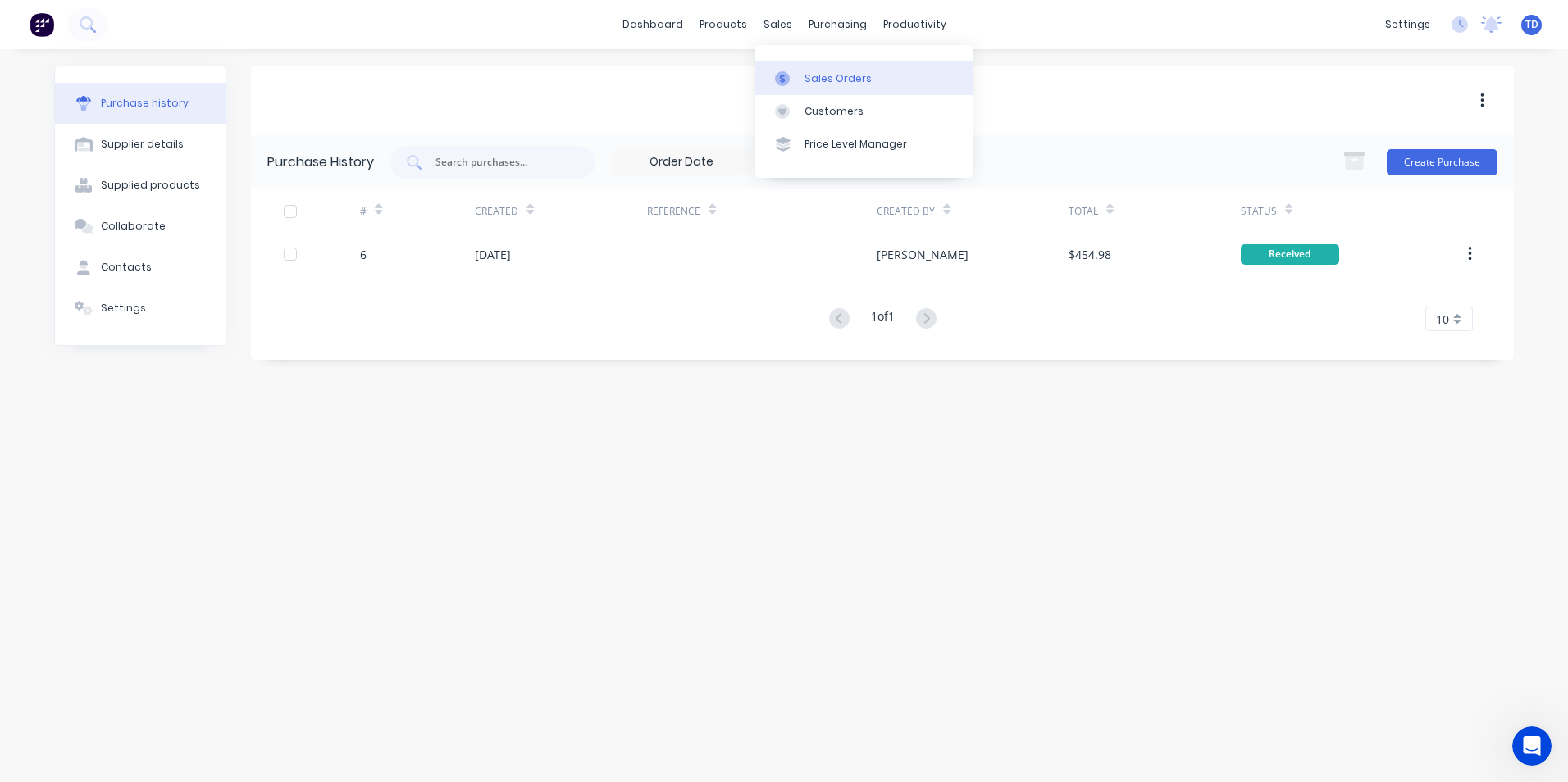
click at [804, 84] on div "Sales Orders" at bounding box center [837, 79] width 67 height 15
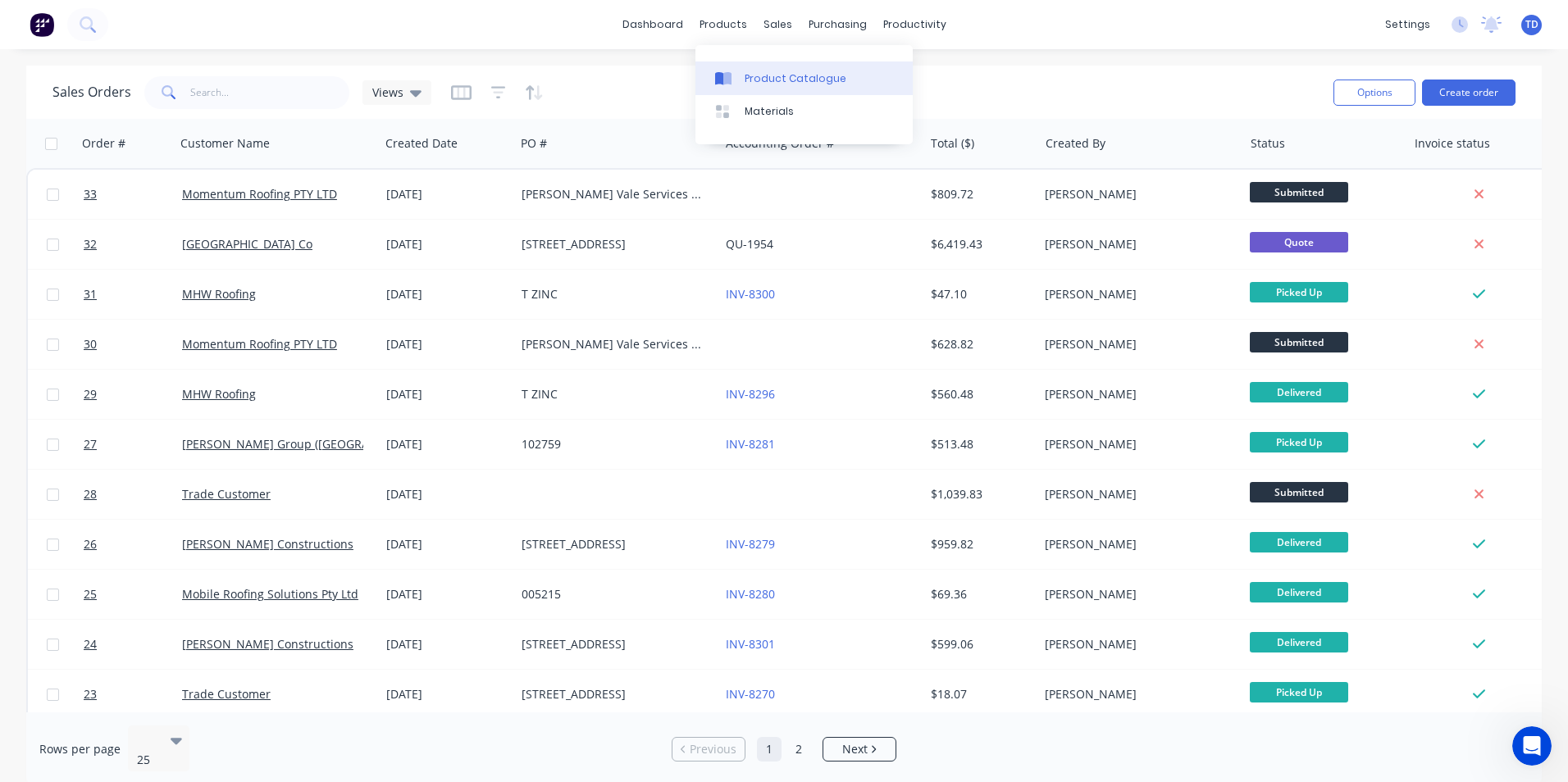
click at [756, 84] on div "Product Catalogue" at bounding box center [795, 79] width 102 height 15
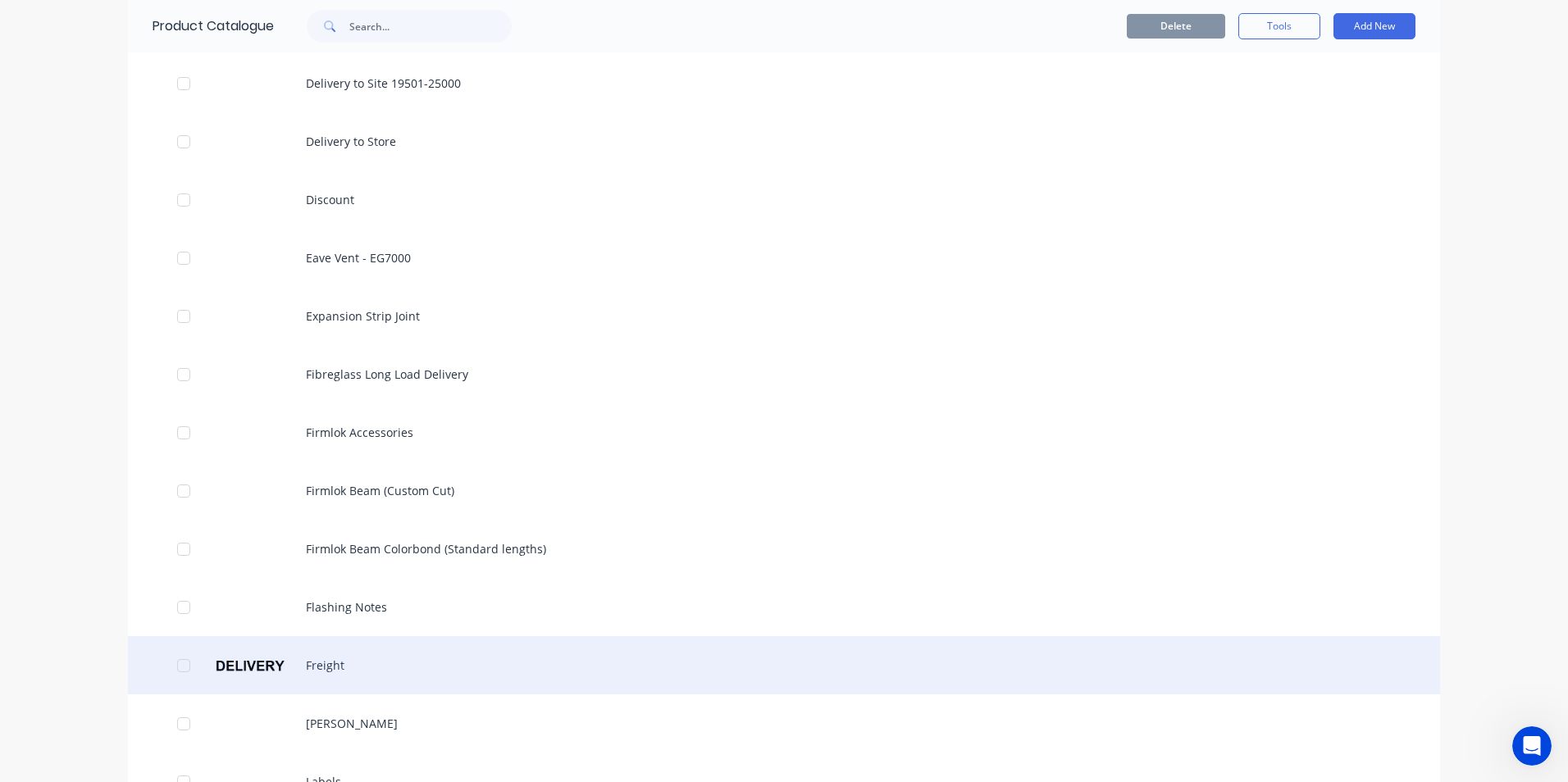
scroll to position [1066, 0]
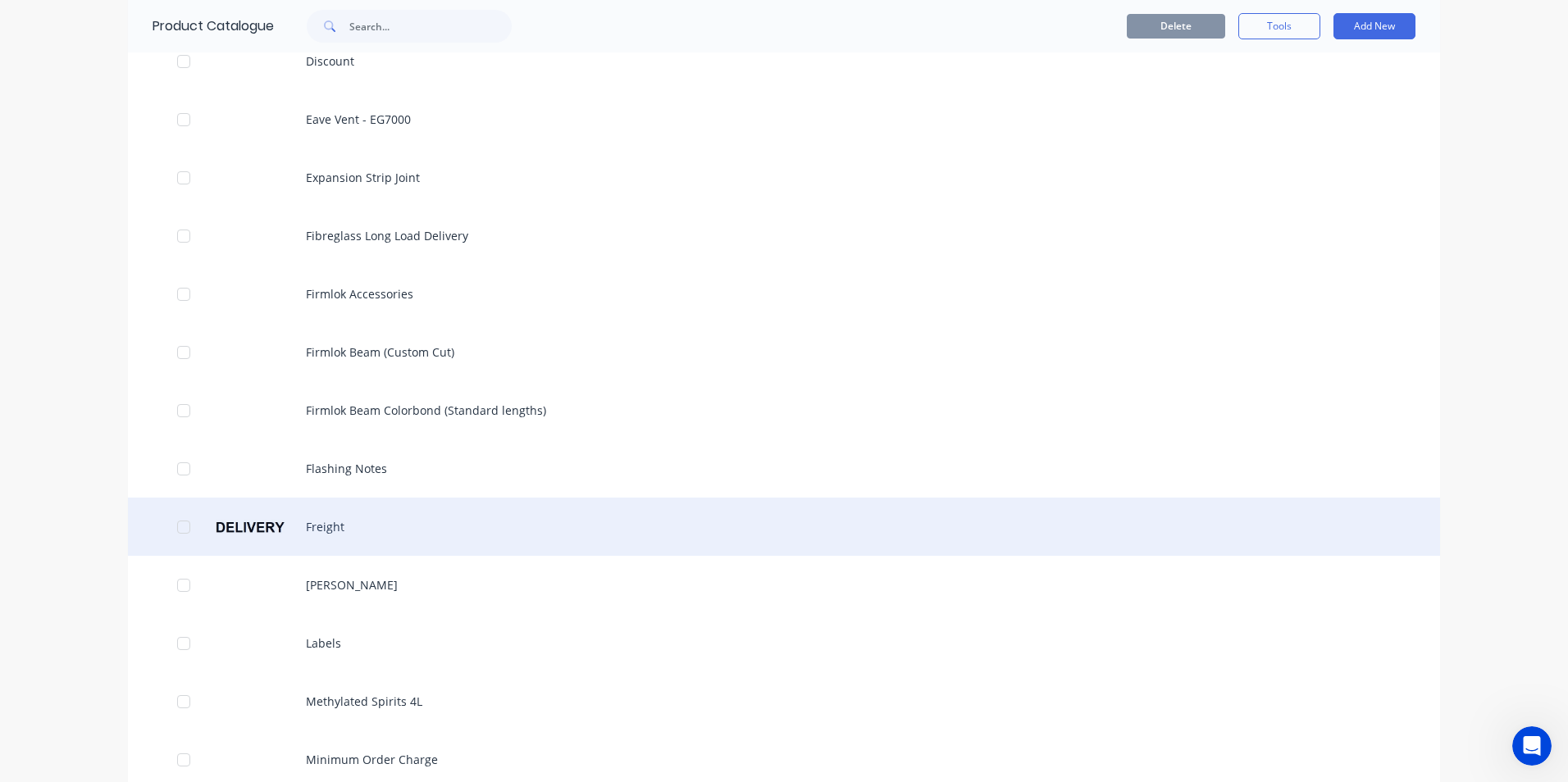
click at [332, 522] on div "Freight" at bounding box center [784, 527] width 1312 height 58
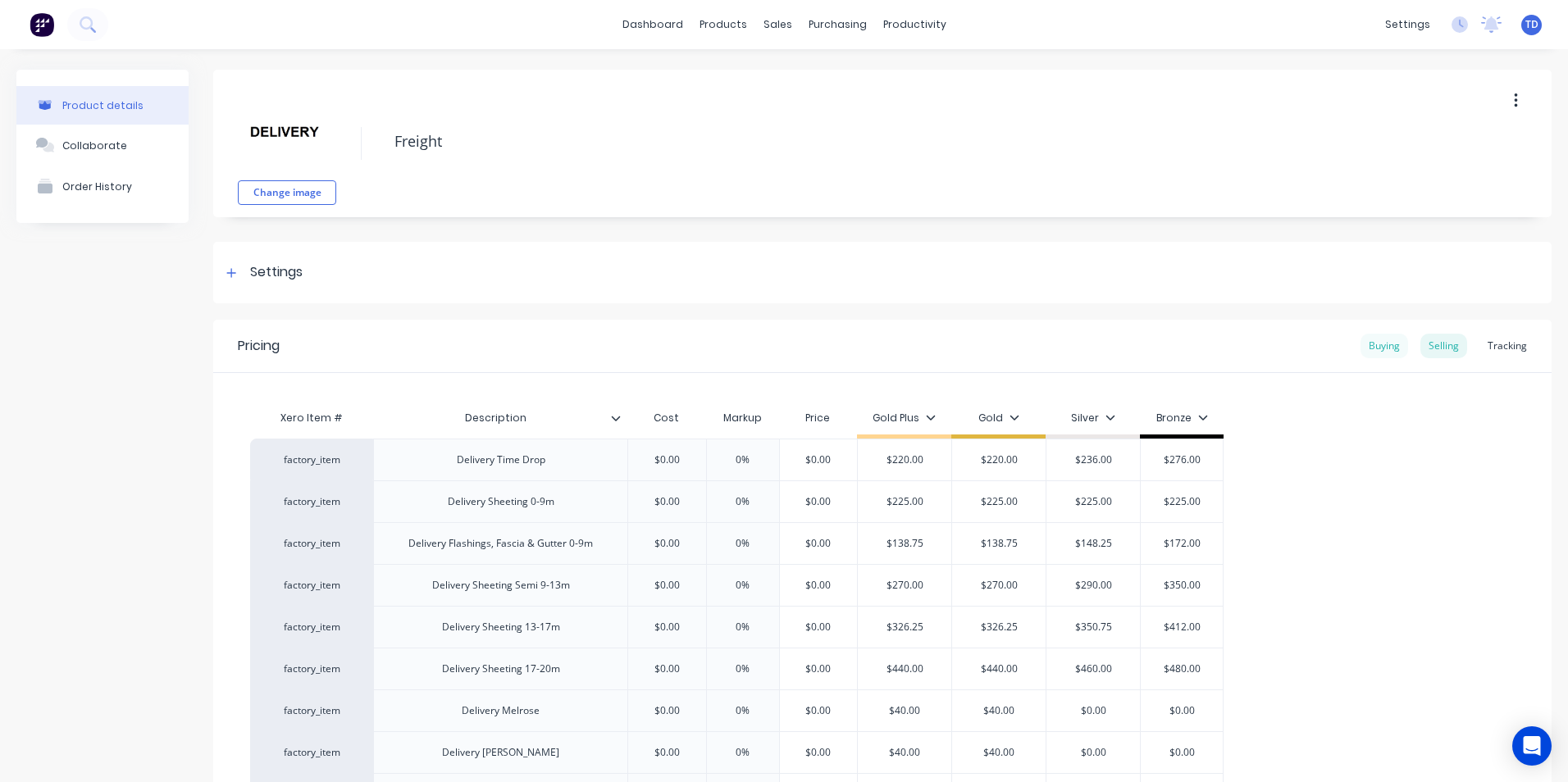
click at [1364, 346] on div "Buying" at bounding box center [1384, 346] width 48 height 25
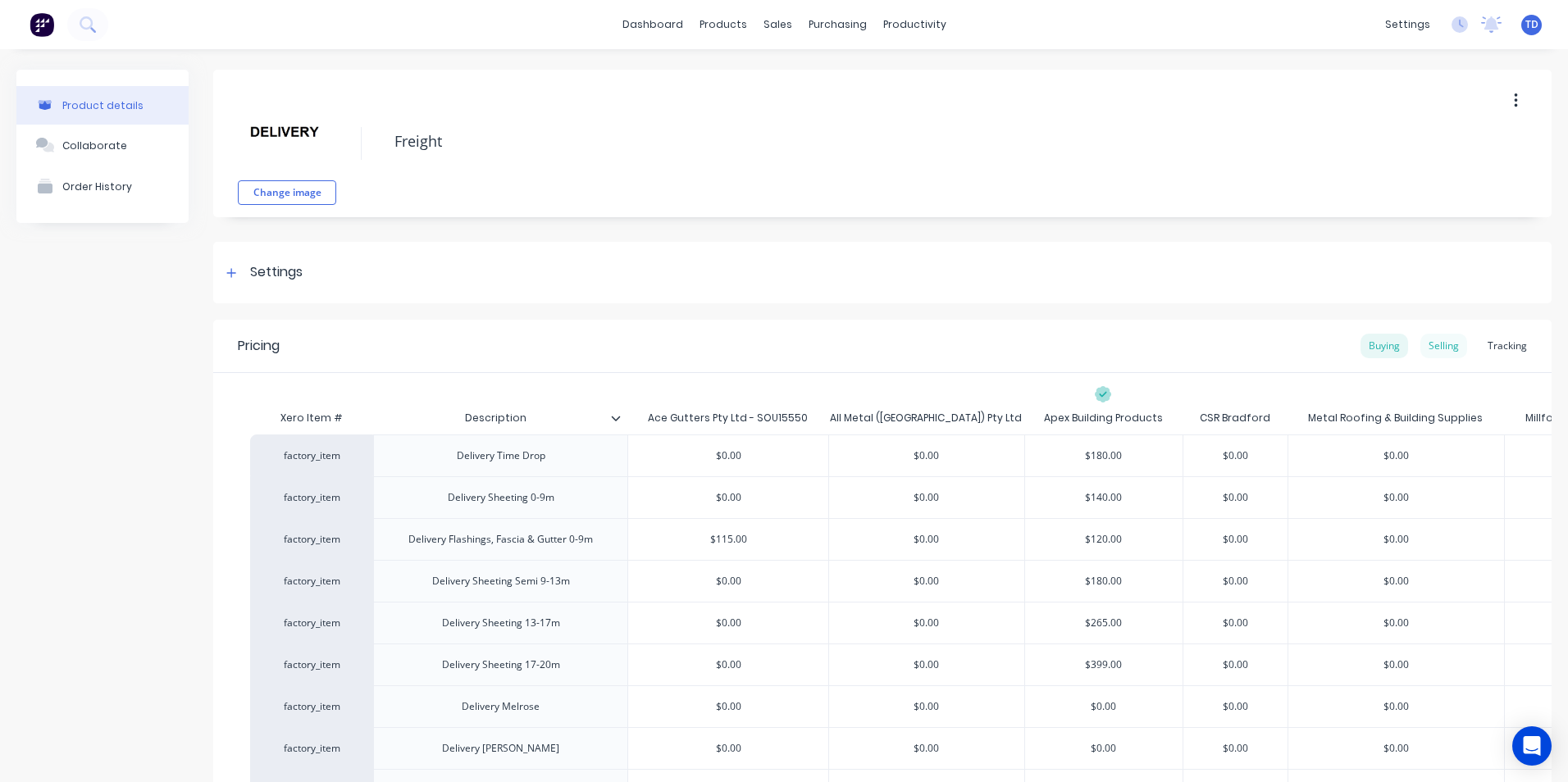
click at [1422, 348] on div "Selling" at bounding box center [1444, 346] width 47 height 25
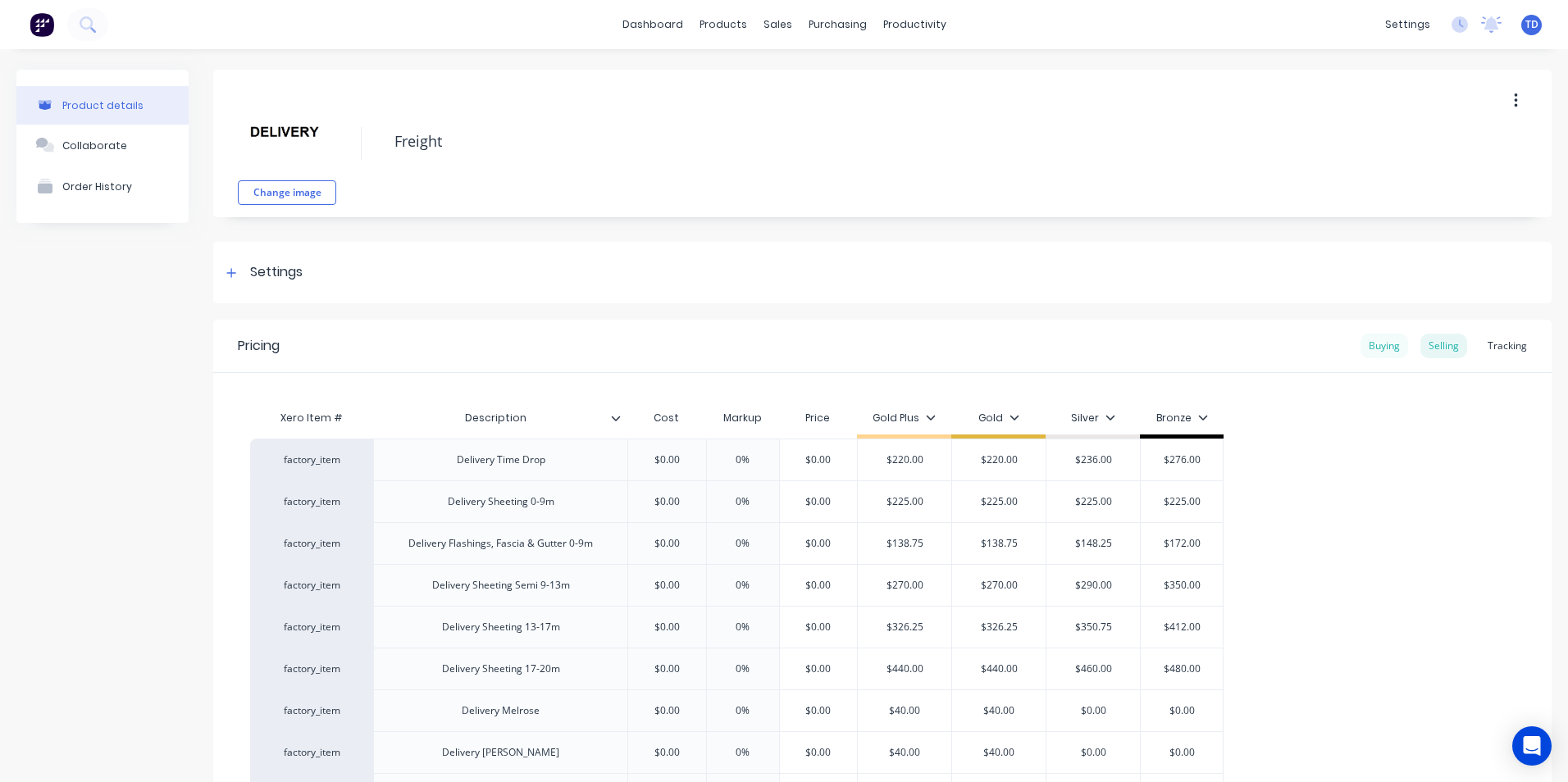
click at [1374, 346] on div "Buying" at bounding box center [1384, 346] width 48 height 25
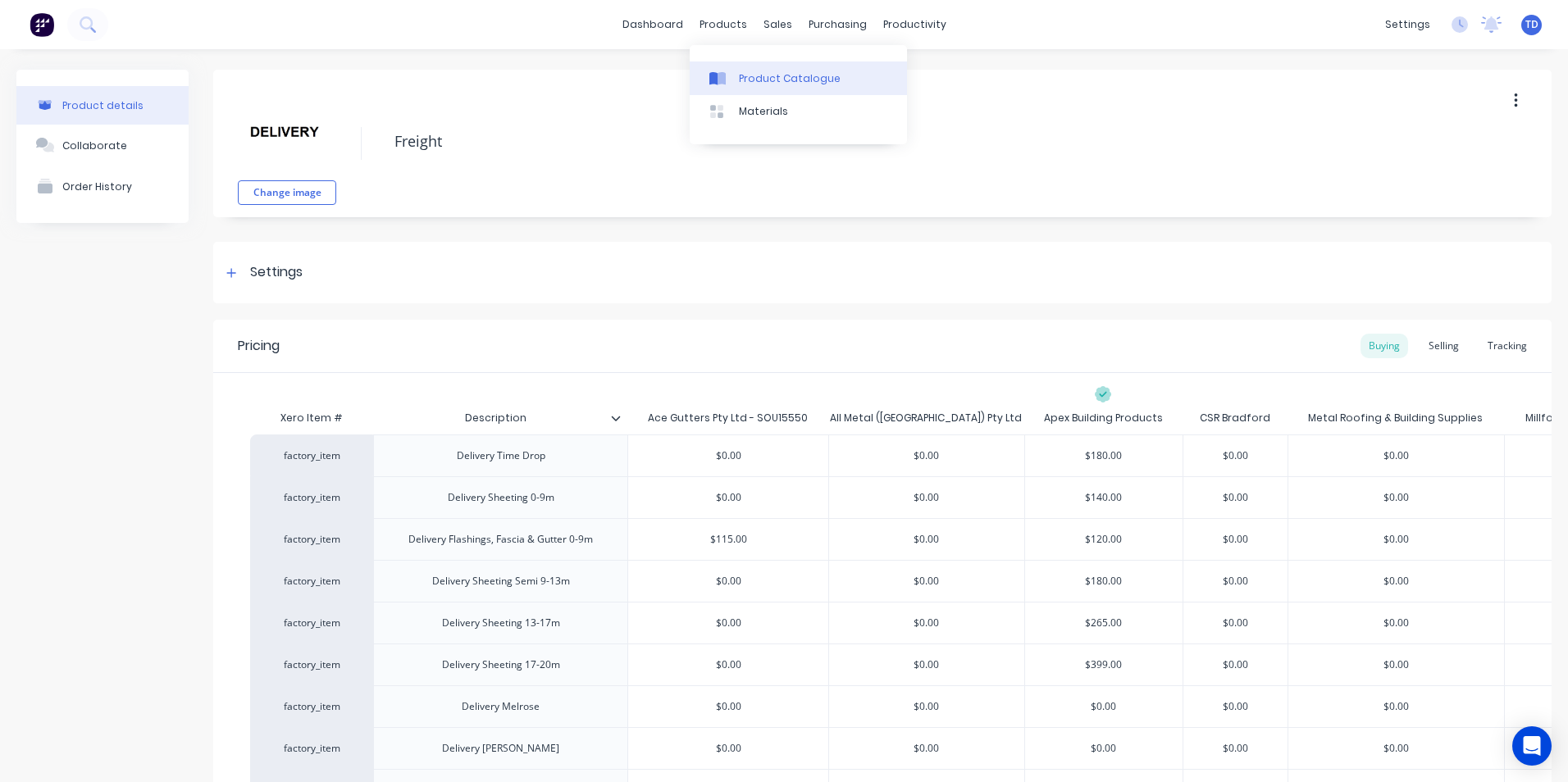
click at [741, 79] on div "Product Catalogue" at bounding box center [790, 79] width 102 height 15
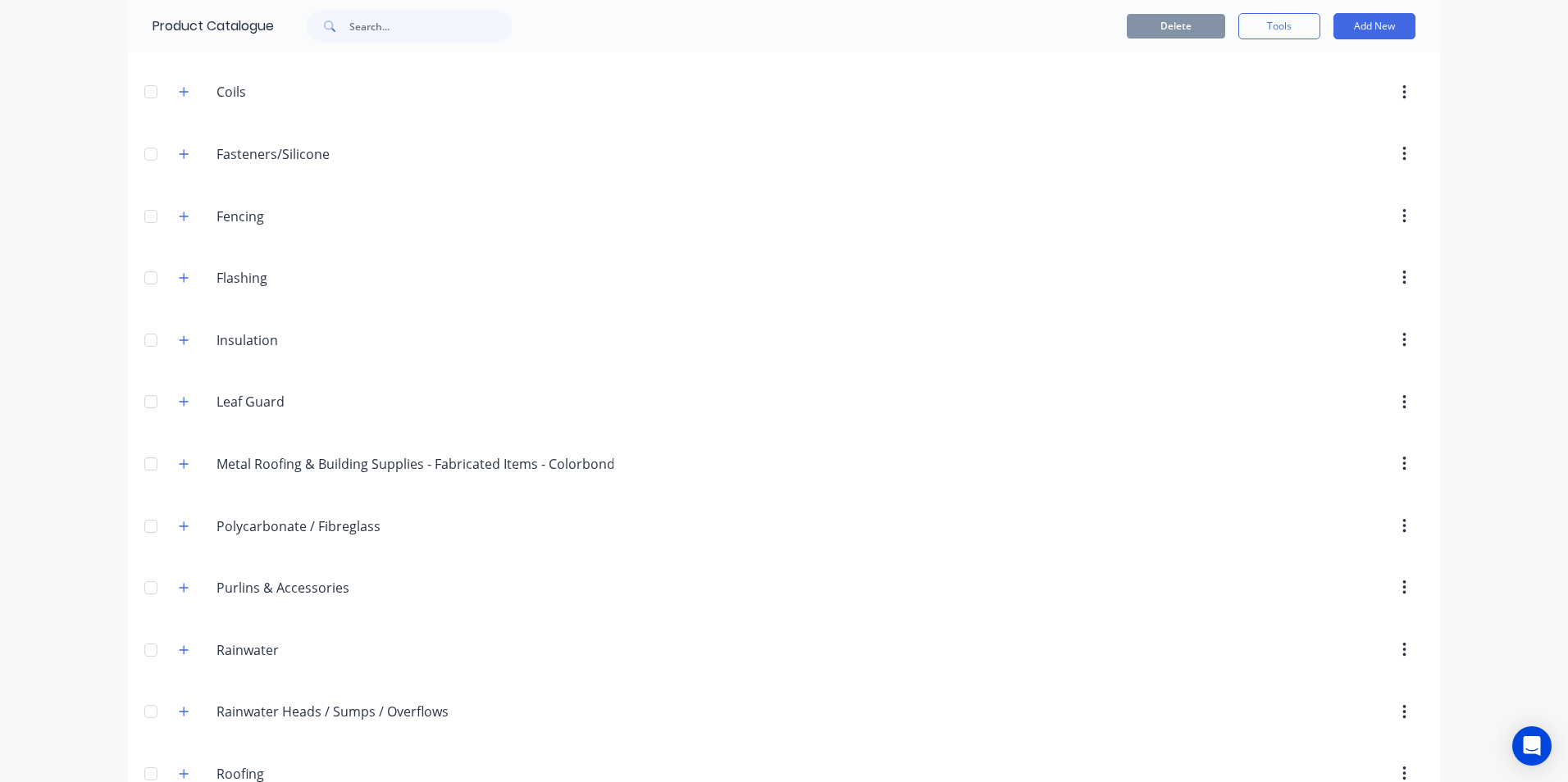
scroll to position [246, 0]
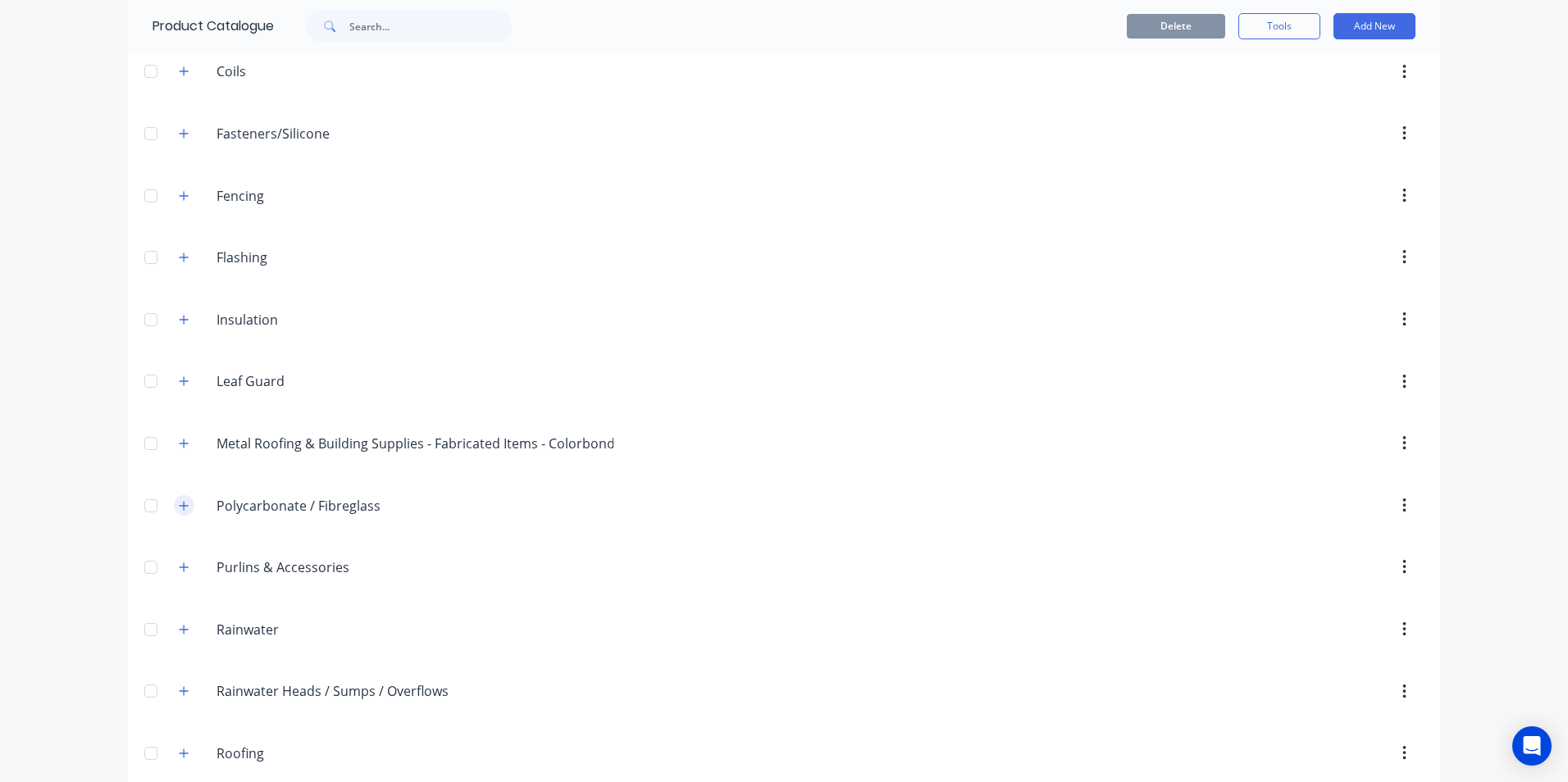
click at [179, 511] on icon "button" at bounding box center [184, 505] width 10 height 11
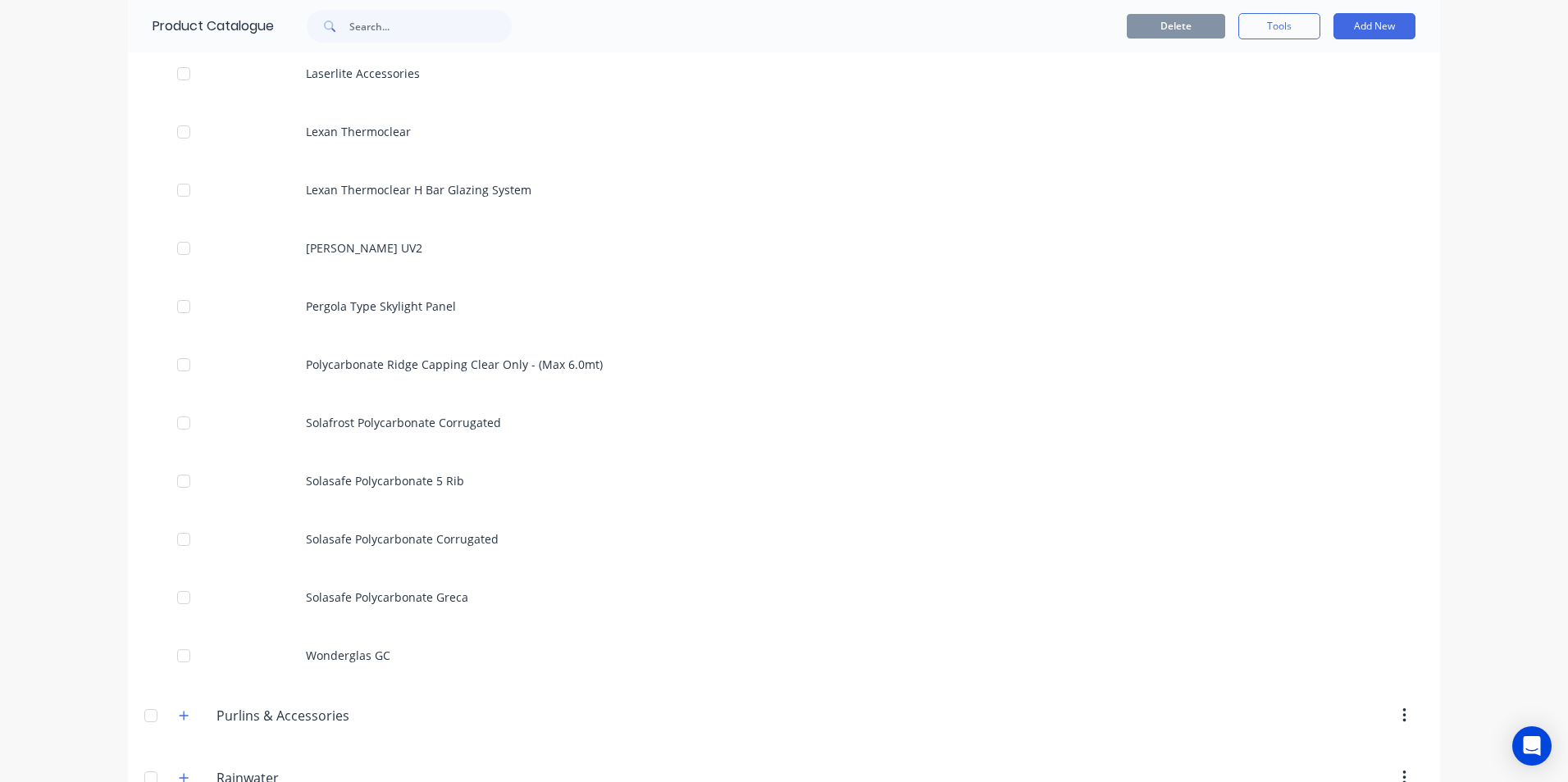
scroll to position [2050, 0]
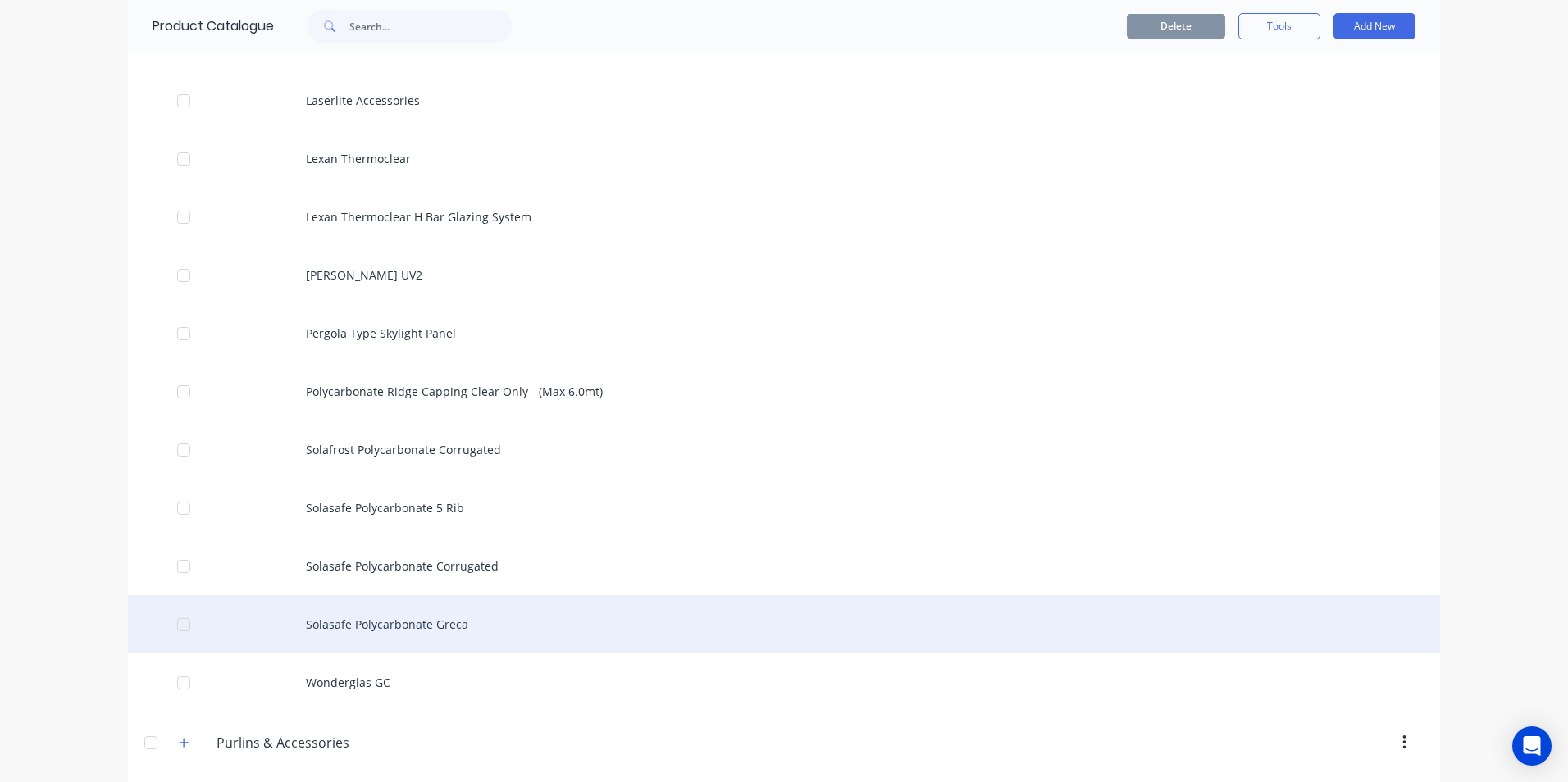
click at [361, 618] on div "Solasafe Polycarbonate Greca" at bounding box center [784, 624] width 1312 height 58
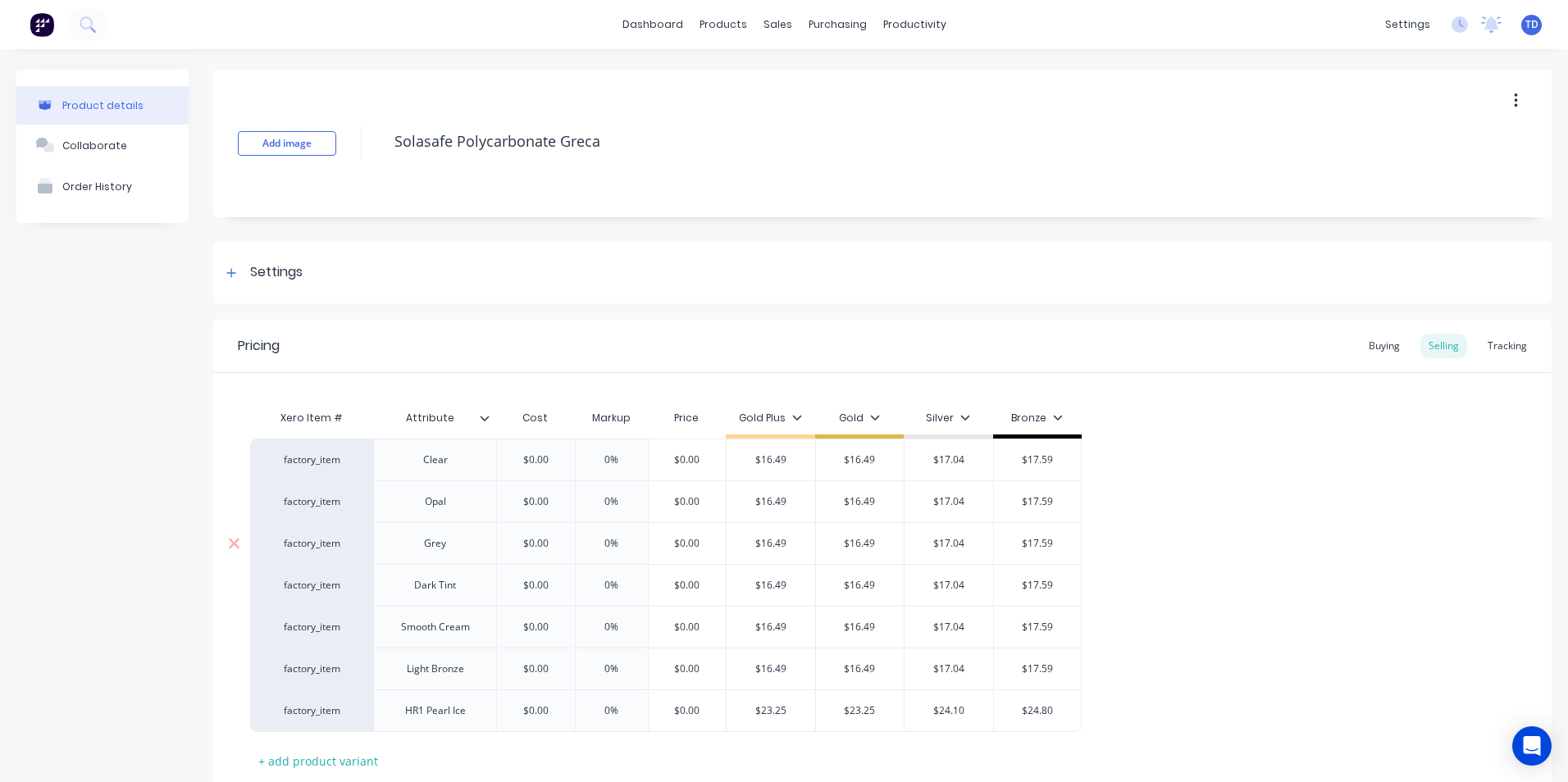
type textarea "x"
click at [1366, 348] on div "Buying" at bounding box center [1384, 346] width 48 height 25
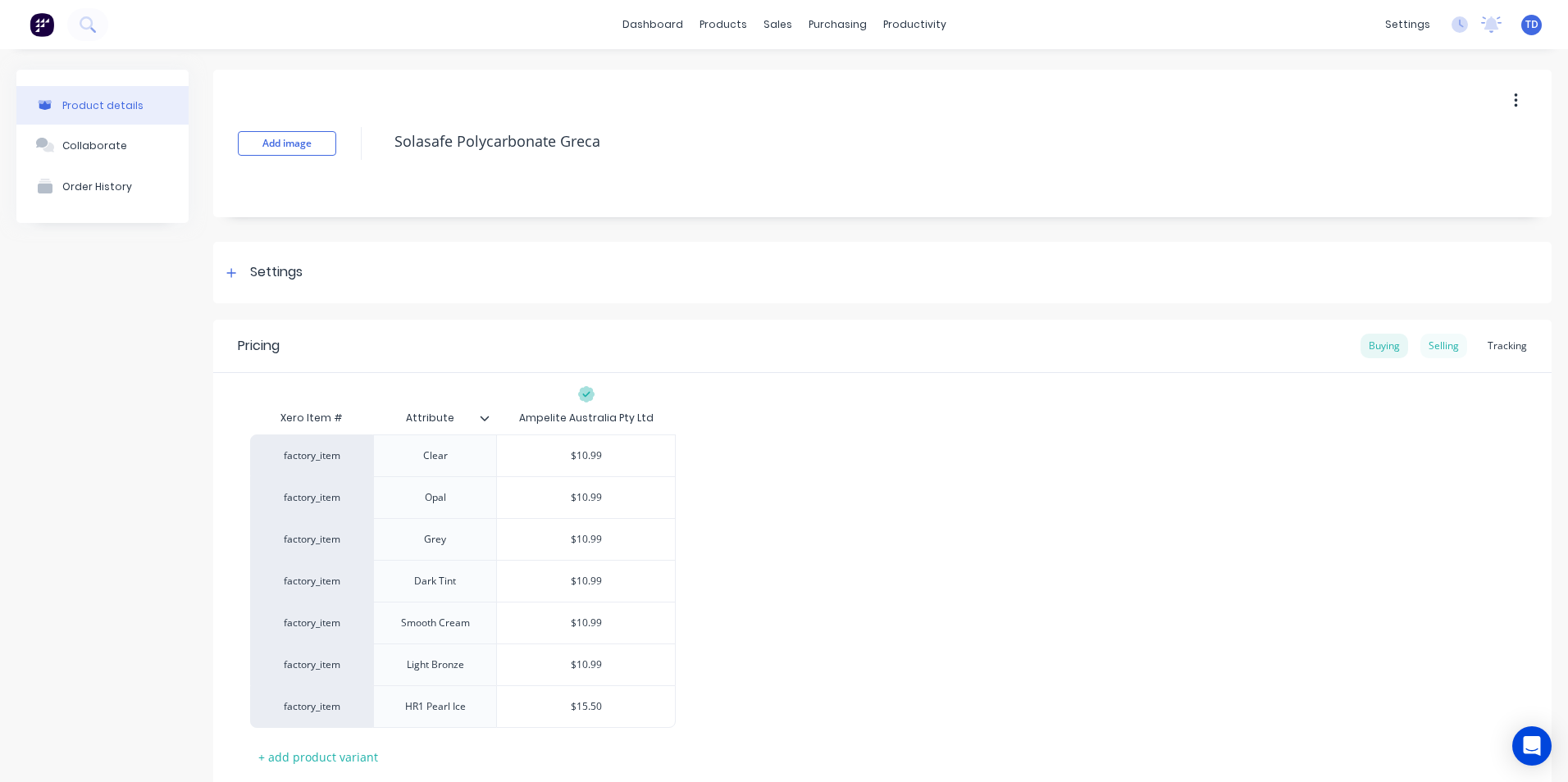
click at [1432, 346] on div "Selling" at bounding box center [1444, 346] width 47 height 25
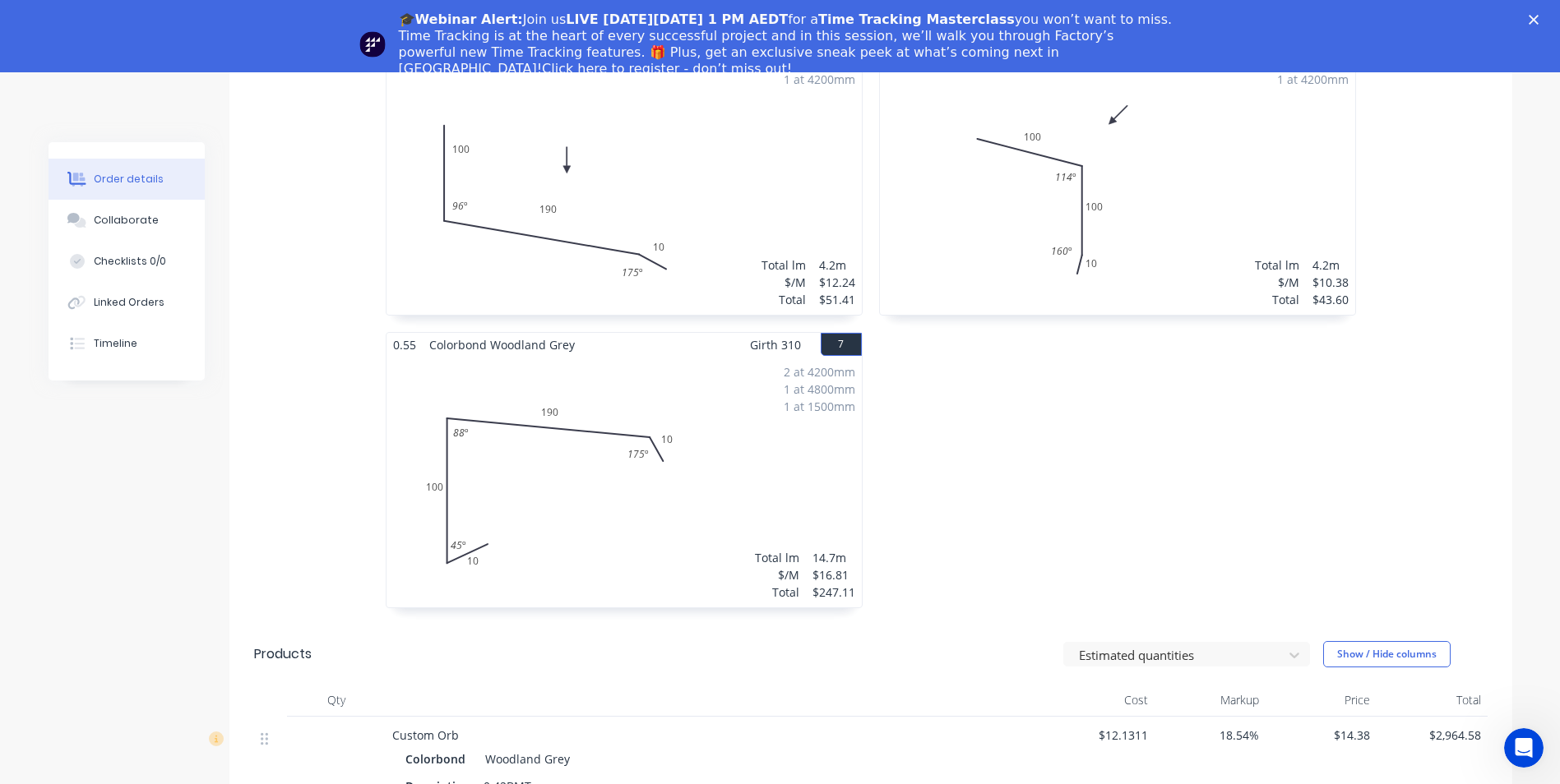
click at [1539, 20] on polygon "Close" at bounding box center [1533, 19] width 10 height 10
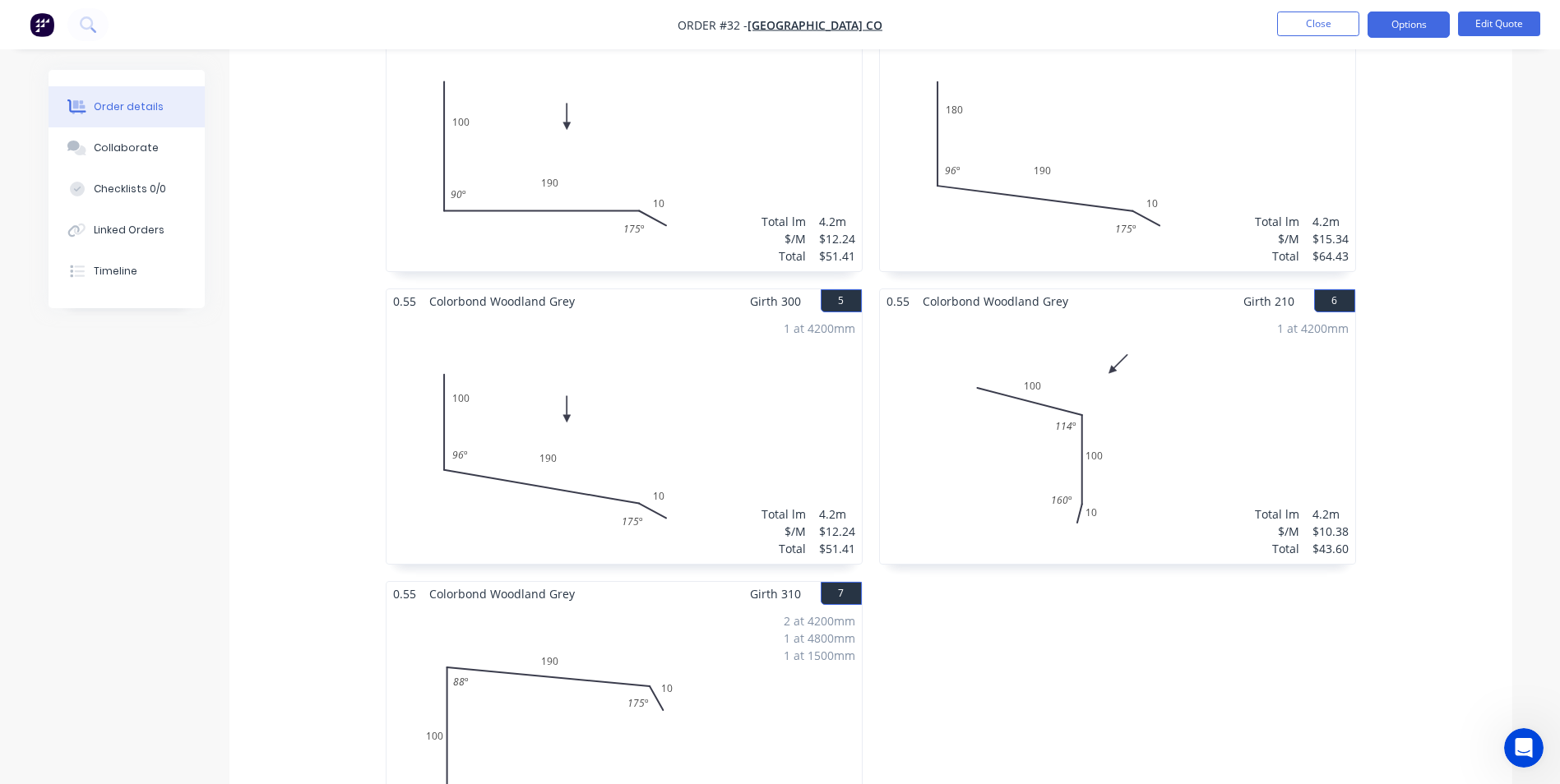
scroll to position [822, 0]
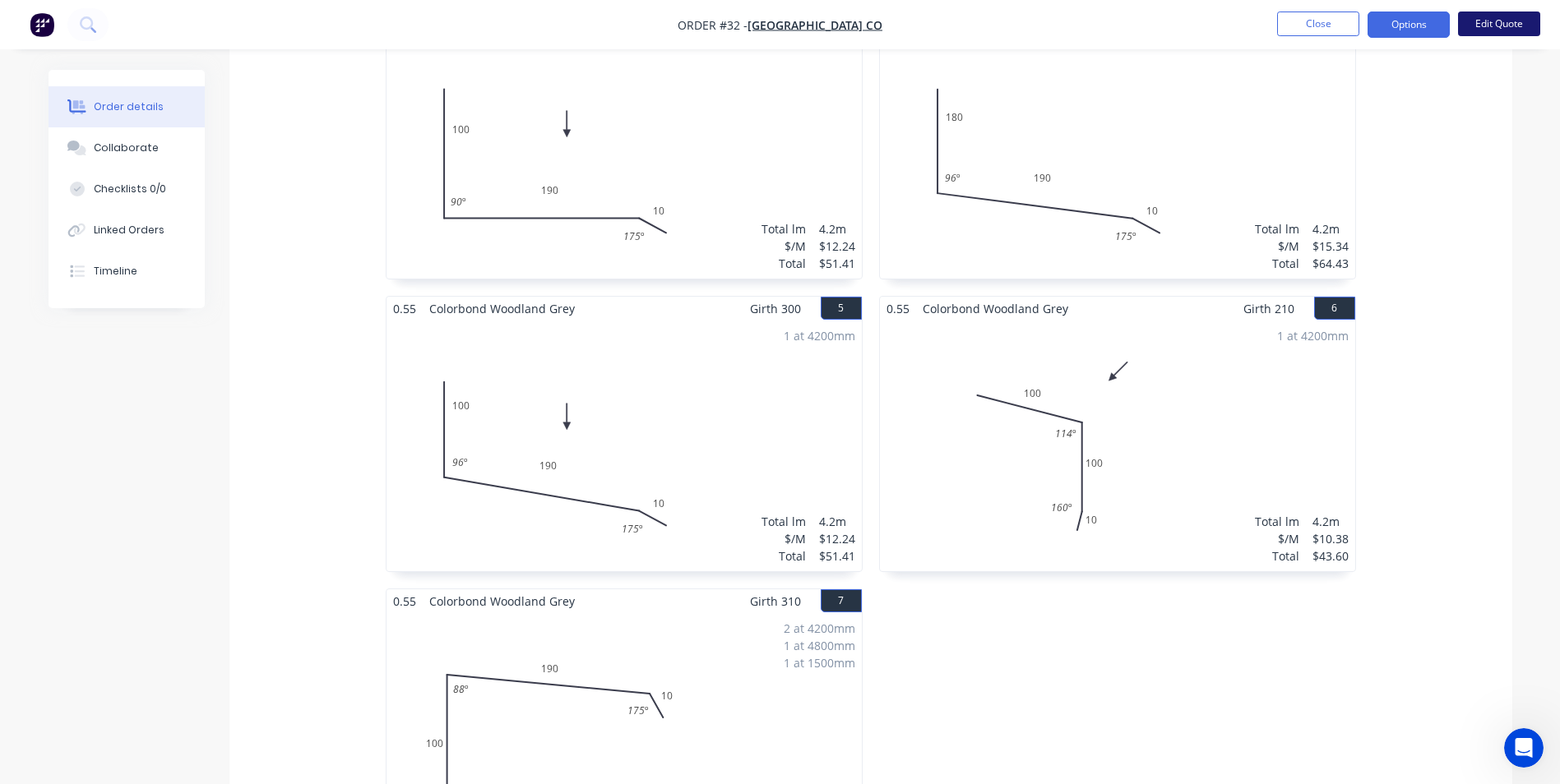
click at [1476, 29] on button "Edit Quote" at bounding box center [1498, 23] width 82 height 25
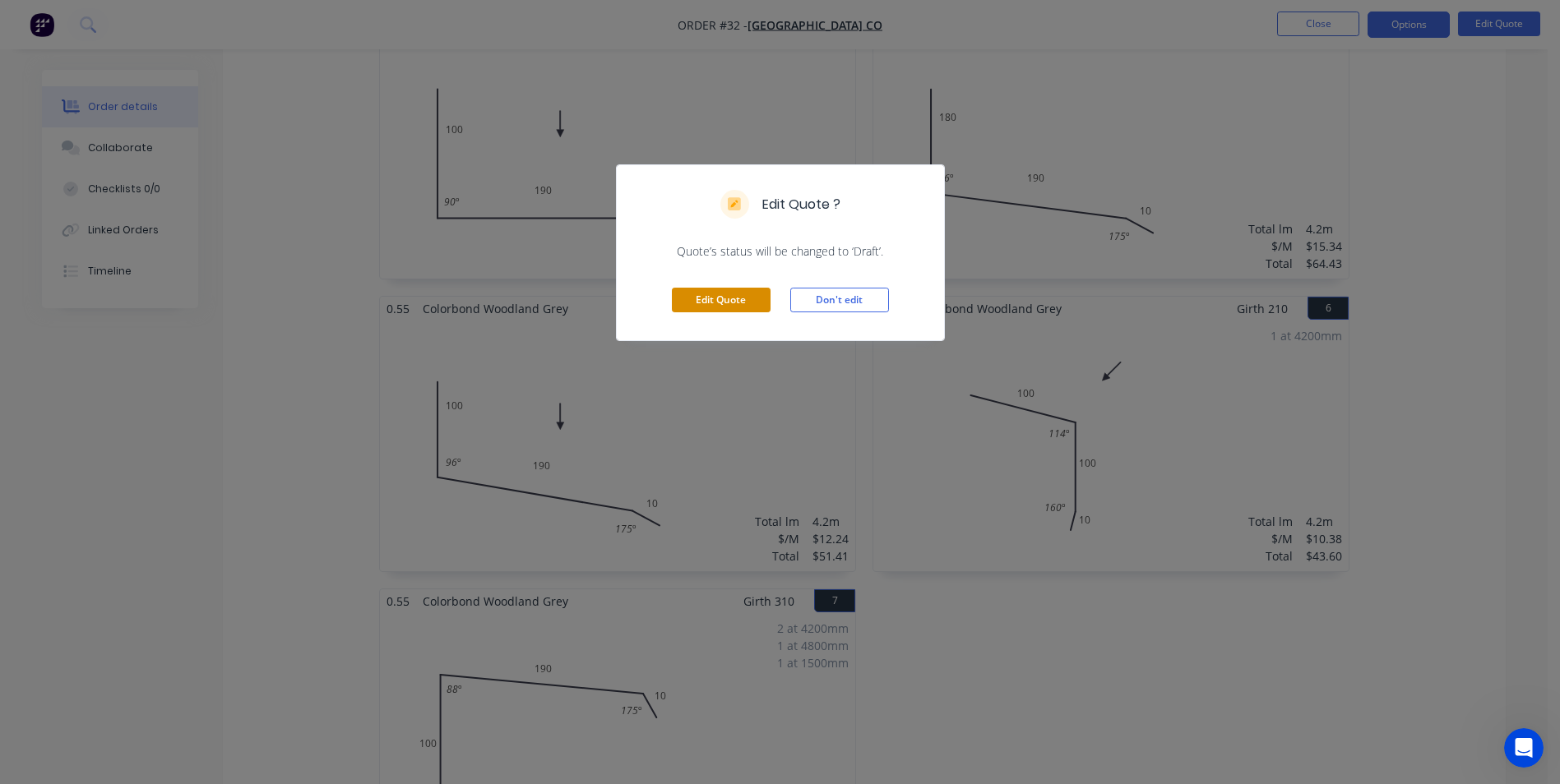
click at [751, 303] on button "Edit Quote" at bounding box center [721, 299] width 99 height 25
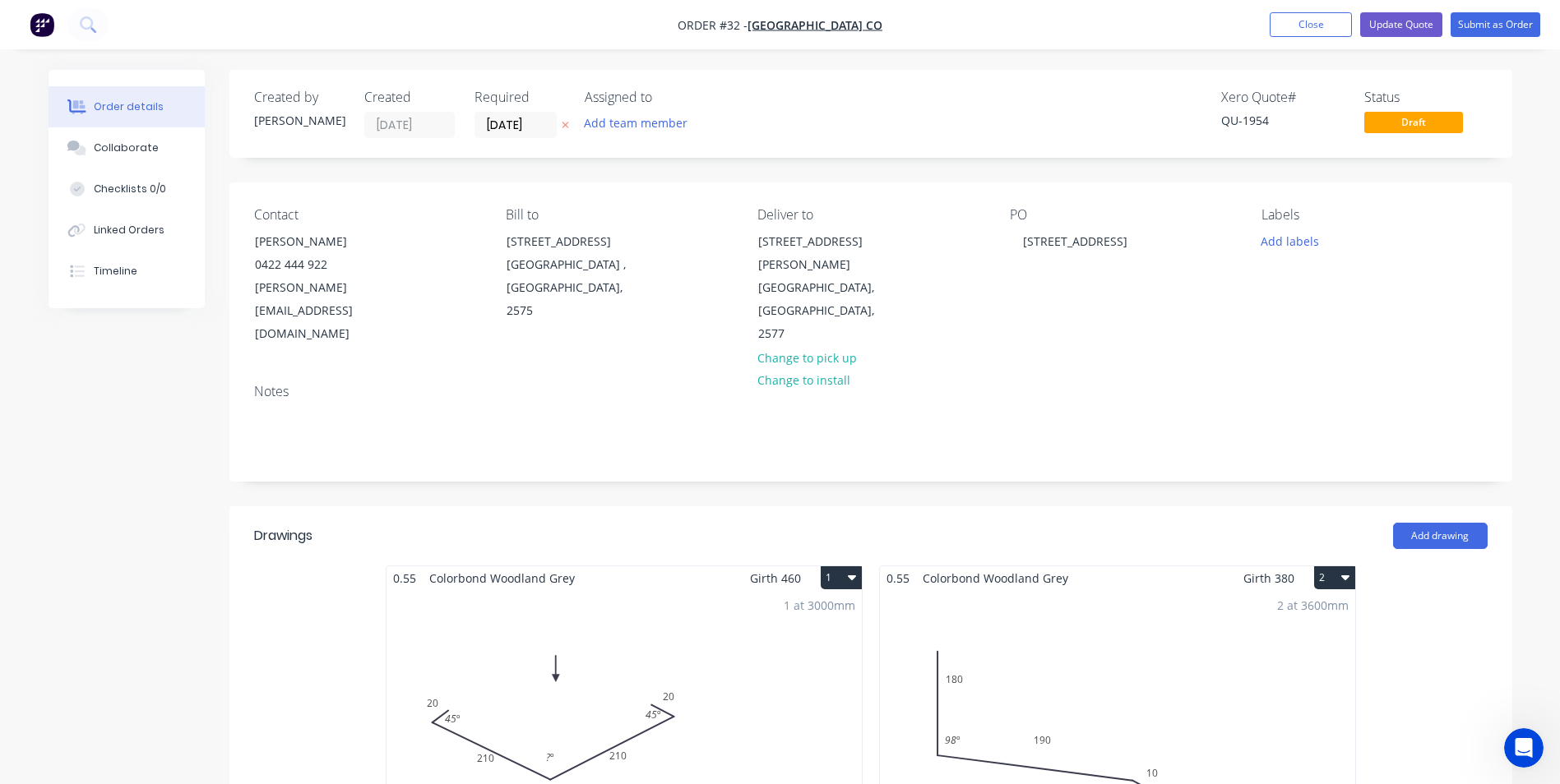
scroll to position [82, 0]
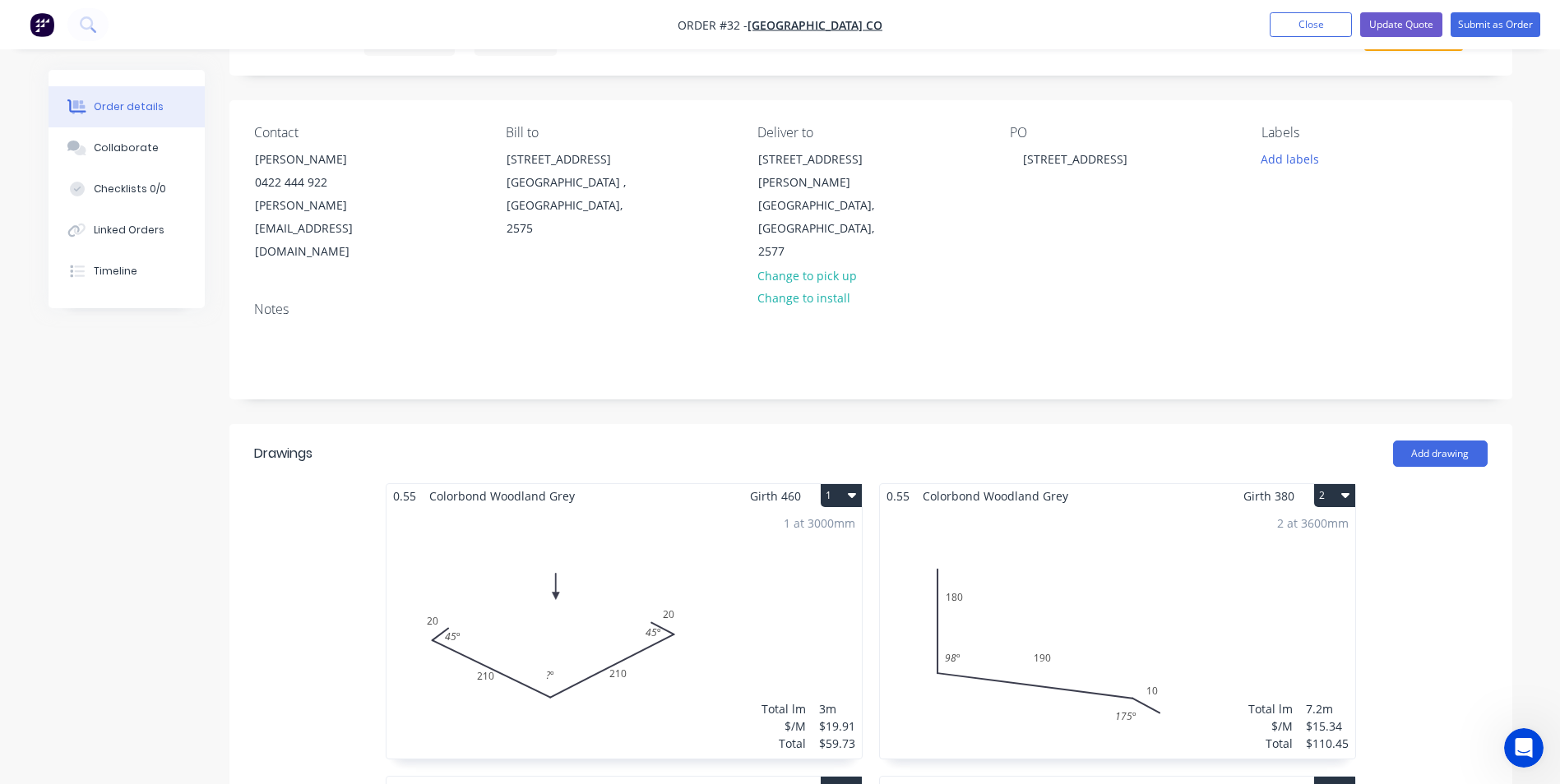
click at [586, 585] on div "1 at 3000mm Total lm $/M Total 3m $19.91 $59.73" at bounding box center [624, 633] width 475 height 251
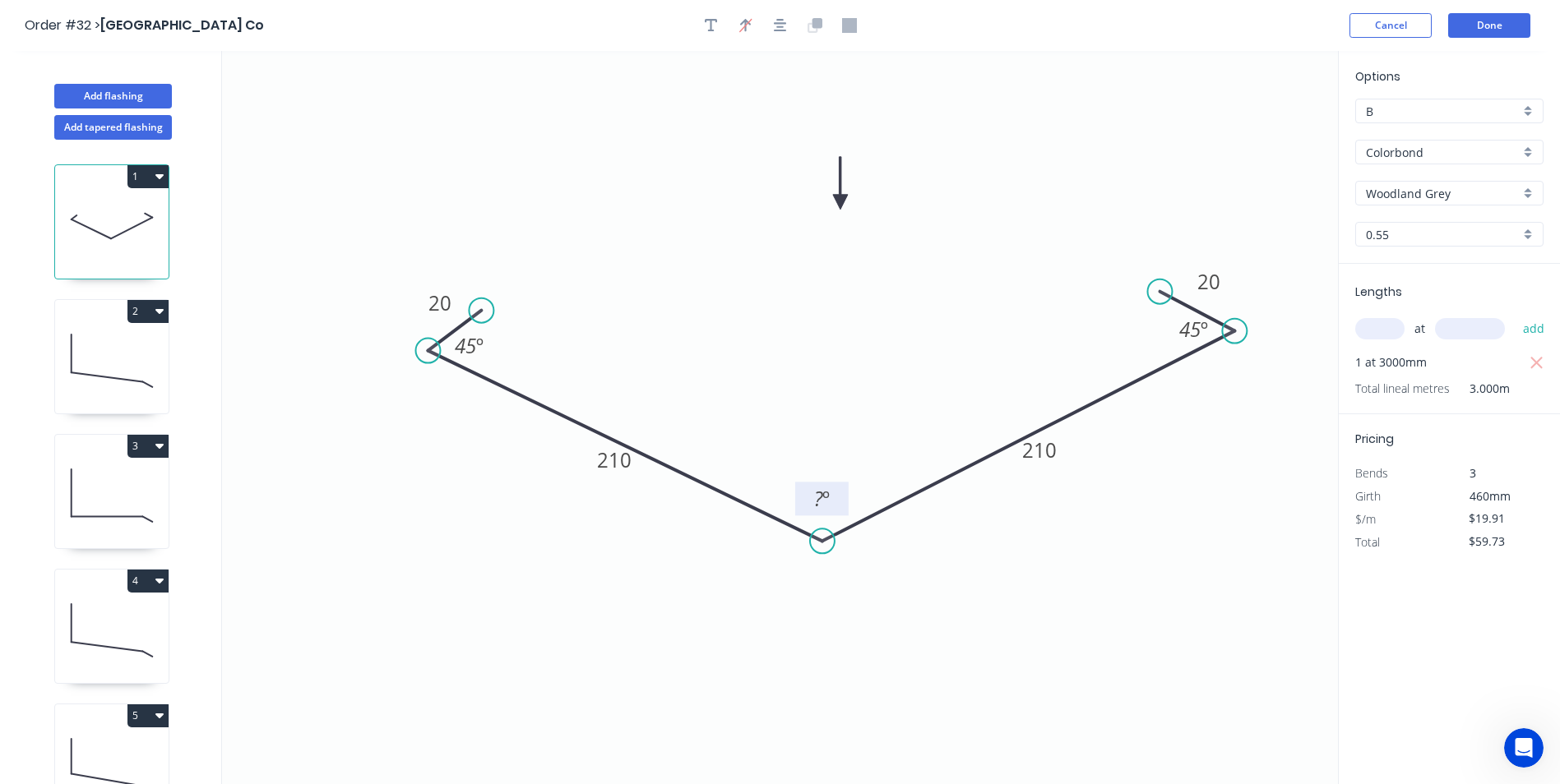
click at [823, 491] on tspan "º" at bounding box center [826, 497] width 7 height 27
click at [1141, 556] on icon "0 20 210 210 20 45 º 168 º 45 º" at bounding box center [780, 417] width 1116 height 733
drag, startPoint x: 1063, startPoint y: 440, endPoint x: 1034, endPoint y: 383, distance: 64.0
click at [1034, 383] on rect at bounding box center [1009, 392] width 54 height 34
drag, startPoint x: 639, startPoint y: 453, endPoint x: 679, endPoint y: 389, distance: 75.5
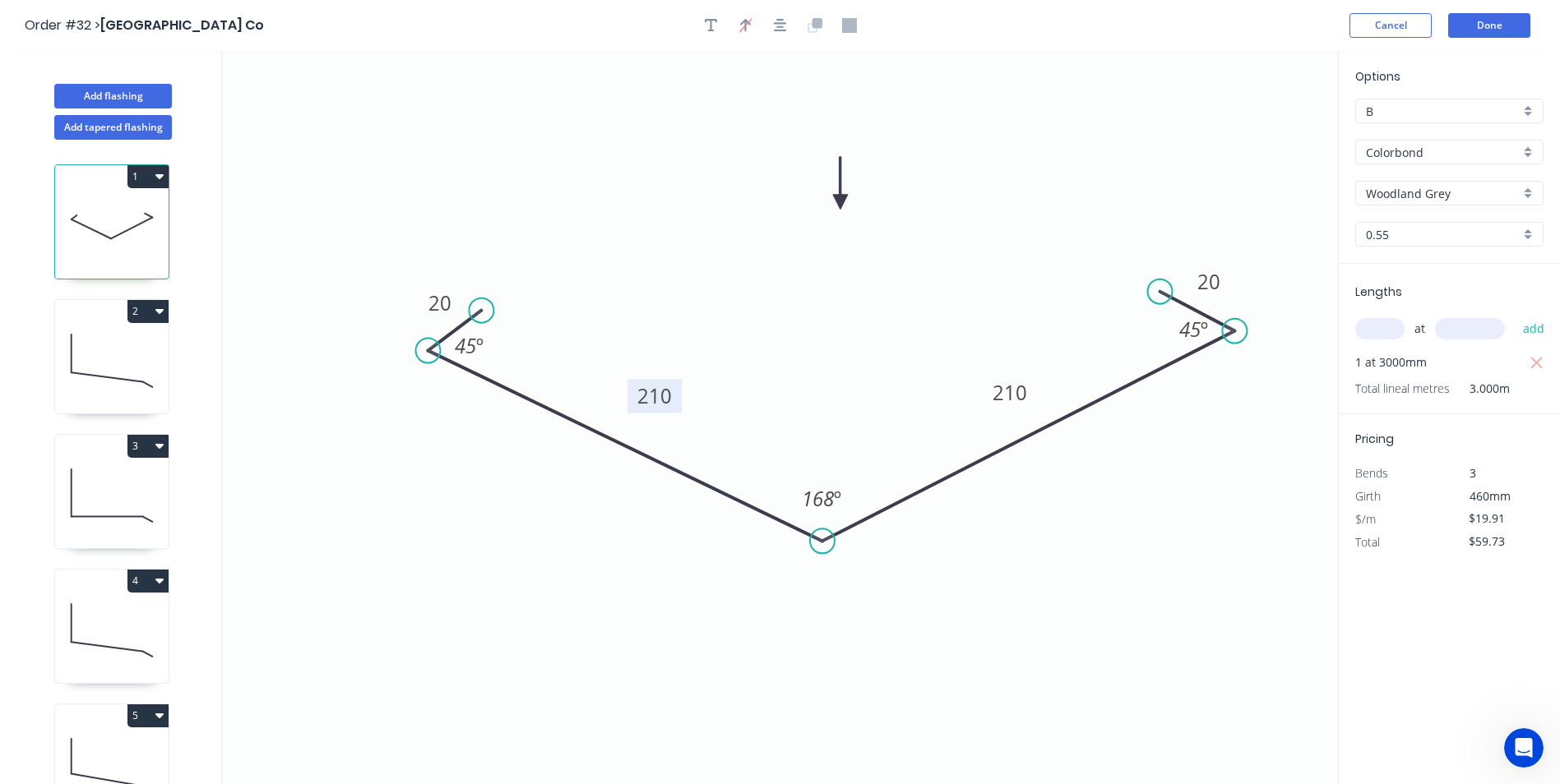
click at [679, 389] on rect at bounding box center [654, 395] width 54 height 34
click at [1479, 25] on button "Done" at bounding box center [1488, 25] width 82 height 25
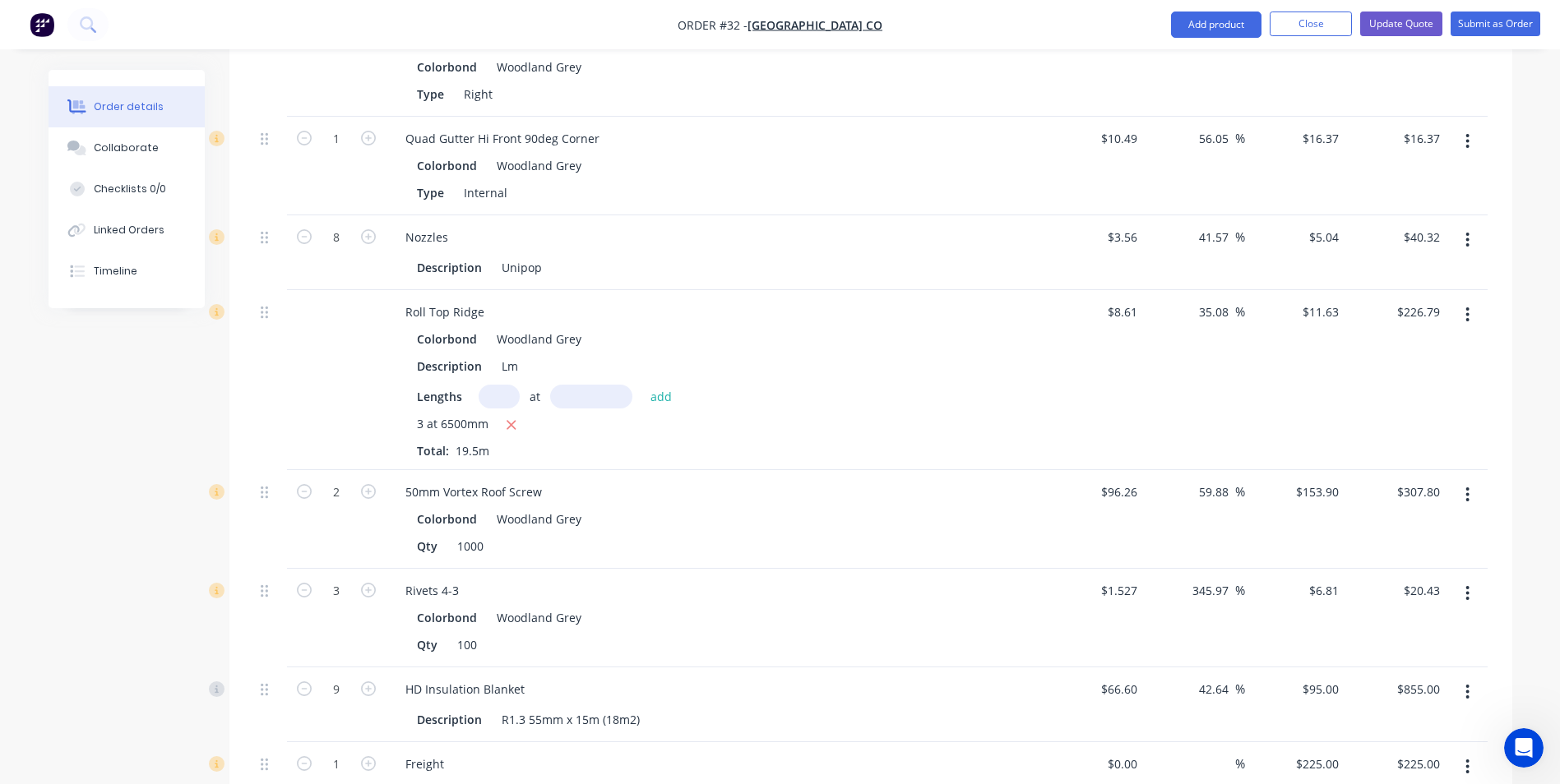
scroll to position [2713, 0]
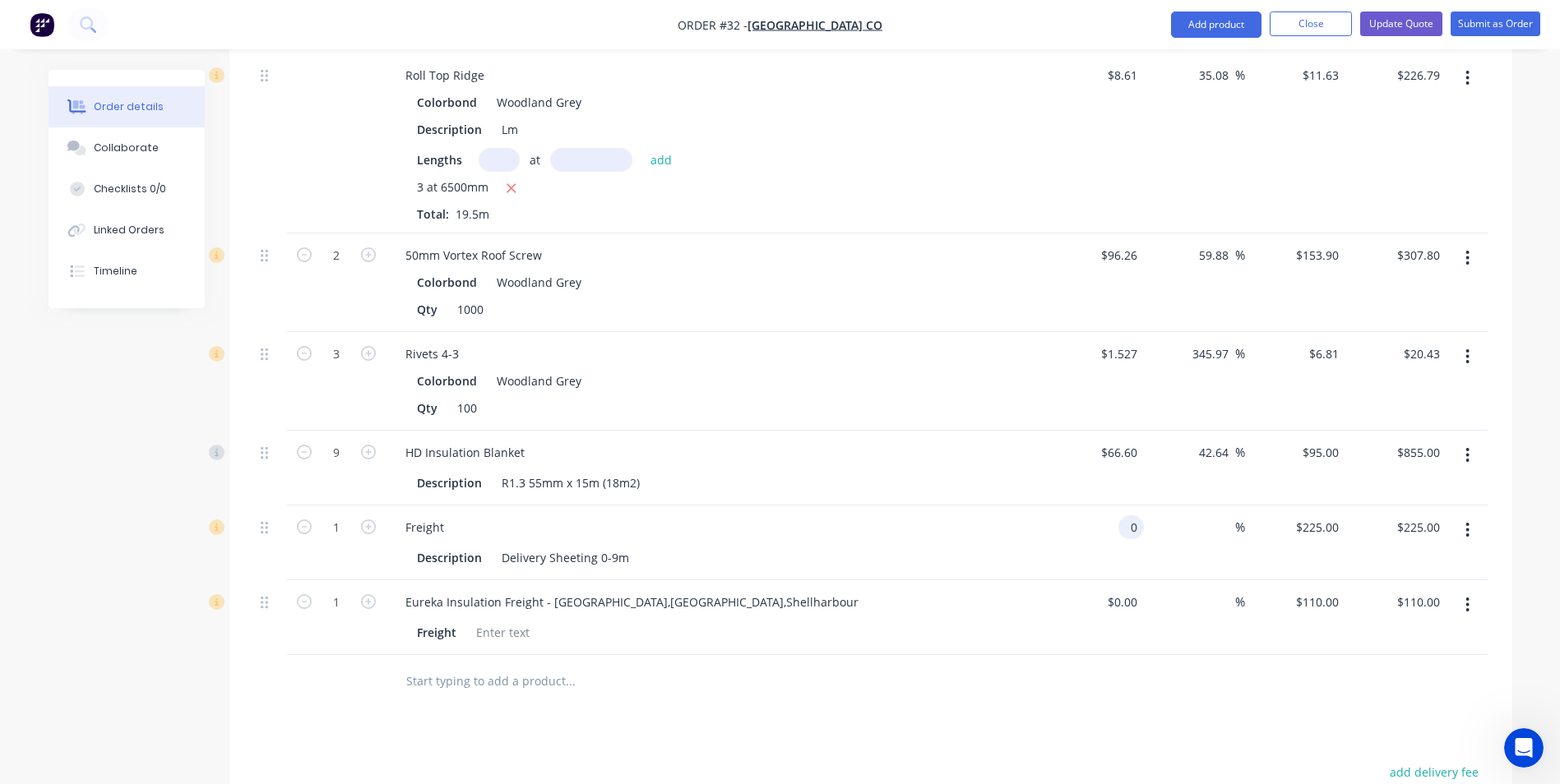
click at [1133, 516] on input "0" at bounding box center [1134, 528] width 19 height 24
type input "$140.00"
click at [1176, 507] on div "%" at bounding box center [1194, 543] width 101 height 75
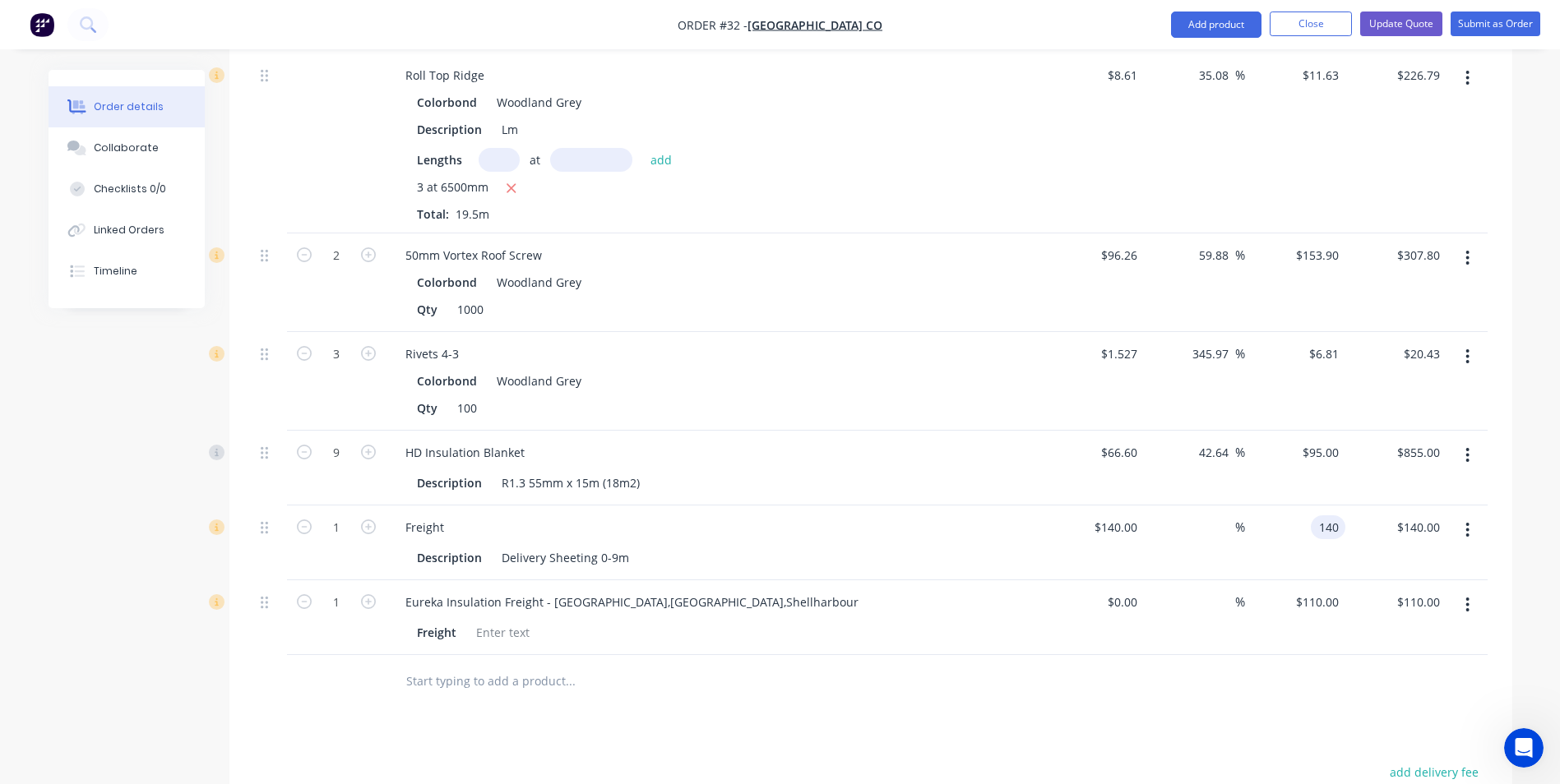
click at [1323, 516] on input "140" at bounding box center [1331, 528] width 28 height 24
type input "225"
type input "60.71"
type input "$225.00"
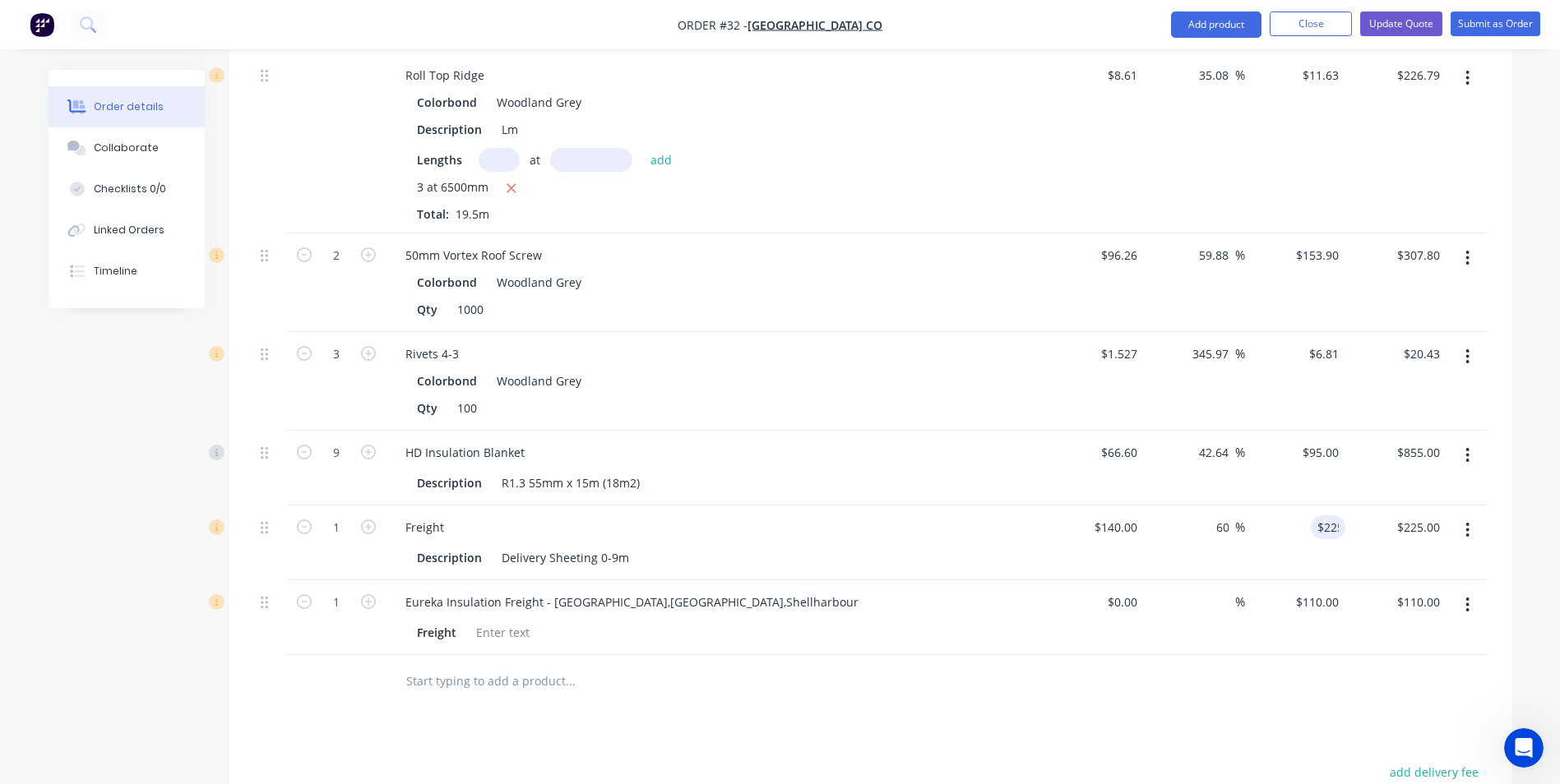
click at [1306, 507] on div "$225.00 225" at bounding box center [1296, 543] width 101 height 75
click at [1118, 580] on div "0 $0.00" at bounding box center [1094, 617] width 101 height 75
type input "$90.00"
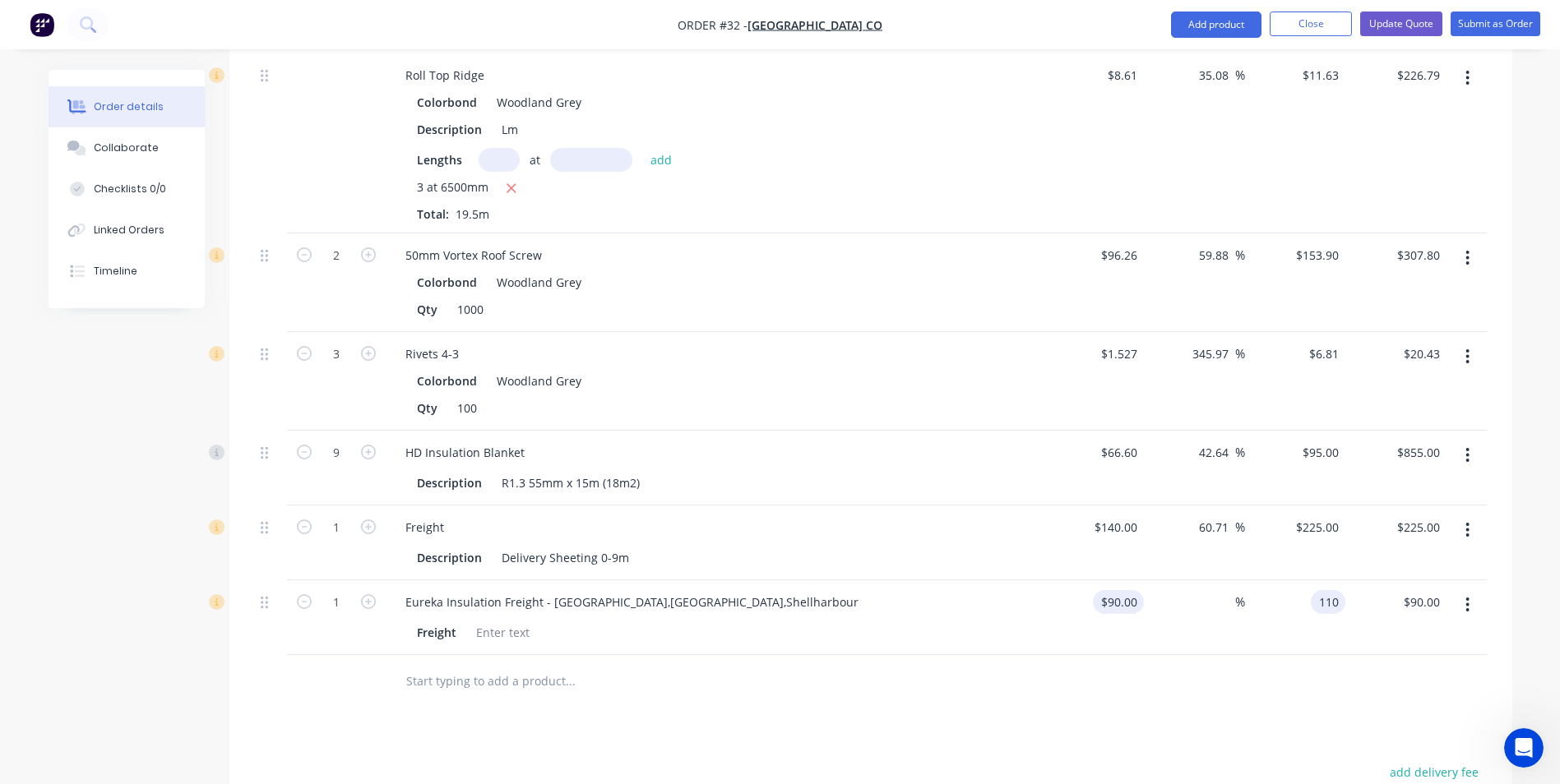
type input "110"
type input "22.22"
type input "$110.00"
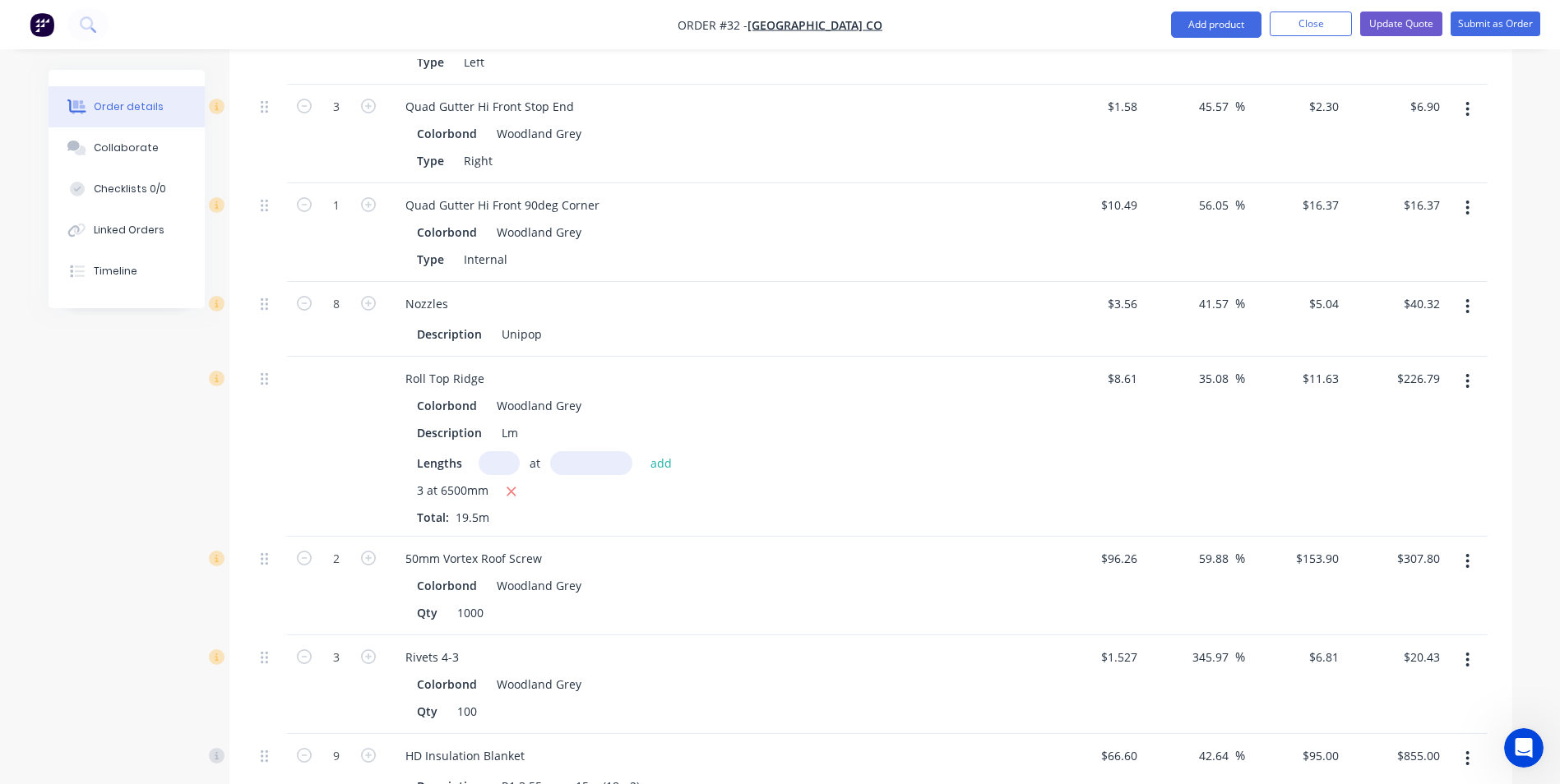
scroll to position [2384, 0]
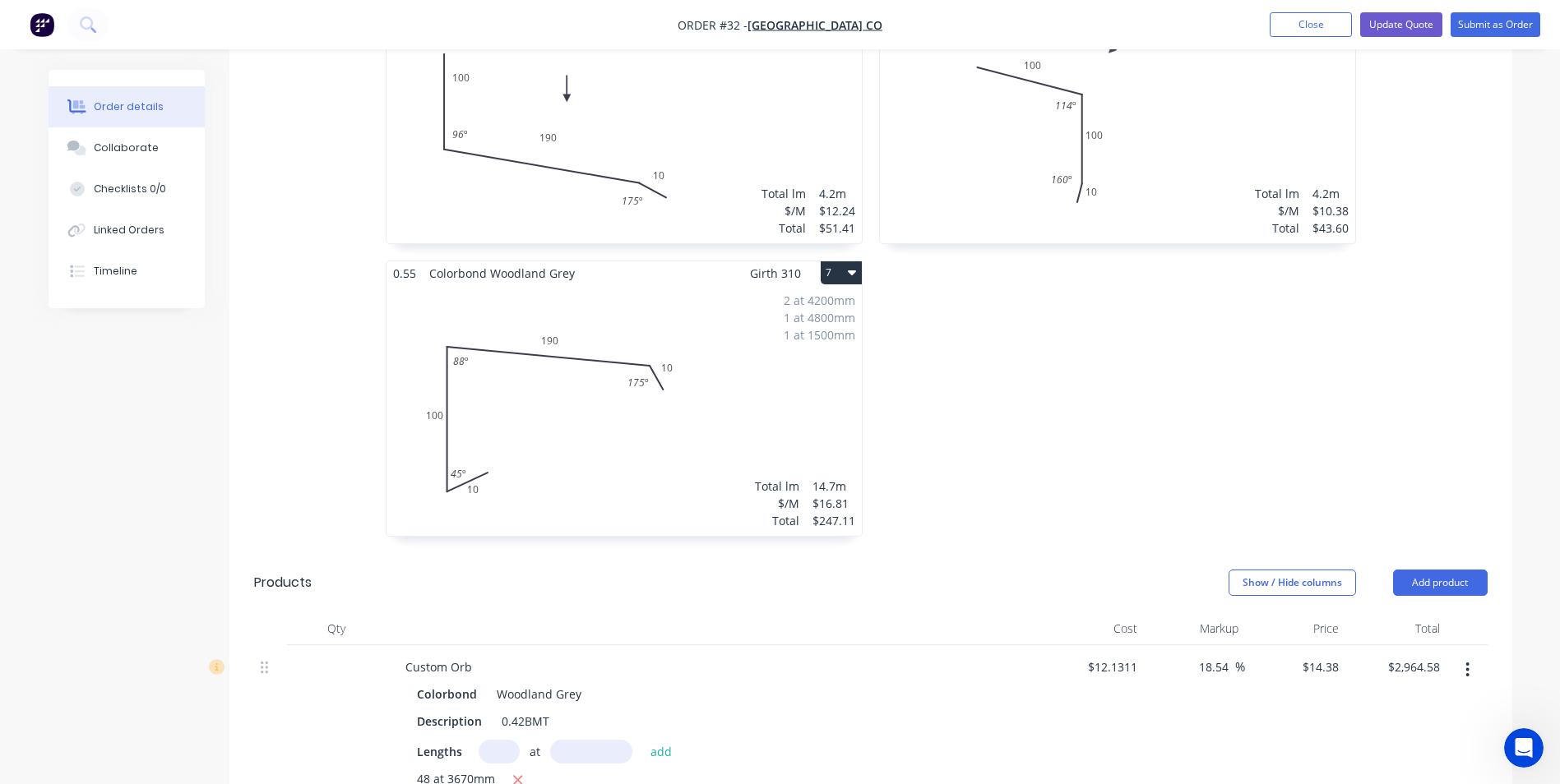
scroll to position [1151, 0]
